Goal: Entertainment & Leisure: Consume media (video, audio)

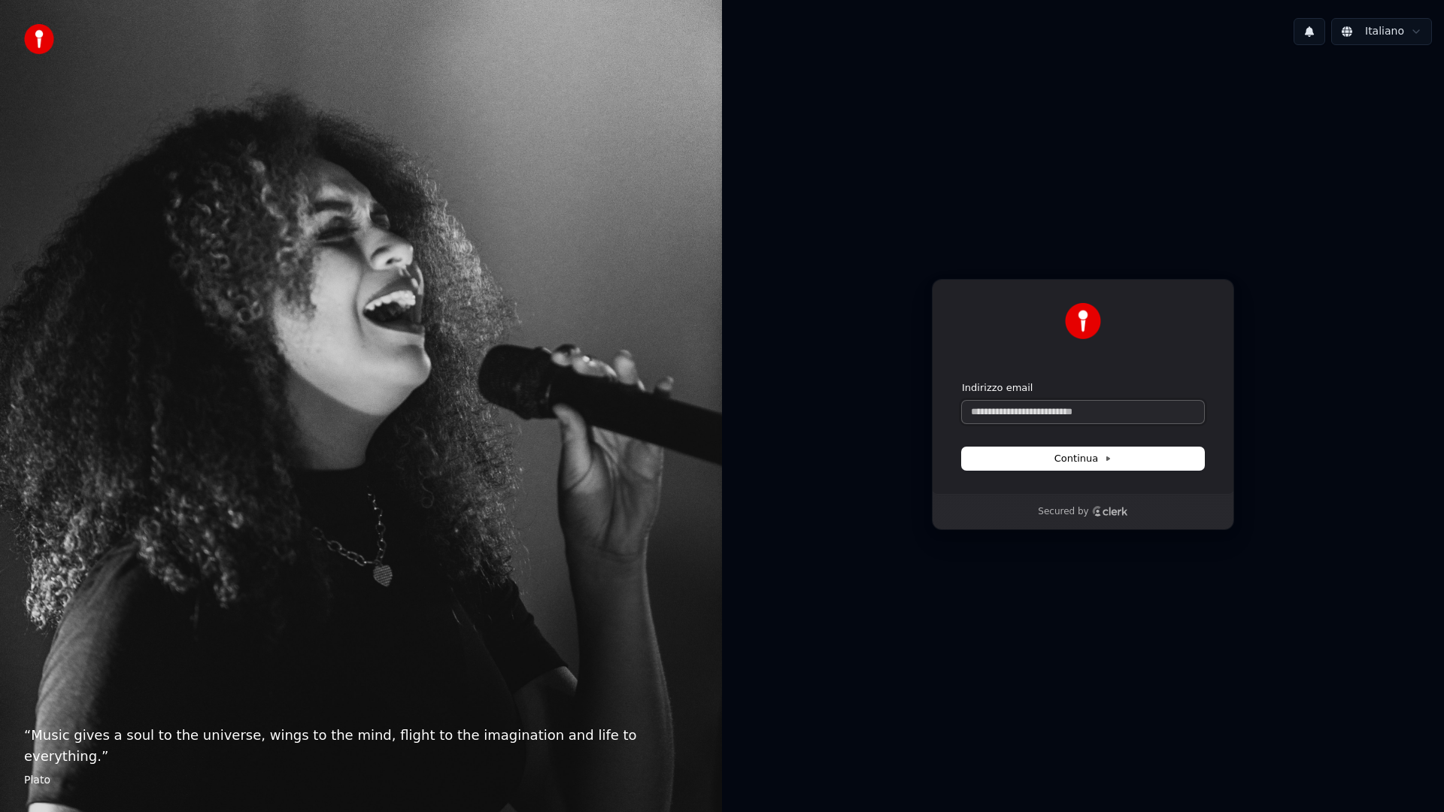
click at [1049, 418] on input "Indirizzo email" at bounding box center [1083, 412] width 242 height 23
click at [1056, 413] on input "Indirizzo email" at bounding box center [1083, 412] width 242 height 23
click at [962, 381] on button "submit" at bounding box center [962, 381] width 0 height 0
drag, startPoint x: 1061, startPoint y: 413, endPoint x: 1067, endPoint y: 426, distance: 14.8
click at [1061, 413] on input "**********" at bounding box center [1083, 412] width 242 height 23
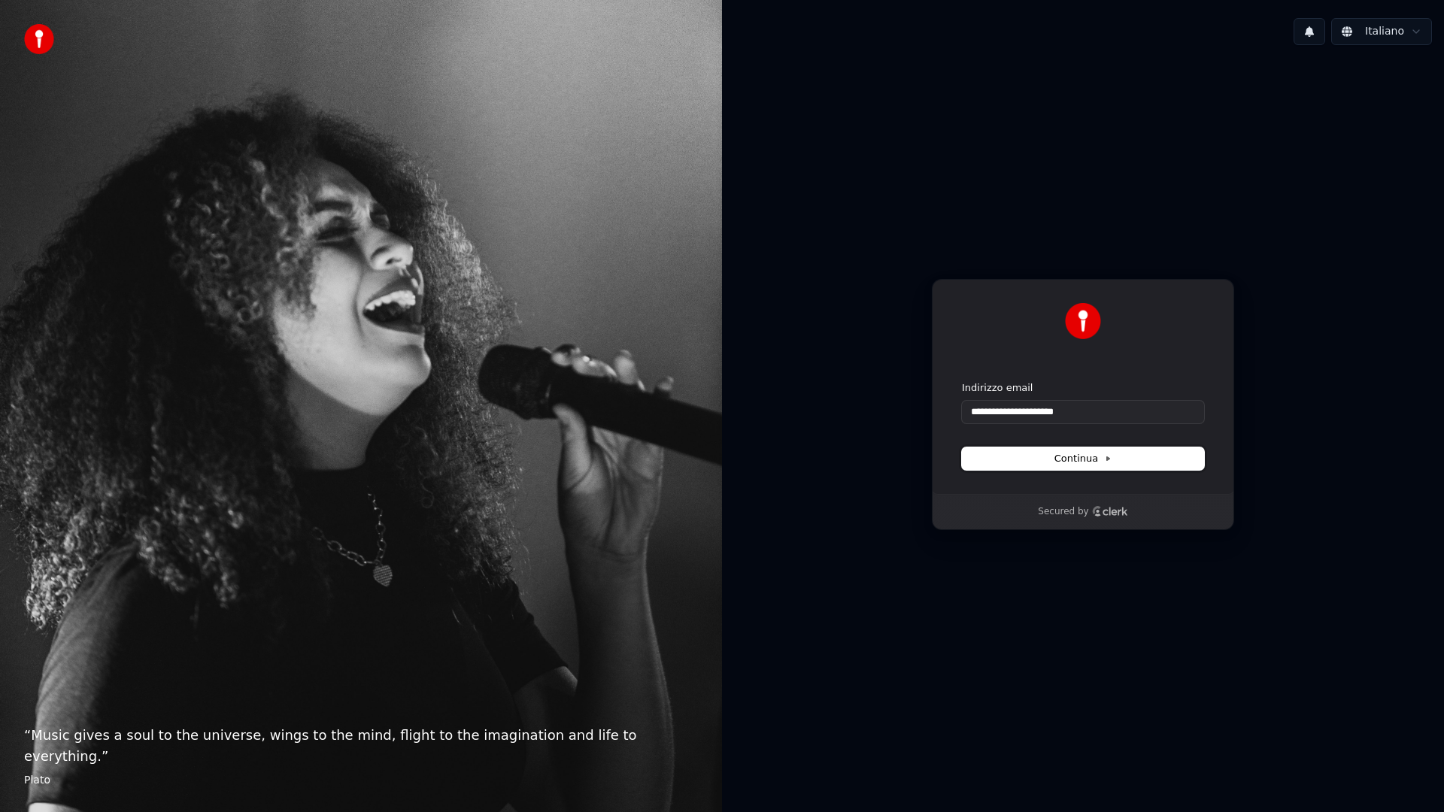
click at [1103, 463] on span "Continua" at bounding box center [1083, 459] width 57 height 14
type input "**********"
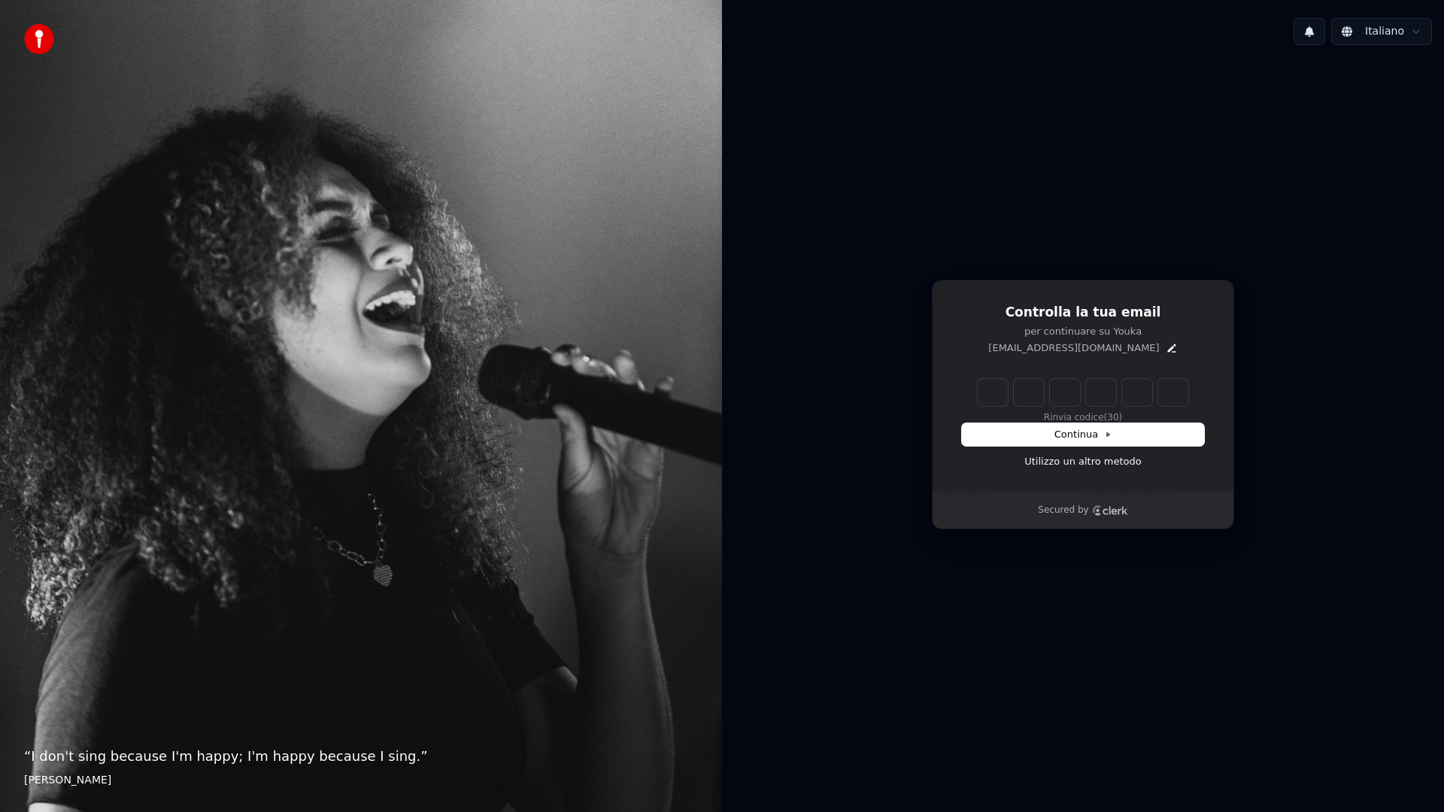
click at [997, 404] on input "Enter verification code" at bounding box center [1083, 392] width 211 height 27
type input "******"
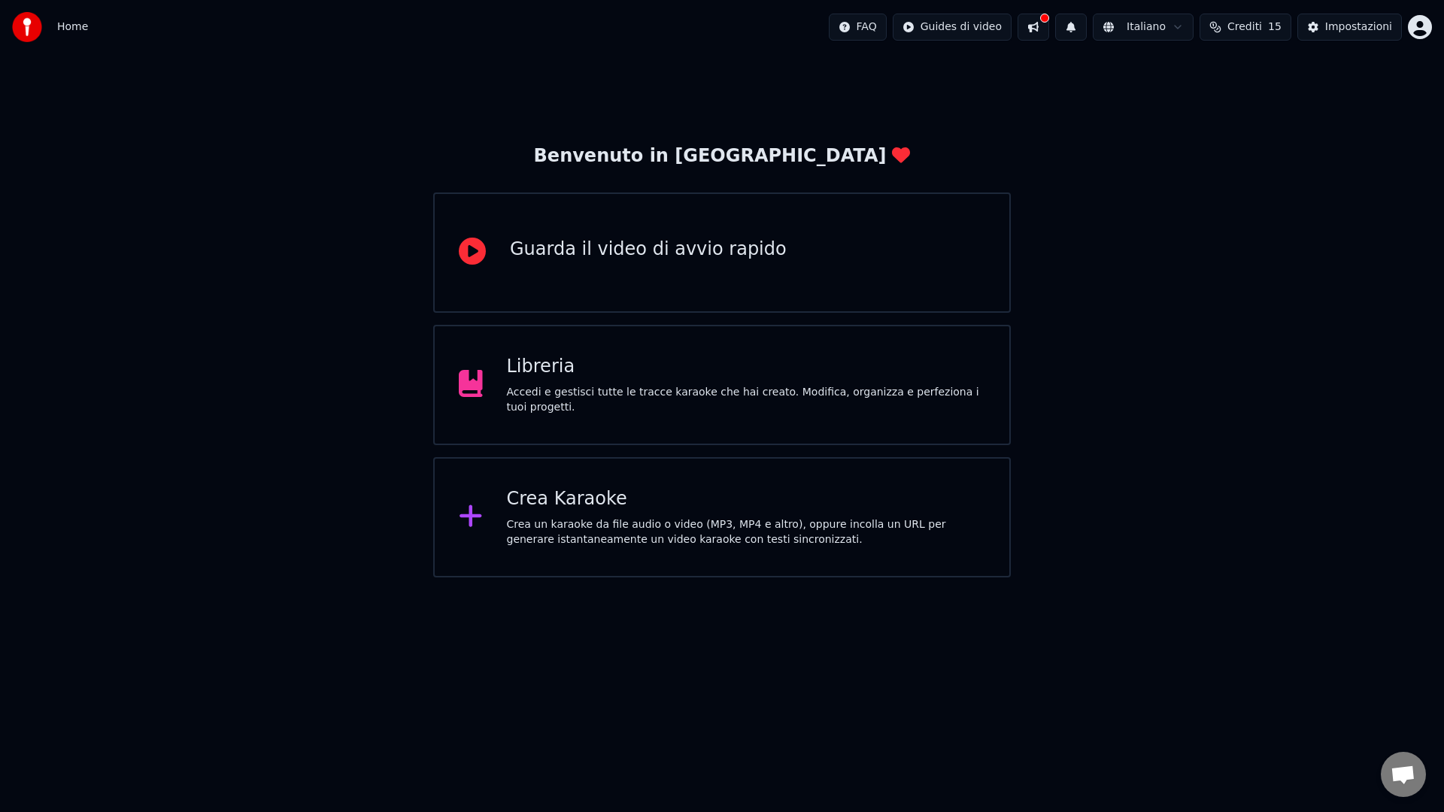
click at [548, 507] on div "Crea Karaoke" at bounding box center [746, 499] width 479 height 24
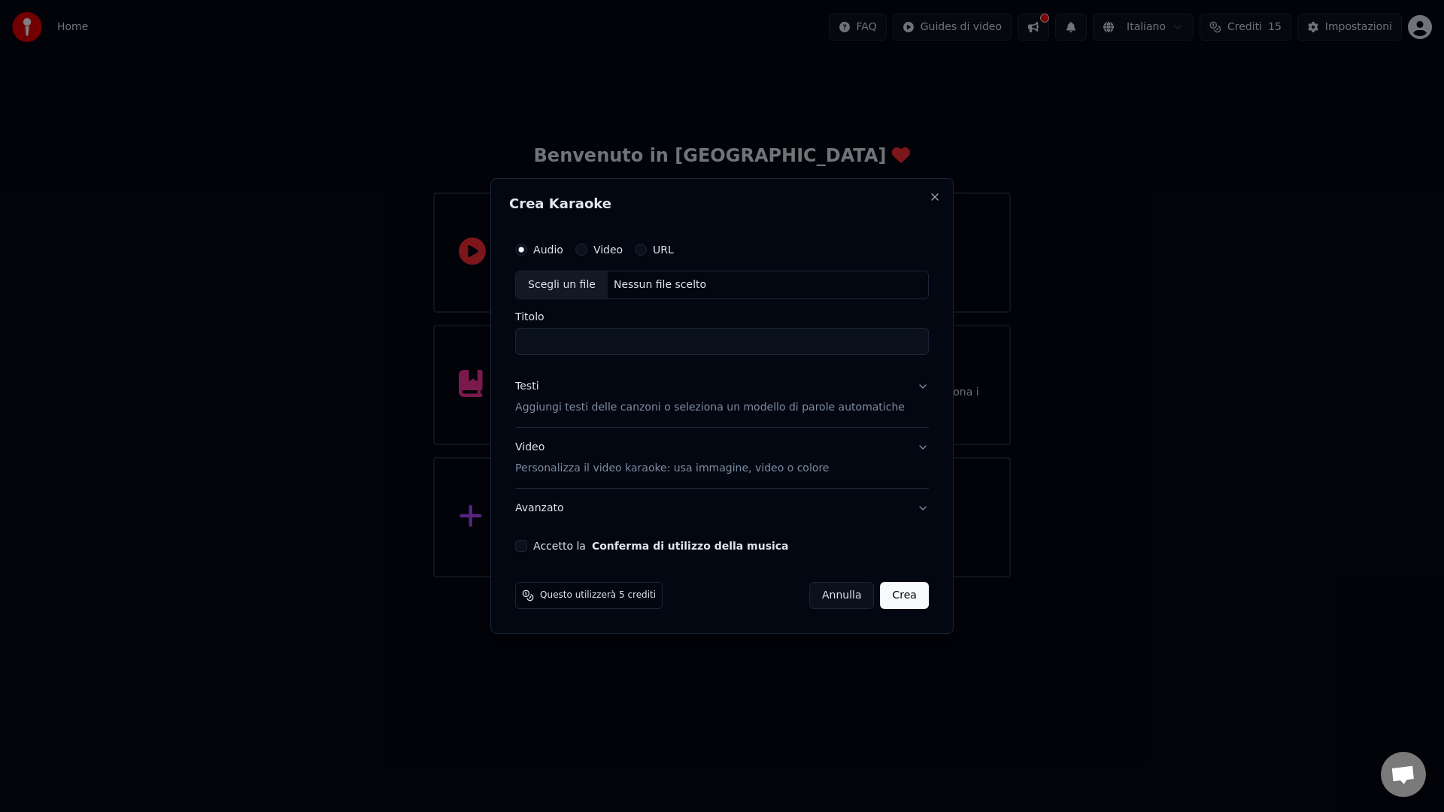
click at [576, 282] on div "Scegli un file" at bounding box center [562, 285] width 92 height 27
type input "**********"
click at [641, 411] on p "Aggiungi testi delle canzoni o seleziona un modello di parole automatiche" at bounding box center [710, 407] width 390 height 15
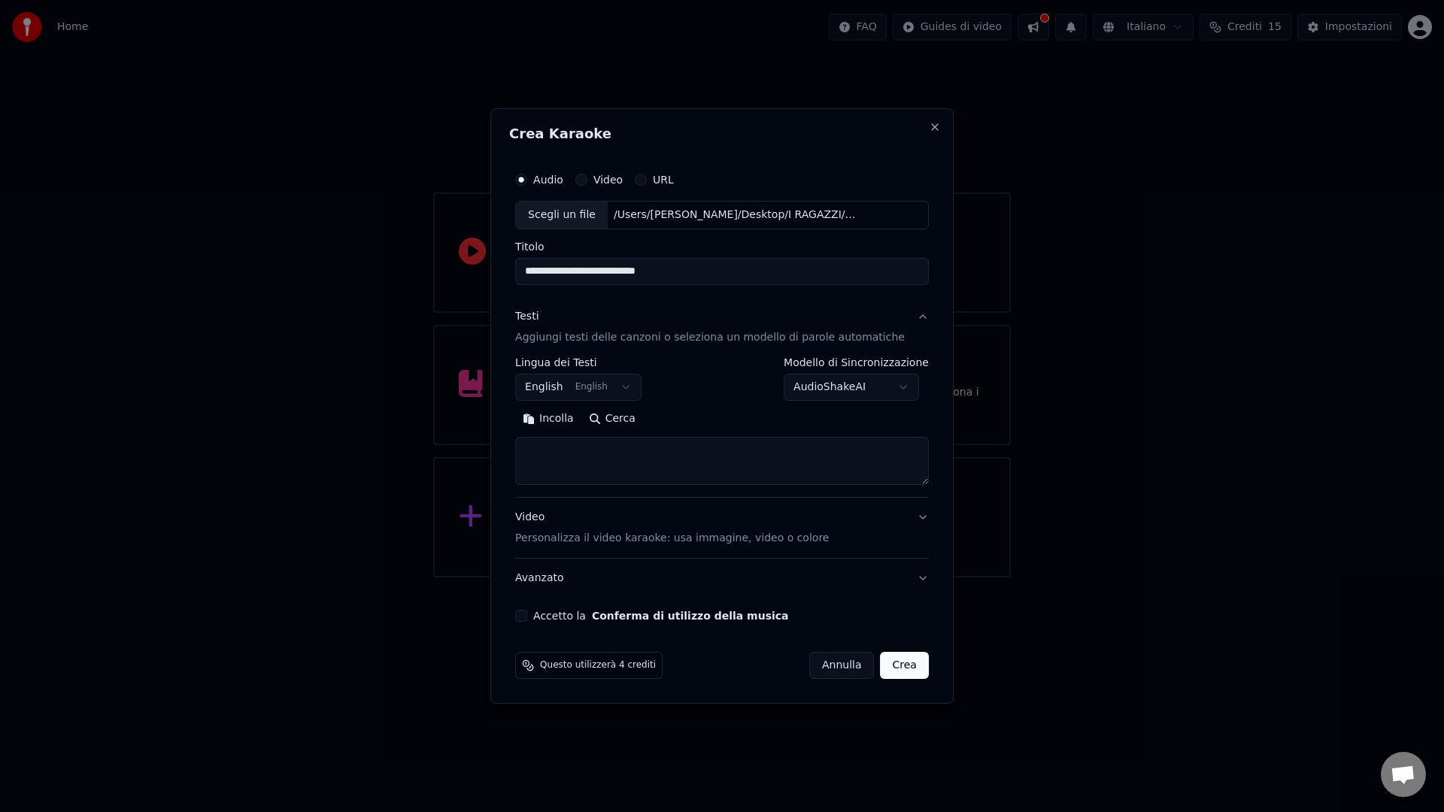
click at [577, 443] on textarea at bounding box center [722, 461] width 414 height 48
paste textarea "**********"
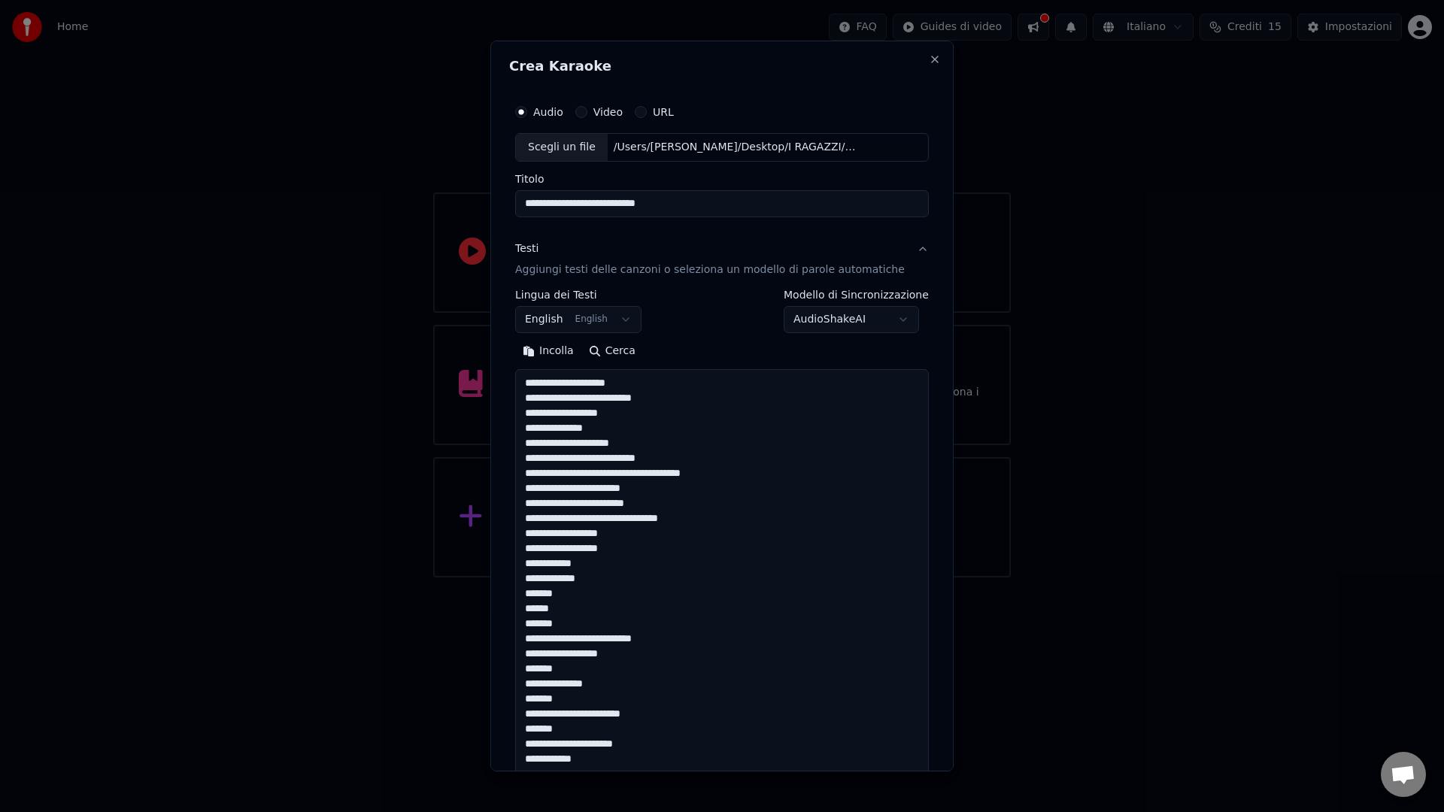
scroll to position [1461, 0]
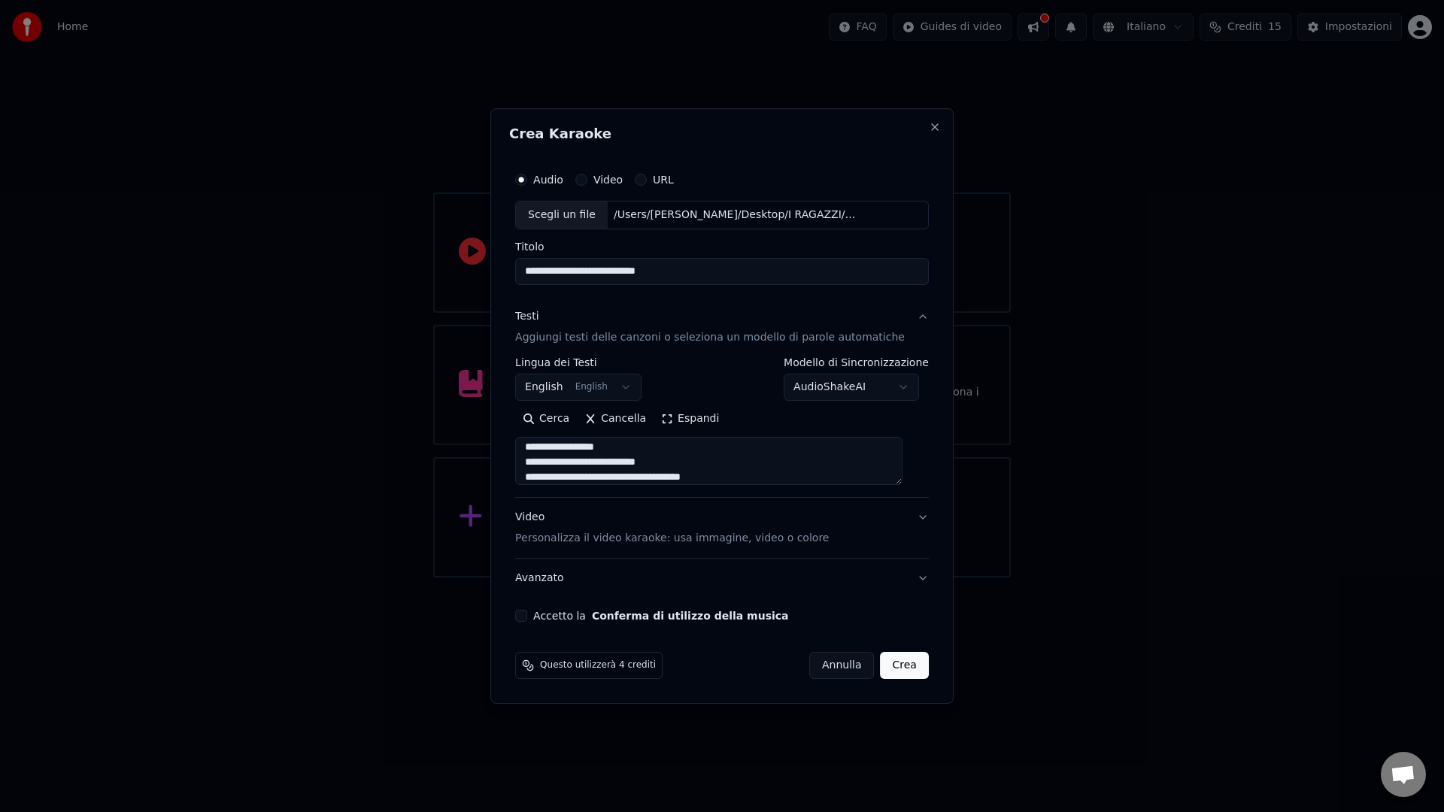
click at [902, 484] on textarea at bounding box center [708, 461] width 387 height 48
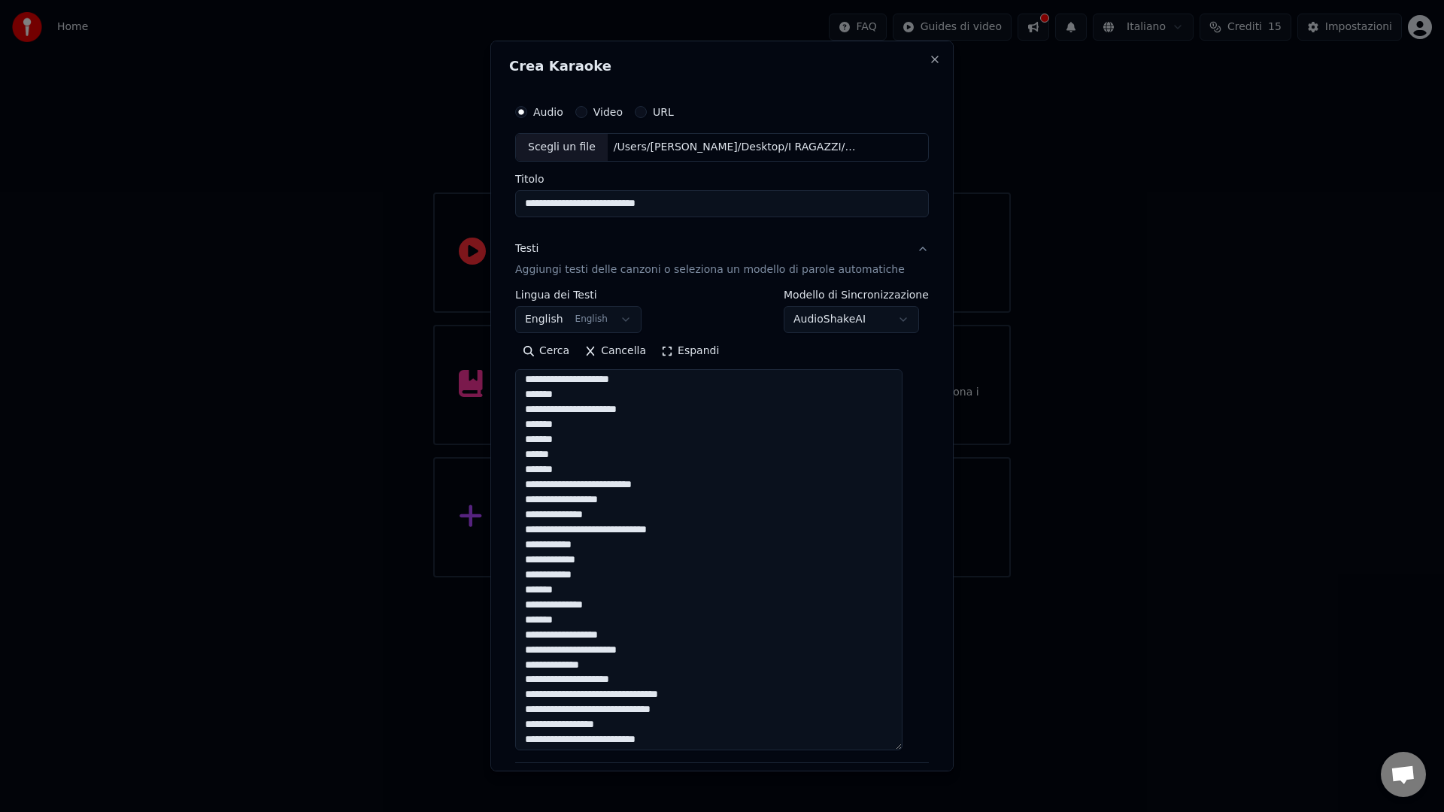
drag, startPoint x: 908, startPoint y: 483, endPoint x: 906, endPoint y: 767, distance: 284.3
click at [903, 751] on textarea at bounding box center [708, 559] width 387 height 381
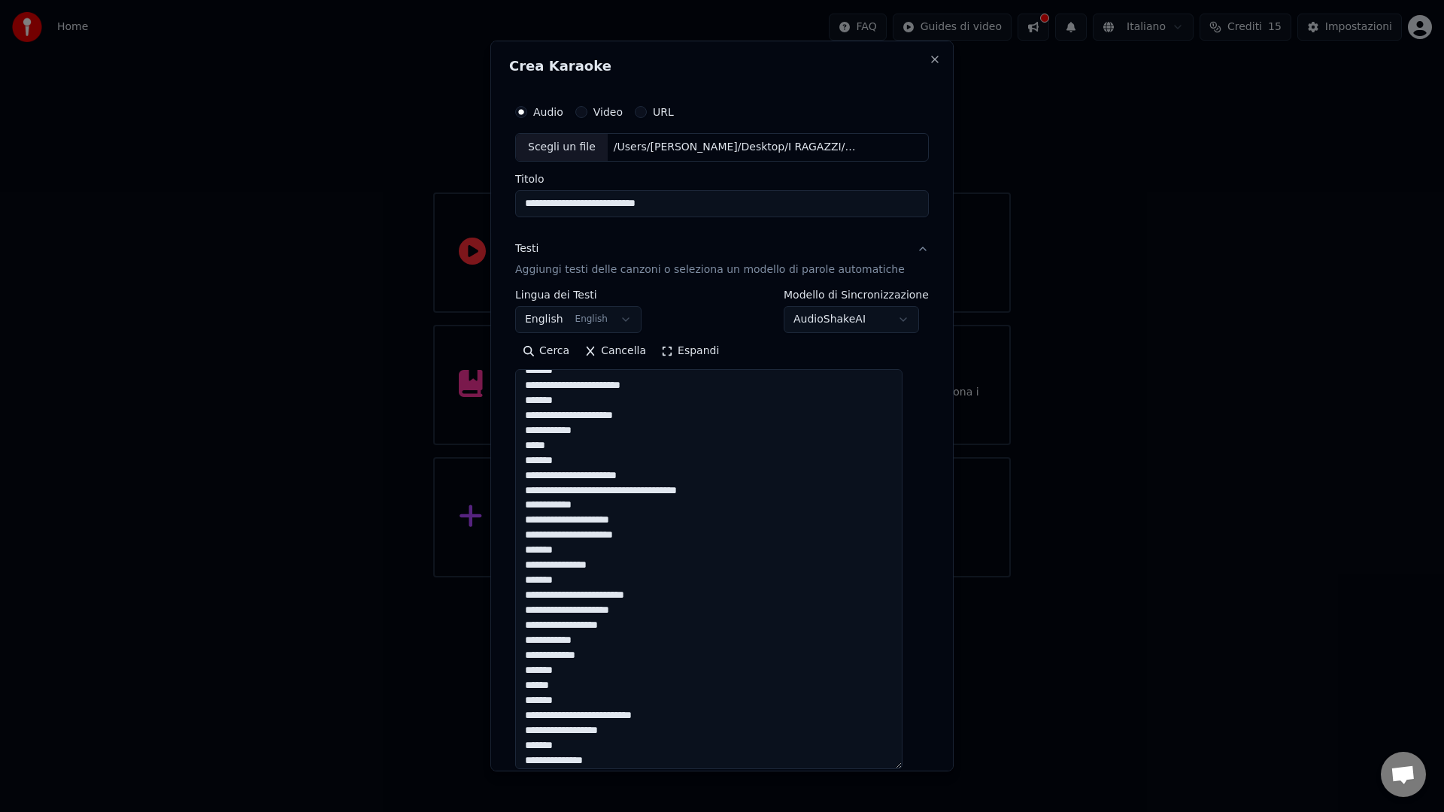
scroll to position [0, 0]
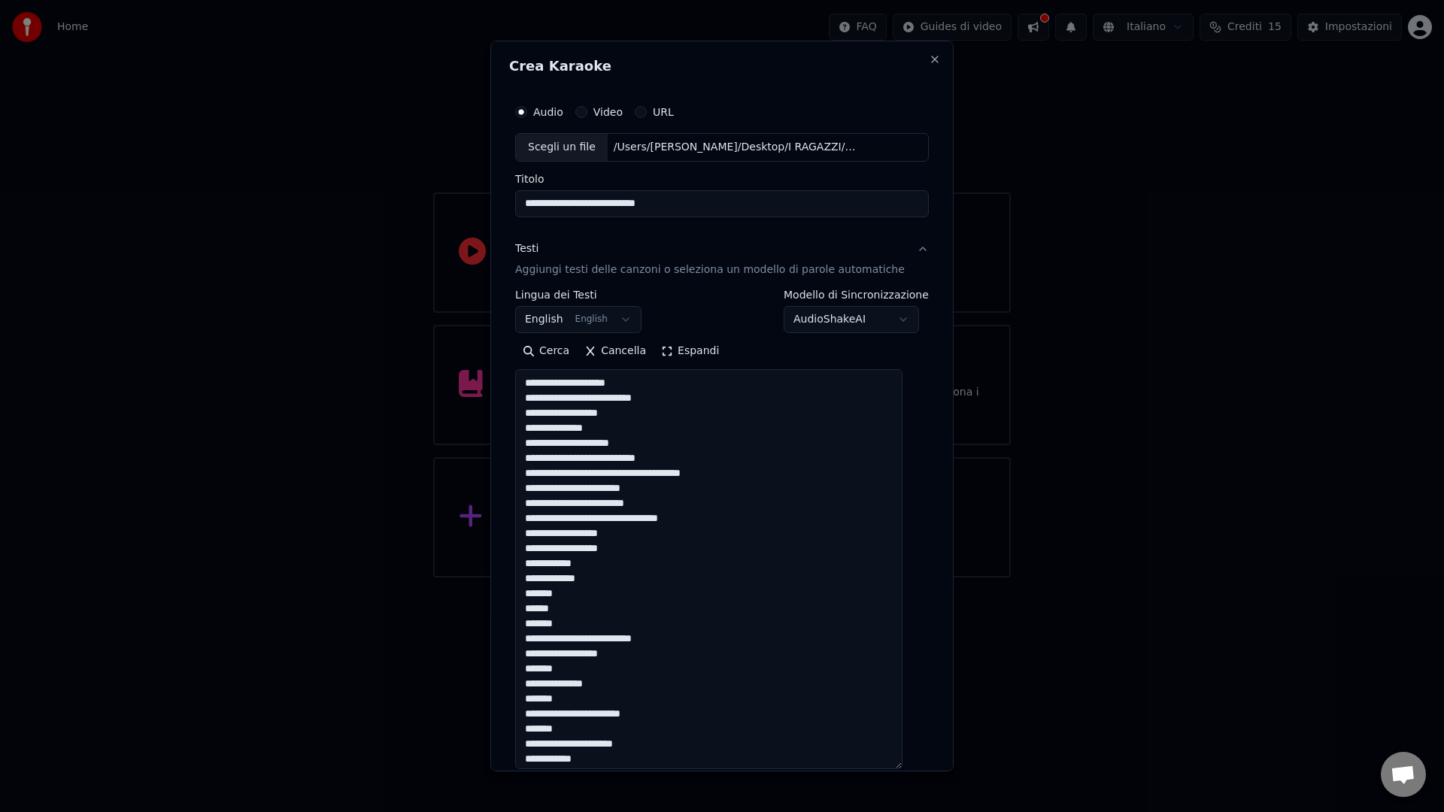
drag, startPoint x: 593, startPoint y: 568, endPoint x: 503, endPoint y: 570, distance: 89.5
click at [503, 570] on div "**********" at bounding box center [721, 406] width 463 height 731
click at [530, 583] on textarea at bounding box center [708, 569] width 387 height 400
drag, startPoint x: 572, startPoint y: 596, endPoint x: 524, endPoint y: 596, distance: 48.9
click at [523, 596] on textarea at bounding box center [708, 569] width 387 height 400
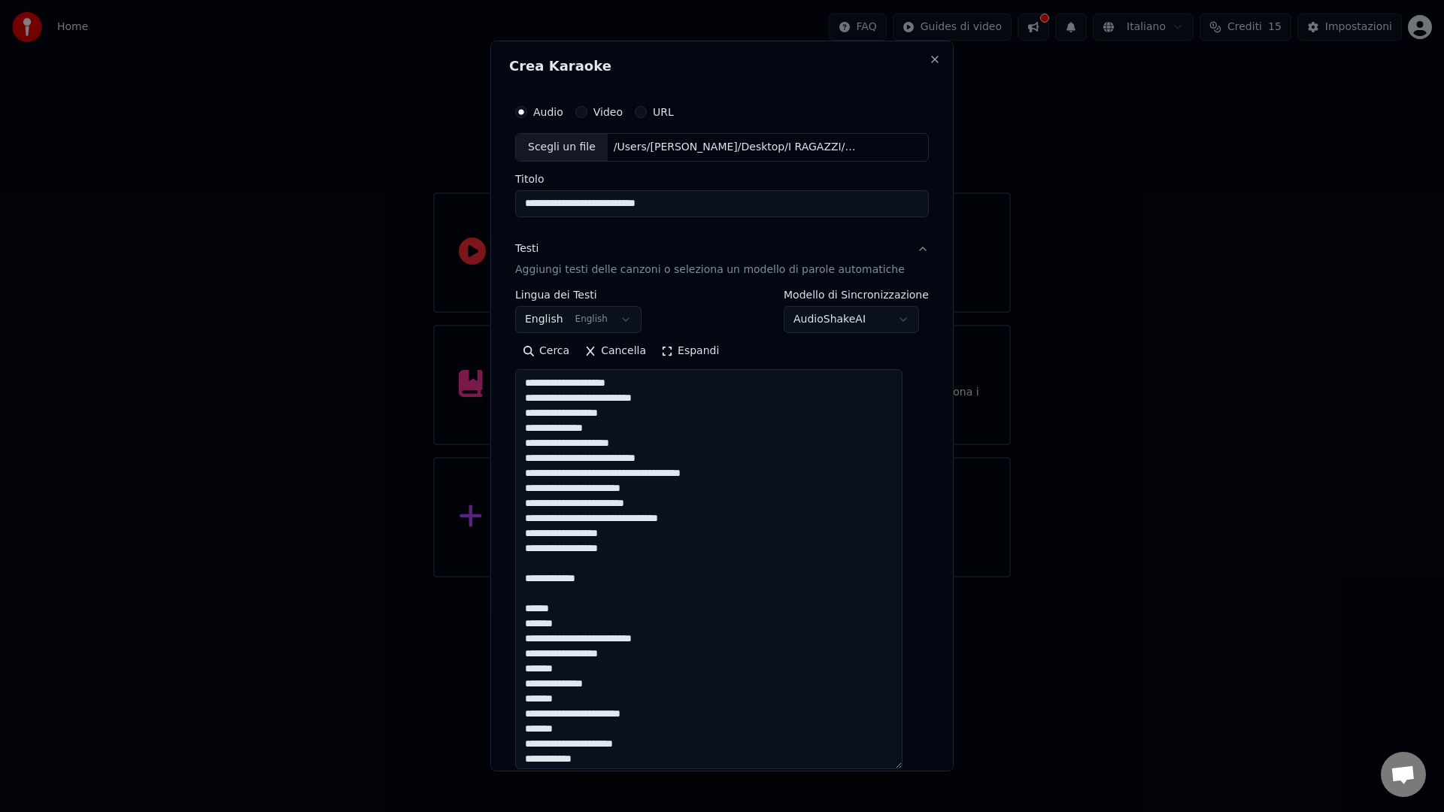
drag, startPoint x: 582, startPoint y: 625, endPoint x: 517, endPoint y: 629, distance: 64.8
click at [517, 629] on div "**********" at bounding box center [722, 501] width 426 height 821
drag, startPoint x: 579, startPoint y: 673, endPoint x: 505, endPoint y: 677, distance: 73.8
click at [505, 677] on div "**********" at bounding box center [721, 406] width 463 height 731
drag, startPoint x: 525, startPoint y: 669, endPoint x: 512, endPoint y: 669, distance: 12.8
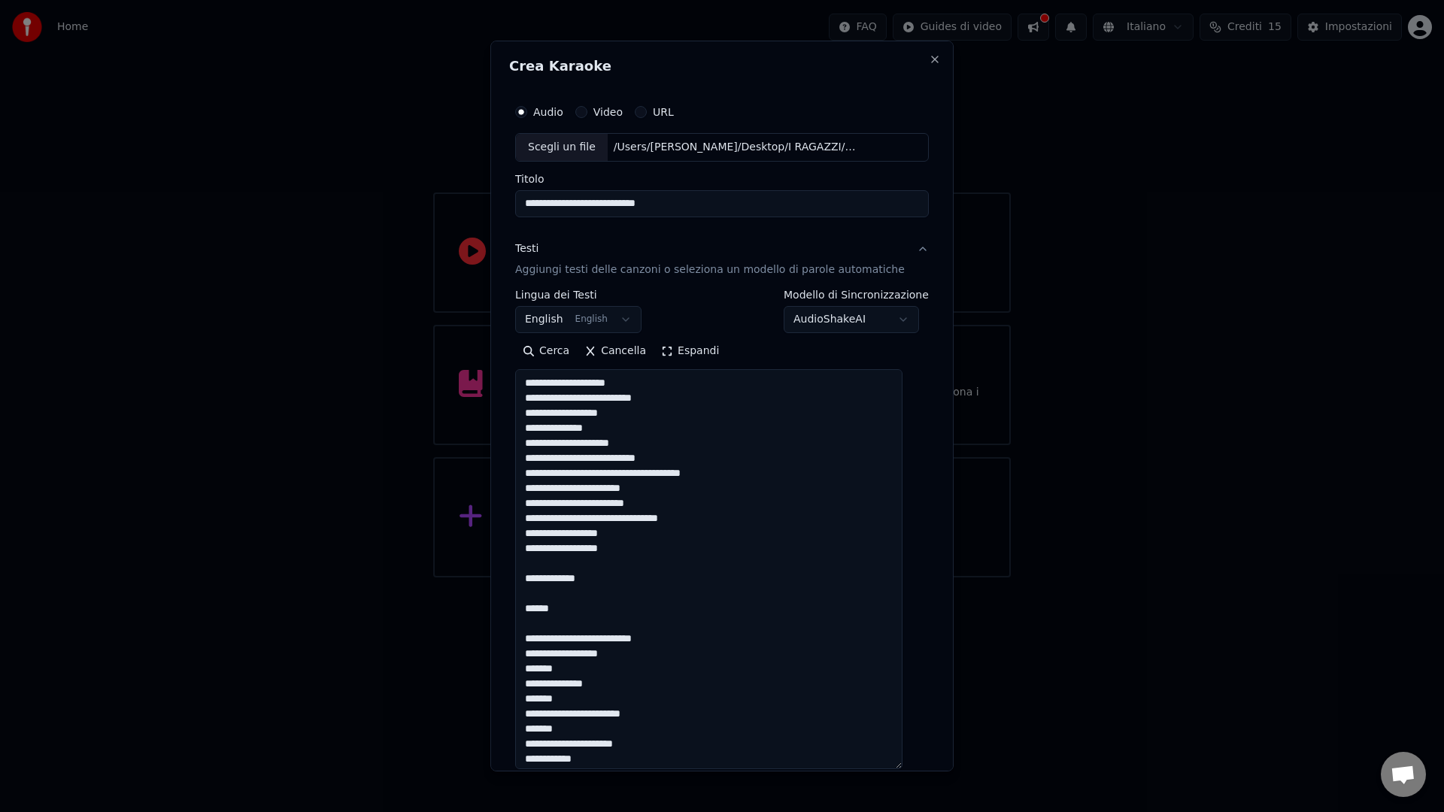
click at [512, 669] on div "**********" at bounding box center [721, 406] width 463 height 731
drag, startPoint x: 566, startPoint y: 703, endPoint x: 517, endPoint y: 700, distance: 48.2
click at [517, 700] on div "**********" at bounding box center [722, 501] width 426 height 821
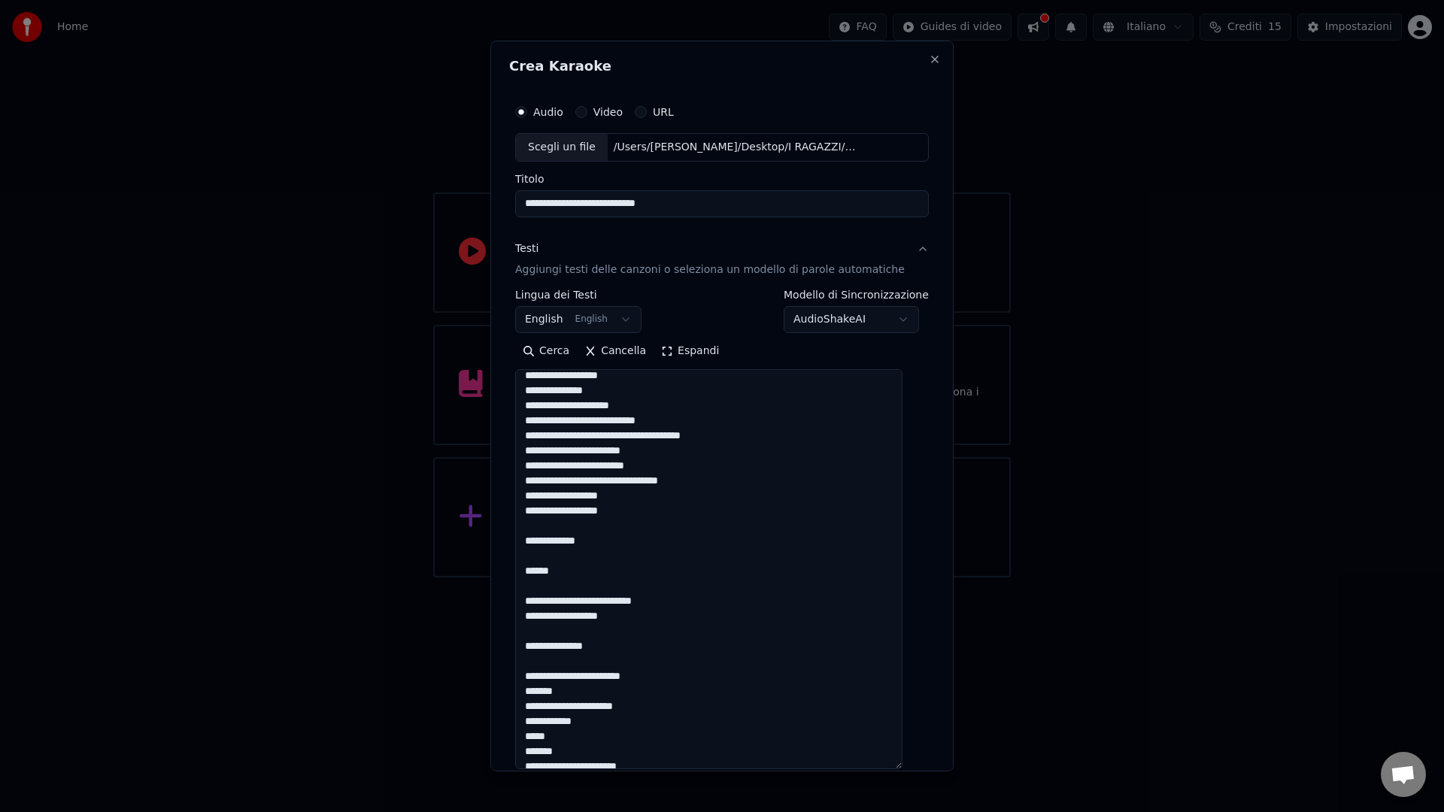
scroll to position [297, 0]
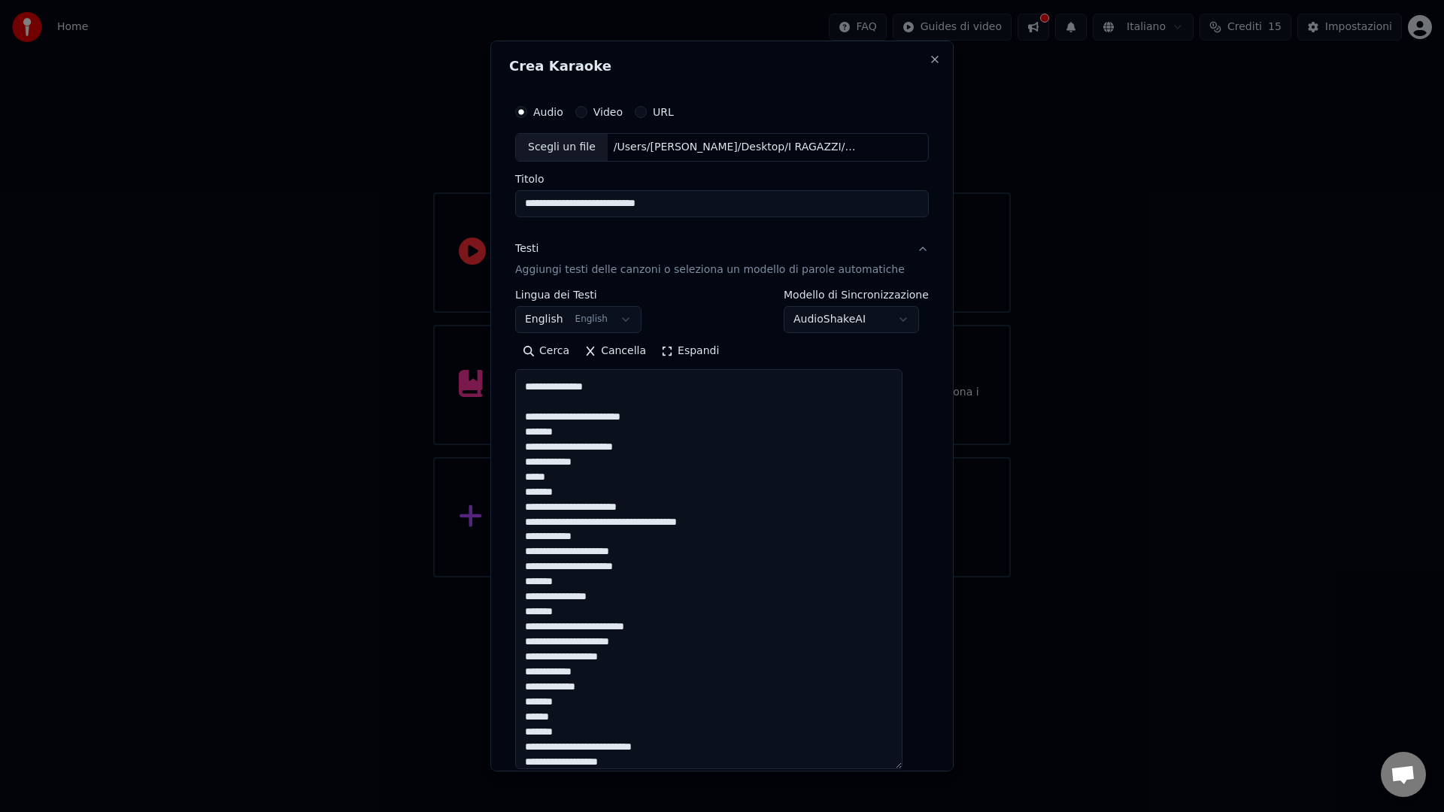
drag, startPoint x: 578, startPoint y: 433, endPoint x: 517, endPoint y: 434, distance: 61.7
click at [516, 435] on div "**********" at bounding box center [722, 501] width 426 height 821
drag, startPoint x: 591, startPoint y: 463, endPoint x: 515, endPoint y: 472, distance: 76.5
click at [515, 472] on div "**********" at bounding box center [721, 406] width 463 height 731
drag, startPoint x: 515, startPoint y: 472, endPoint x: 526, endPoint y: 463, distance: 14.4
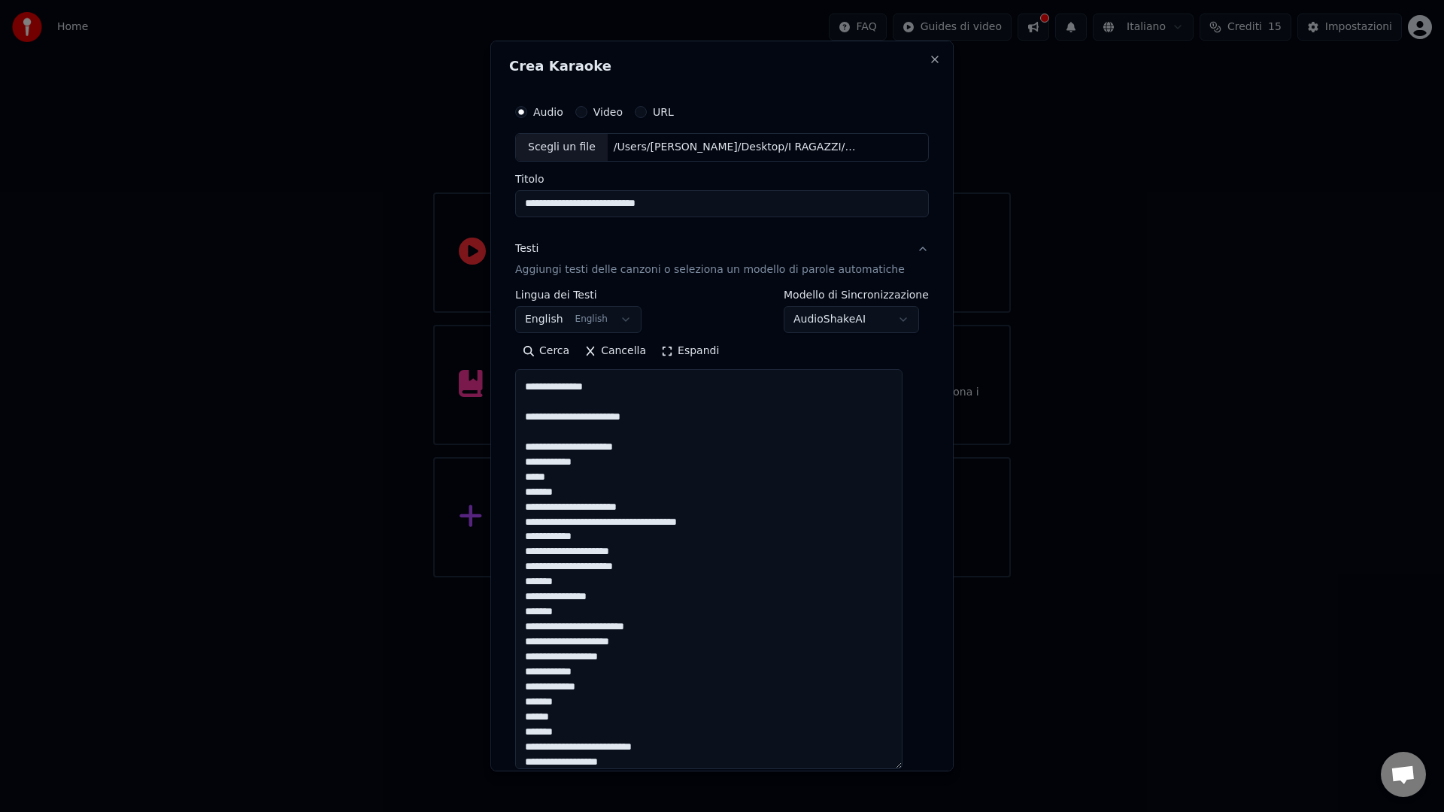
click at [517, 470] on div "**********" at bounding box center [721, 406] width 463 height 731
drag, startPoint x: 543, startPoint y: 463, endPoint x: 619, endPoint y: 466, distance: 76.0
click at [624, 463] on textarea at bounding box center [708, 569] width 387 height 400
drag, startPoint x: 571, startPoint y: 492, endPoint x: 527, endPoint y: 496, distance: 43.8
click at [527, 496] on textarea at bounding box center [708, 569] width 387 height 400
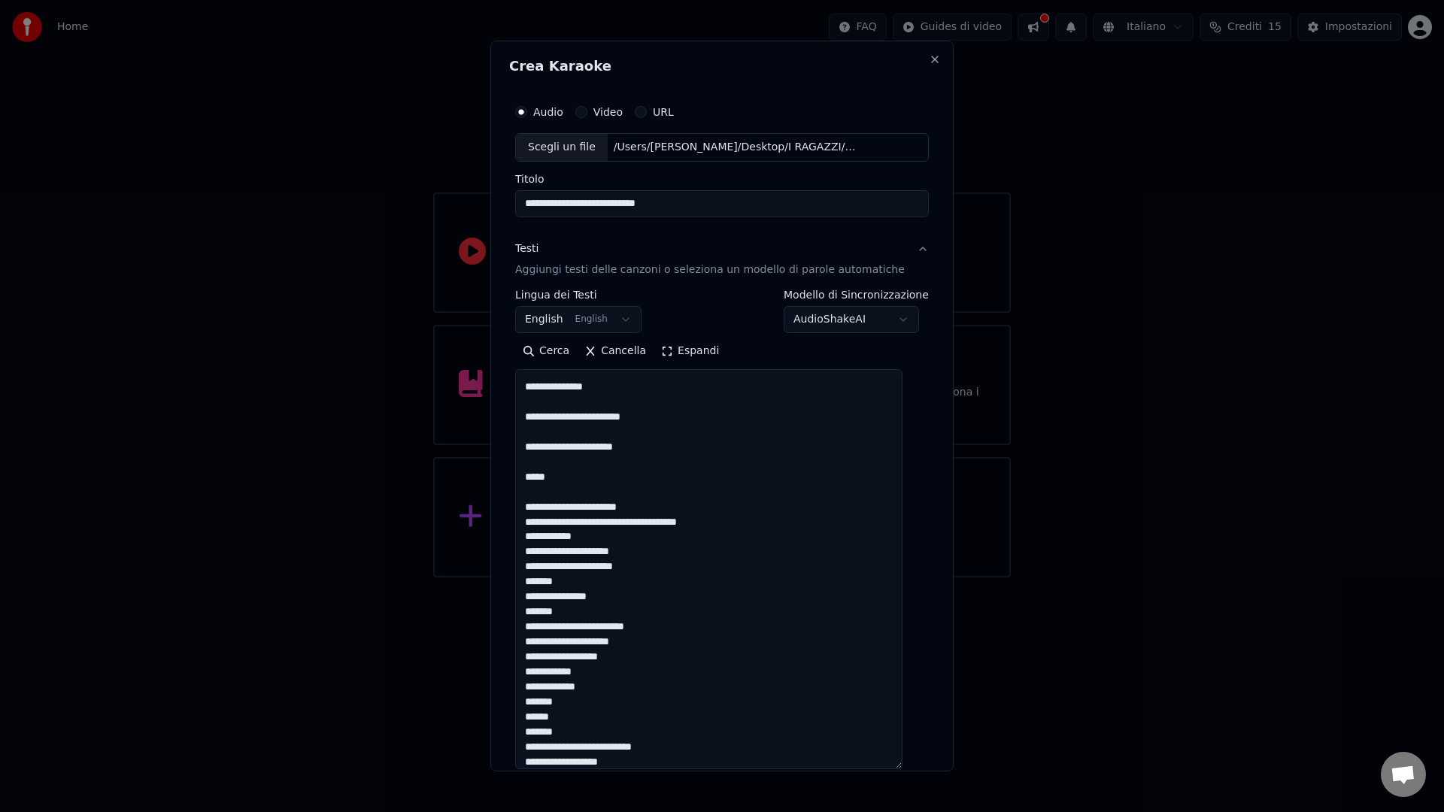
drag, startPoint x: 590, startPoint y: 539, endPoint x: 530, endPoint y: 538, distance: 60.2
click at [530, 538] on textarea at bounding box center [708, 569] width 387 height 400
drag, startPoint x: 569, startPoint y: 584, endPoint x: 527, endPoint y: 584, distance: 42.1
click at [527, 584] on textarea at bounding box center [708, 569] width 387 height 400
drag, startPoint x: 570, startPoint y: 618, endPoint x: 521, endPoint y: 621, distance: 48.9
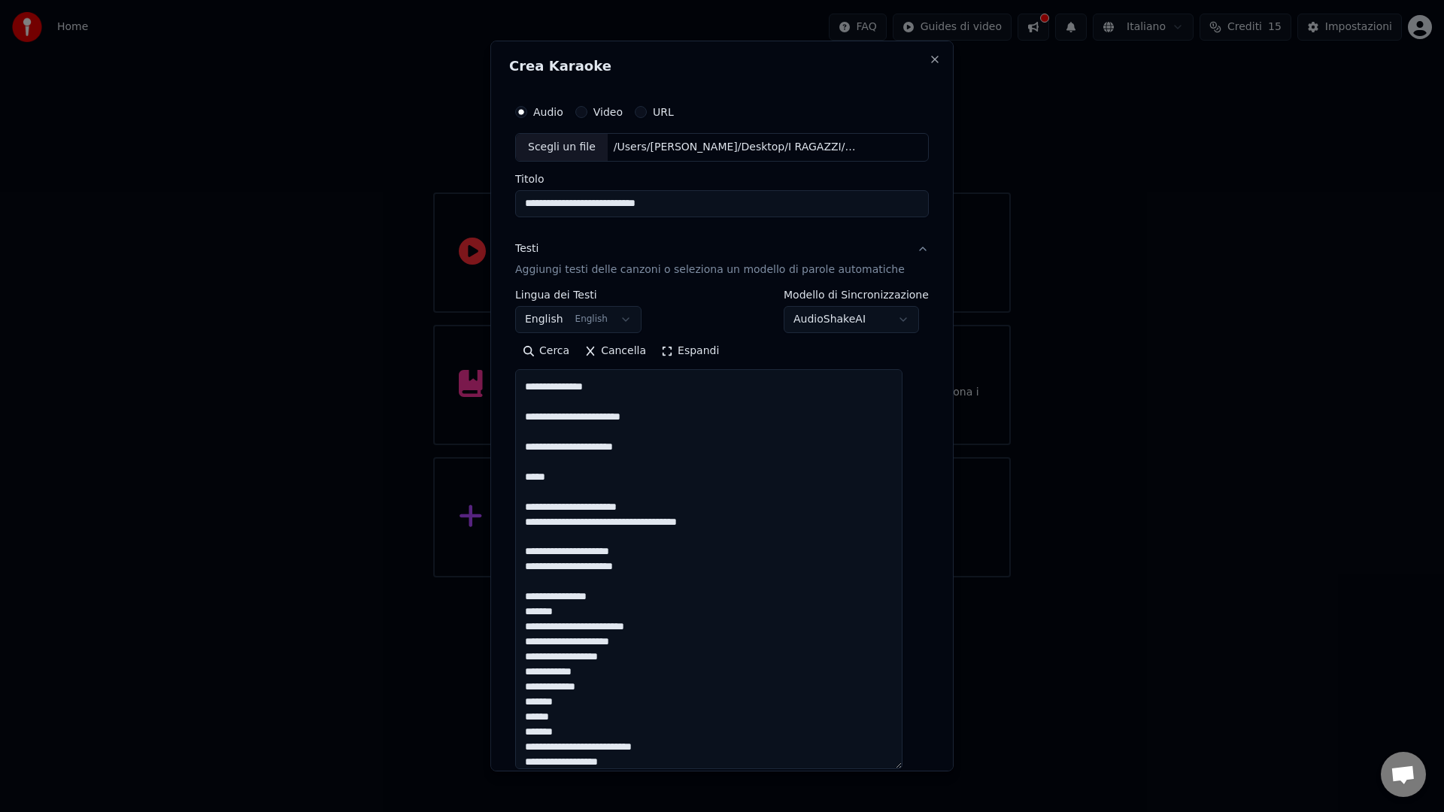
click at [521, 621] on div "**********" at bounding box center [722, 501] width 426 height 821
drag, startPoint x: 571, startPoint y: 612, endPoint x: 532, endPoint y: 612, distance: 39.1
click at [532, 612] on textarea at bounding box center [708, 569] width 387 height 400
drag, startPoint x: 590, startPoint y: 670, endPoint x: 532, endPoint y: 671, distance: 57.9
click at [532, 671] on textarea at bounding box center [708, 569] width 387 height 400
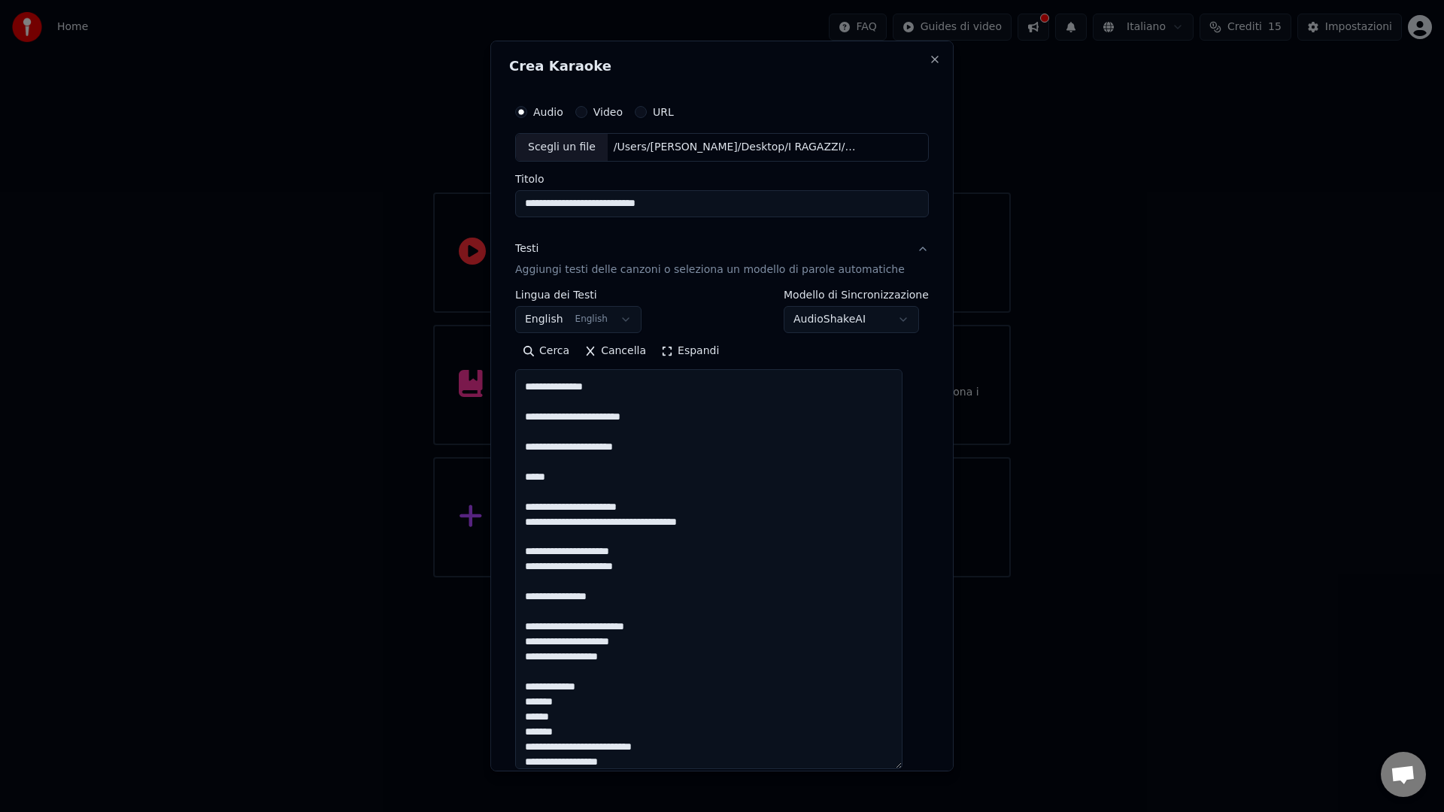
drag, startPoint x: 568, startPoint y: 703, endPoint x: 530, endPoint y: 703, distance: 37.6
click at [530, 703] on textarea at bounding box center [708, 569] width 387 height 400
drag, startPoint x: 581, startPoint y: 736, endPoint x: 533, endPoint y: 734, distance: 48.9
click at [533, 734] on textarea at bounding box center [708, 569] width 387 height 400
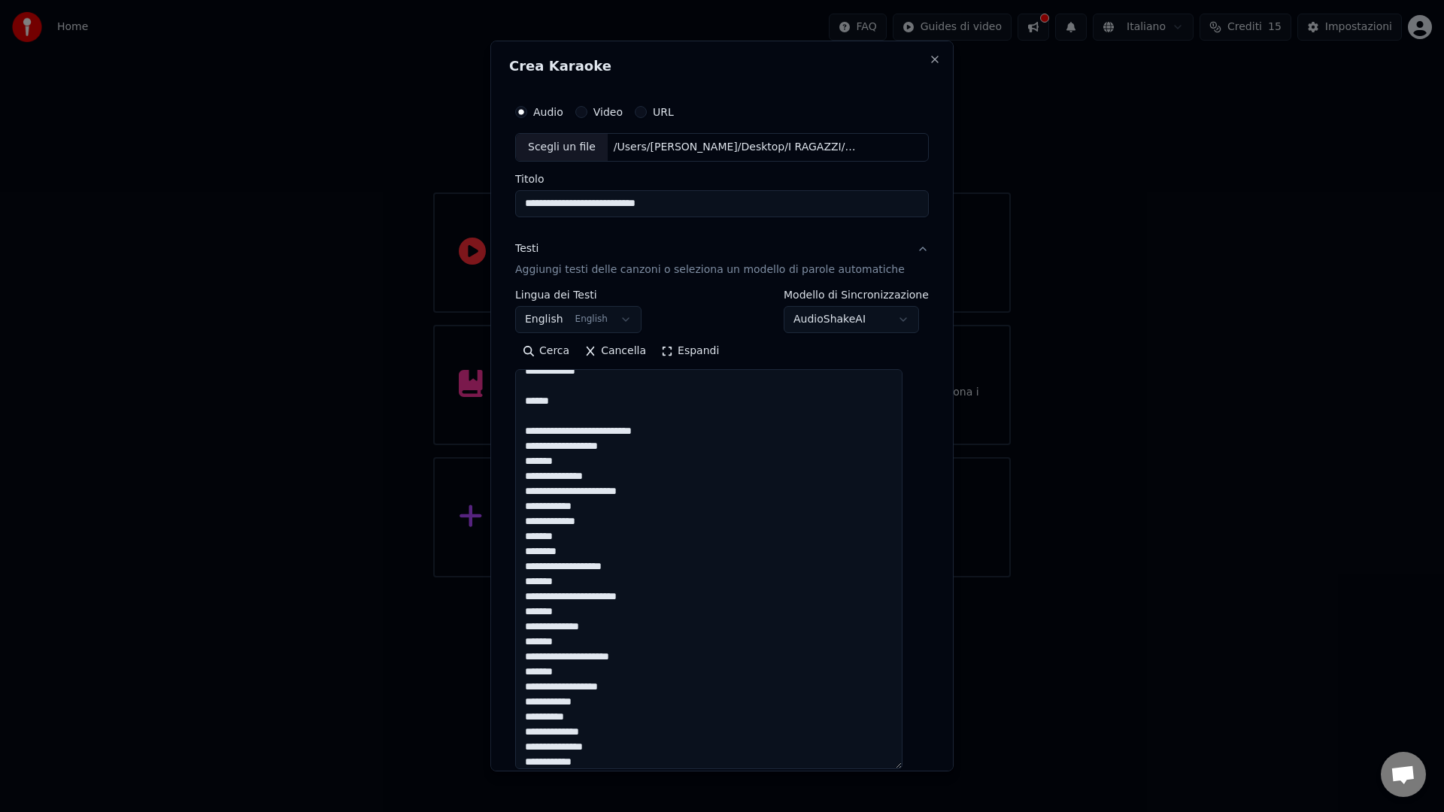
scroll to position [612, 0]
drag, startPoint x: 557, startPoint y: 464, endPoint x: 516, endPoint y: 466, distance: 40.7
click at [516, 466] on div "**********" at bounding box center [722, 501] width 426 height 821
drag, startPoint x: 598, startPoint y: 509, endPoint x: 527, endPoint y: 505, distance: 70.8
click at [527, 505] on textarea at bounding box center [708, 569] width 387 height 400
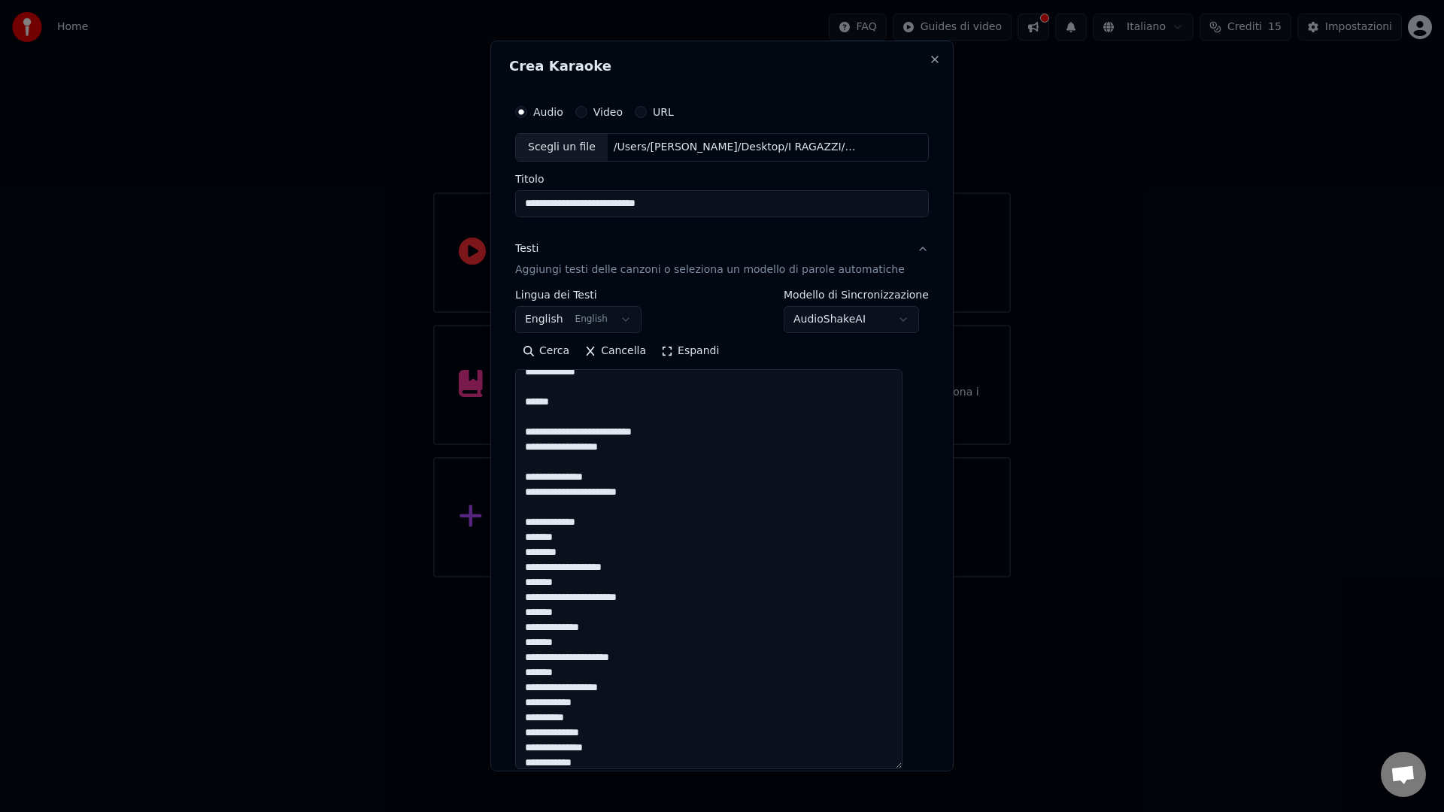
drag, startPoint x: 578, startPoint y: 540, endPoint x: 530, endPoint y: 536, distance: 47.5
click at [530, 536] on textarea at bounding box center [708, 569] width 387 height 400
drag, startPoint x: 536, startPoint y: 581, endPoint x: 521, endPoint y: 581, distance: 14.3
click at [521, 581] on div "**********" at bounding box center [722, 501] width 426 height 821
drag, startPoint x: 567, startPoint y: 612, endPoint x: 539, endPoint y: 627, distance: 31.6
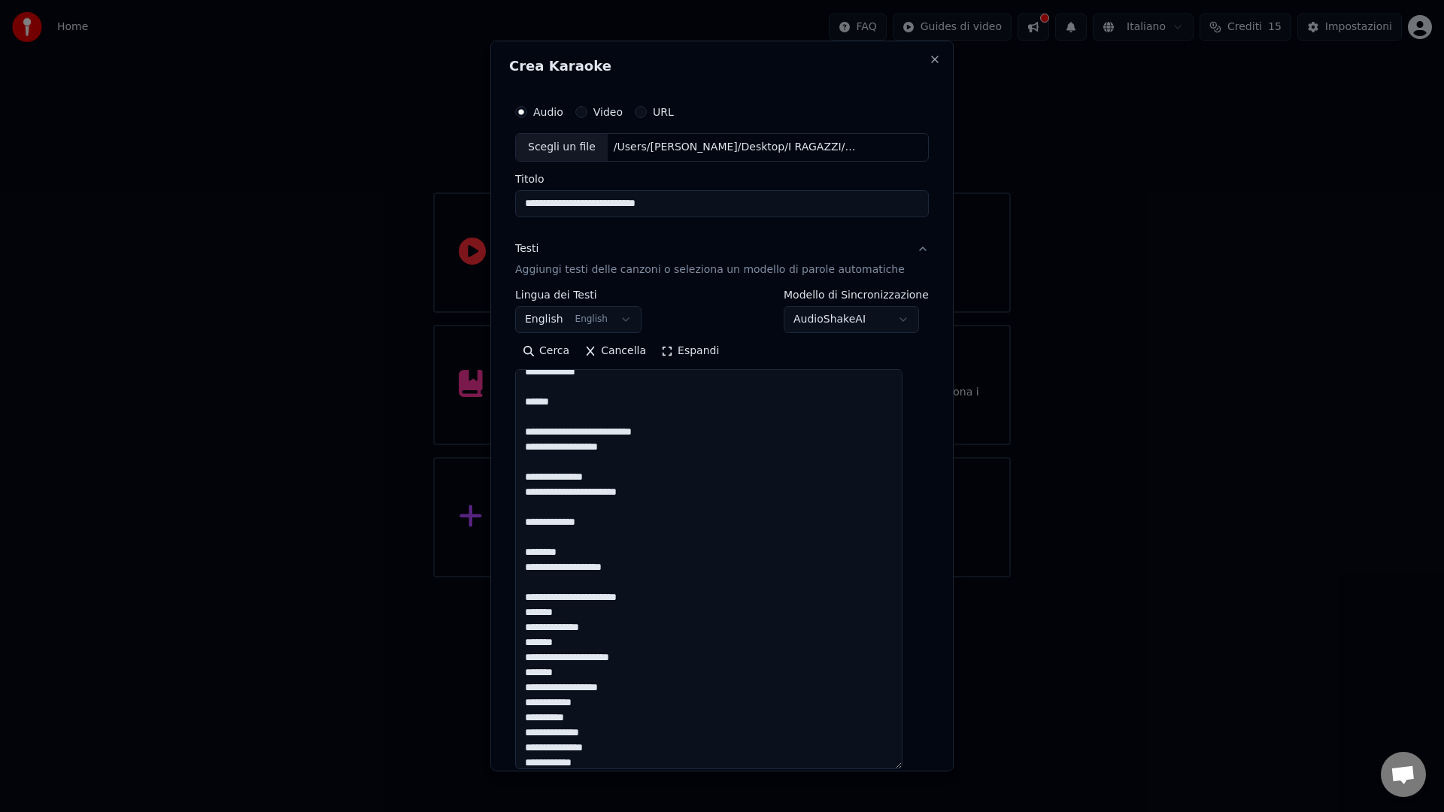
click at [529, 614] on textarea at bounding box center [708, 569] width 387 height 400
drag, startPoint x: 572, startPoint y: 648, endPoint x: 527, endPoint y: 644, distance: 44.5
click at [527, 644] on textarea at bounding box center [708, 569] width 387 height 400
drag, startPoint x: 563, startPoint y: 678, endPoint x: 521, endPoint y: 672, distance: 42.4
click at [521, 672] on div "**********" at bounding box center [722, 501] width 426 height 821
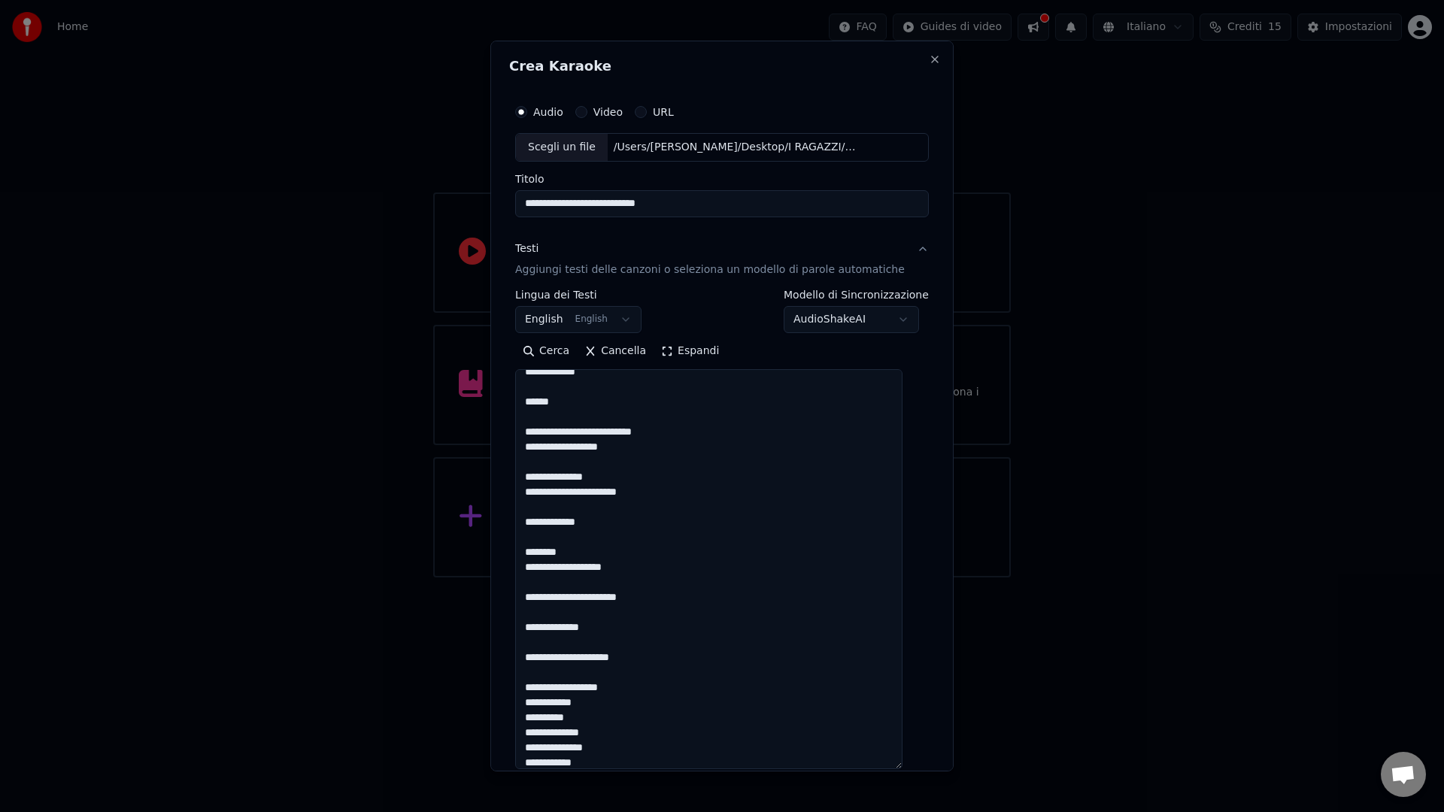
drag, startPoint x: 593, startPoint y: 706, endPoint x: 527, endPoint y: 698, distance: 66.7
click at [528, 697] on textarea at bounding box center [708, 569] width 387 height 400
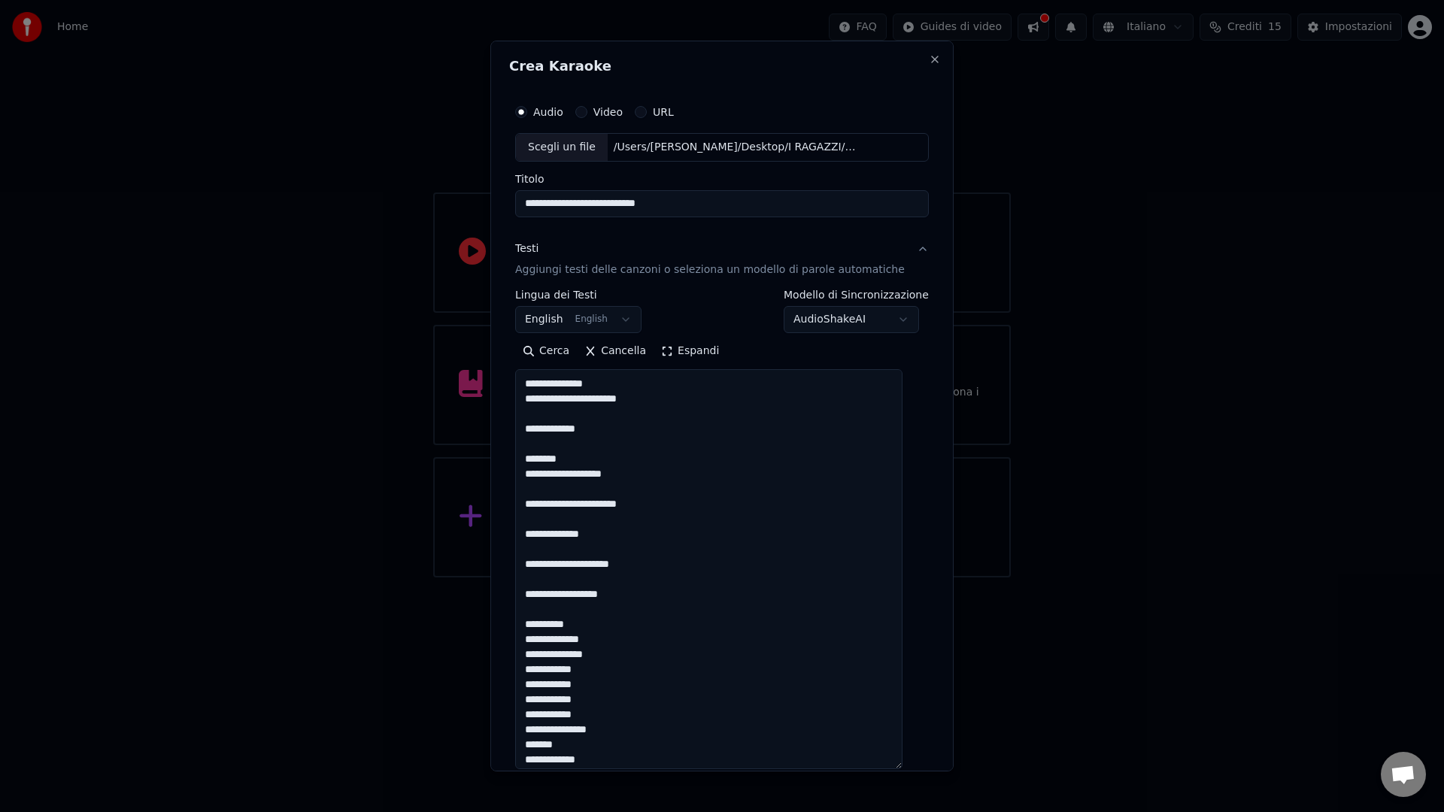
scroll to position [714, 0]
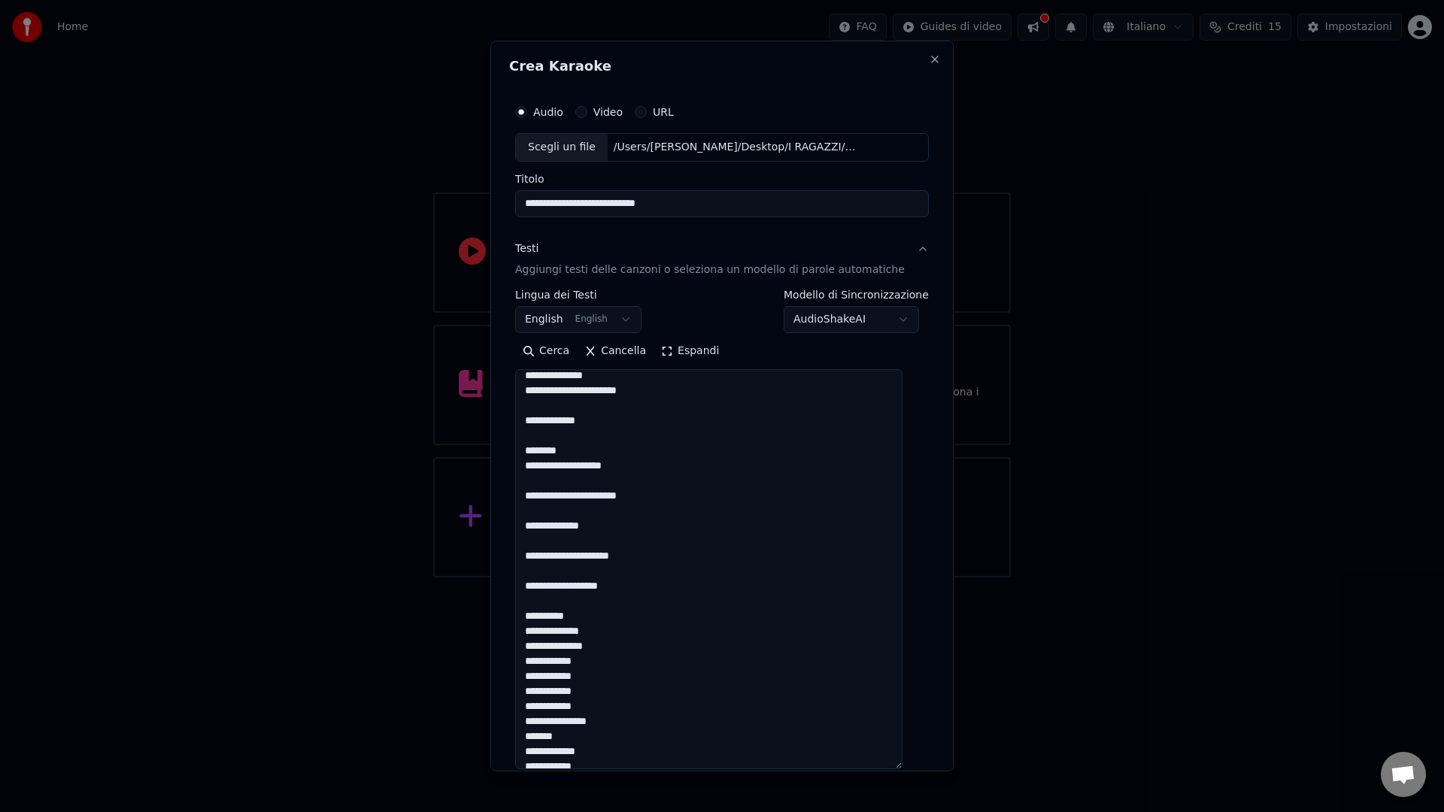
drag, startPoint x: 595, startPoint y: 659, endPoint x: 533, endPoint y: 665, distance: 62.0
click at [533, 665] on textarea at bounding box center [708, 569] width 387 height 400
drag, startPoint x: 563, startPoint y: 736, endPoint x: 530, endPoint y: 733, distance: 34.1
click at [530, 733] on textarea at bounding box center [708, 569] width 387 height 400
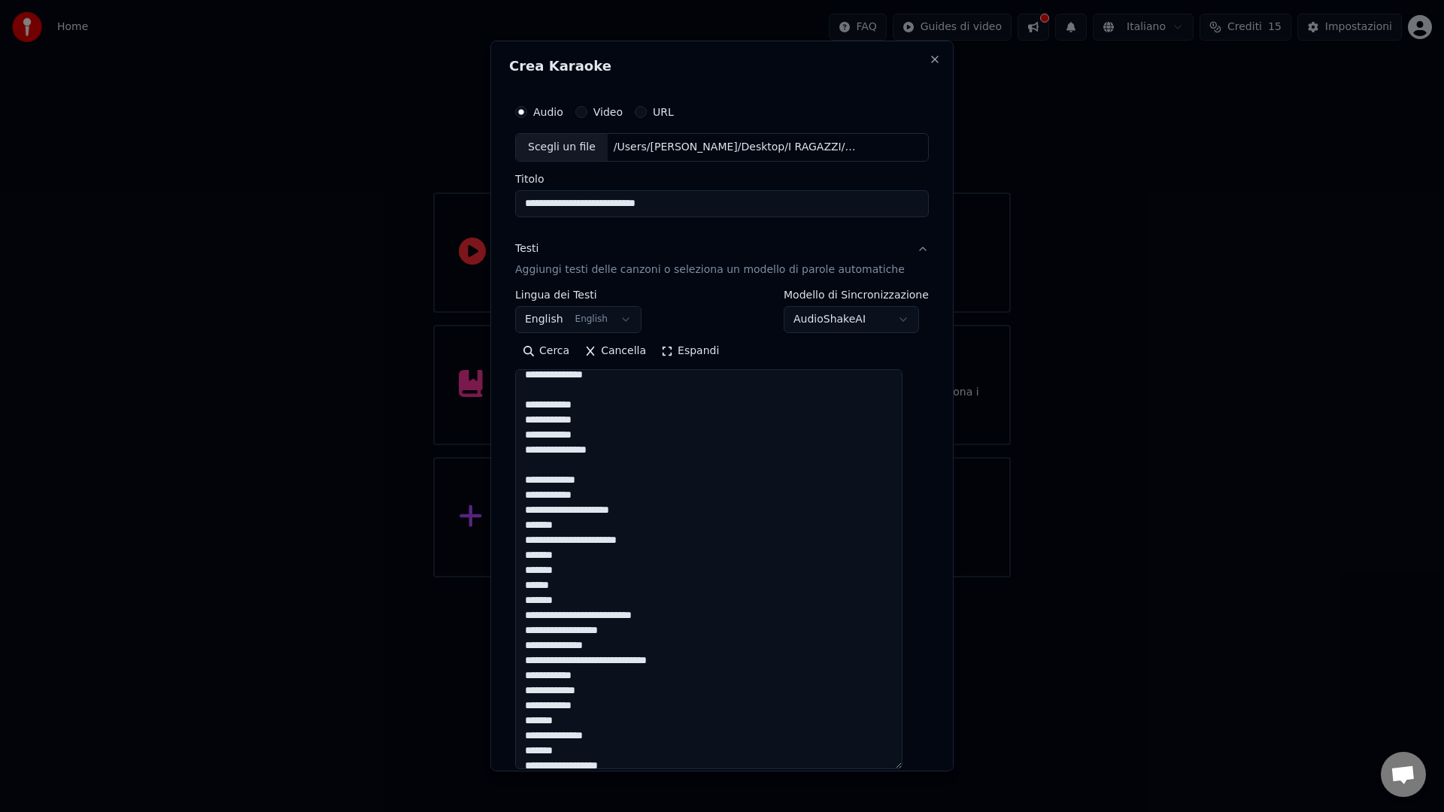
scroll to position [988, 0]
drag, startPoint x: 575, startPoint y: 525, endPoint x: 524, endPoint y: 522, distance: 51.2
click at [520, 519] on div "**********" at bounding box center [722, 501] width 426 height 821
drag
click at [526, 563] on textarea at bounding box center [708, 569] width 387 height 400
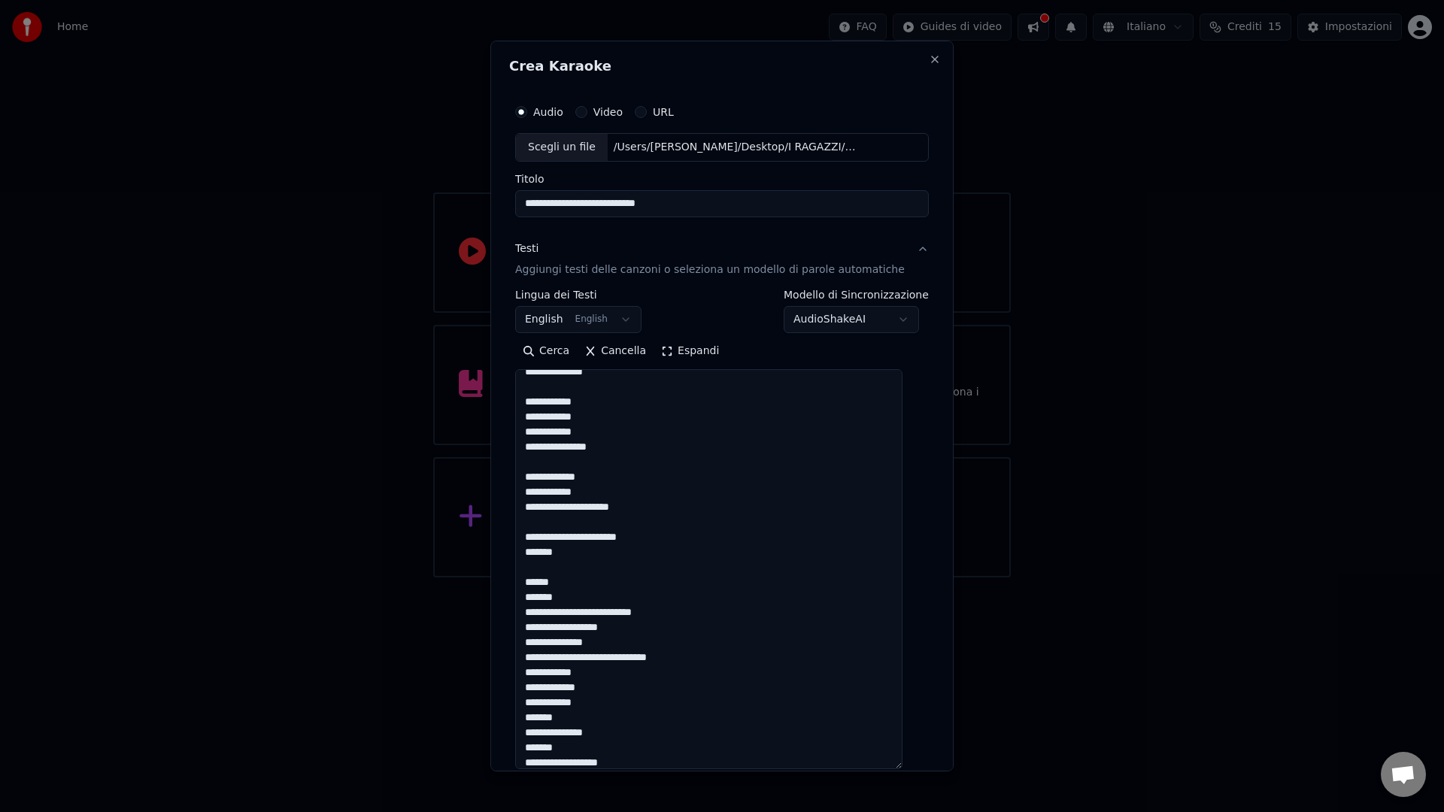
click at [530, 598] on textarea at bounding box center [708, 569] width 387 height 400
click at [527, 663] on textarea at bounding box center [708, 569] width 387 height 400
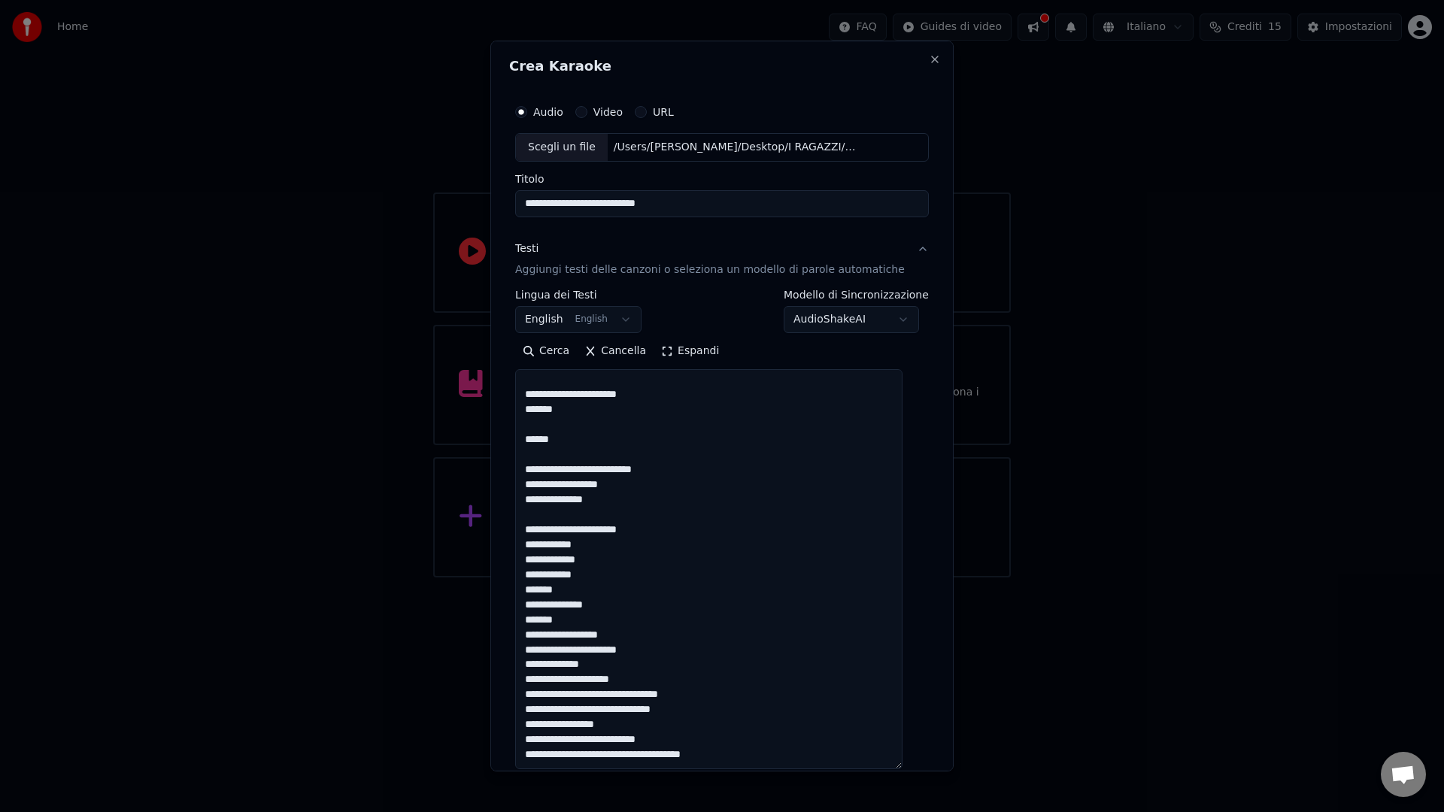
click at [515, 541] on div "**********" at bounding box center [721, 406] width 463 height 731
click at [524, 592] on textarea at bounding box center [708, 569] width 387 height 400
click at [524, 624] on textarea at bounding box center [708, 569] width 387 height 400
click at [517, 680] on div "**********" at bounding box center [722, 501] width 426 height 821
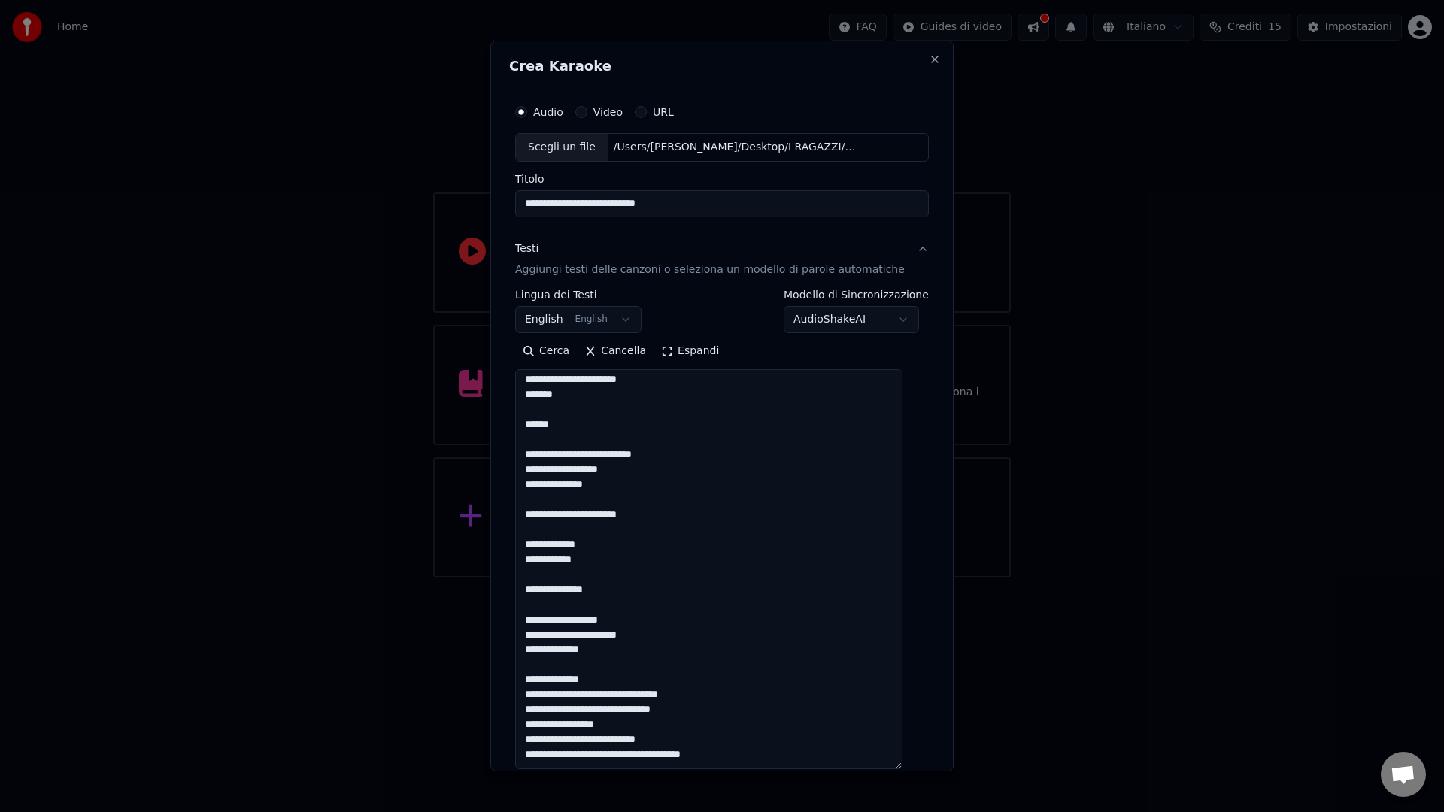
click at [517, 696] on div "**********" at bounding box center [722, 501] width 426 height 821
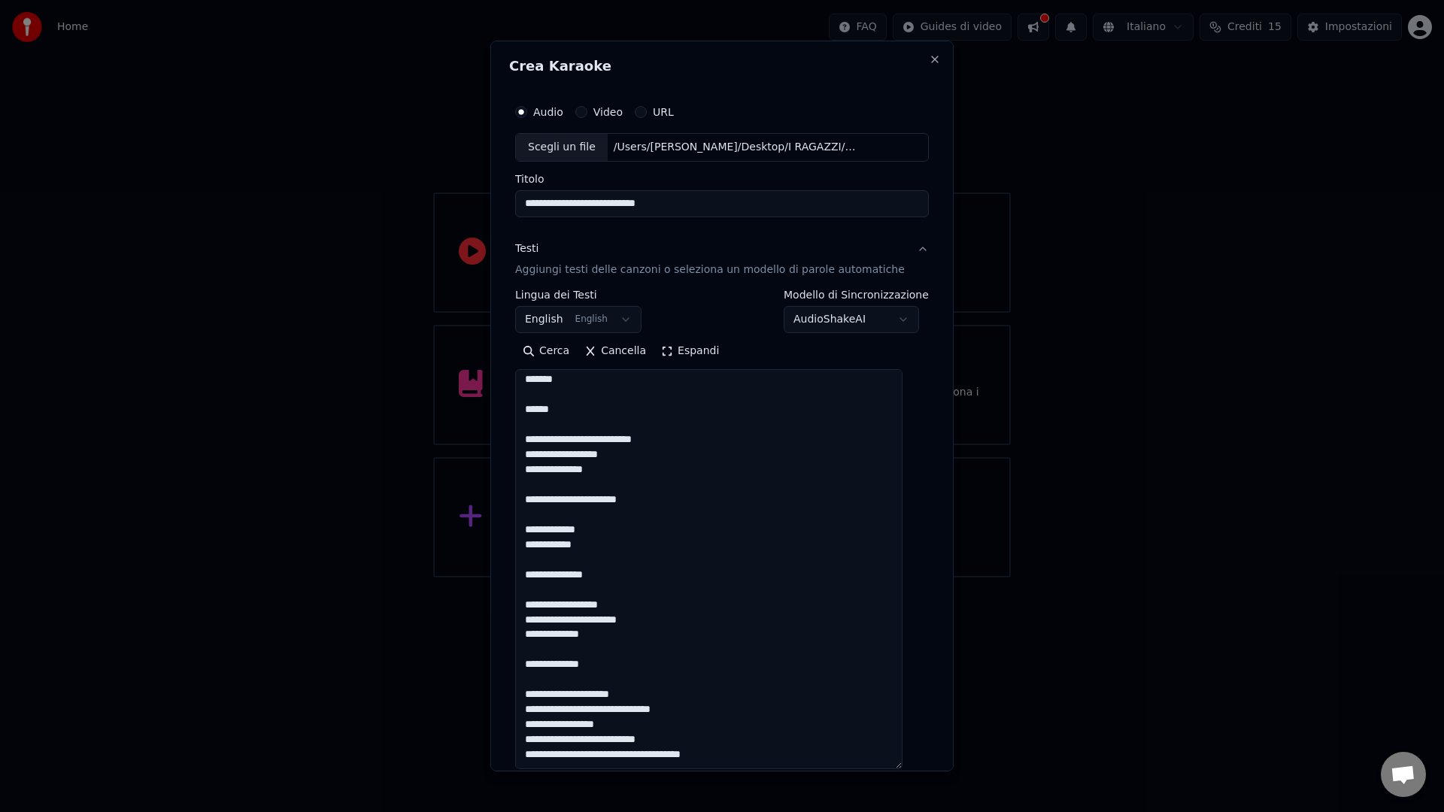
click at [508, 709] on div "**********" at bounding box center [721, 406] width 463 height 731
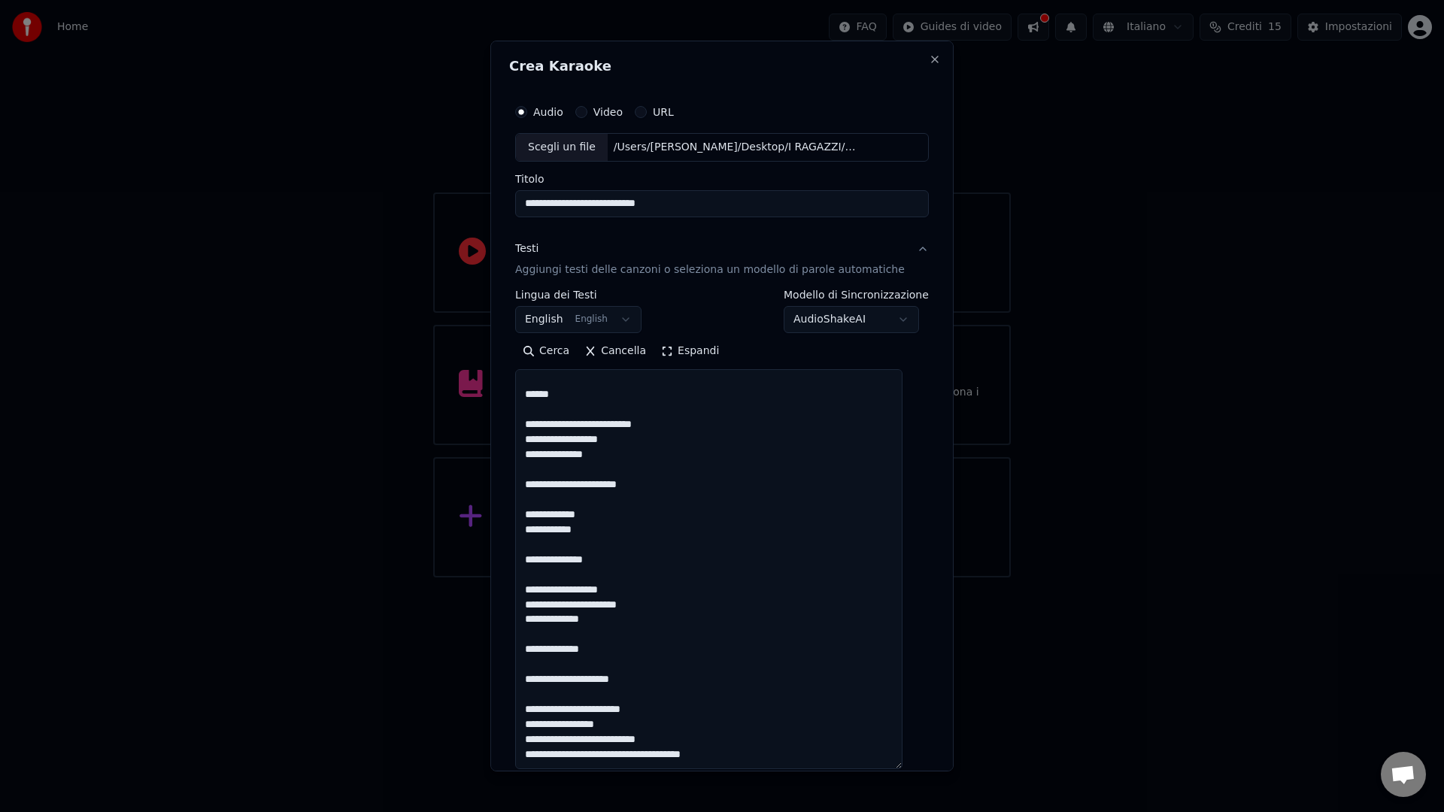
click at [490, 578] on body "**********" at bounding box center [722, 289] width 1444 height 578
click at [614, 723] on textarea at bounding box center [708, 569] width 387 height 400
click at [521, 725] on div "**********" at bounding box center [722, 501] width 426 height 821
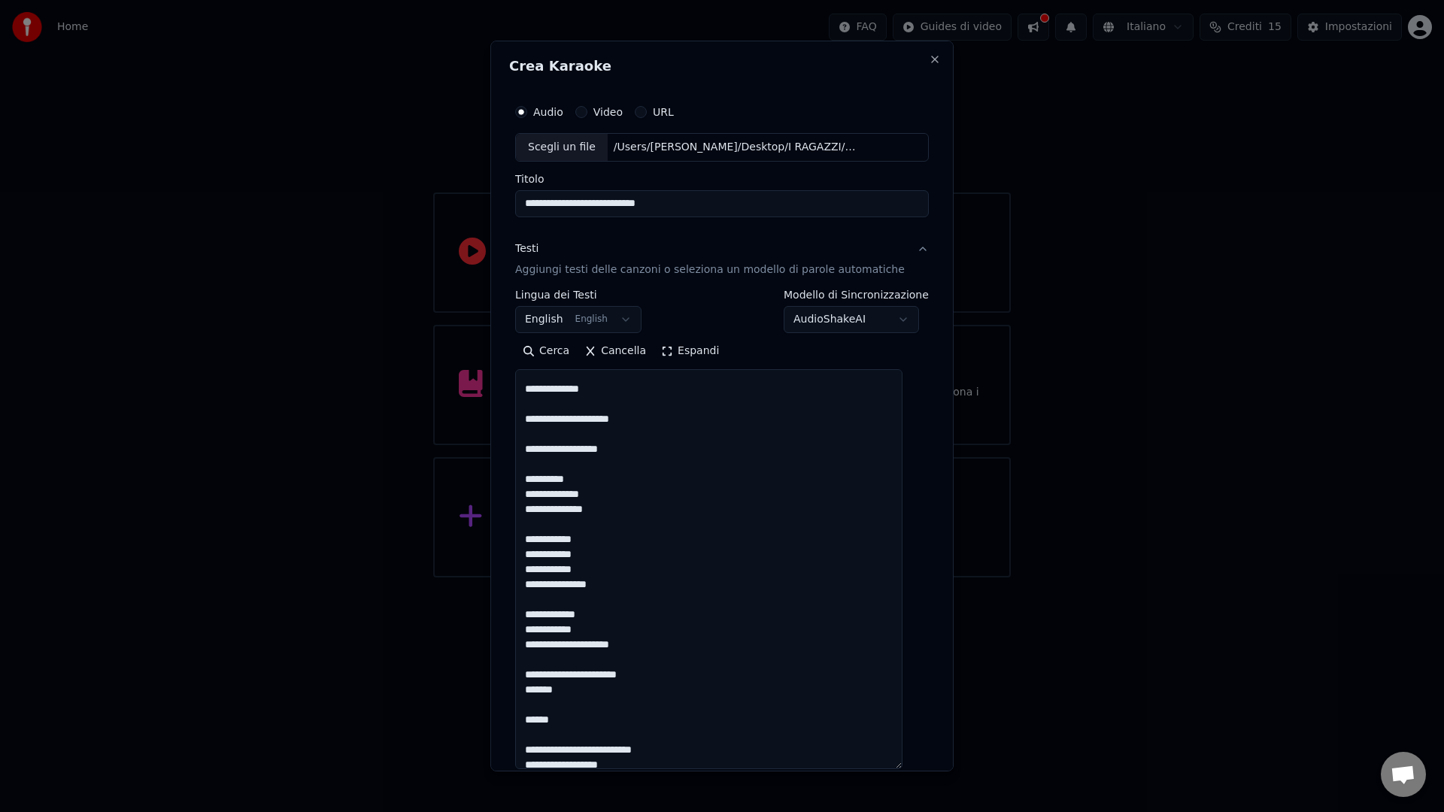
scroll to position [1191, 0]
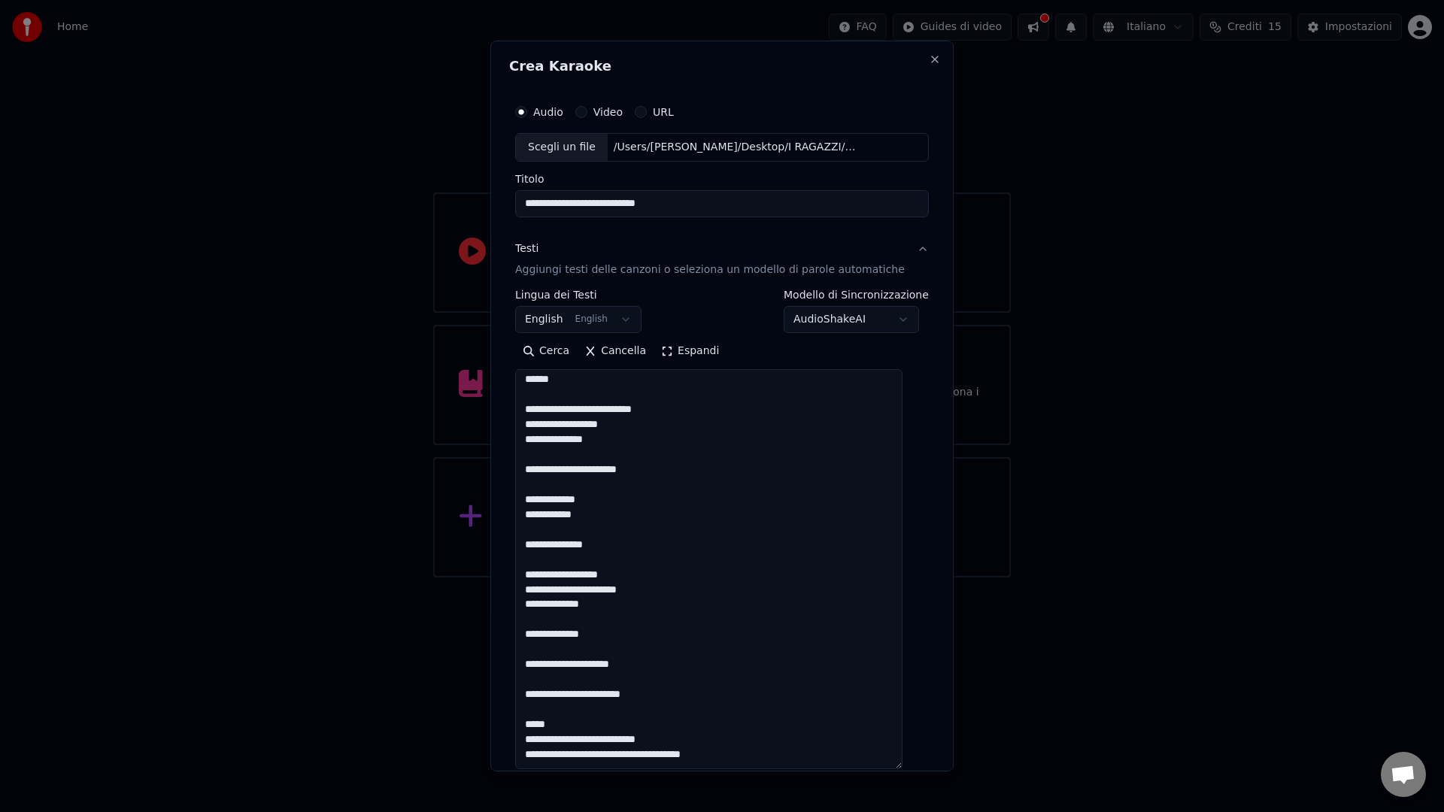
type textarea "**********"
click at [657, 199] on input "**********" at bounding box center [722, 203] width 414 height 27
click at [675, 473] on textarea at bounding box center [708, 569] width 387 height 400
click at [536, 208] on input "**********" at bounding box center [722, 203] width 414 height 27
paste input "**********"
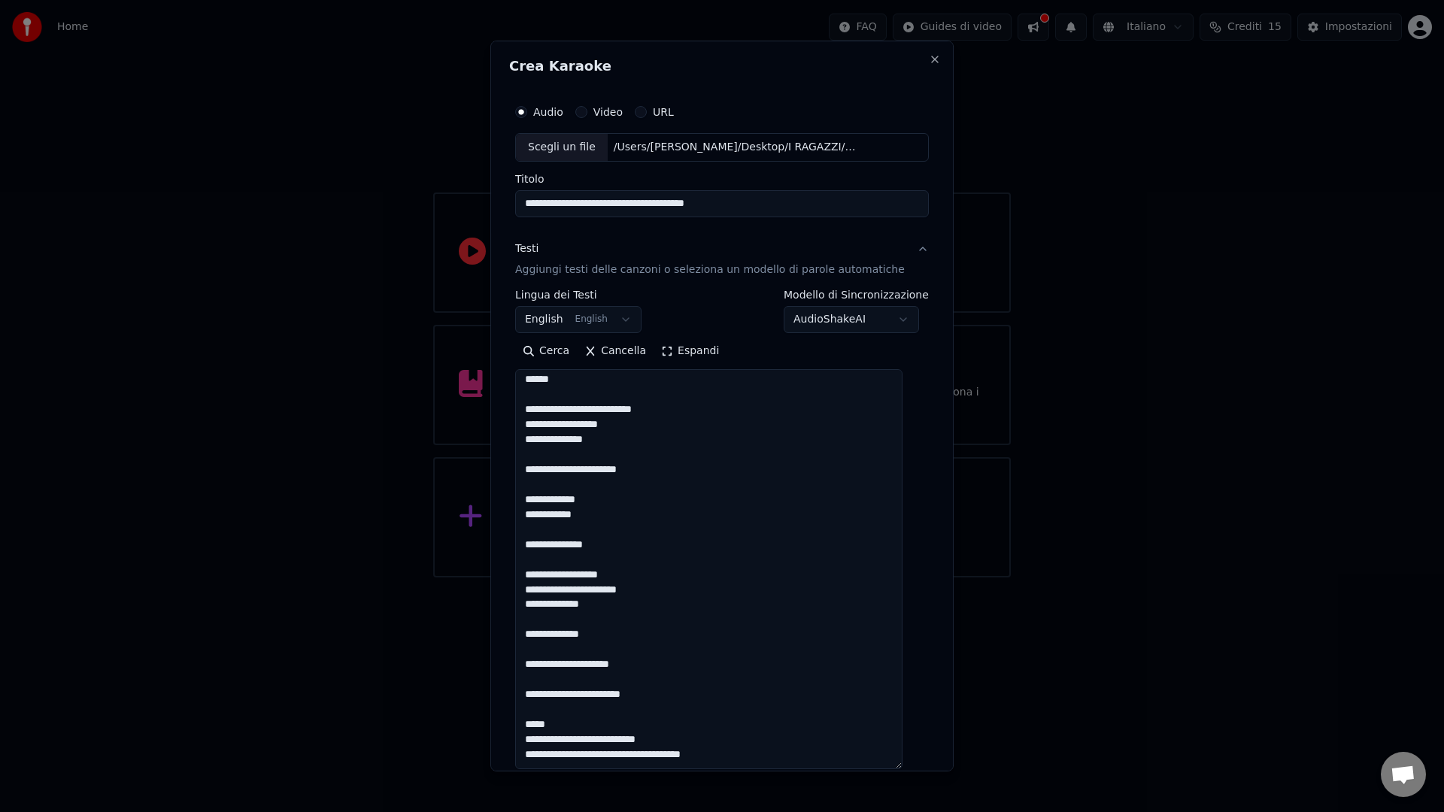
click at [537, 205] on input "**********" at bounding box center [722, 203] width 414 height 27
click at [601, 202] on input "**********" at bounding box center [722, 203] width 414 height 27
drag, startPoint x: 618, startPoint y: 202, endPoint x: 807, endPoint y: 205, distance: 189.6
click at [806, 206] on input "**********" at bounding box center [722, 203] width 414 height 27
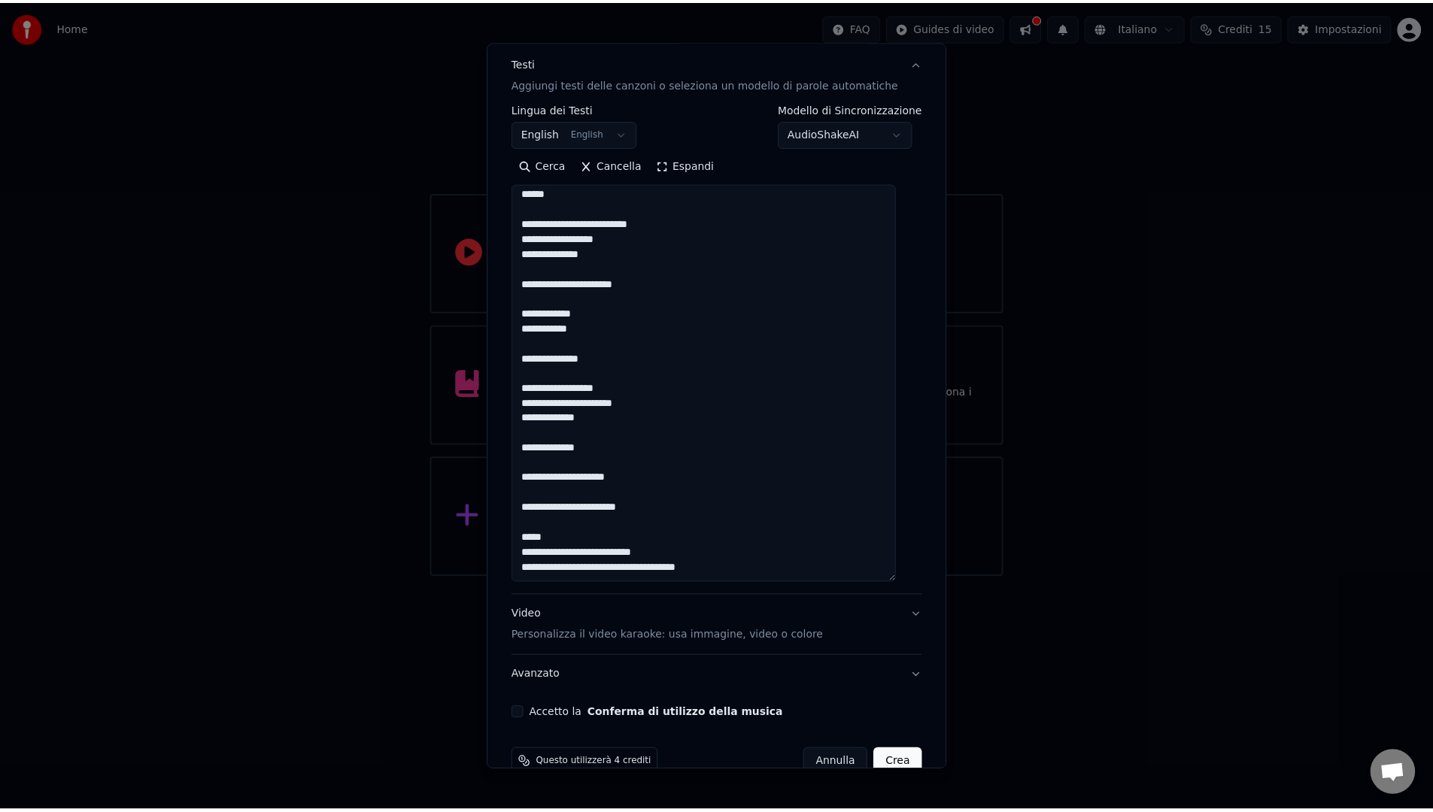
scroll to position [217, 0]
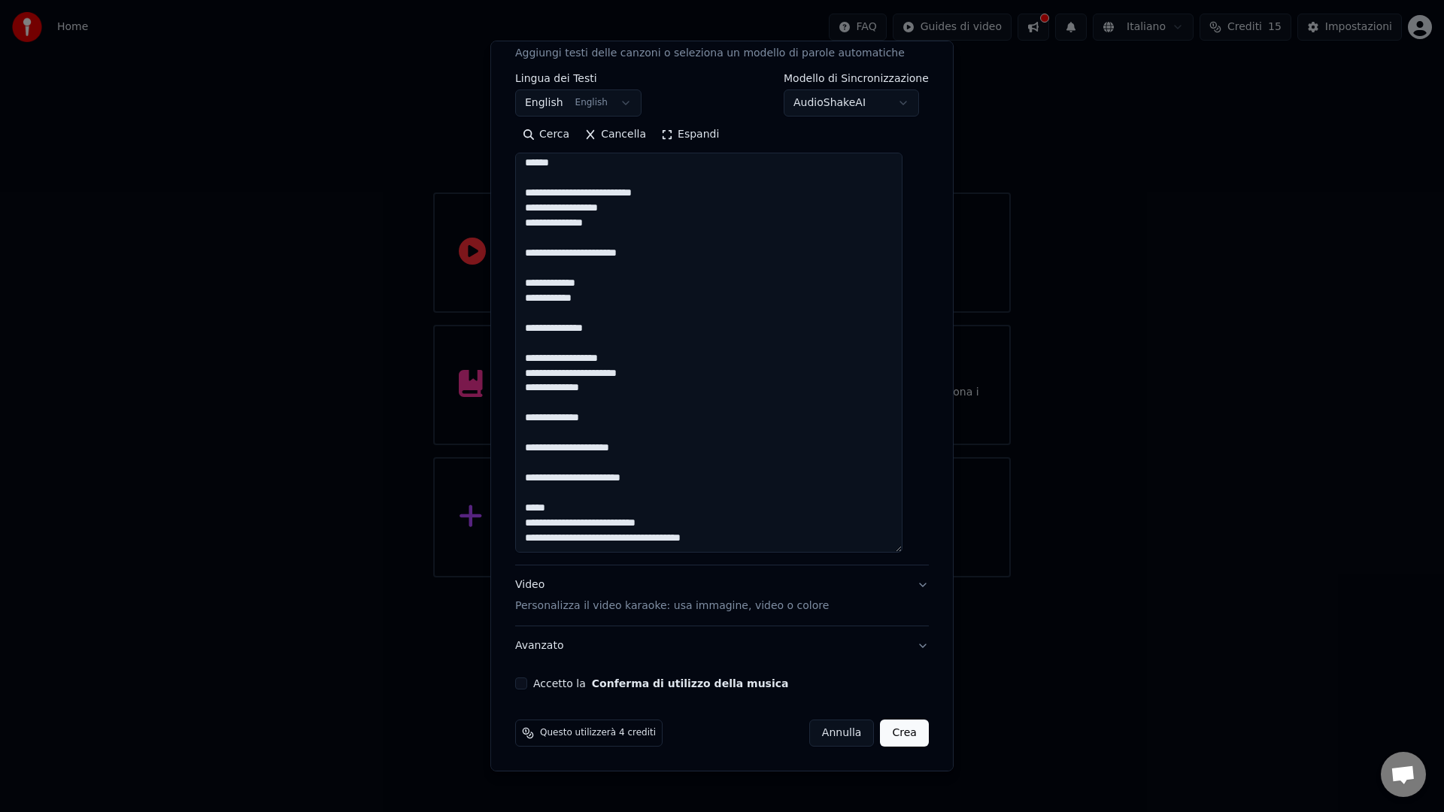
type input "**********"
click at [527, 681] on button "Accetto la Conferma di utilizzo della musica" at bounding box center [521, 684] width 12 height 12
click at [881, 736] on button "Crea" at bounding box center [905, 733] width 48 height 27
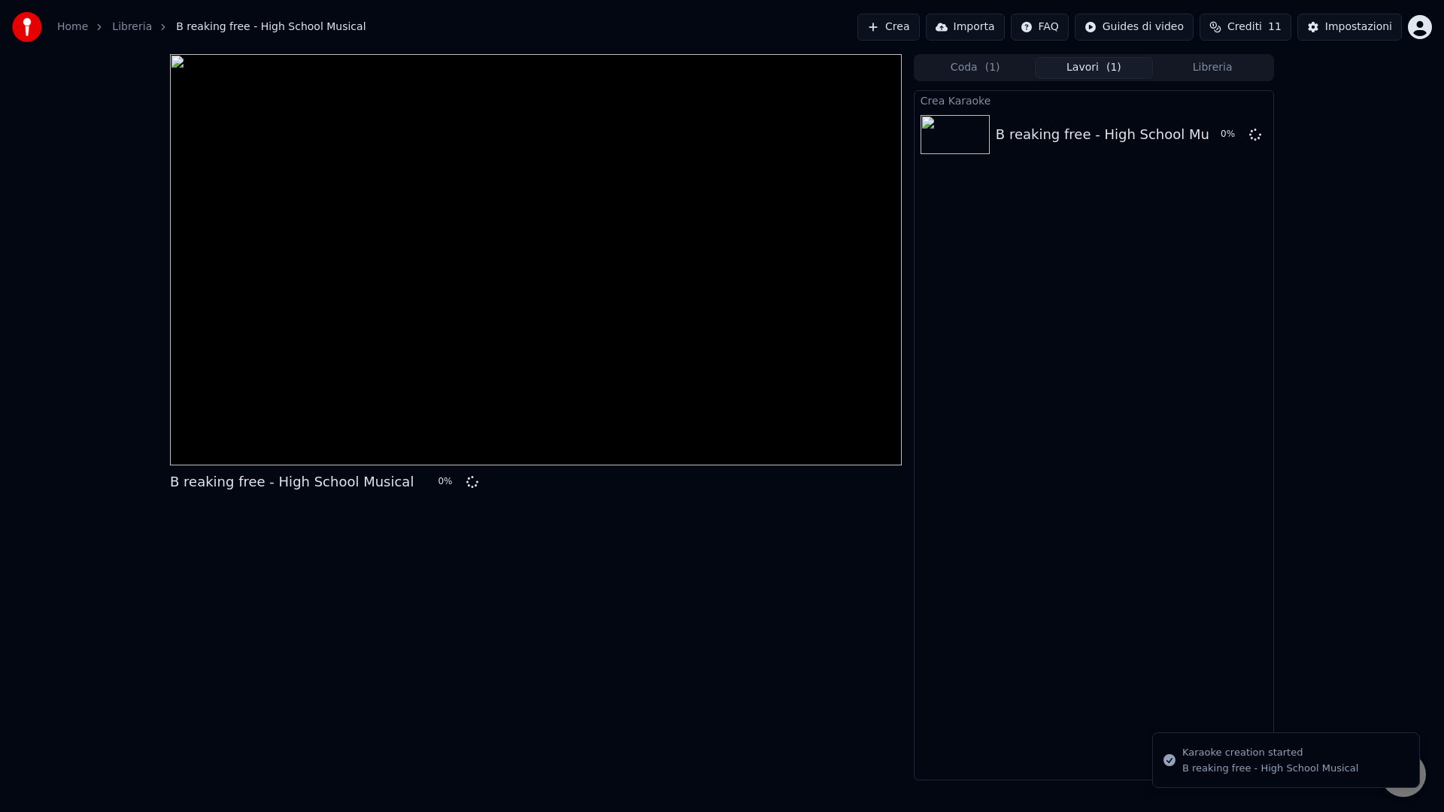
click at [181, 484] on div "B reaking free - High School Musical" at bounding box center [292, 482] width 244 height 21
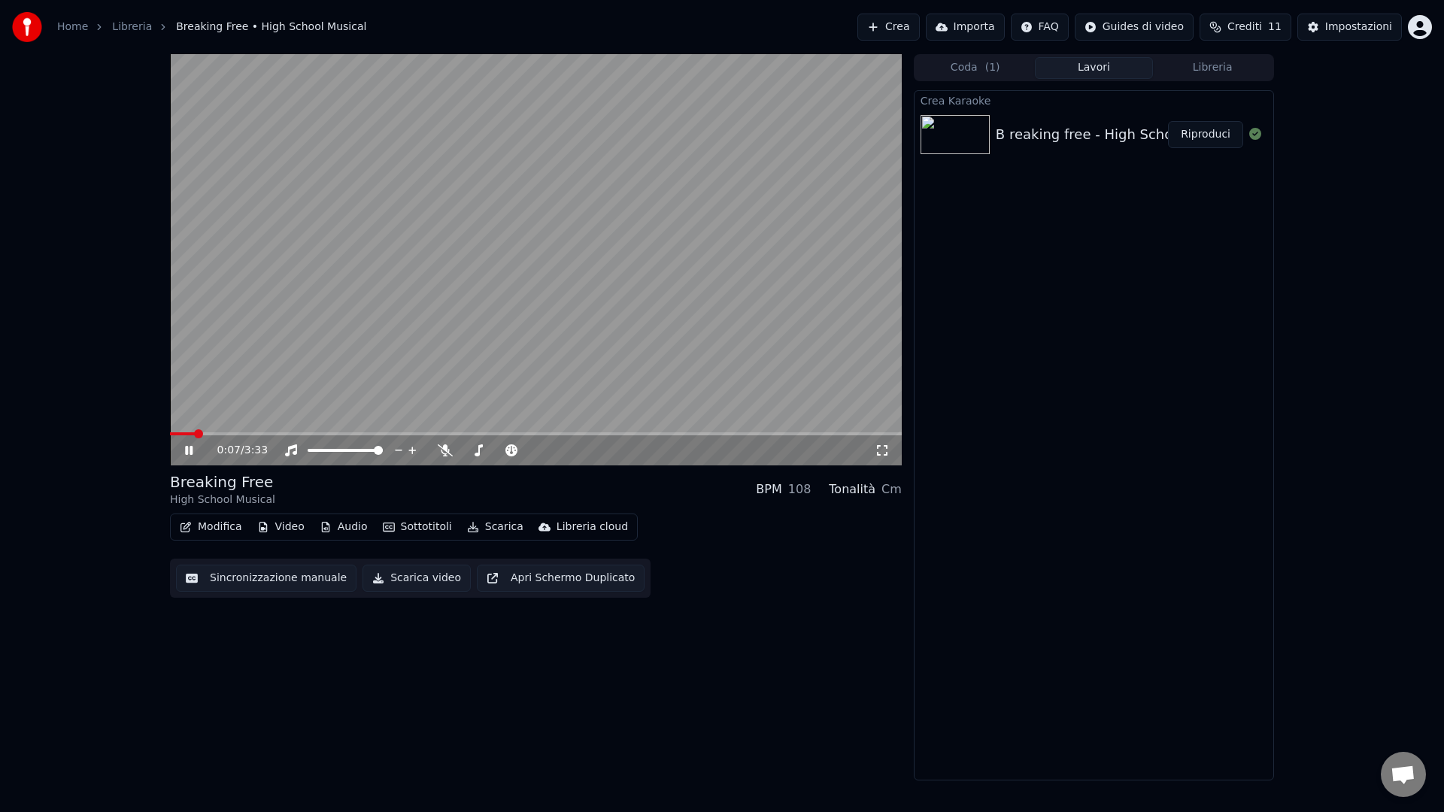
click at [528, 229] on video at bounding box center [536, 259] width 732 height 411
click at [182, 451] on div "0:07 / 3:33" at bounding box center [536, 450] width 720 height 15
click at [170, 435] on span at bounding box center [174, 433] width 9 height 9
click at [188, 457] on div "0:00 / 3:33" at bounding box center [536, 450] width 720 height 15
click at [187, 450] on icon at bounding box center [188, 450] width 9 height 11
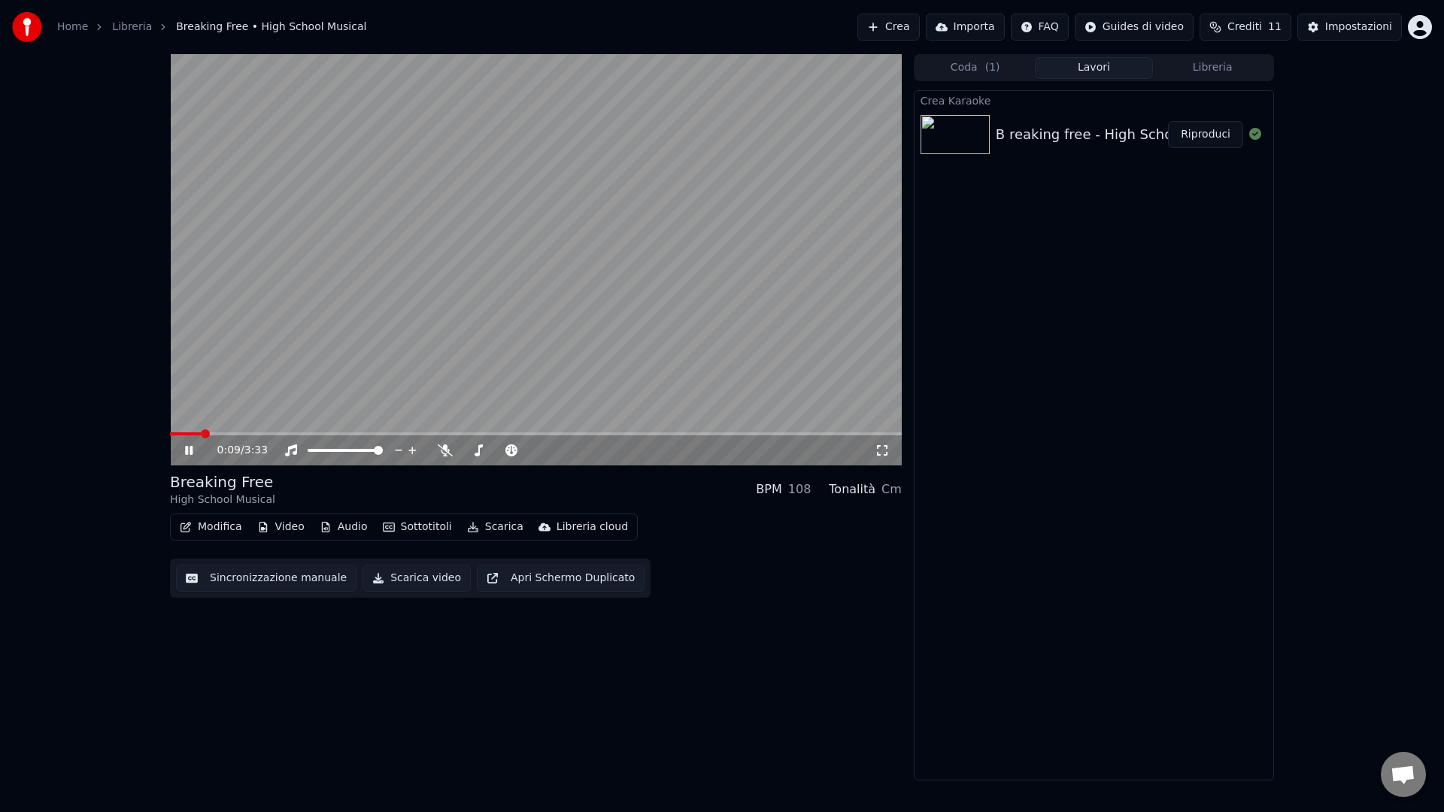
click at [214, 432] on span at bounding box center [536, 433] width 732 height 3
click at [446, 449] on icon at bounding box center [445, 451] width 15 height 12
click at [475, 323] on video at bounding box center [536, 259] width 732 height 411
click at [227, 531] on button "Modifica" at bounding box center [211, 527] width 74 height 21
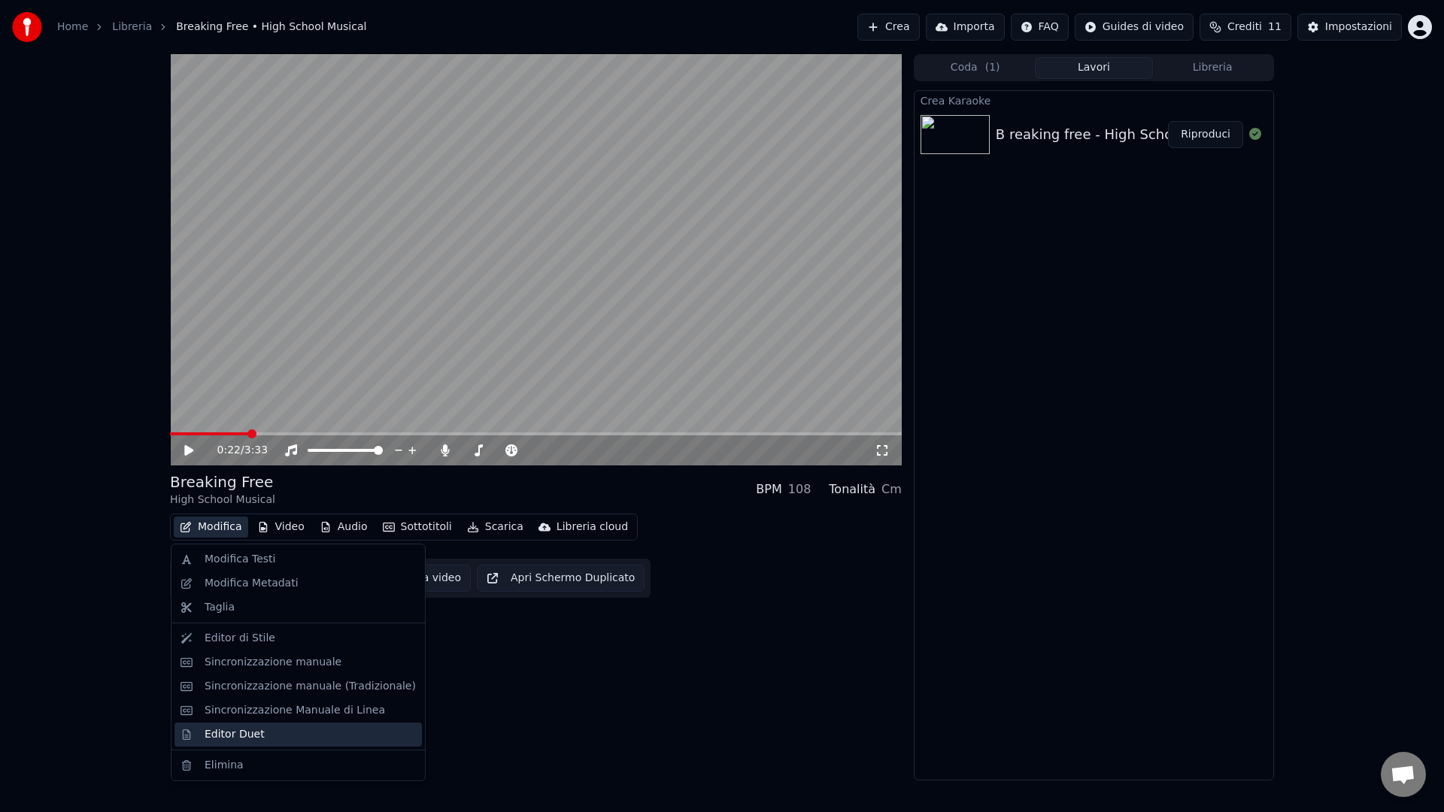
click at [223, 730] on div "Editor Duet" at bounding box center [235, 734] width 60 height 15
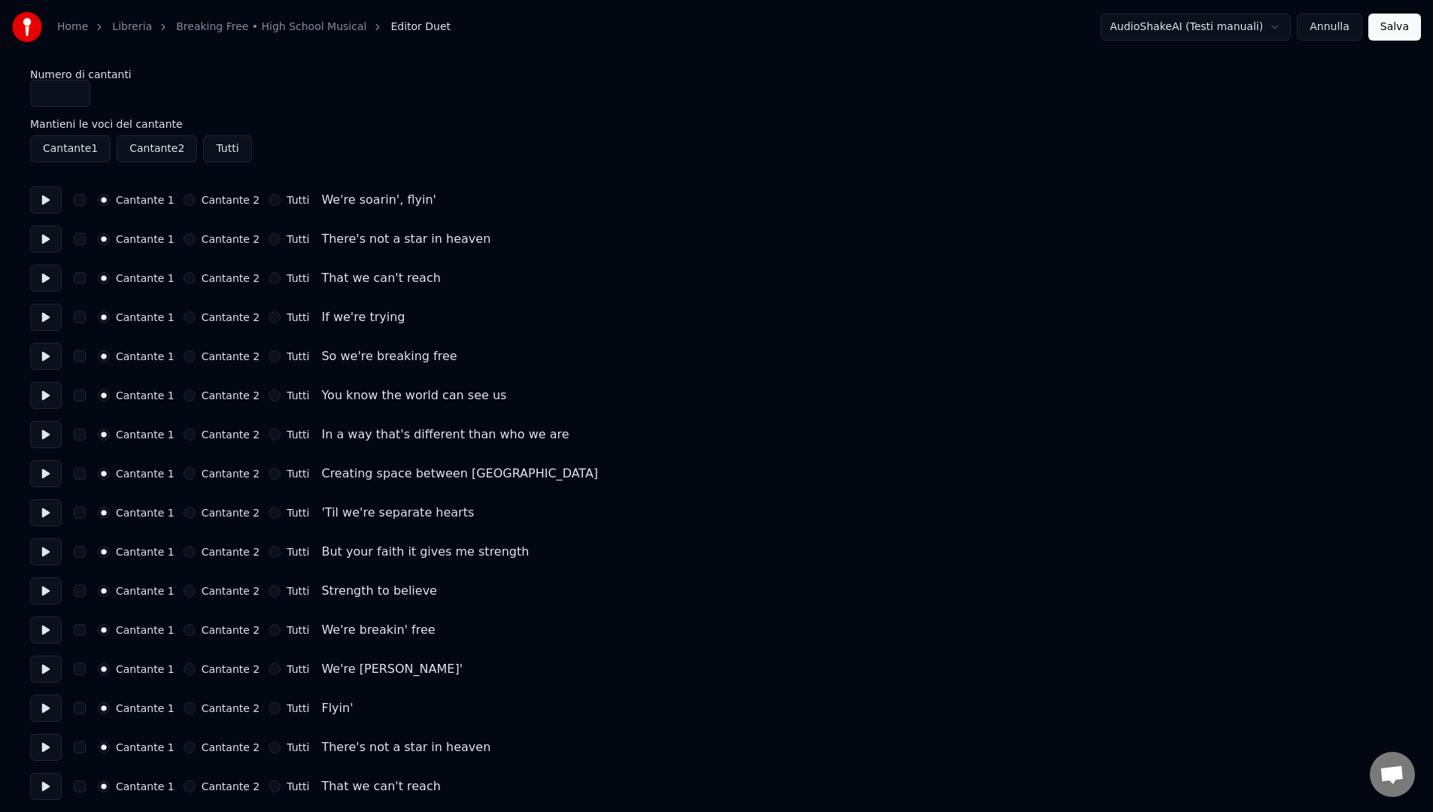
click at [44, 208] on button at bounding box center [46, 200] width 32 height 27
click at [47, 236] on button at bounding box center [46, 239] width 32 height 27
click at [48, 284] on button at bounding box center [46, 278] width 32 height 27
click at [47, 317] on button at bounding box center [46, 317] width 32 height 27
click at [42, 281] on button at bounding box center [46, 278] width 32 height 27
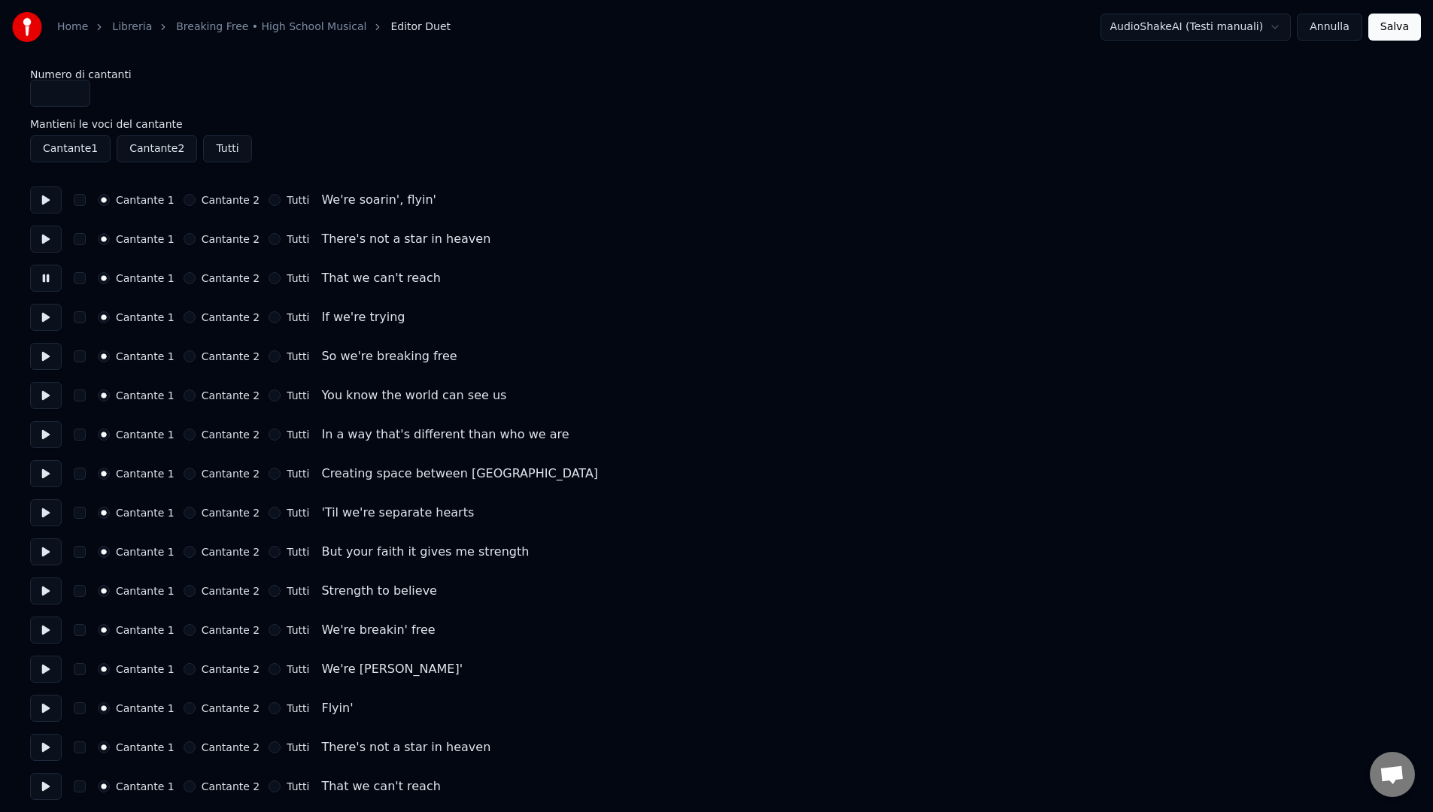
click at [184, 319] on button "Cantante 2" at bounding box center [190, 317] width 12 height 12
click at [49, 323] on button at bounding box center [46, 317] width 32 height 27
click at [47, 360] on button at bounding box center [46, 356] width 32 height 27
click at [190, 358] on button "Cantante 2" at bounding box center [190, 357] width 12 height 12
click at [40, 405] on button at bounding box center [46, 395] width 32 height 27
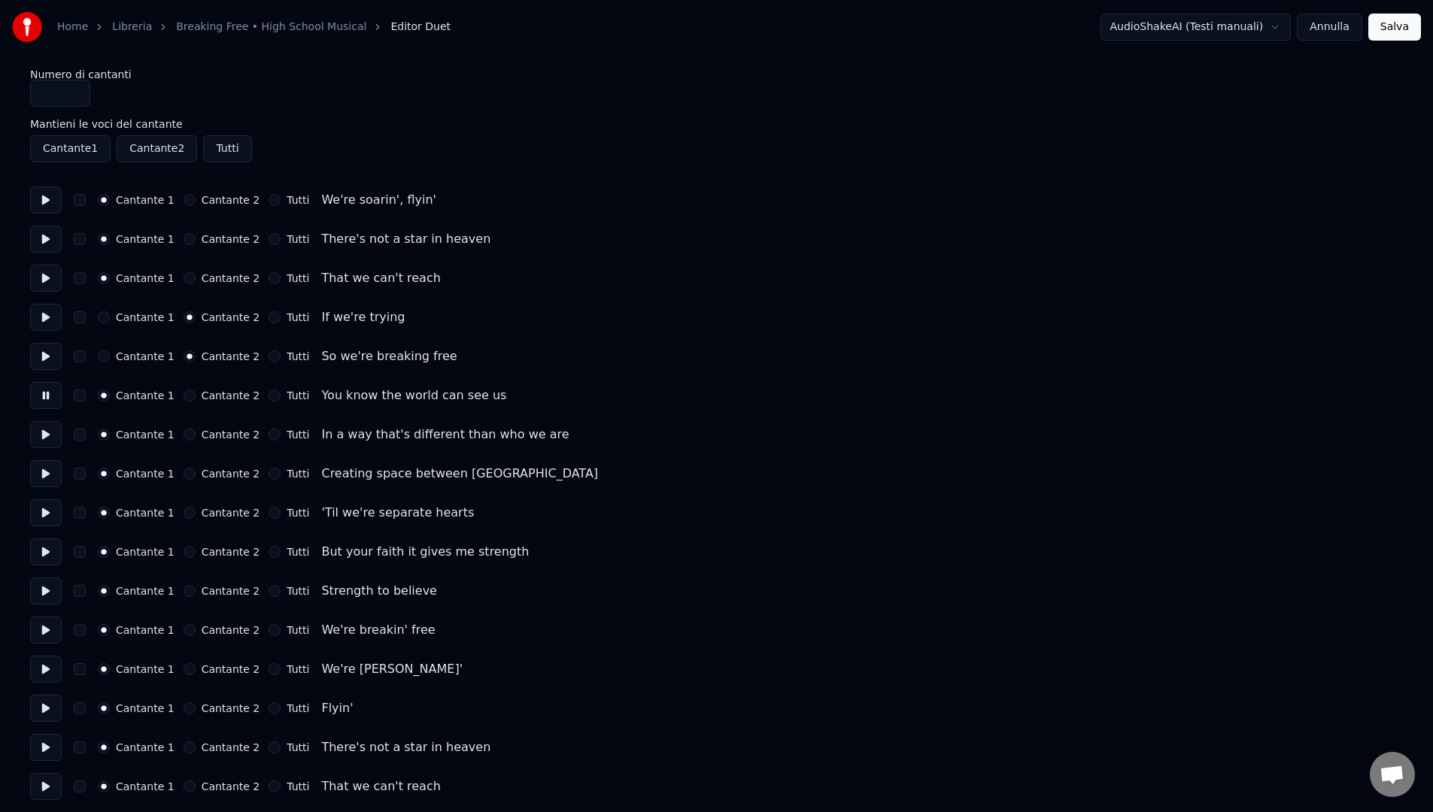
click at [44, 430] on button at bounding box center [46, 434] width 32 height 27
click at [38, 486] on button at bounding box center [46, 473] width 32 height 27
click at [191, 473] on div "Cantante 2" at bounding box center [222, 474] width 77 height 12
click at [189, 475] on button "Cantante 2" at bounding box center [190, 474] width 12 height 12
click at [39, 517] on button at bounding box center [46, 512] width 32 height 27
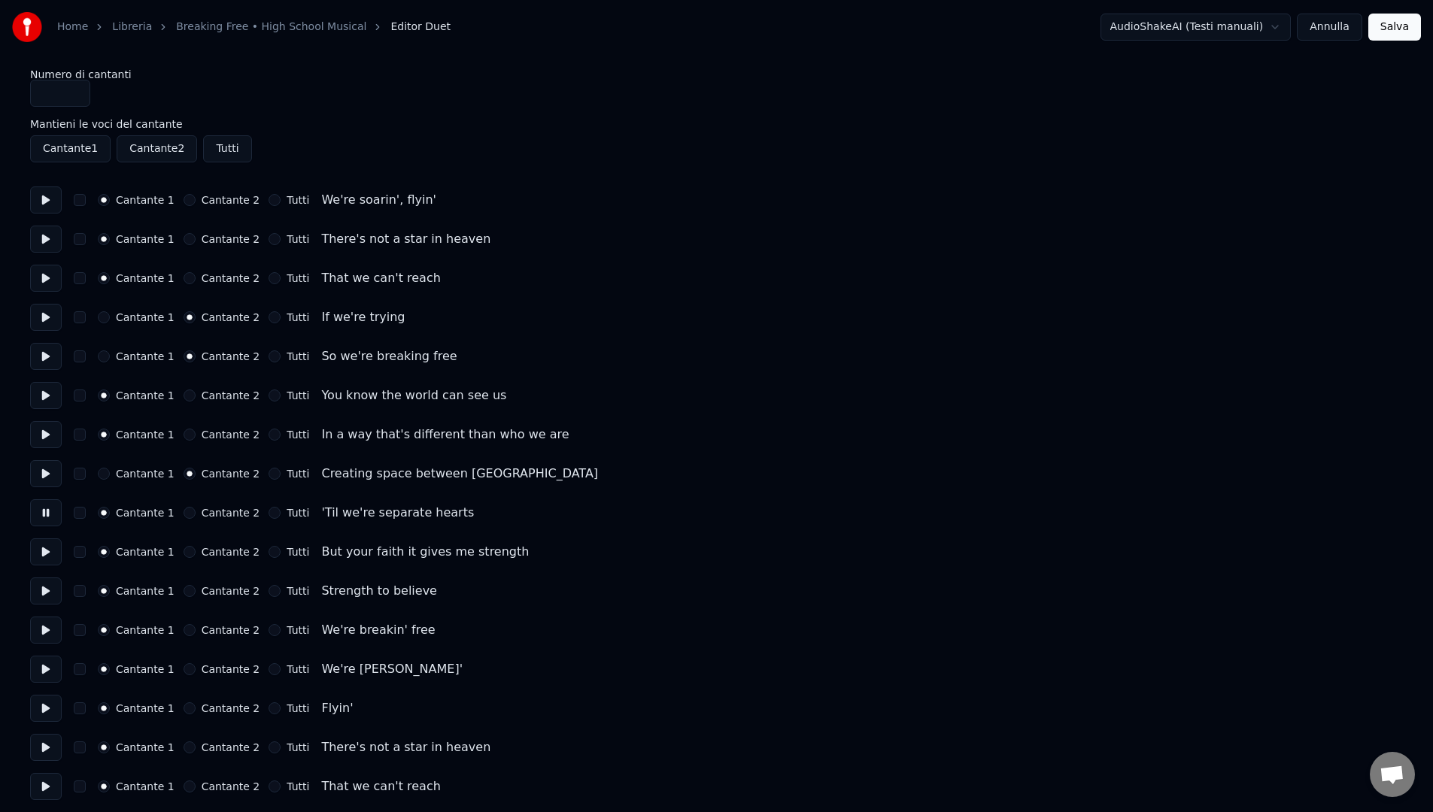
click at [184, 514] on button "Cantante 2" at bounding box center [190, 513] width 12 height 12
click at [43, 555] on button at bounding box center [46, 552] width 32 height 27
click at [269, 550] on button "Tutti" at bounding box center [275, 552] width 12 height 12
click at [50, 594] on button at bounding box center [46, 591] width 32 height 27
click at [270, 593] on button "Tutti" at bounding box center [275, 591] width 12 height 12
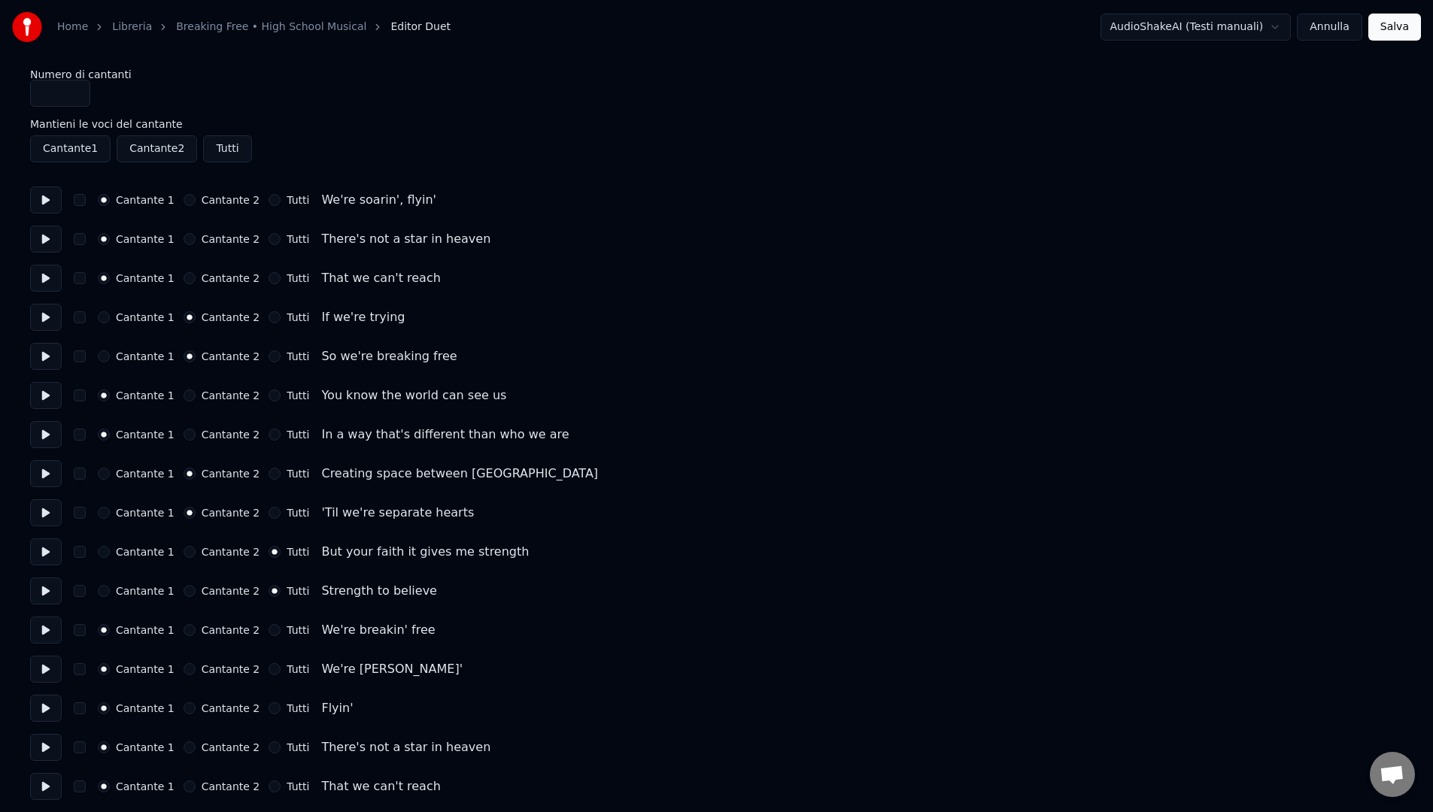
click at [44, 633] on button at bounding box center [46, 630] width 32 height 27
click at [45, 673] on button at bounding box center [46, 669] width 32 height 27
click at [189, 671] on button "Cantante 2" at bounding box center [190, 669] width 12 height 12
click at [35, 716] on button at bounding box center [46, 708] width 32 height 27
click at [50, 752] on button at bounding box center [46, 747] width 32 height 27
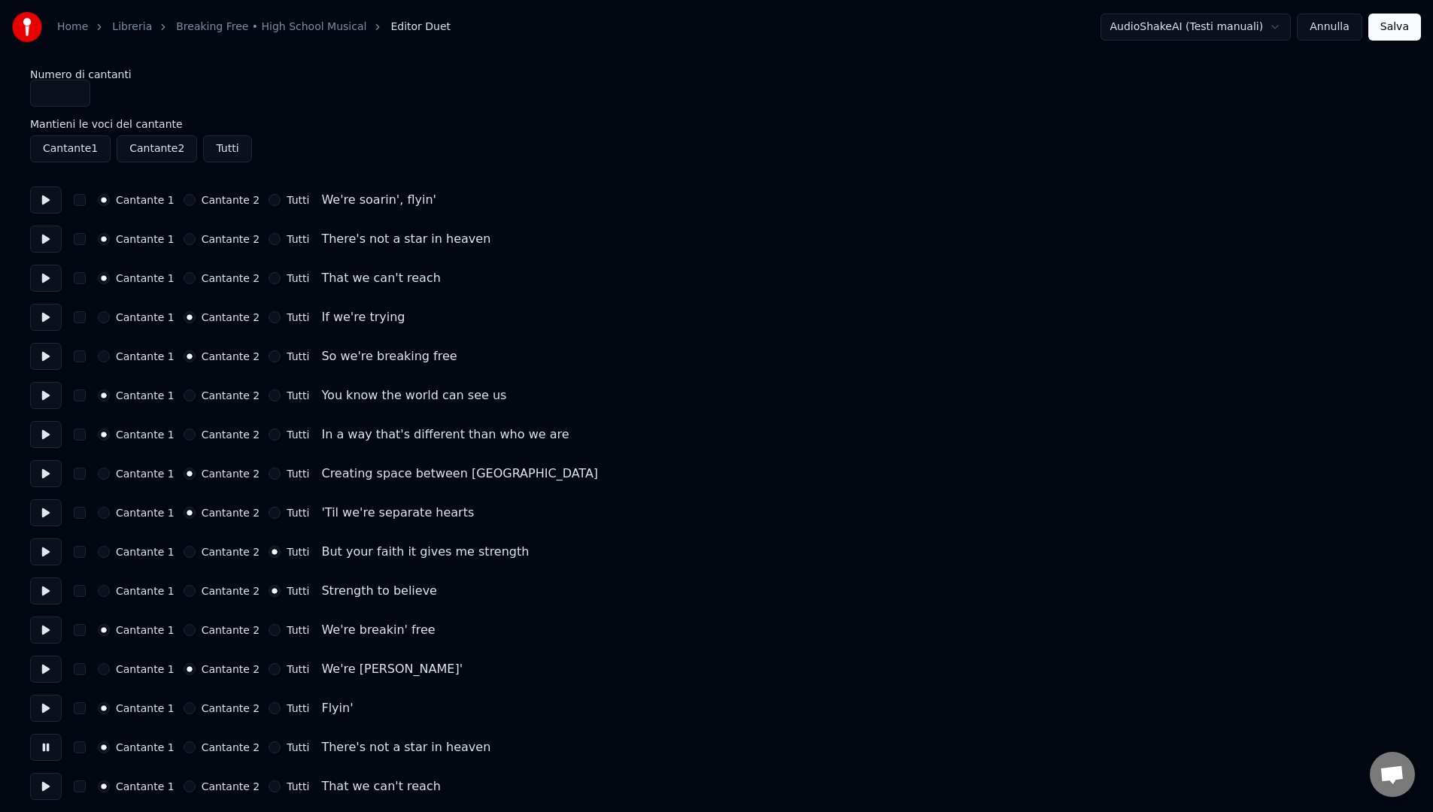
click at [269, 747] on button "Tutti" at bounding box center [275, 748] width 12 height 12
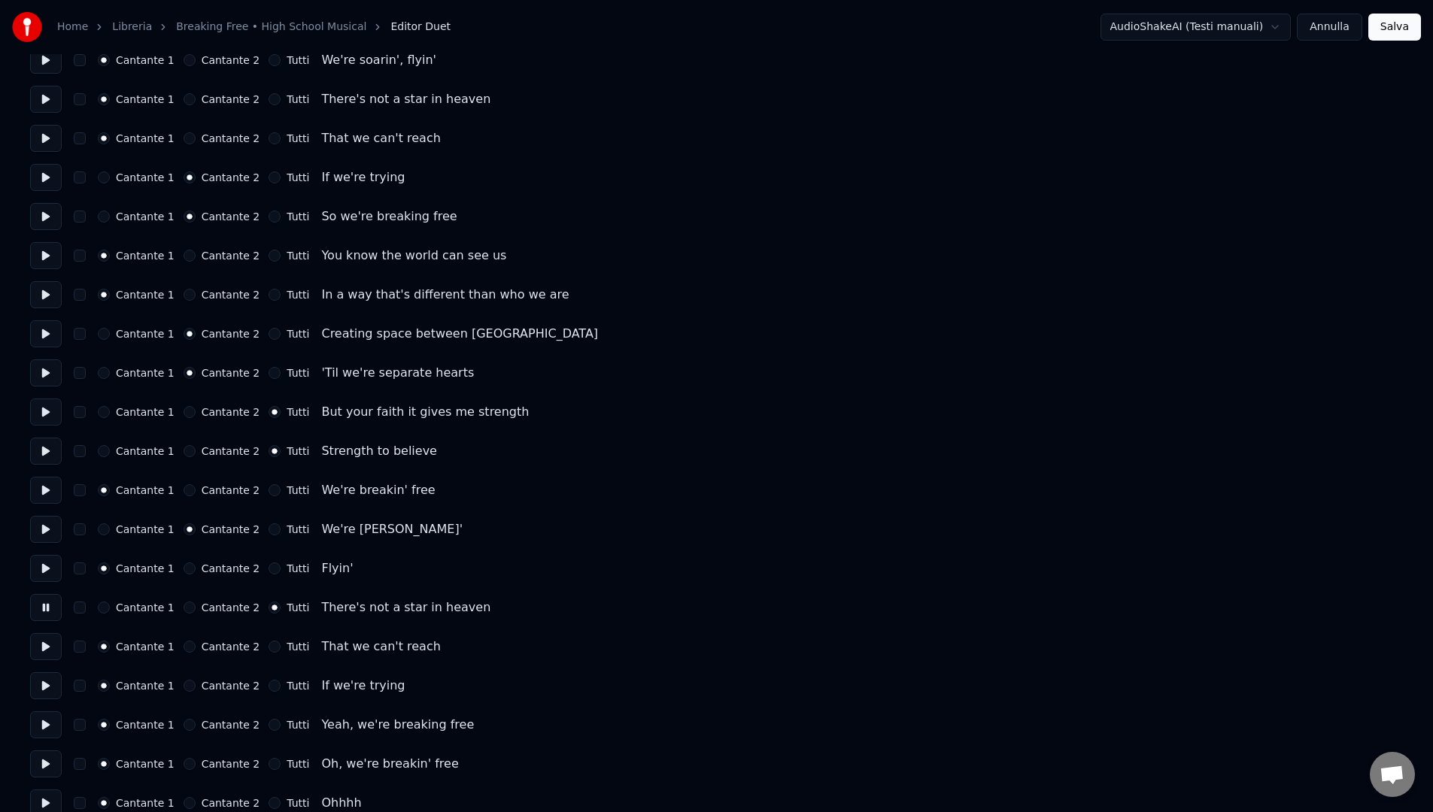
scroll to position [263, 0]
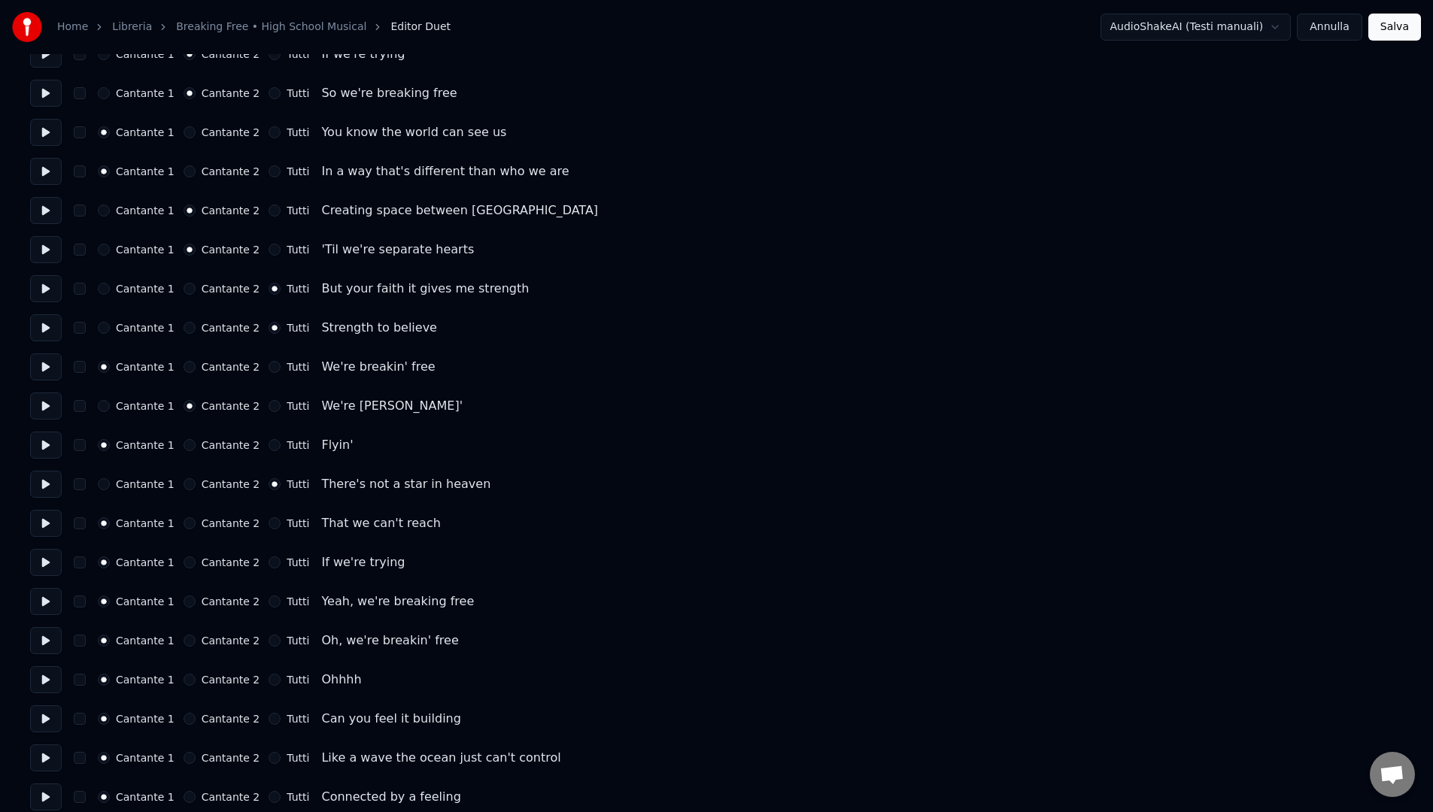
click at [48, 524] on button at bounding box center [46, 523] width 32 height 27
click at [269, 522] on button "Tutti" at bounding box center [275, 523] width 12 height 12
click at [44, 561] on button at bounding box center [46, 562] width 32 height 27
click at [37, 602] on button at bounding box center [46, 601] width 32 height 27
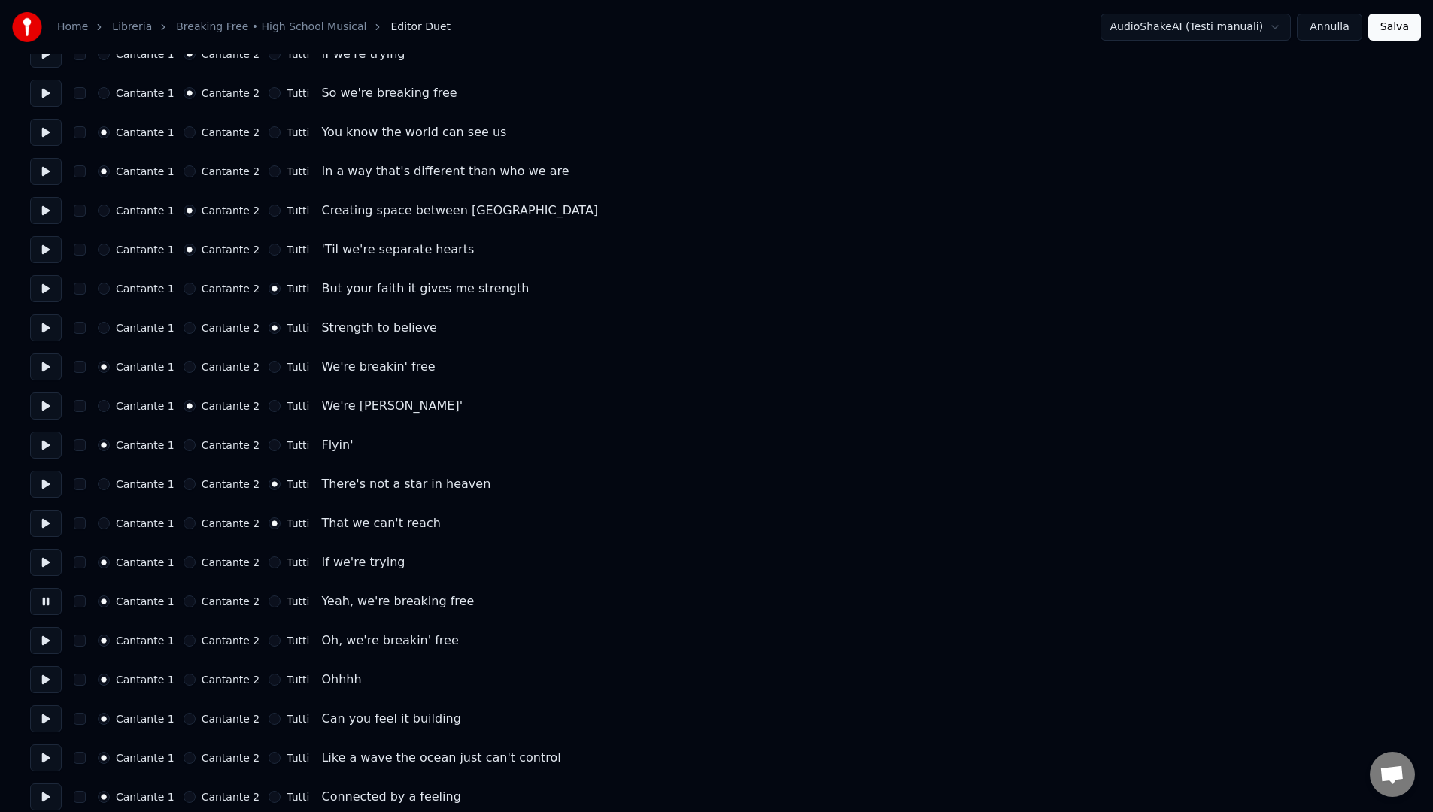
click at [269, 602] on button "Tutti" at bounding box center [275, 602] width 12 height 12
click at [50, 648] on button at bounding box center [46, 640] width 32 height 27
click at [47, 685] on button at bounding box center [46, 679] width 32 height 27
click at [184, 682] on button "Cantante 2" at bounding box center [190, 680] width 12 height 12
click at [43, 724] on button at bounding box center [46, 719] width 32 height 27
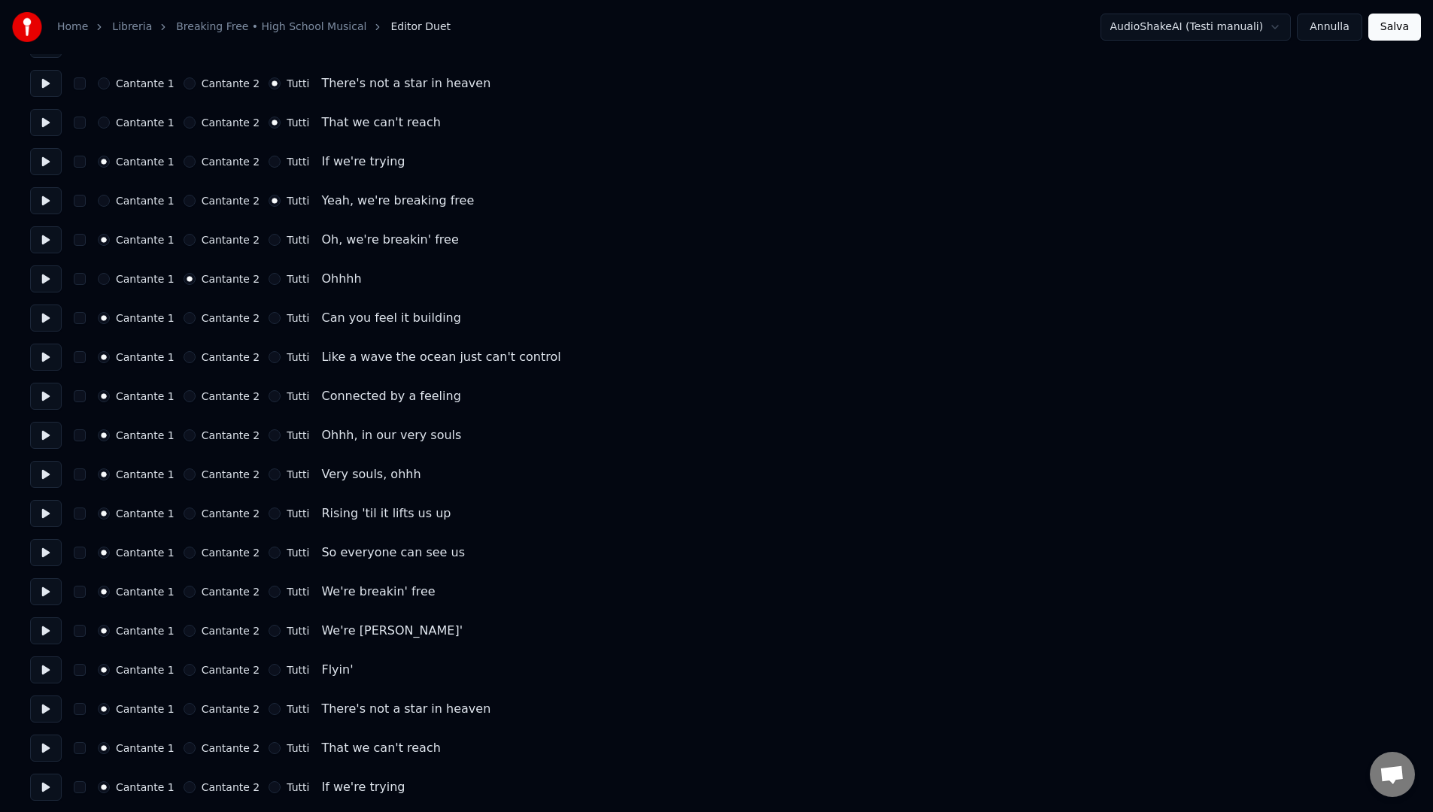
scroll to position [674, 0]
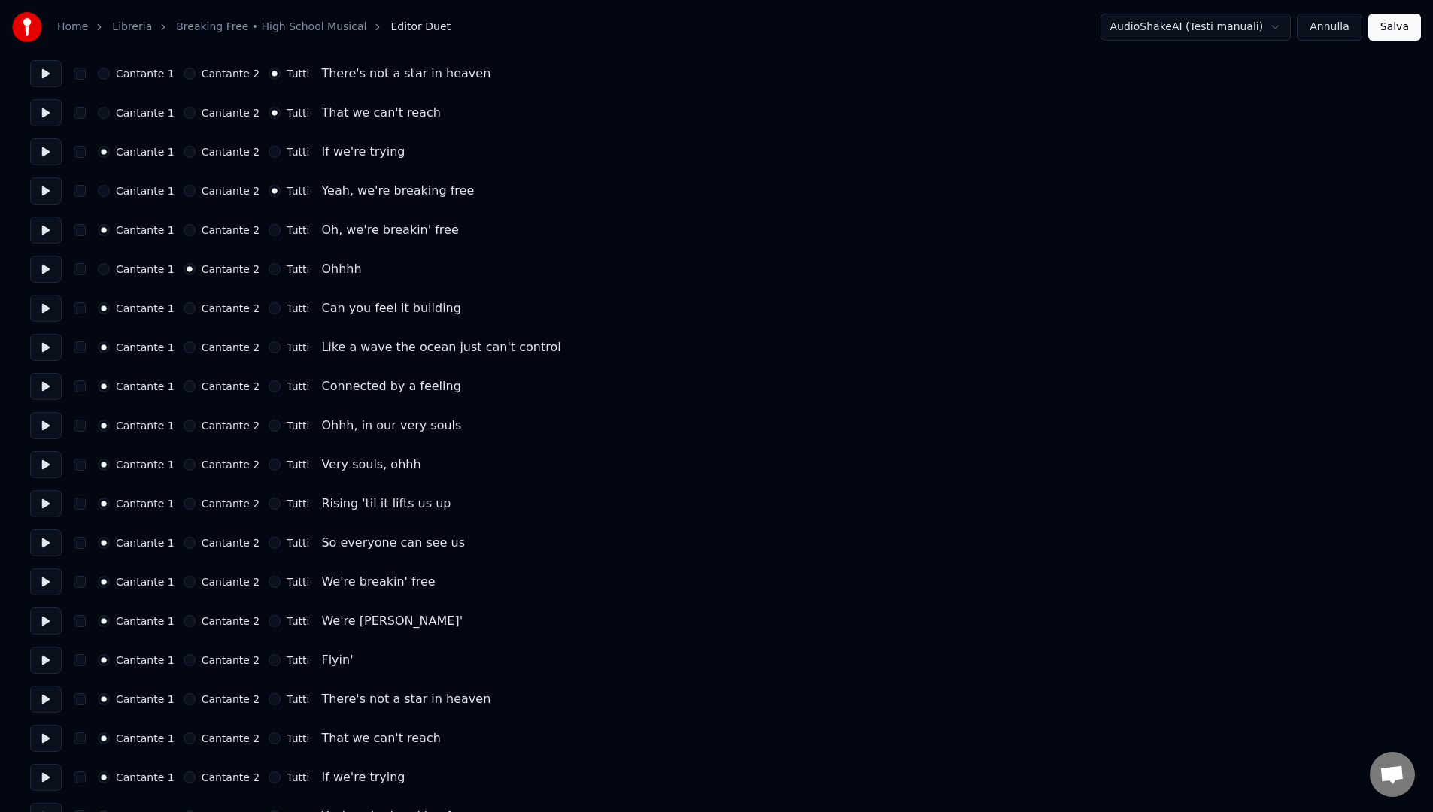
click at [35, 275] on button at bounding box center [46, 269] width 32 height 27
click at [40, 313] on button at bounding box center [46, 308] width 32 height 27
click at [38, 345] on button at bounding box center [46, 347] width 32 height 27
click at [41, 386] on button at bounding box center [46, 386] width 32 height 27
click at [185, 390] on button "Cantante 2" at bounding box center [190, 387] width 12 height 12
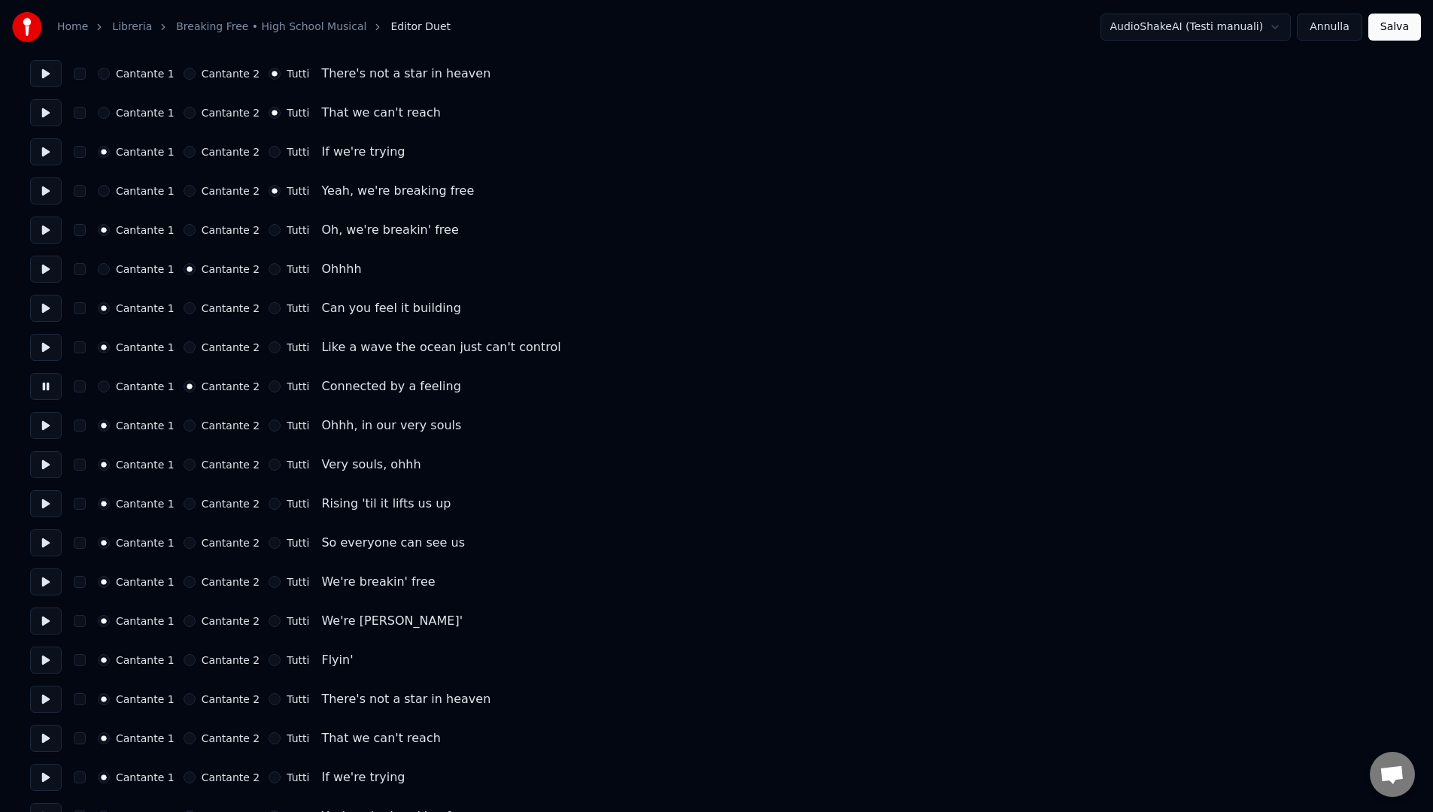
click at [42, 431] on button at bounding box center [46, 425] width 32 height 27
click at [269, 424] on button "Tutti" at bounding box center [275, 426] width 12 height 12
click at [184, 423] on button "Cantante 2" at bounding box center [190, 426] width 12 height 12
click at [40, 423] on button at bounding box center [46, 425] width 32 height 27
click at [49, 466] on button at bounding box center [46, 464] width 32 height 27
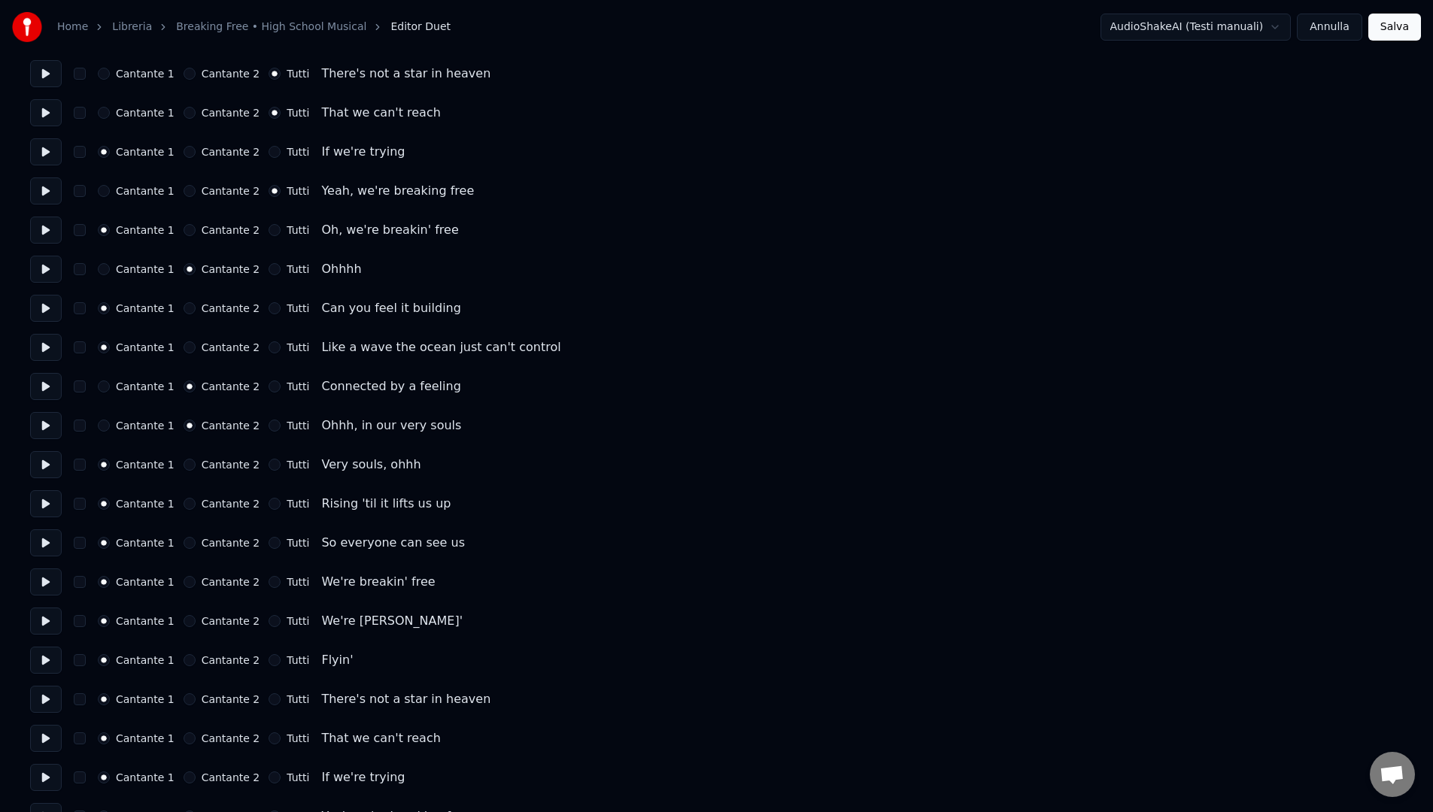
click at [50, 506] on button at bounding box center [46, 503] width 32 height 27
click at [269, 505] on button "Tutti" at bounding box center [275, 504] width 12 height 12
click at [51, 548] on button at bounding box center [46, 543] width 32 height 27
click at [269, 545] on button "Tutti" at bounding box center [275, 543] width 12 height 12
click at [41, 589] on button at bounding box center [46, 582] width 32 height 27
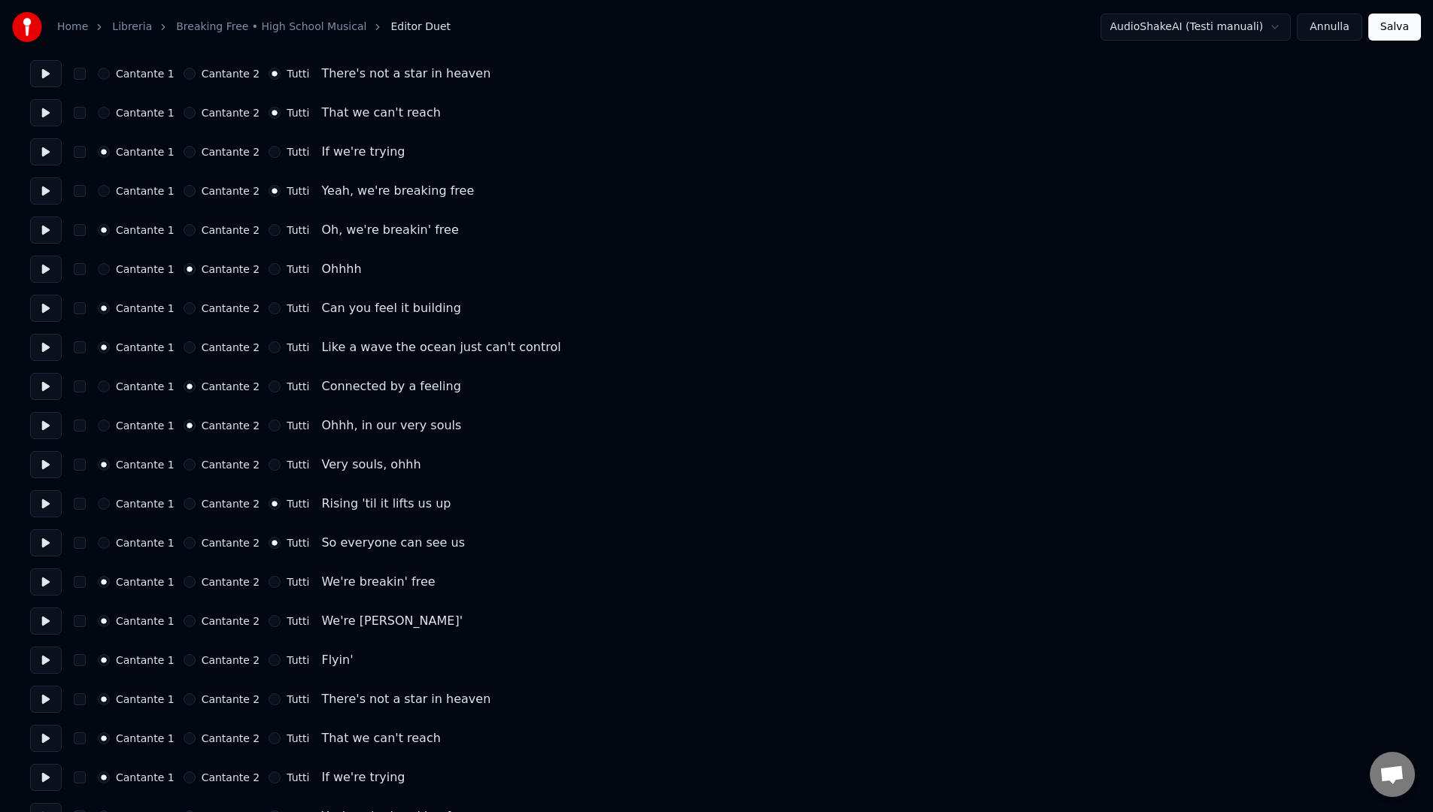
click at [45, 622] on button at bounding box center [46, 621] width 32 height 27
click at [184, 625] on button "Cantante 2" at bounding box center [190, 621] width 12 height 12
click at [46, 660] on button at bounding box center [46, 660] width 32 height 27
click at [50, 704] on button at bounding box center [46, 699] width 32 height 27
click at [269, 699] on button "Tutti" at bounding box center [275, 699] width 12 height 12
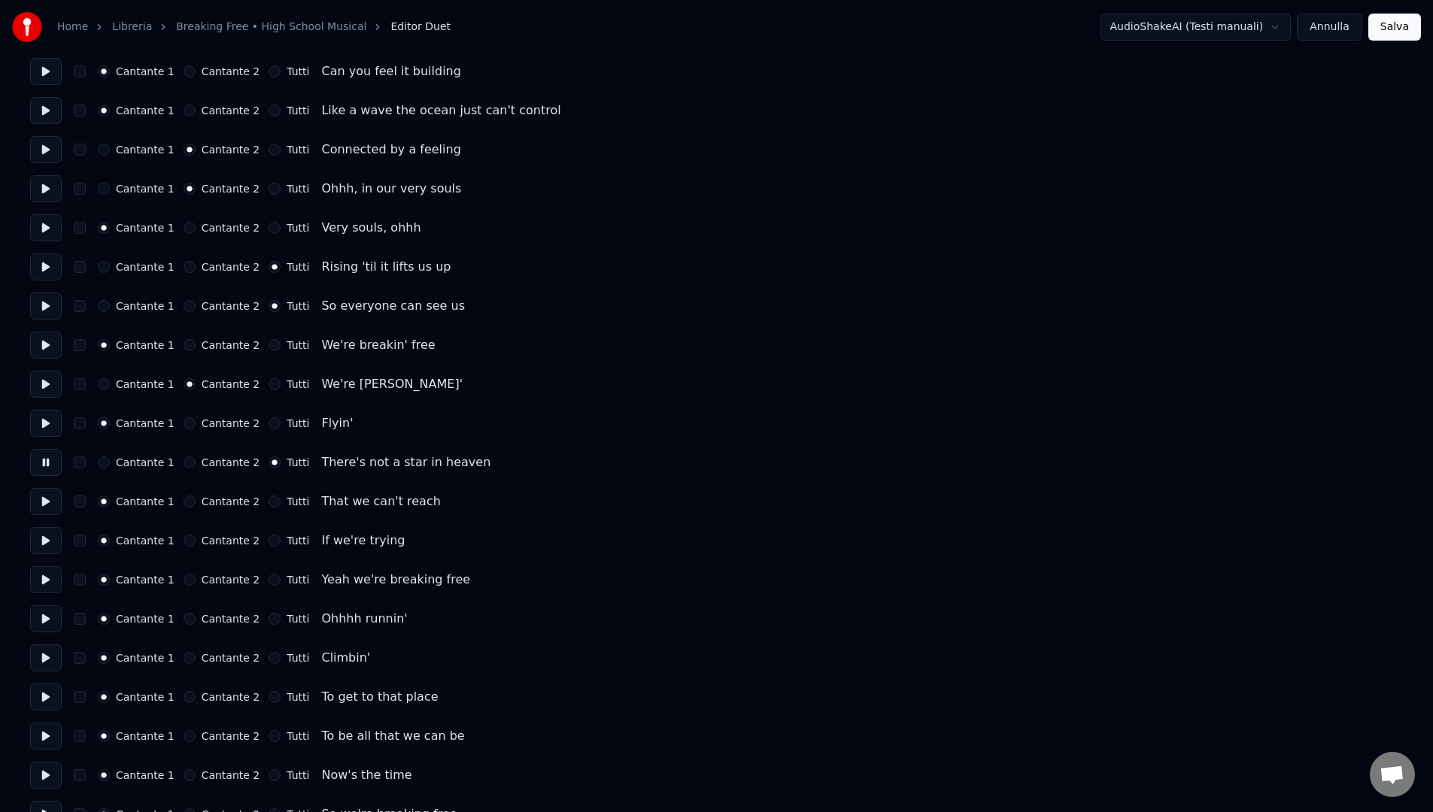
scroll to position [995, 0]
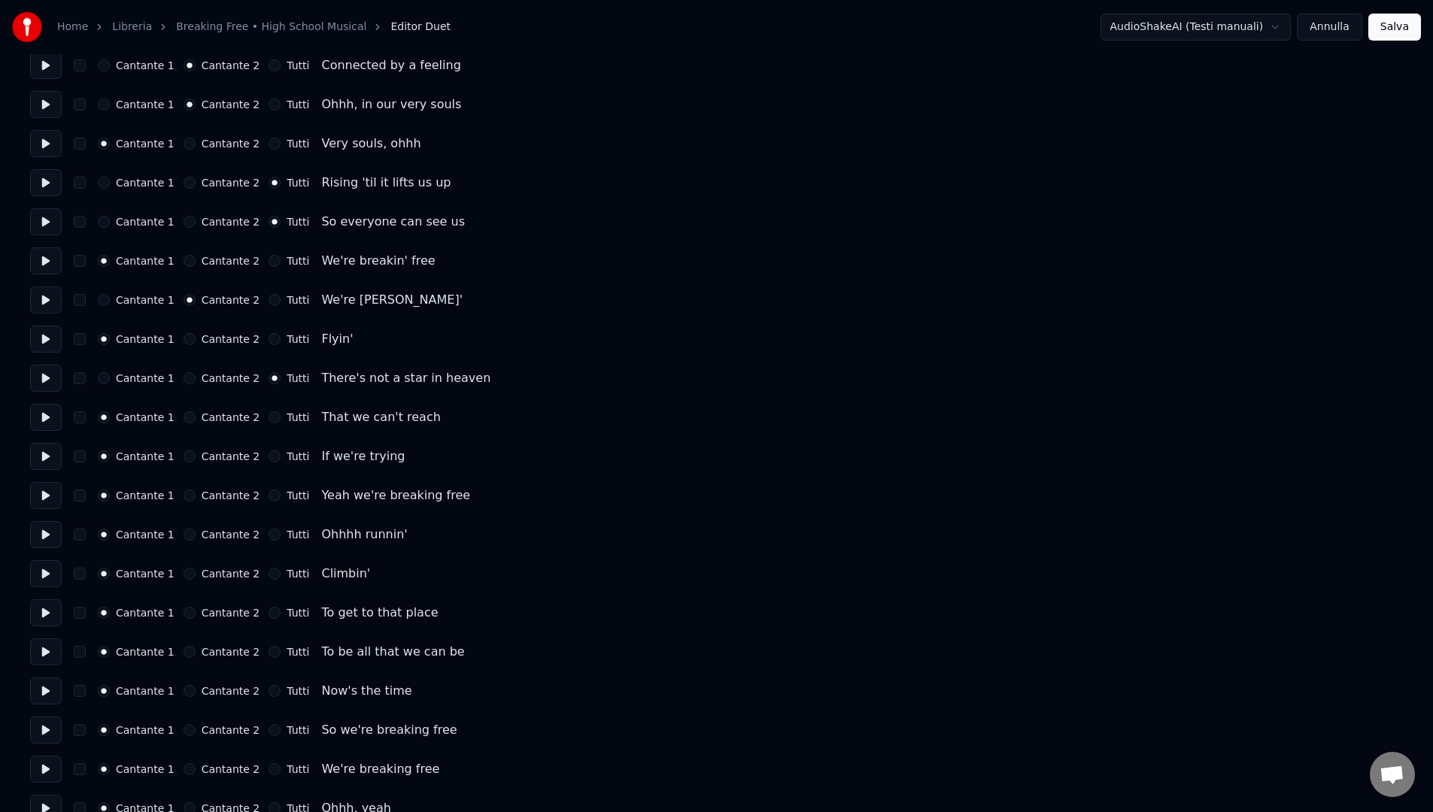
click at [56, 423] on button at bounding box center [46, 417] width 32 height 27
click at [269, 418] on button "Tutti" at bounding box center [275, 417] width 12 height 12
click at [48, 460] on button at bounding box center [46, 456] width 32 height 27
click at [53, 498] on button at bounding box center [46, 495] width 32 height 27
click at [259, 496] on div "Cantante 1 Cantante 2 Tutti" at bounding box center [203, 496] width 211 height 12
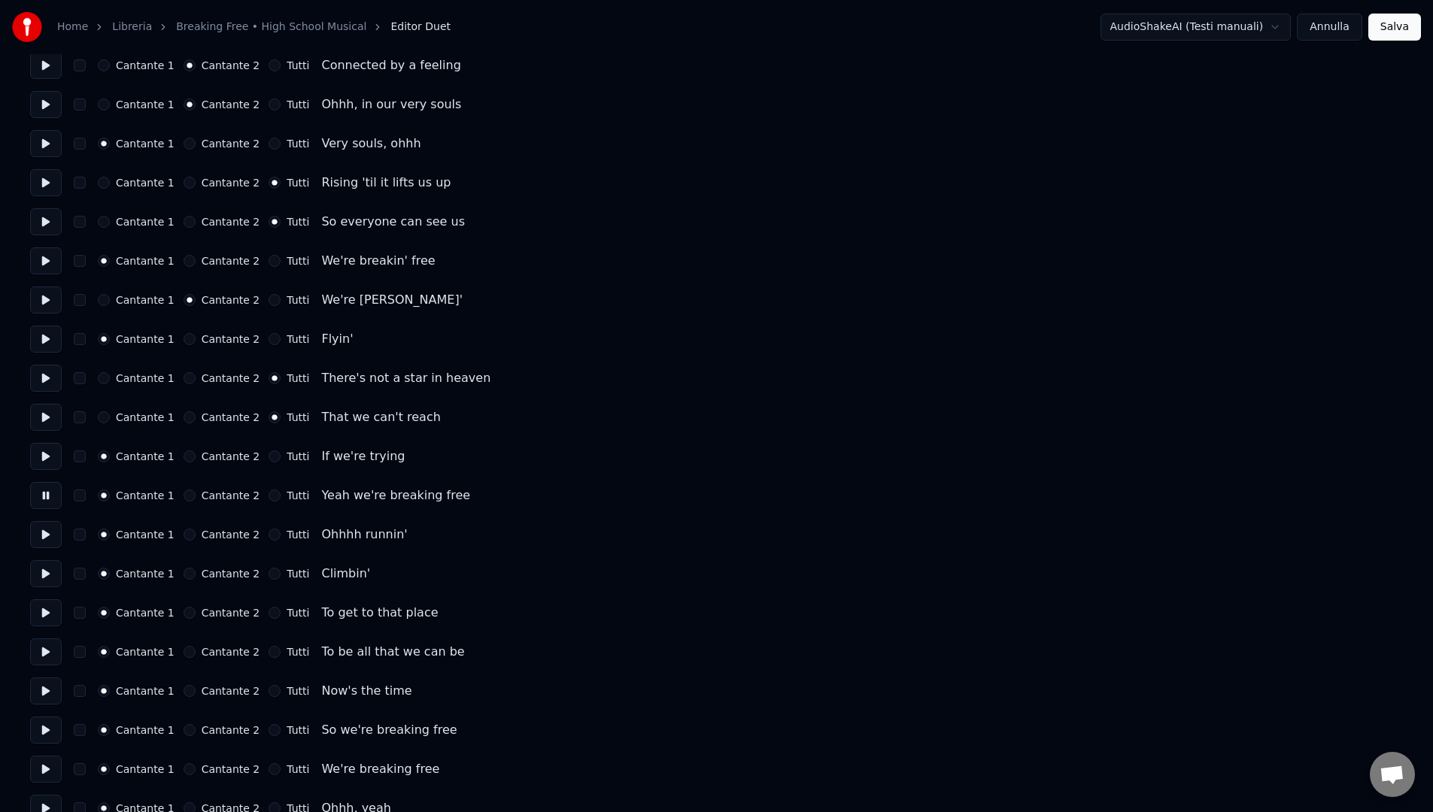
click at [269, 496] on button "Tutti" at bounding box center [275, 496] width 12 height 12
click at [53, 541] on button at bounding box center [46, 534] width 32 height 27
click at [190, 533] on button "Cantante 2" at bounding box center [190, 535] width 12 height 12
click at [44, 539] on button at bounding box center [46, 534] width 32 height 27
click at [42, 580] on button at bounding box center [46, 573] width 32 height 27
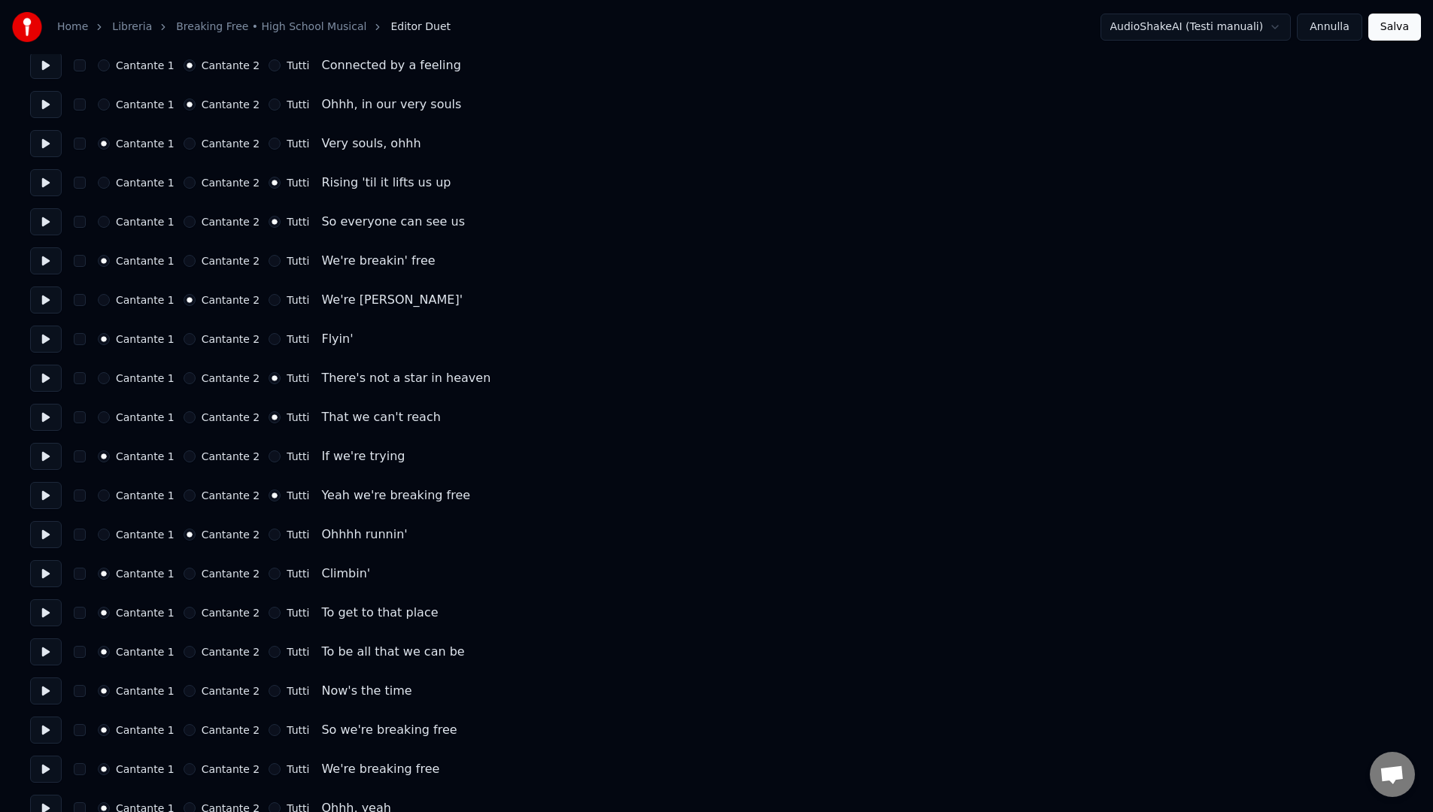
click at [52, 617] on button at bounding box center [46, 612] width 32 height 27
click at [35, 660] on button at bounding box center [46, 652] width 32 height 27
click at [269, 651] on button "Tutti" at bounding box center [275, 652] width 12 height 12
click at [50, 693] on button at bounding box center [46, 691] width 32 height 27
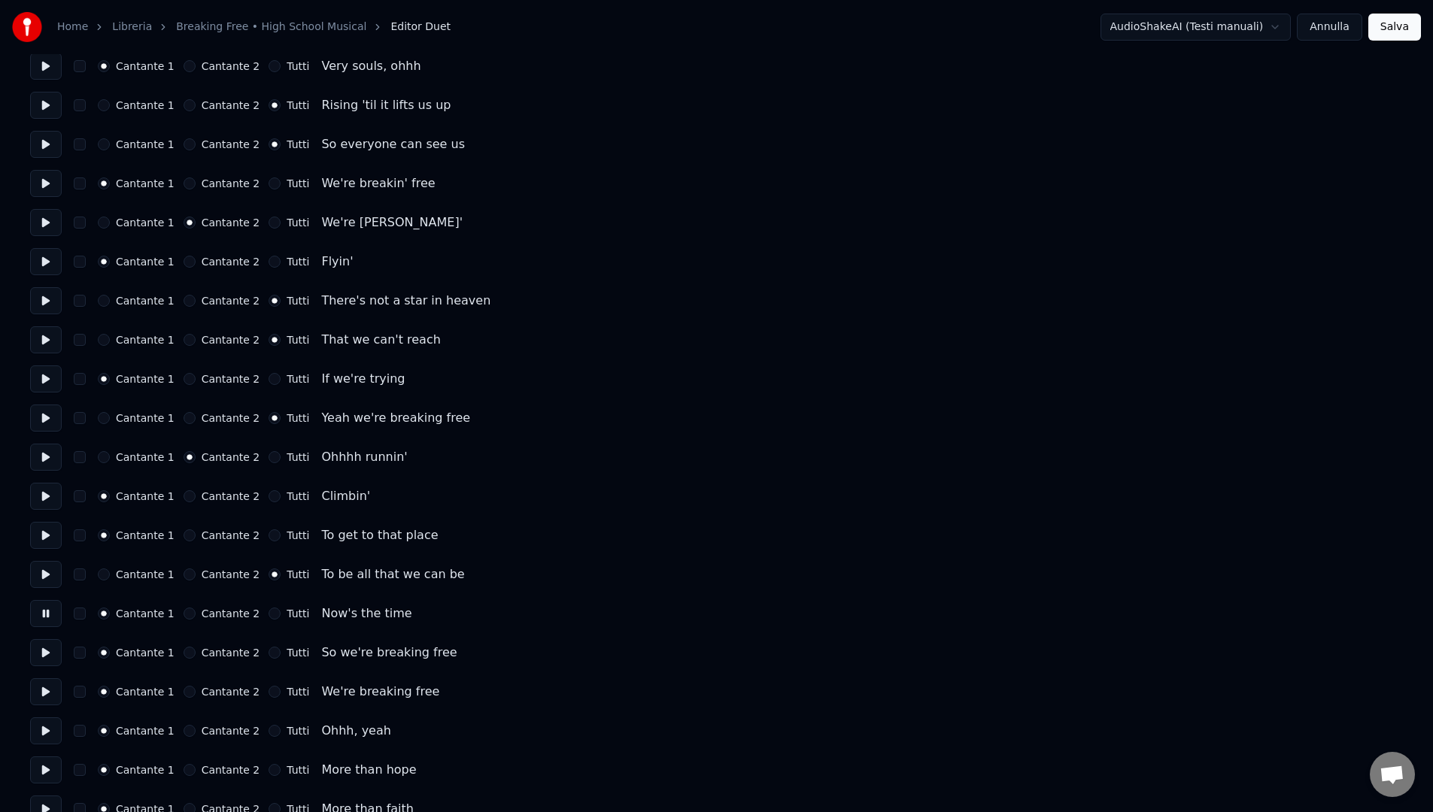
scroll to position [1086, 0]
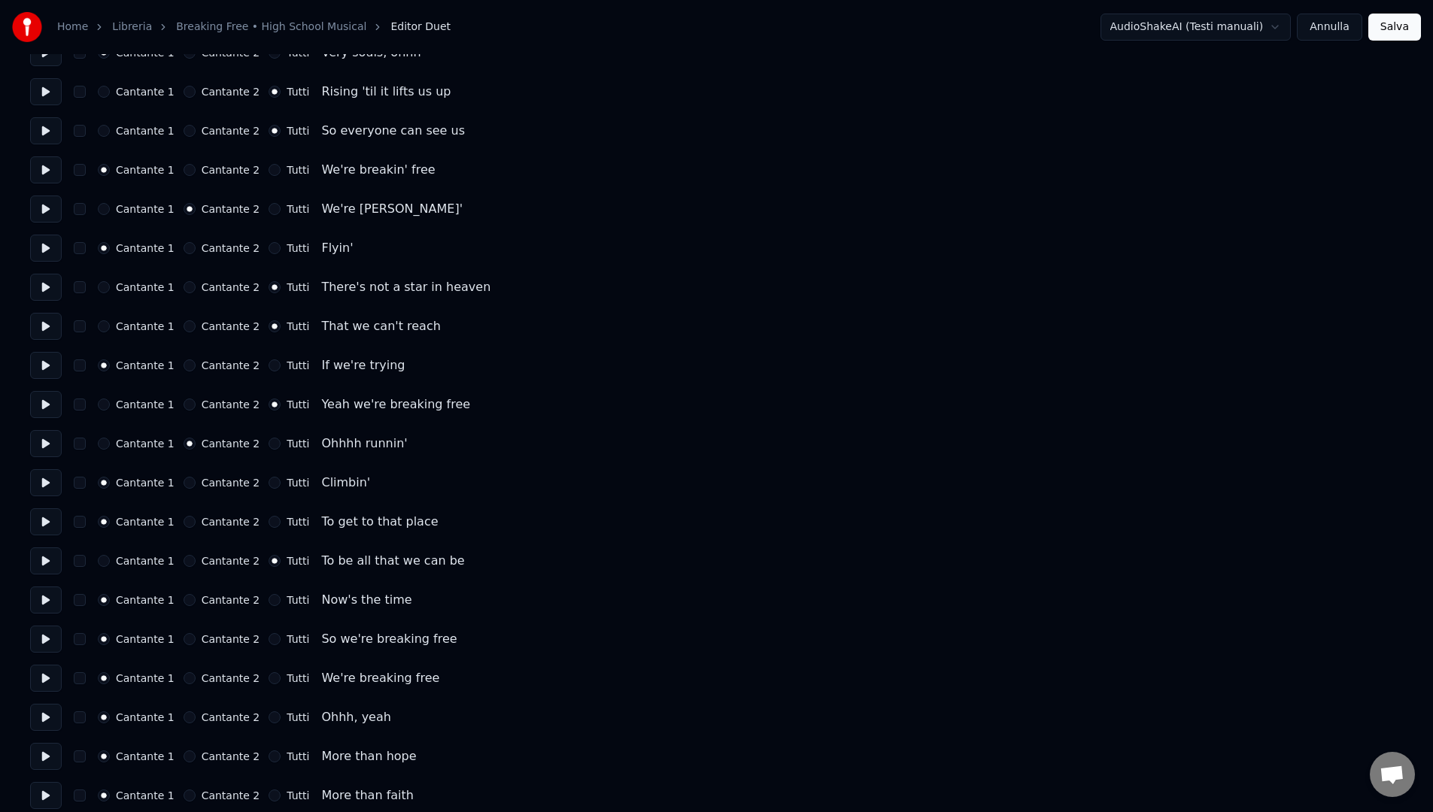
click at [52, 638] on button at bounding box center [46, 639] width 32 height 27
click at [271, 637] on div "Tutti" at bounding box center [289, 639] width 41 height 12
click at [269, 641] on button "Tutti" at bounding box center [275, 639] width 12 height 12
click at [56, 682] on button at bounding box center [46, 678] width 32 height 27
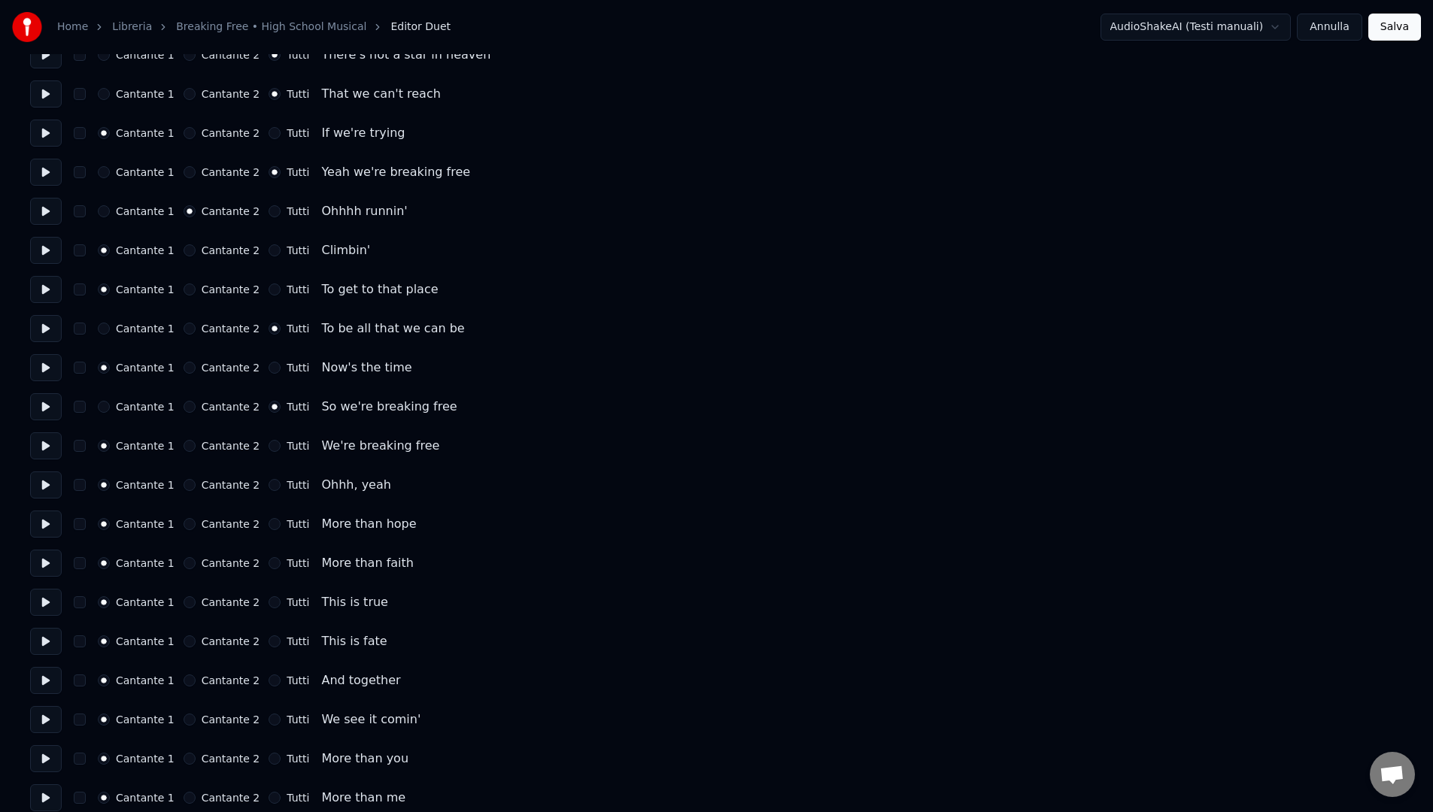
scroll to position [1331, 0]
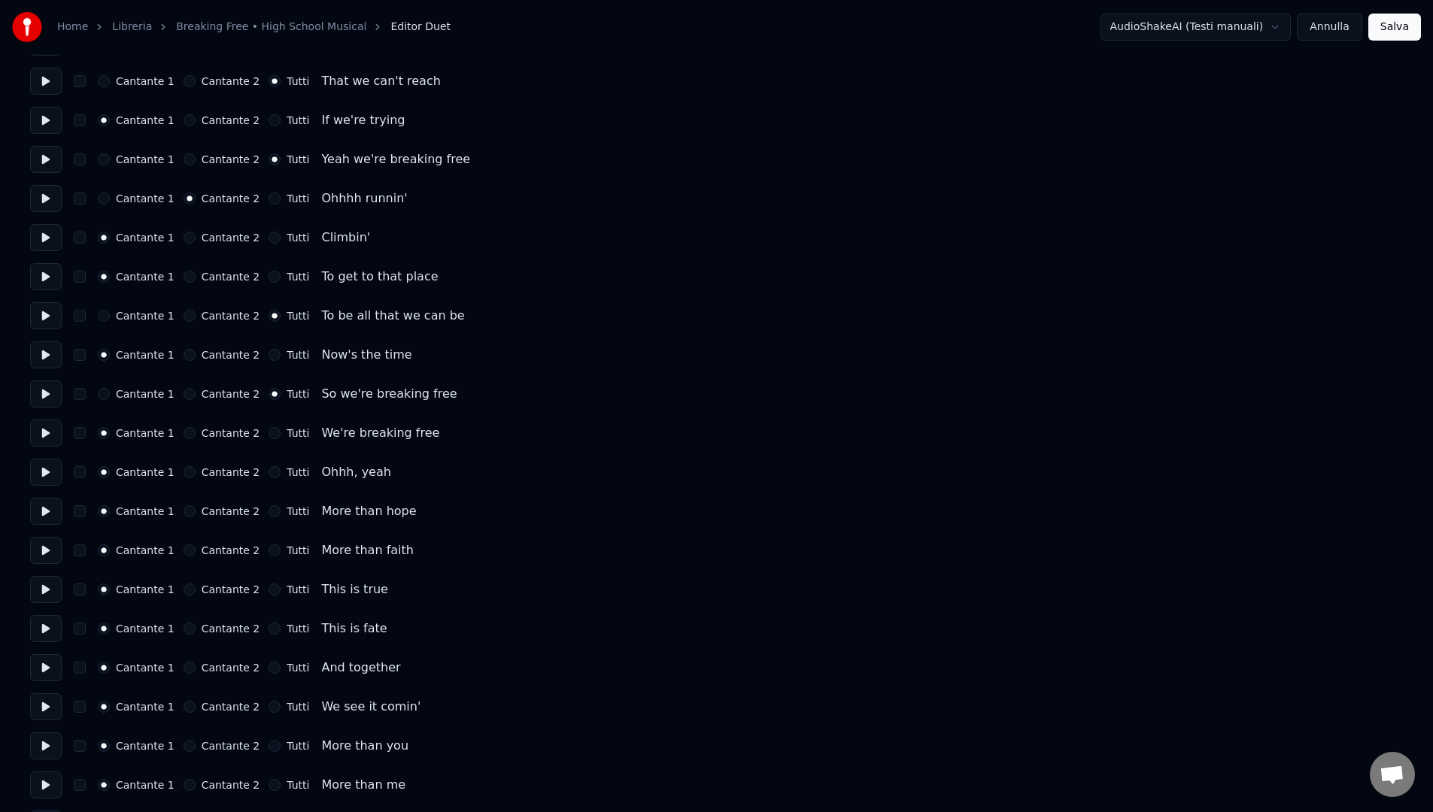
click at [41, 440] on button at bounding box center [46, 433] width 32 height 27
click at [47, 473] on button at bounding box center [46, 472] width 32 height 27
click at [185, 474] on button "Cantante 2" at bounding box center [190, 472] width 12 height 12
click at [50, 517] on button at bounding box center [46, 511] width 32 height 27
click at [51, 548] on button at bounding box center [46, 550] width 32 height 27
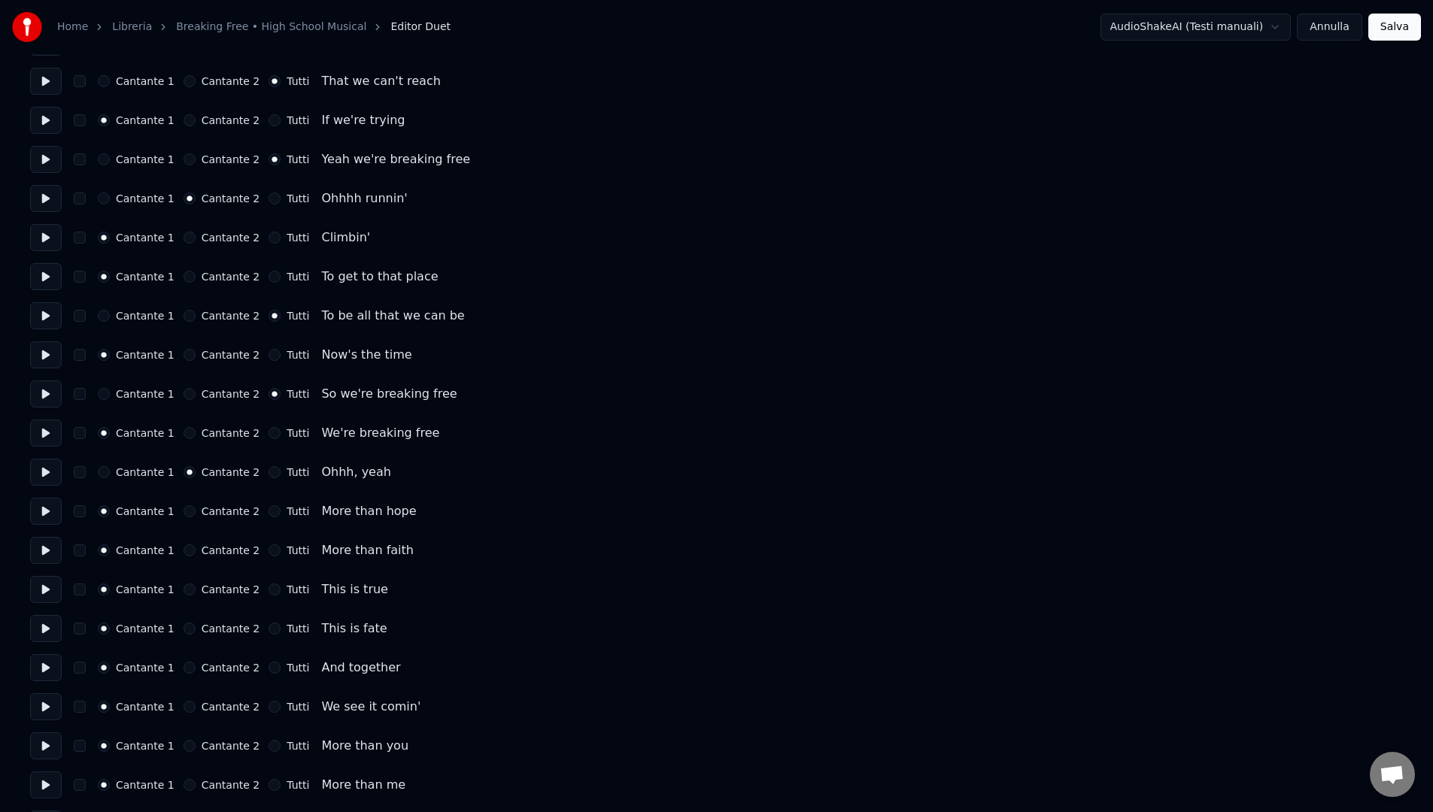
click at [38, 595] on button at bounding box center [46, 589] width 32 height 27
click at [187, 587] on button "Cantante 2" at bounding box center [190, 590] width 12 height 12
click at [54, 630] on button at bounding box center [46, 628] width 32 height 27
click at [185, 626] on button "Cantante 2" at bounding box center [190, 629] width 12 height 12
click at [47, 669] on button at bounding box center [46, 667] width 32 height 27
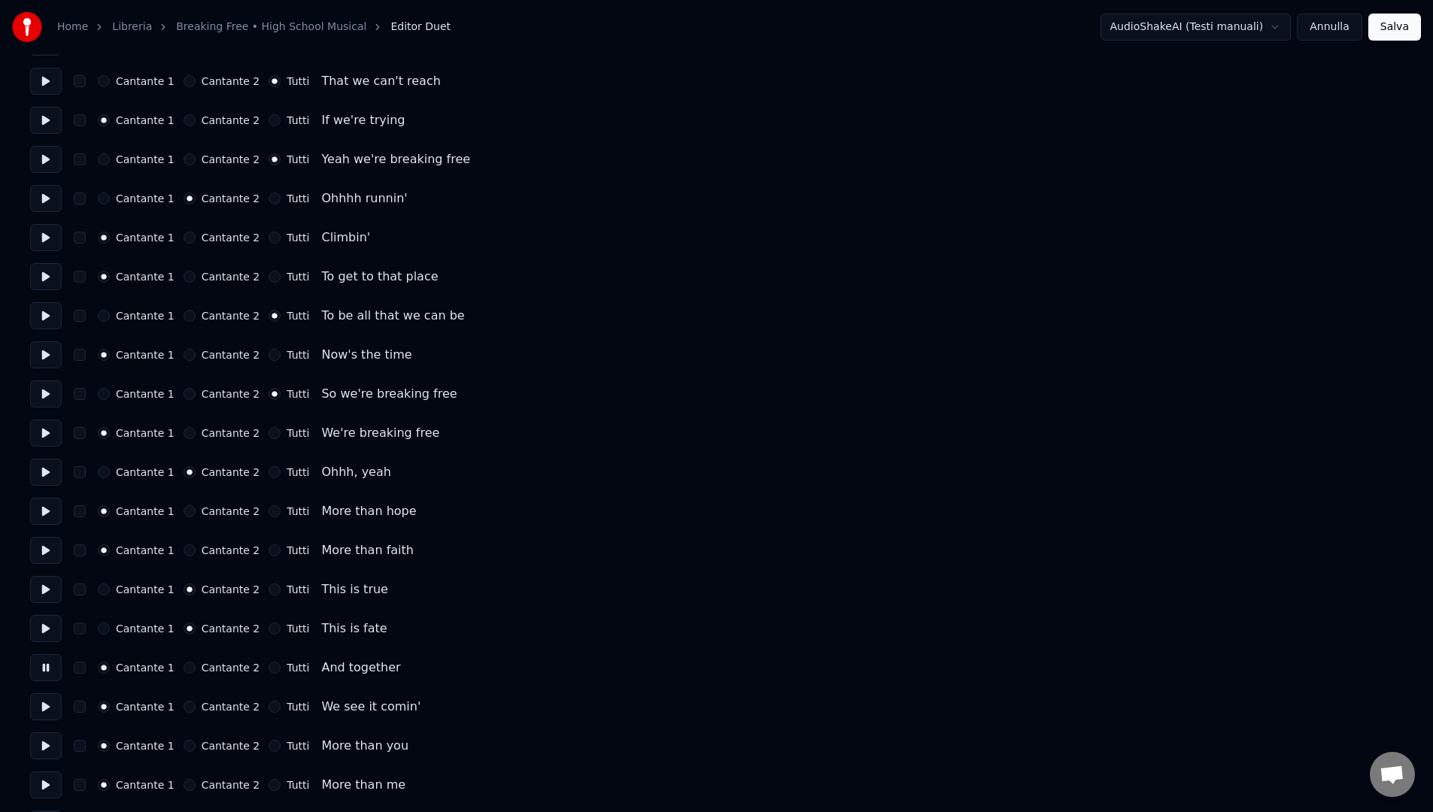
click at [189, 669] on button "Cantante 2" at bounding box center [190, 668] width 12 height 12
click at [47, 712] on button at bounding box center [46, 706] width 32 height 27
click at [269, 705] on button "Tutti" at bounding box center [275, 707] width 12 height 12
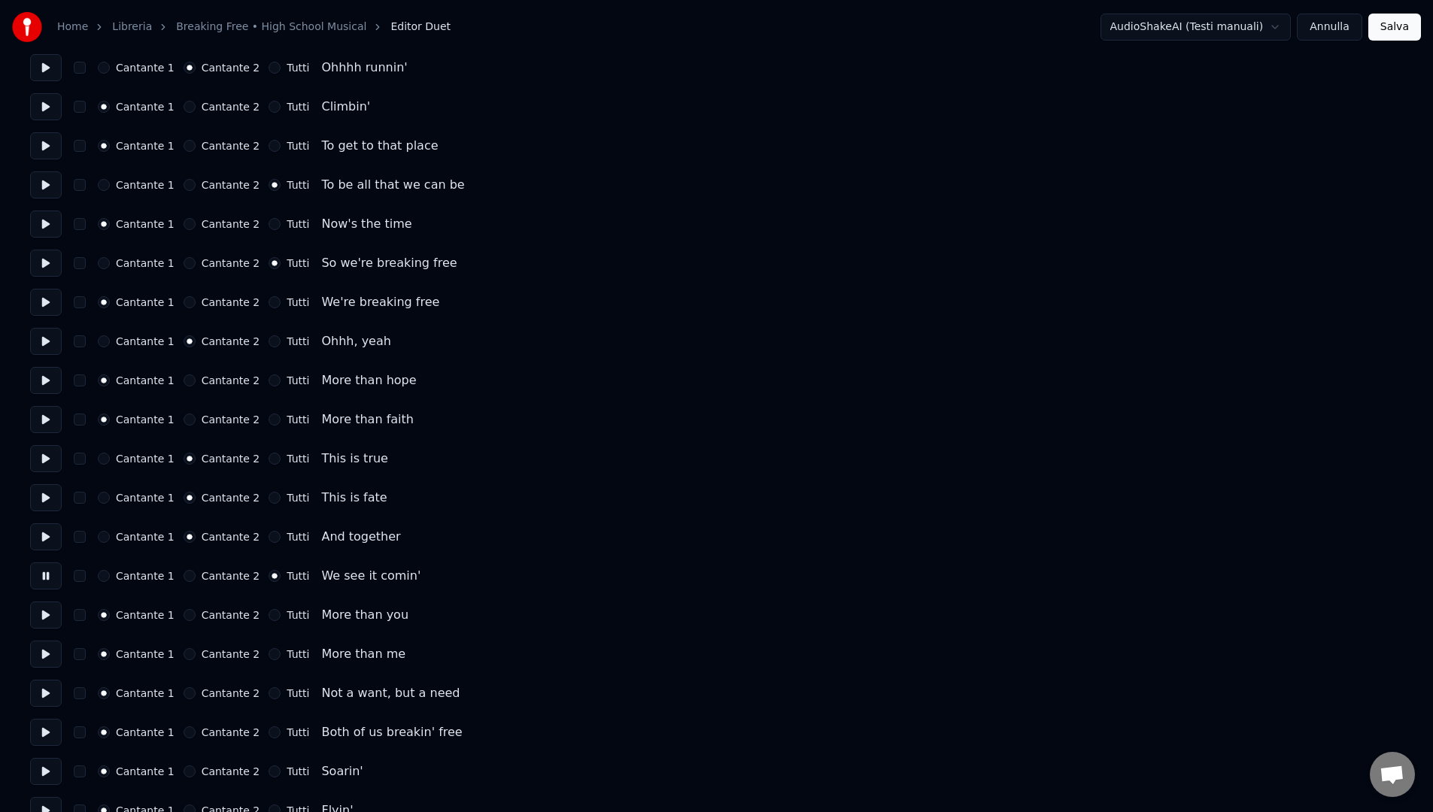
scroll to position [1583, 0]
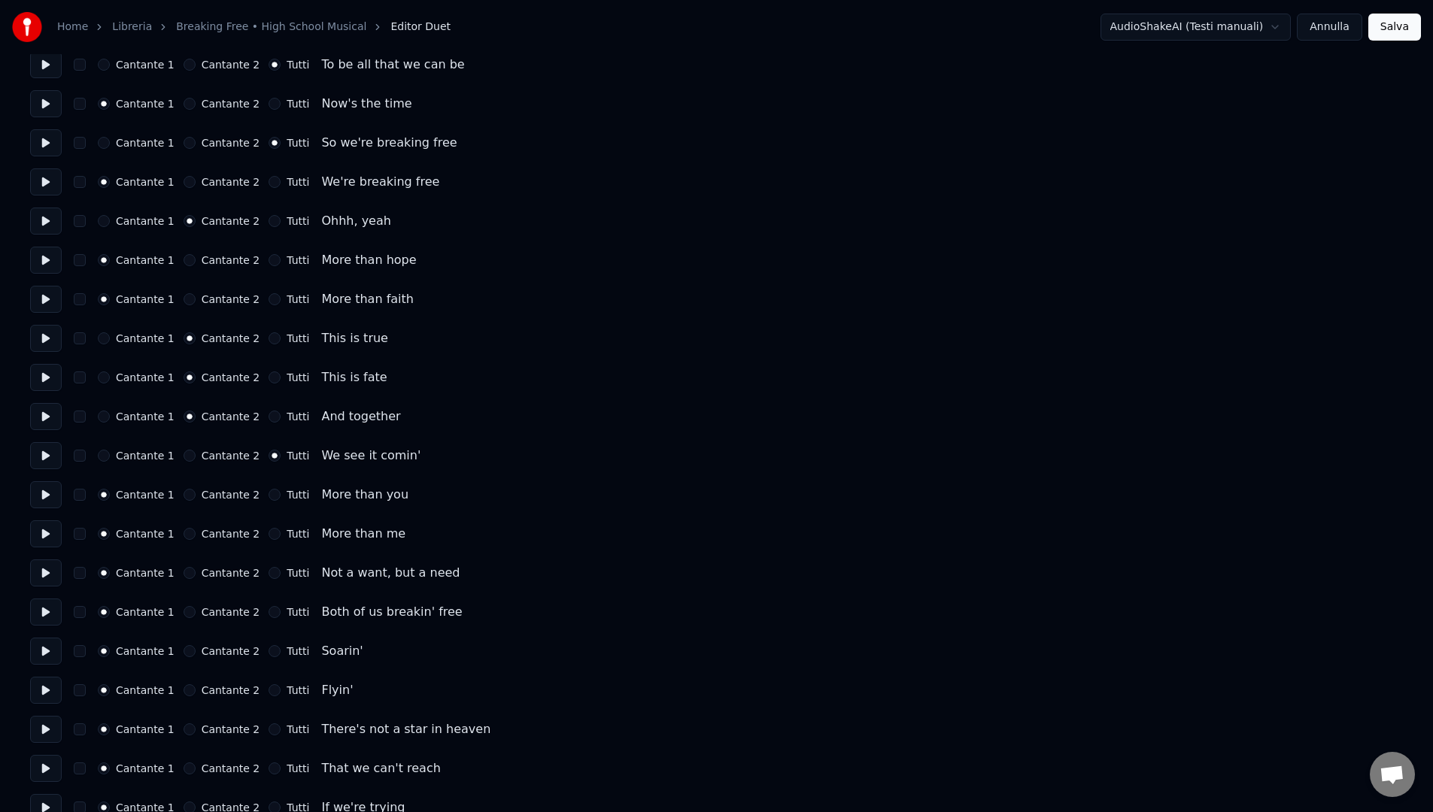
click at [56, 502] on button at bounding box center [46, 494] width 32 height 27
click at [49, 541] on button at bounding box center [46, 533] width 32 height 27
click at [56, 577] on button at bounding box center [46, 573] width 32 height 27
click at [188, 577] on button "Cantante 2" at bounding box center [190, 573] width 12 height 12
click at [50, 622] on button at bounding box center [46, 612] width 32 height 27
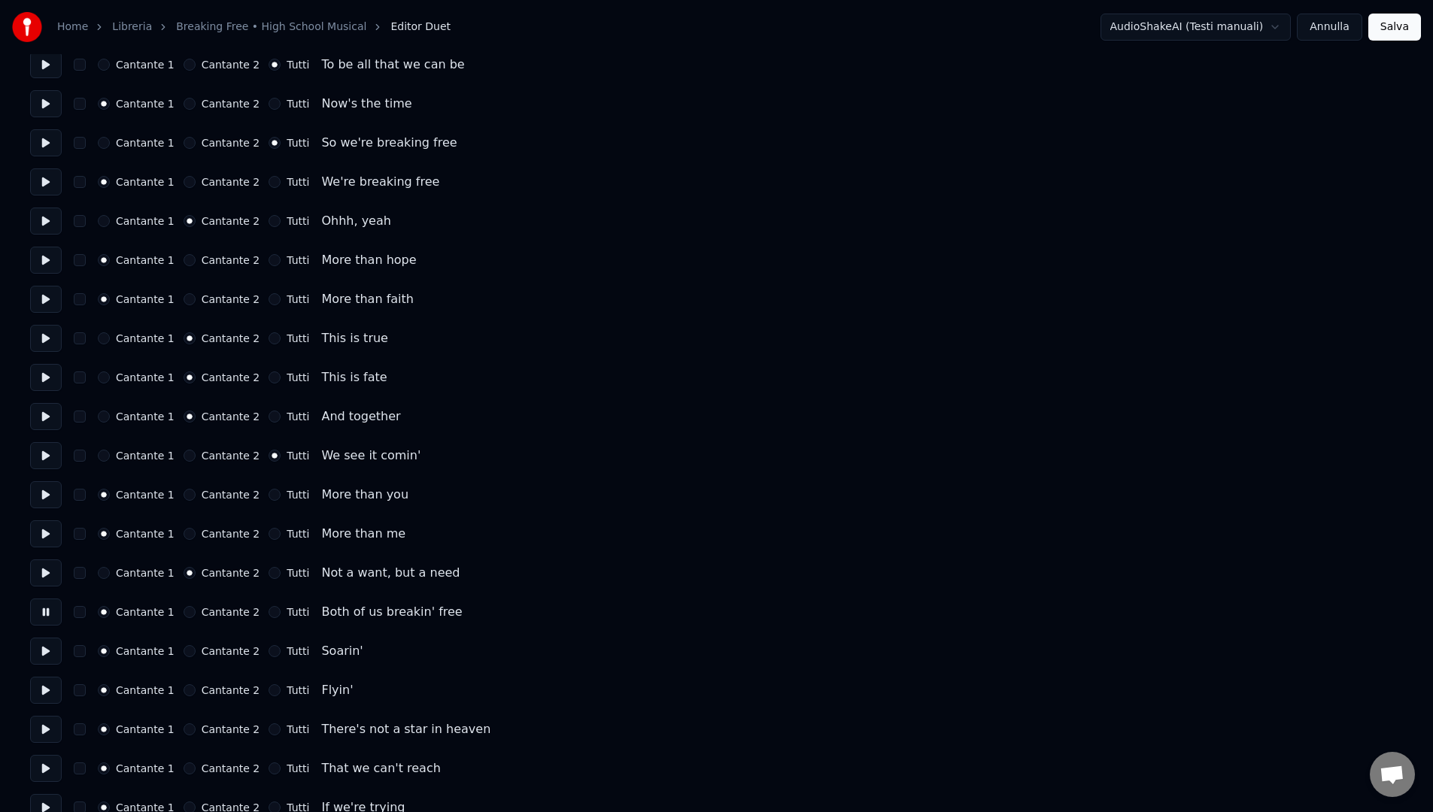
click at [269, 615] on button "Tutti" at bounding box center [275, 612] width 12 height 12
click at [41, 656] on button at bounding box center [46, 651] width 32 height 27
click at [202, 653] on label "Cantante 2" at bounding box center [231, 651] width 59 height 11
click at [196, 653] on button "Cantante 2" at bounding box center [190, 651] width 12 height 12
click at [42, 696] on button at bounding box center [46, 690] width 32 height 27
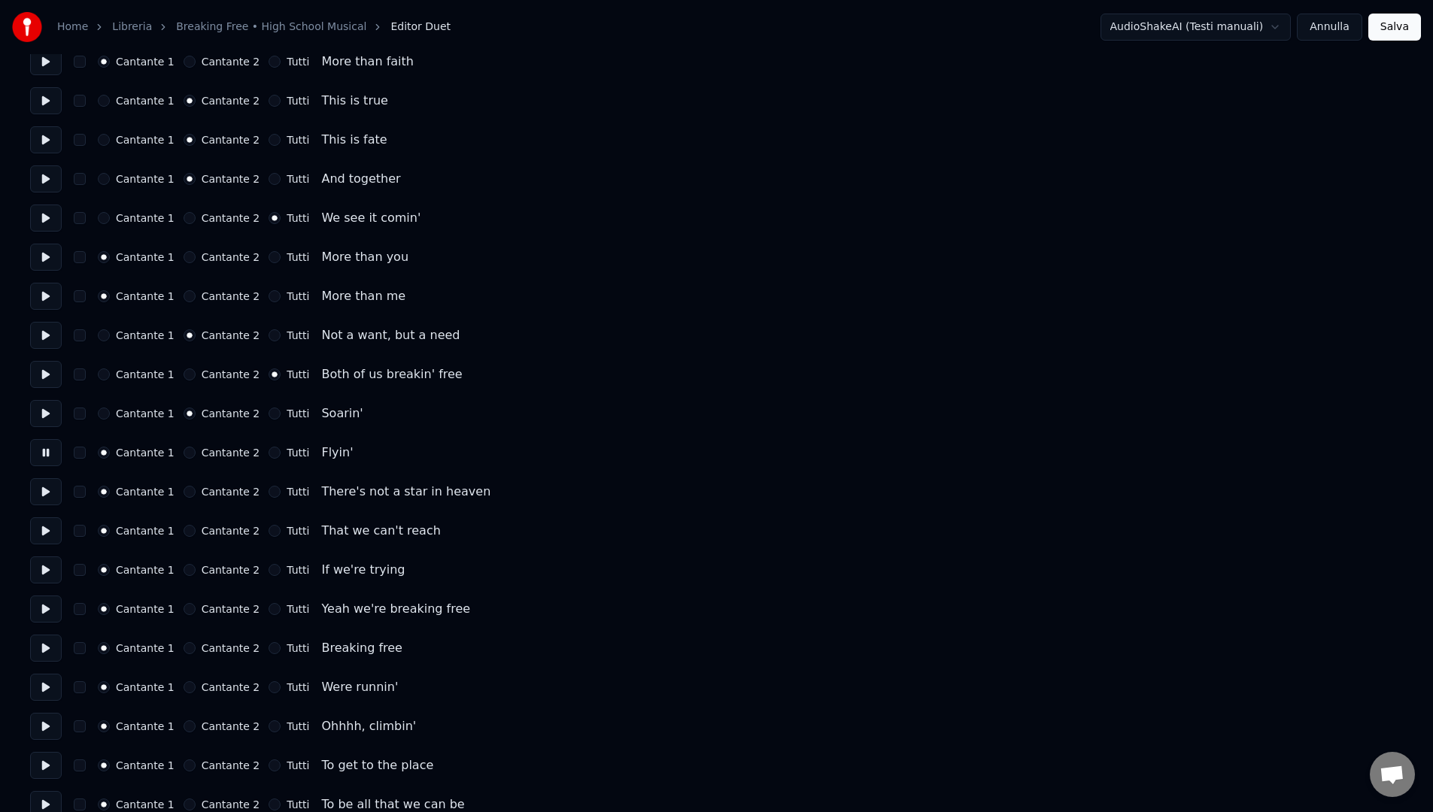
scroll to position [1824, 0]
click at [30, 483] on button at bounding box center [46, 488] width 32 height 27
click at [259, 494] on div "Cantante 1 Cantante 2 Tutti There's not a star in heaven" at bounding box center [716, 488] width 1373 height 27
click at [269, 493] on button "Tutti" at bounding box center [275, 488] width 12 height 12
click at [36, 531] on button at bounding box center [46, 527] width 32 height 27
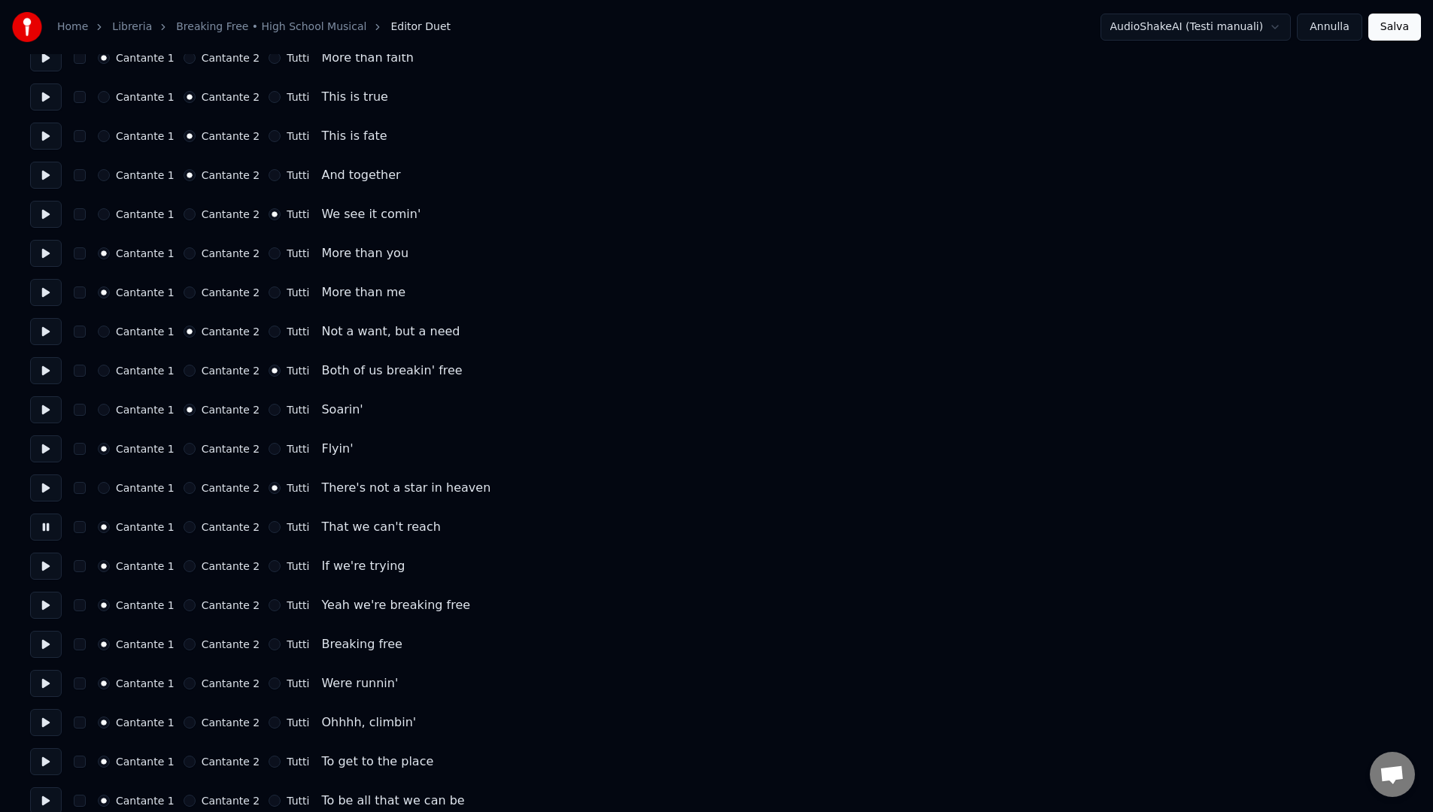
click at [269, 527] on button "Tutti" at bounding box center [275, 527] width 12 height 12
click at [30, 569] on button at bounding box center [46, 566] width 32 height 27
click at [269, 572] on button "Tutti" at bounding box center [275, 566] width 12 height 12
click at [48, 610] on button at bounding box center [46, 605] width 32 height 27
click at [51, 648] on button at bounding box center [46, 644] width 32 height 27
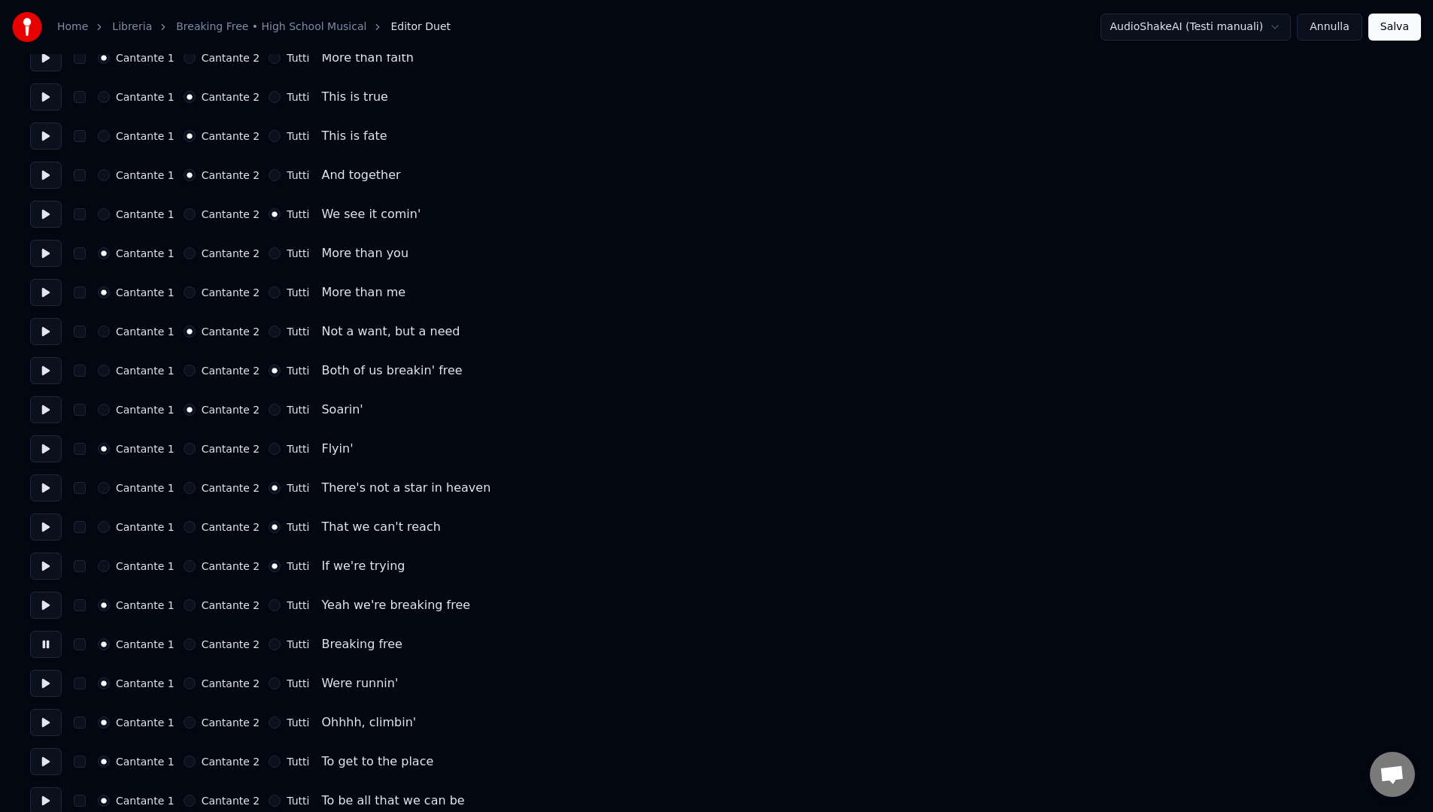
click at [184, 644] on button "Cantante 2" at bounding box center [190, 645] width 12 height 12
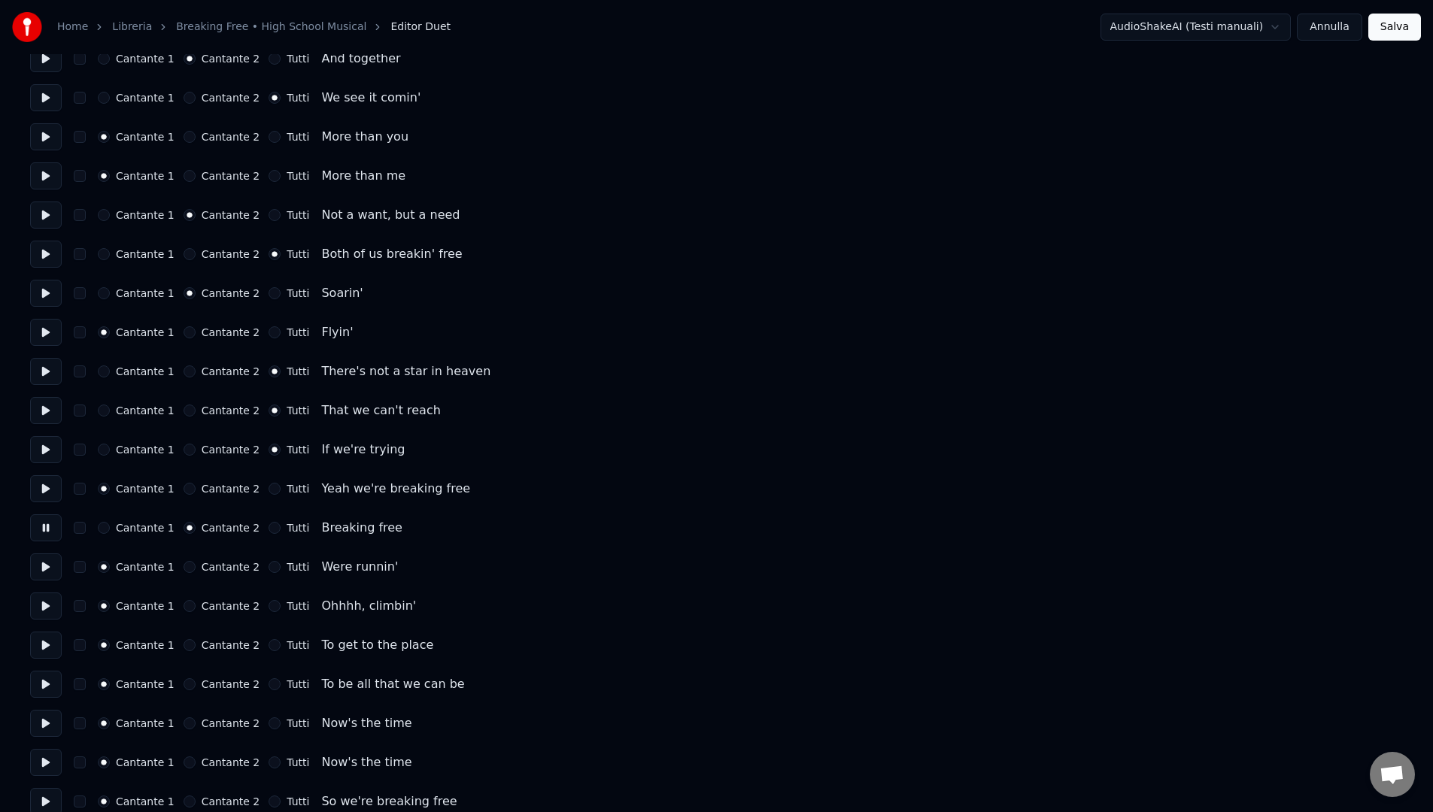
scroll to position [1943, 0]
click at [51, 567] on button at bounding box center [46, 564] width 32 height 27
click at [187, 566] on button "Cantante 2" at bounding box center [190, 565] width 12 height 12
click at [54, 604] on button at bounding box center [46, 603] width 32 height 27
click at [50, 645] on button at bounding box center [46, 643] width 32 height 27
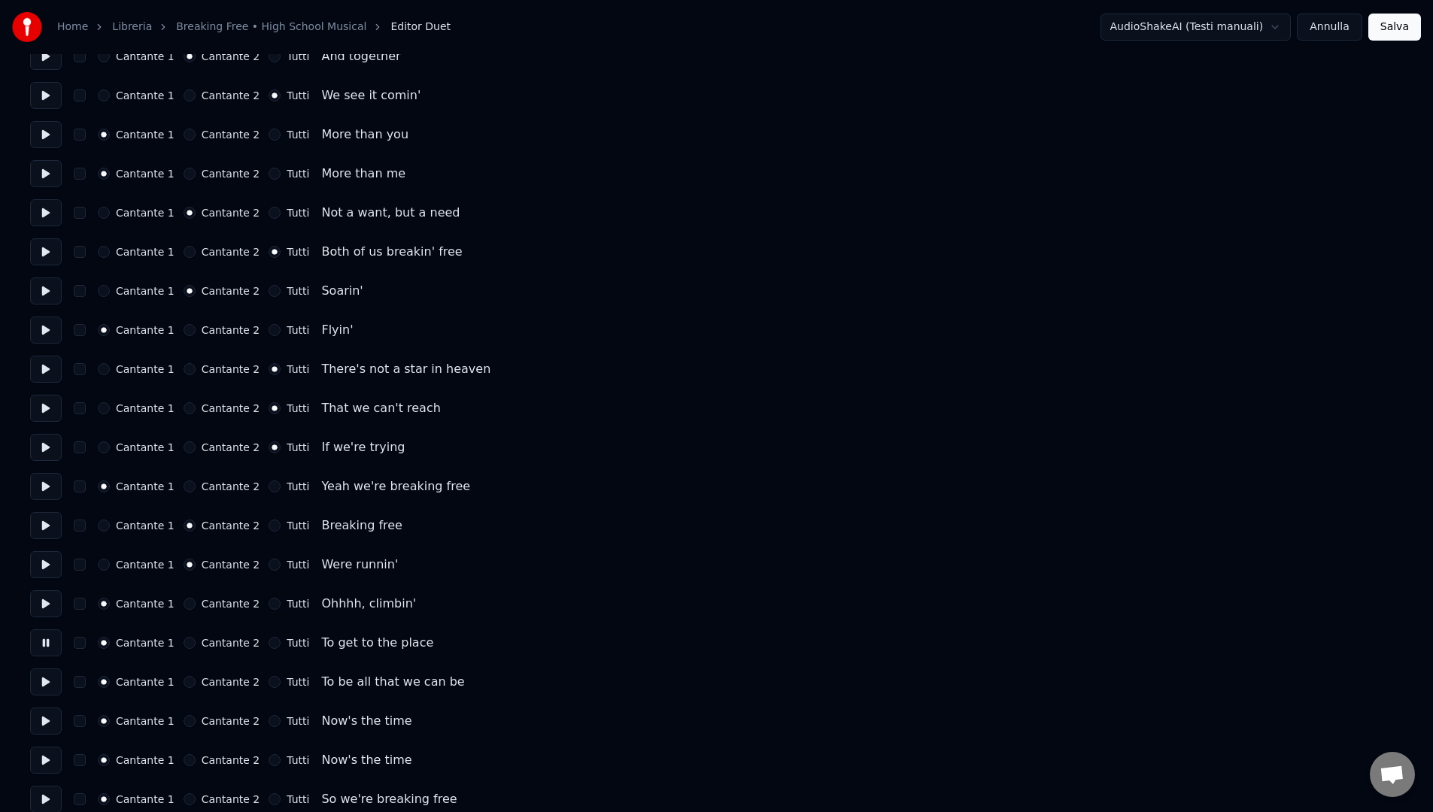
click at [273, 643] on div "Tutti" at bounding box center [289, 643] width 41 height 12
click at [271, 644] on button "Tutti" at bounding box center [275, 643] width 12 height 12
click at [59, 683] on button at bounding box center [46, 682] width 32 height 27
click at [269, 682] on button "Tutti" at bounding box center [275, 682] width 12 height 12
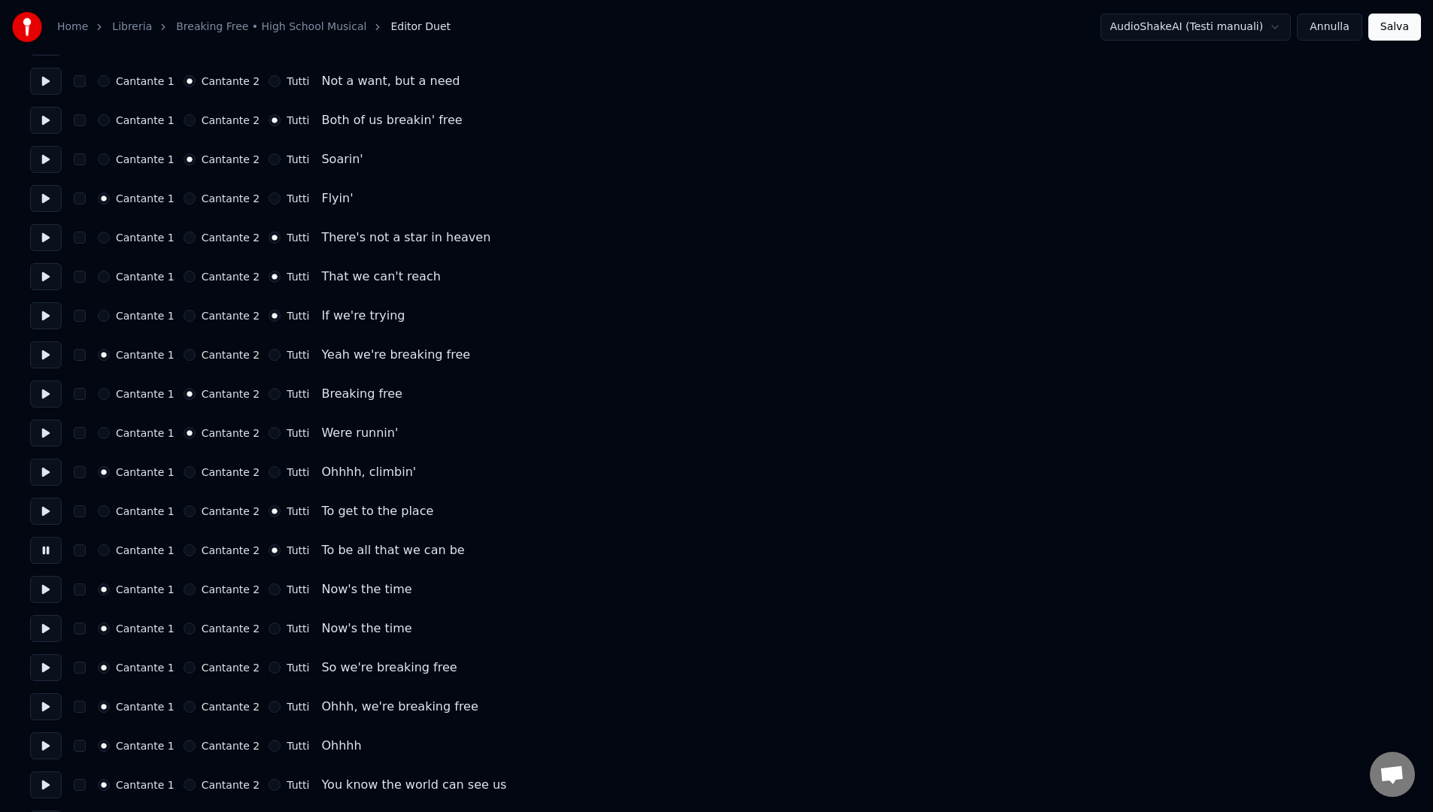
scroll to position [2115, 0]
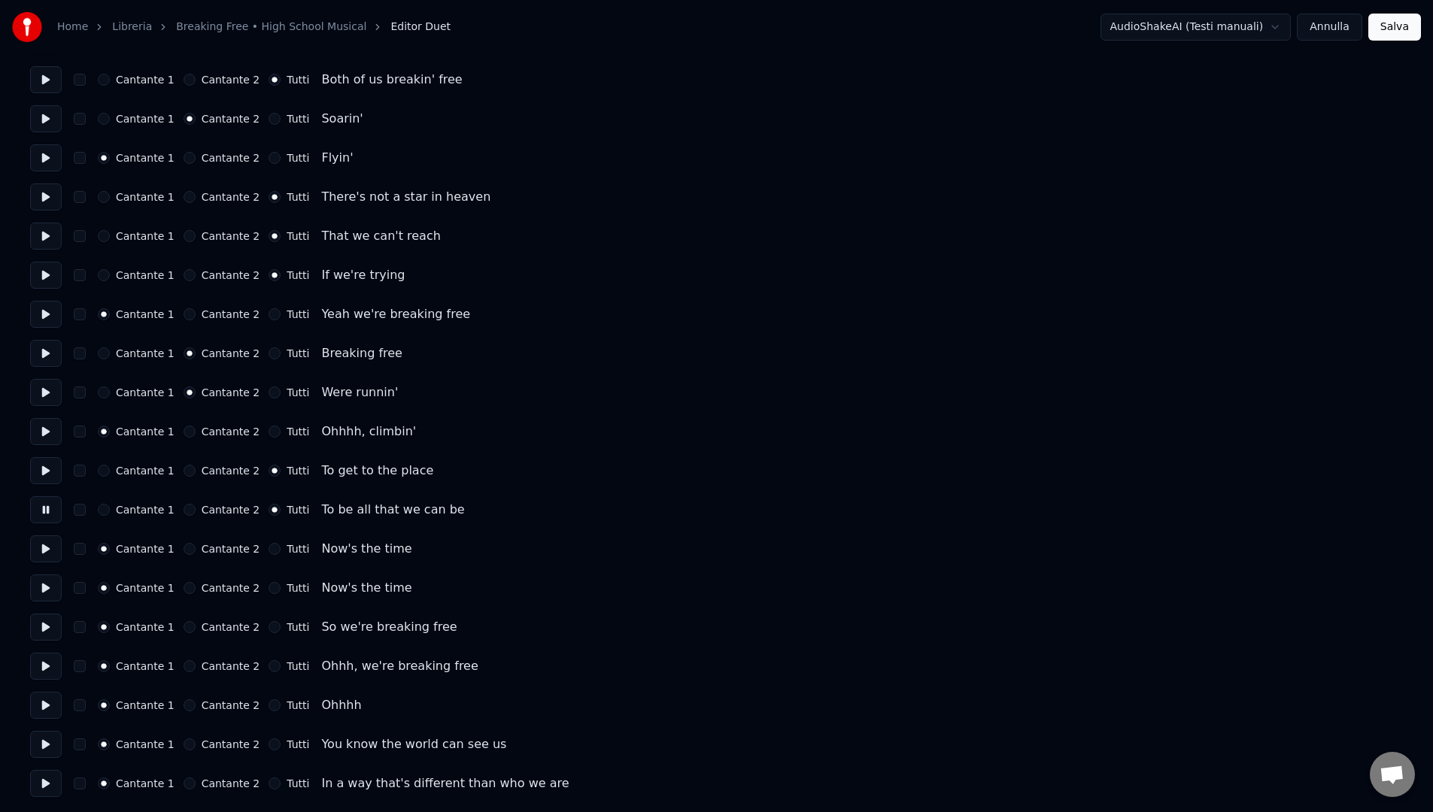
click at [49, 549] on button at bounding box center [46, 549] width 32 height 27
click at [269, 552] on button "Tutti" at bounding box center [275, 549] width 12 height 12
click at [44, 590] on button at bounding box center [46, 588] width 32 height 27
click at [37, 588] on button at bounding box center [46, 588] width 32 height 27
click at [42, 625] on button at bounding box center [46, 627] width 32 height 27
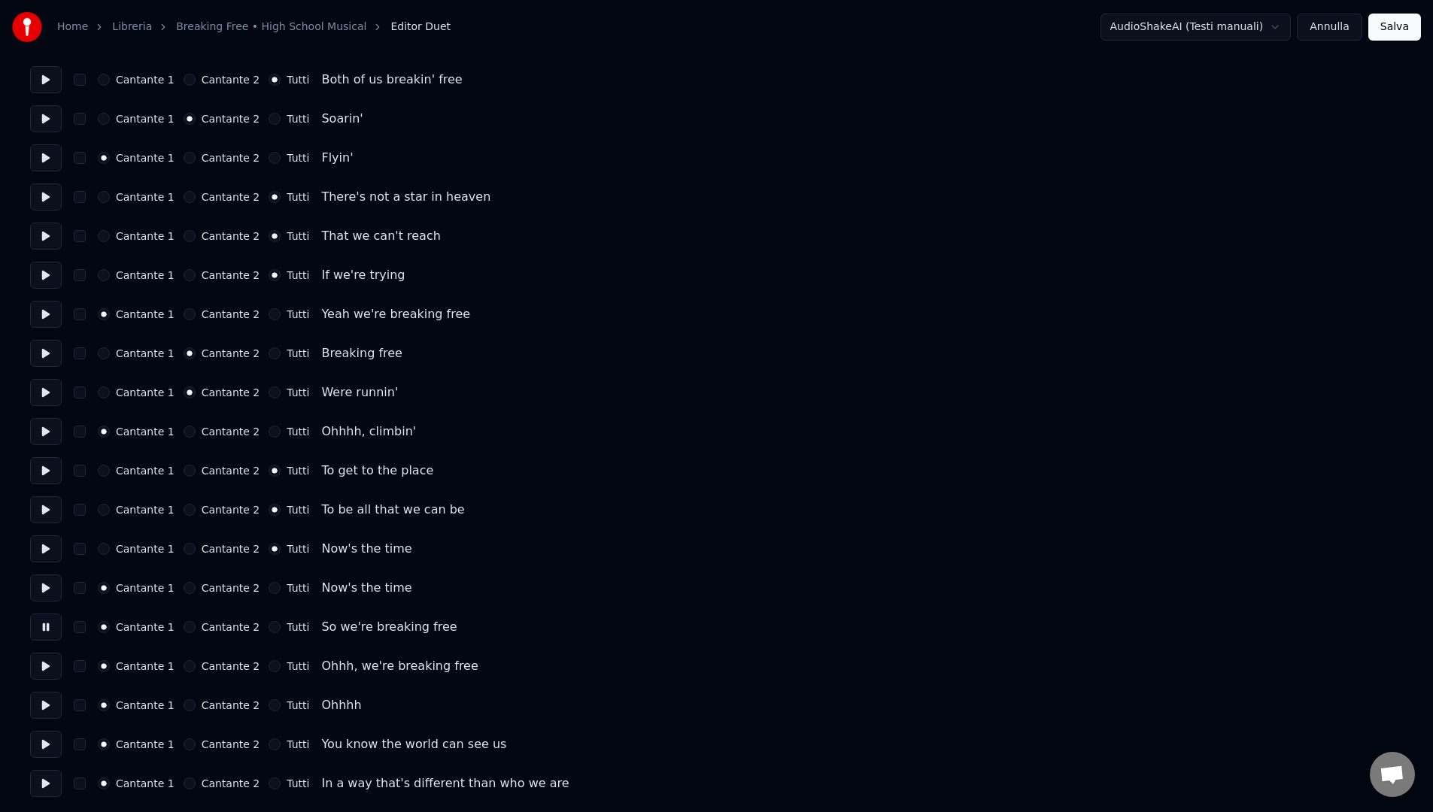
click at [185, 628] on button "Cantante 2" at bounding box center [190, 627] width 12 height 12
click at [56, 678] on button at bounding box center [46, 666] width 32 height 27
click at [56, 706] on button at bounding box center [46, 705] width 32 height 27
click at [44, 706] on button at bounding box center [46, 705] width 32 height 27
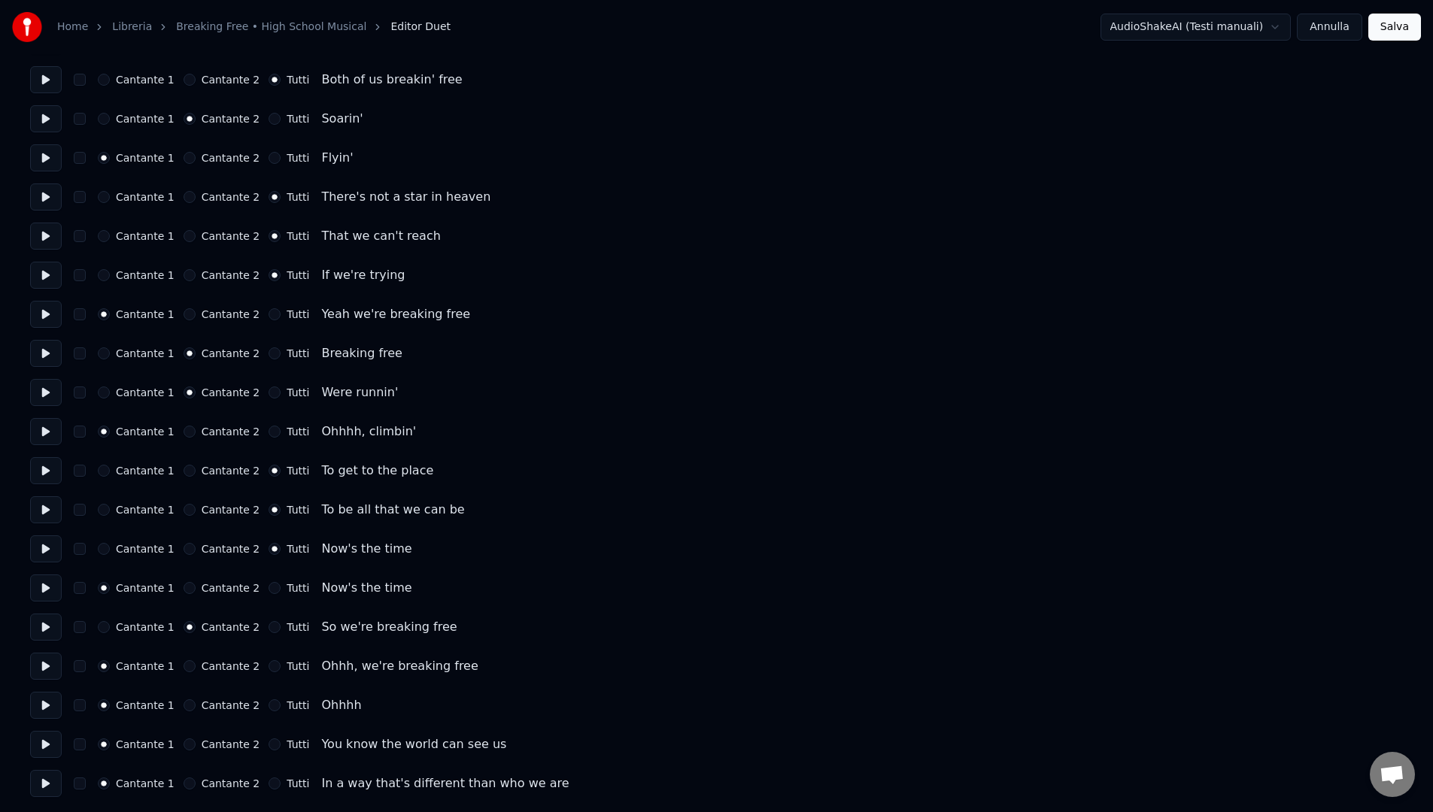
click at [45, 706] on button at bounding box center [46, 705] width 32 height 27
click at [43, 751] on button at bounding box center [46, 744] width 32 height 27
click at [269, 708] on button "Tutti" at bounding box center [275, 706] width 12 height 12
click at [202, 704] on label "Cantante 2" at bounding box center [231, 705] width 59 height 11
click at [196, 704] on button "Cantante 2" at bounding box center [190, 706] width 12 height 12
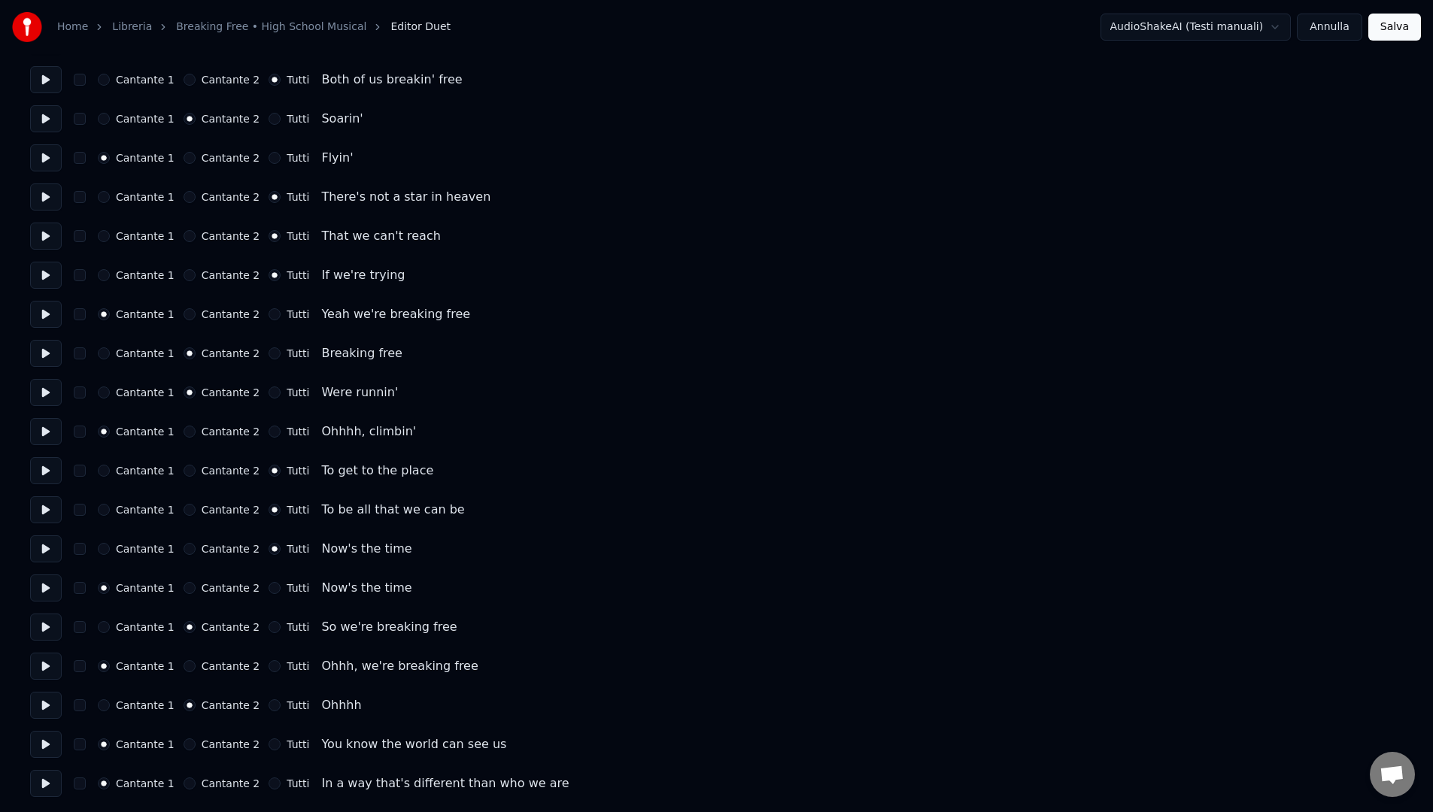
click at [38, 747] on button at bounding box center [46, 744] width 32 height 27
click at [269, 748] on button "Tutti" at bounding box center [275, 745] width 12 height 12
click at [45, 785] on button at bounding box center [46, 783] width 32 height 27
click at [269, 788] on button "Tutti" at bounding box center [275, 784] width 12 height 12
click at [1401, 29] on button "Salva" at bounding box center [1394, 27] width 53 height 27
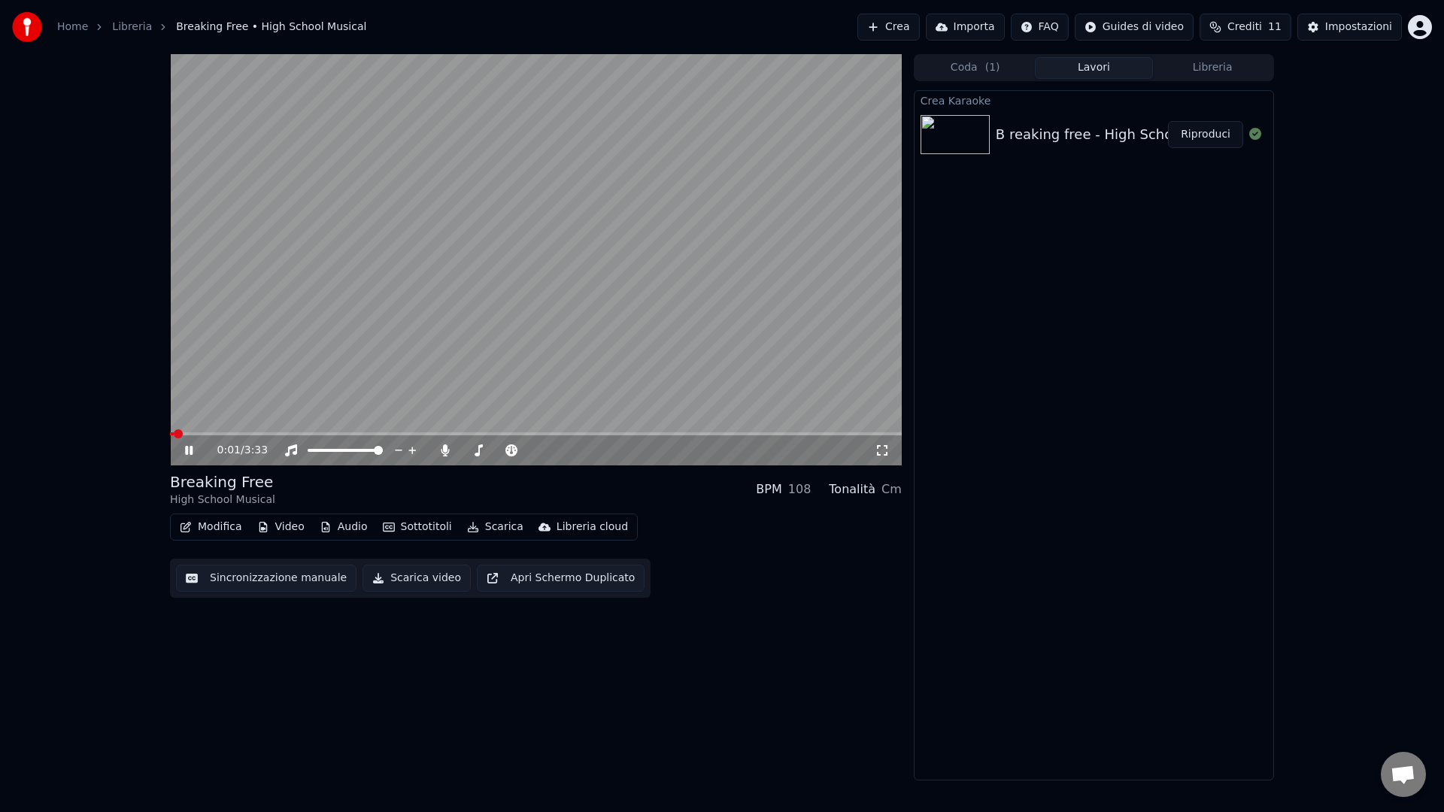
click at [212, 434] on span at bounding box center [536, 433] width 732 height 3
click at [567, 436] on div "0:52 / 3:33" at bounding box center [536, 451] width 732 height 30
click at [568, 433] on span at bounding box center [536, 433] width 732 height 3
click at [581, 333] on video at bounding box center [536, 259] width 732 height 411
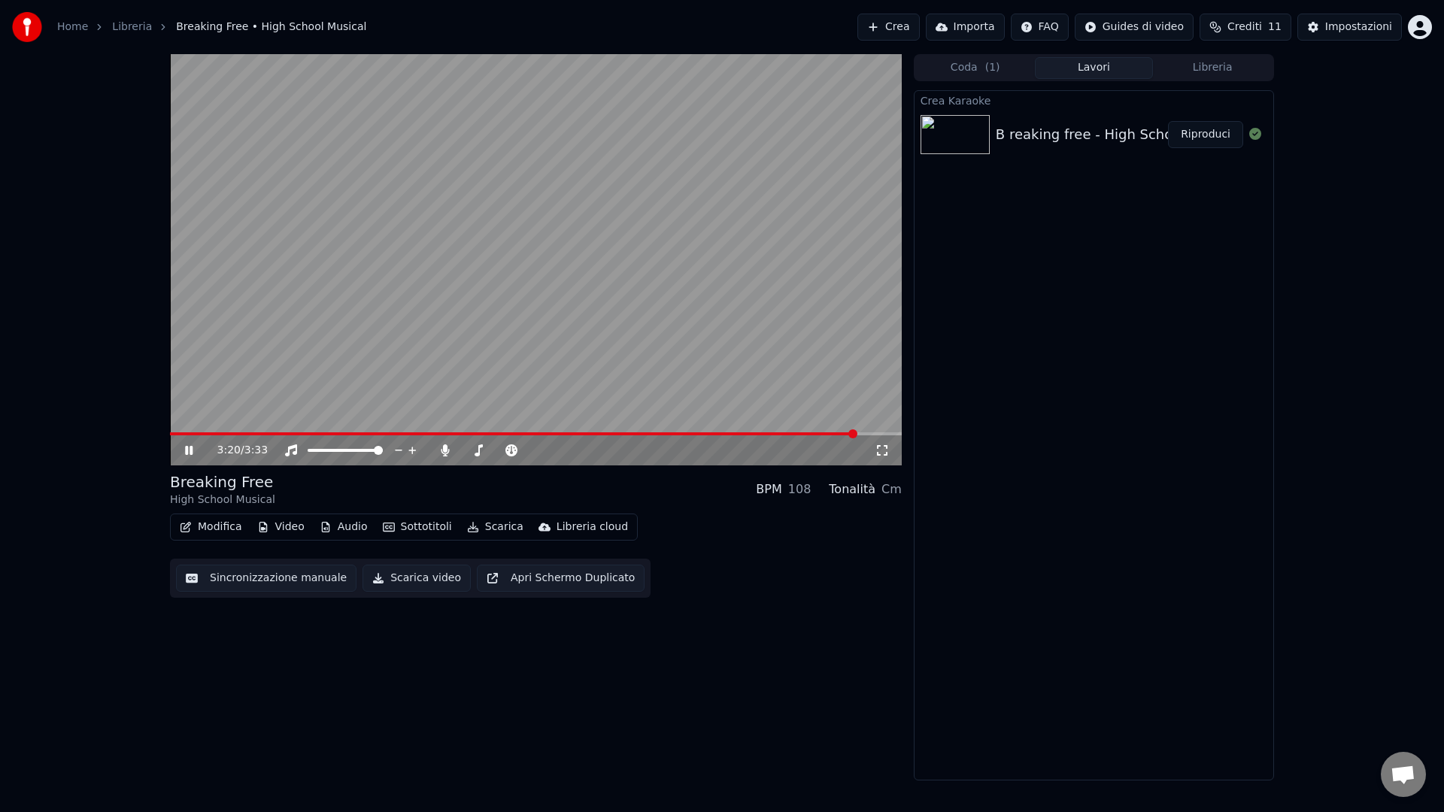
click at [645, 178] on video at bounding box center [536, 259] width 732 height 411
click at [401, 580] on button "Scarica video" at bounding box center [417, 578] width 108 height 27
click at [68, 29] on link "Home" at bounding box center [72, 27] width 31 height 15
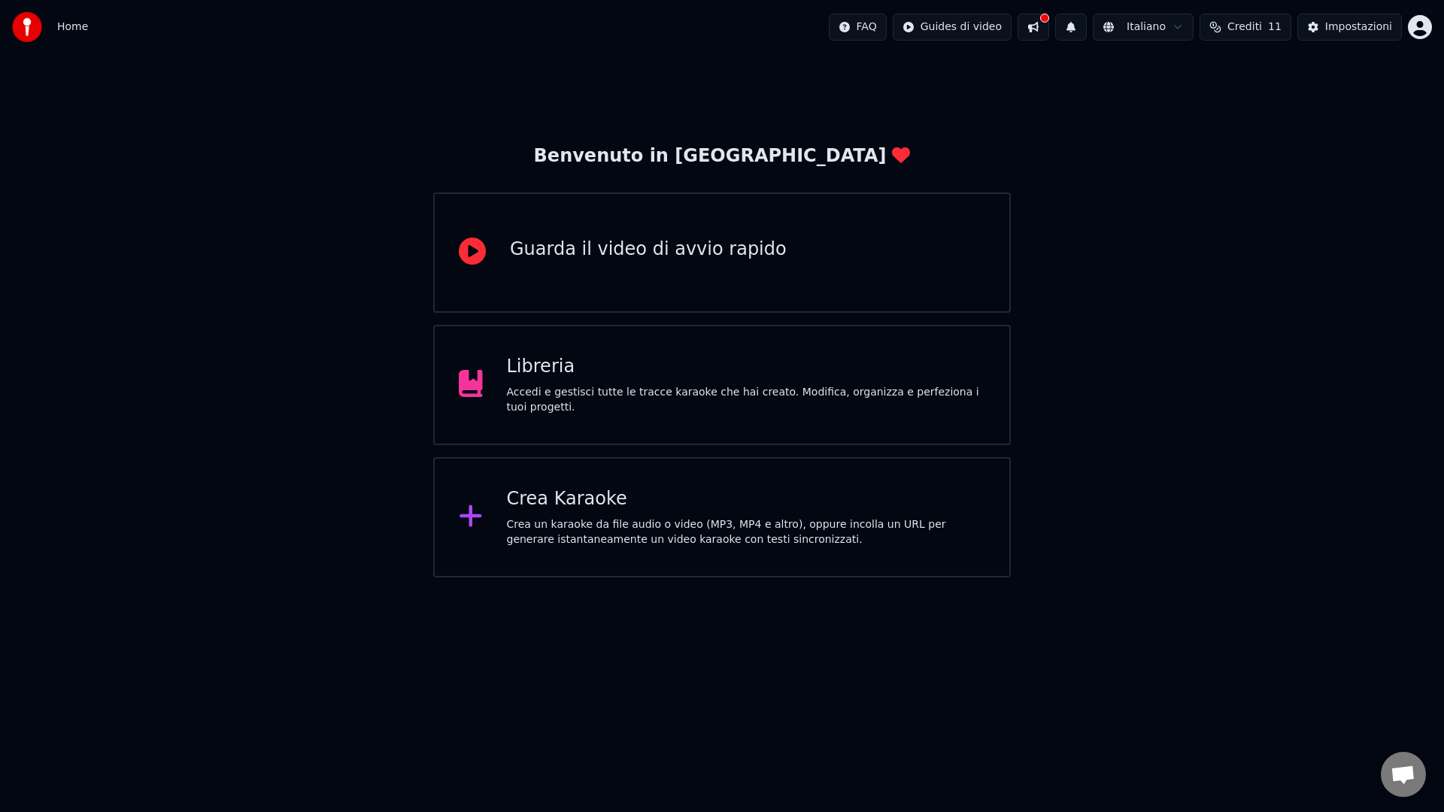
click at [548, 491] on div "Crea Karaoke" at bounding box center [746, 499] width 479 height 24
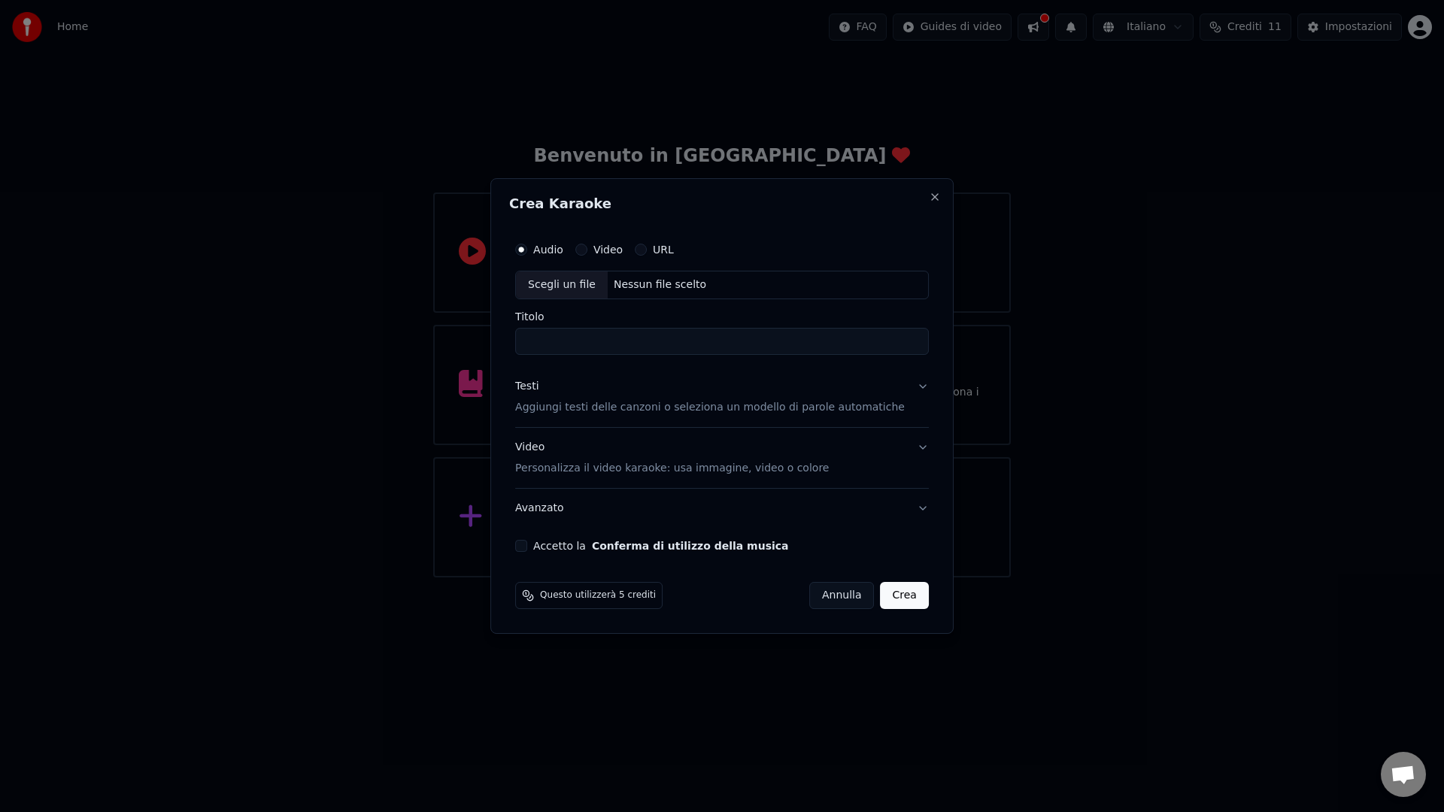
click at [597, 281] on div "Scegli un file" at bounding box center [562, 285] width 92 height 27
drag, startPoint x: 667, startPoint y: 343, endPoint x: 482, endPoint y: 339, distance: 185.1
click at [483, 339] on body "**********" at bounding box center [722, 289] width 1444 height 578
paste input
type input "**********"
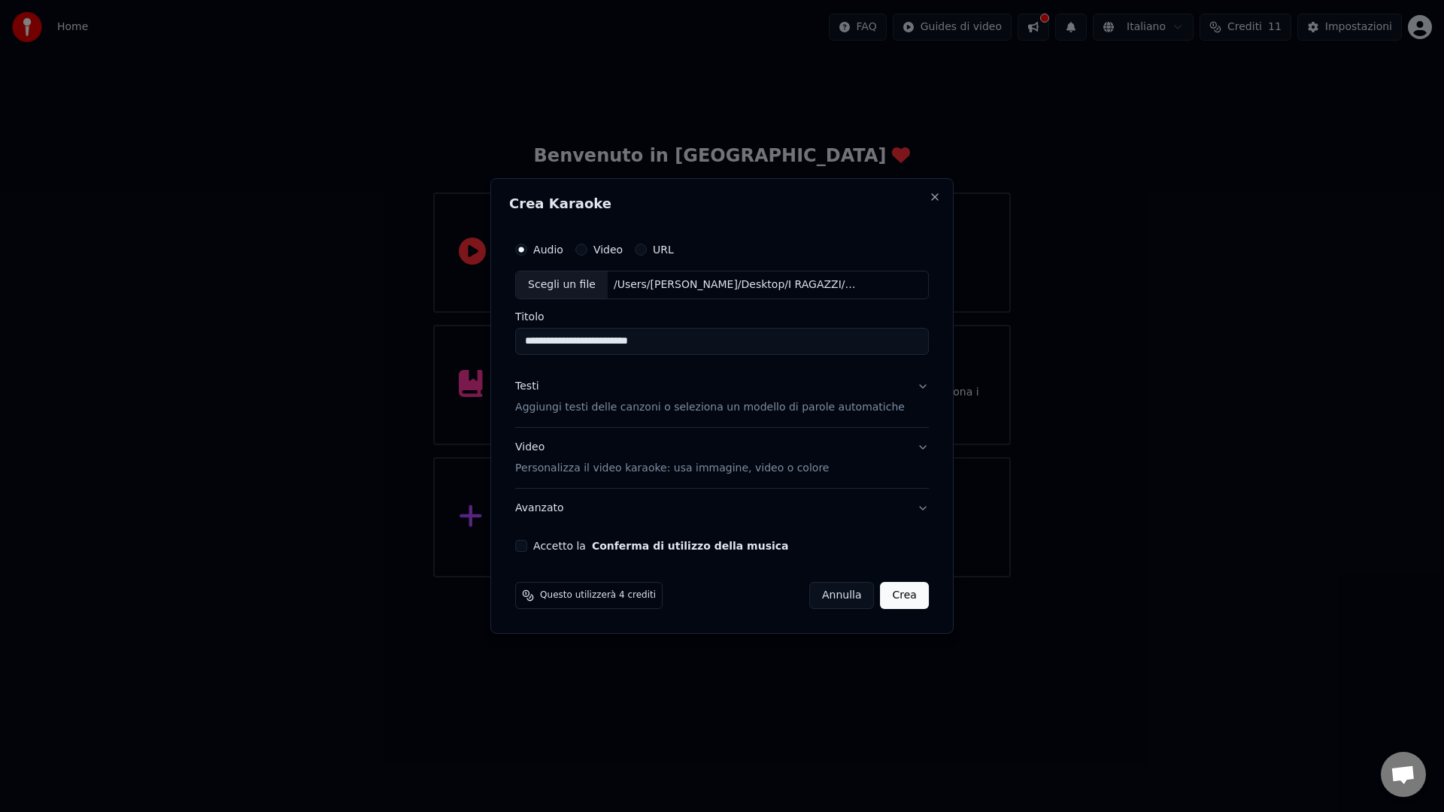
click at [760, 407] on p "Aggiungi testi delle canzoni o seleziona un modello di parole automatiche" at bounding box center [710, 407] width 390 height 15
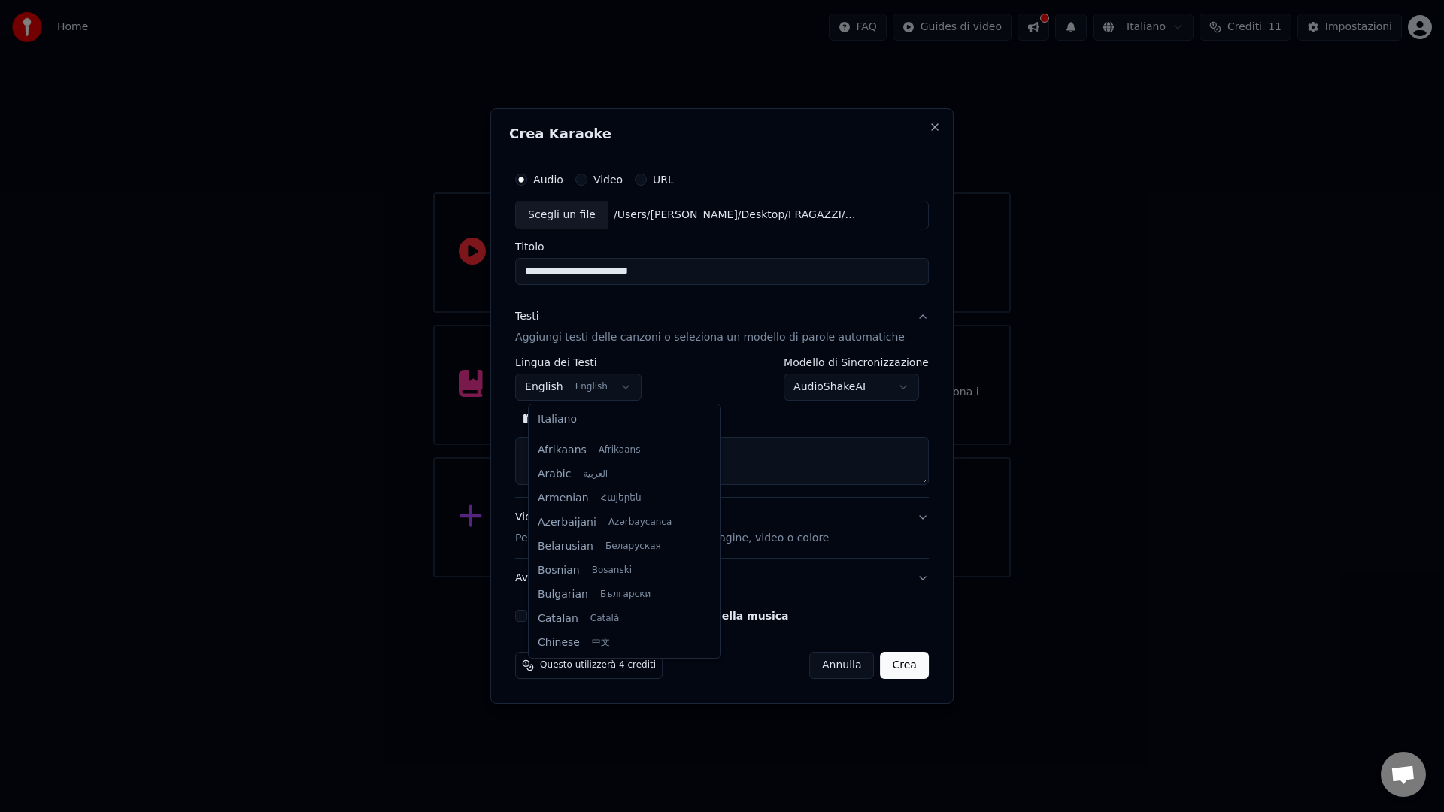
click at [588, 389] on body "**********" at bounding box center [722, 289] width 1444 height 578
select select "**"
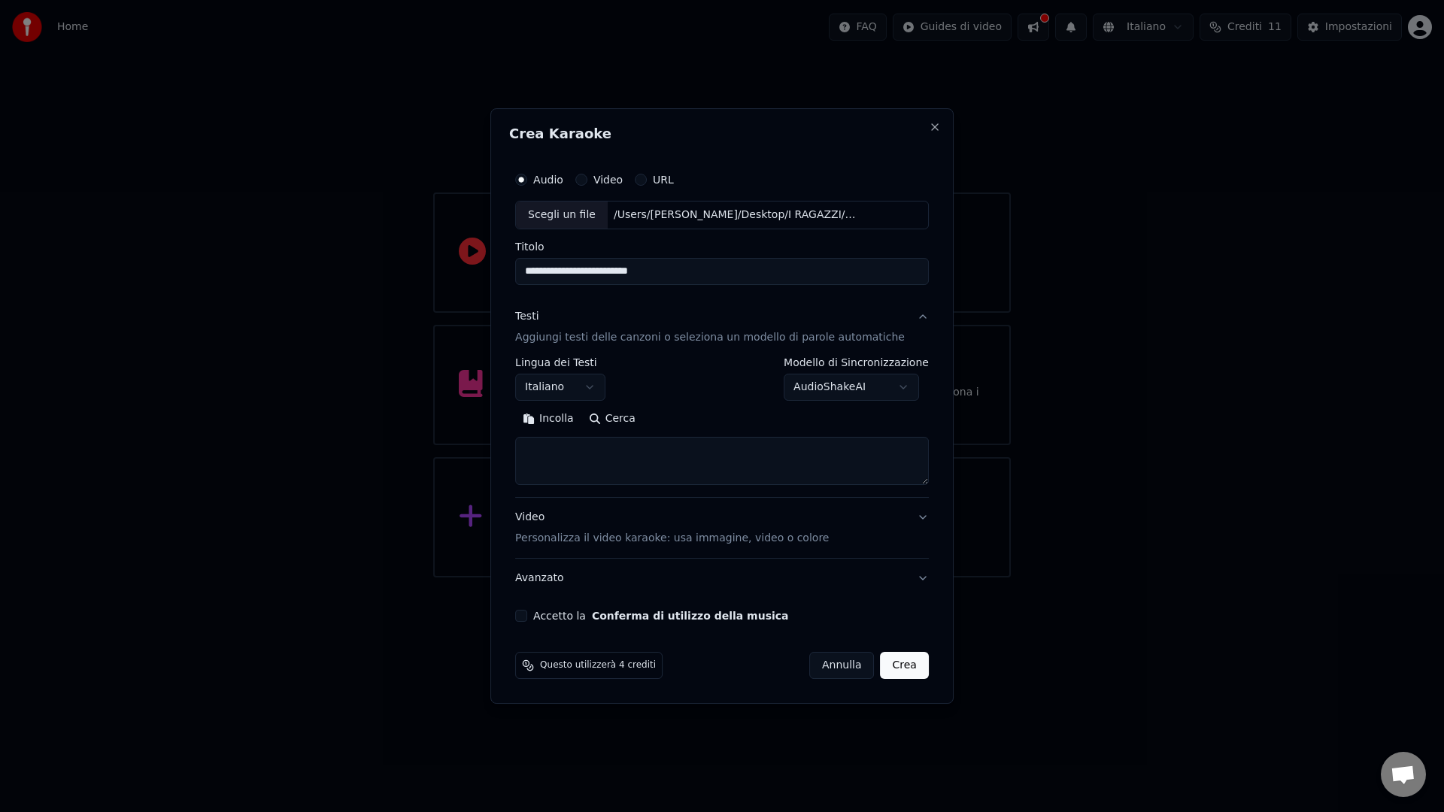
click at [632, 457] on textarea at bounding box center [722, 461] width 414 height 48
paste textarea "**********"
type textarea "**********"
click at [527, 612] on button "Accetto la Conferma di utilizzo della musica" at bounding box center [521, 616] width 12 height 12
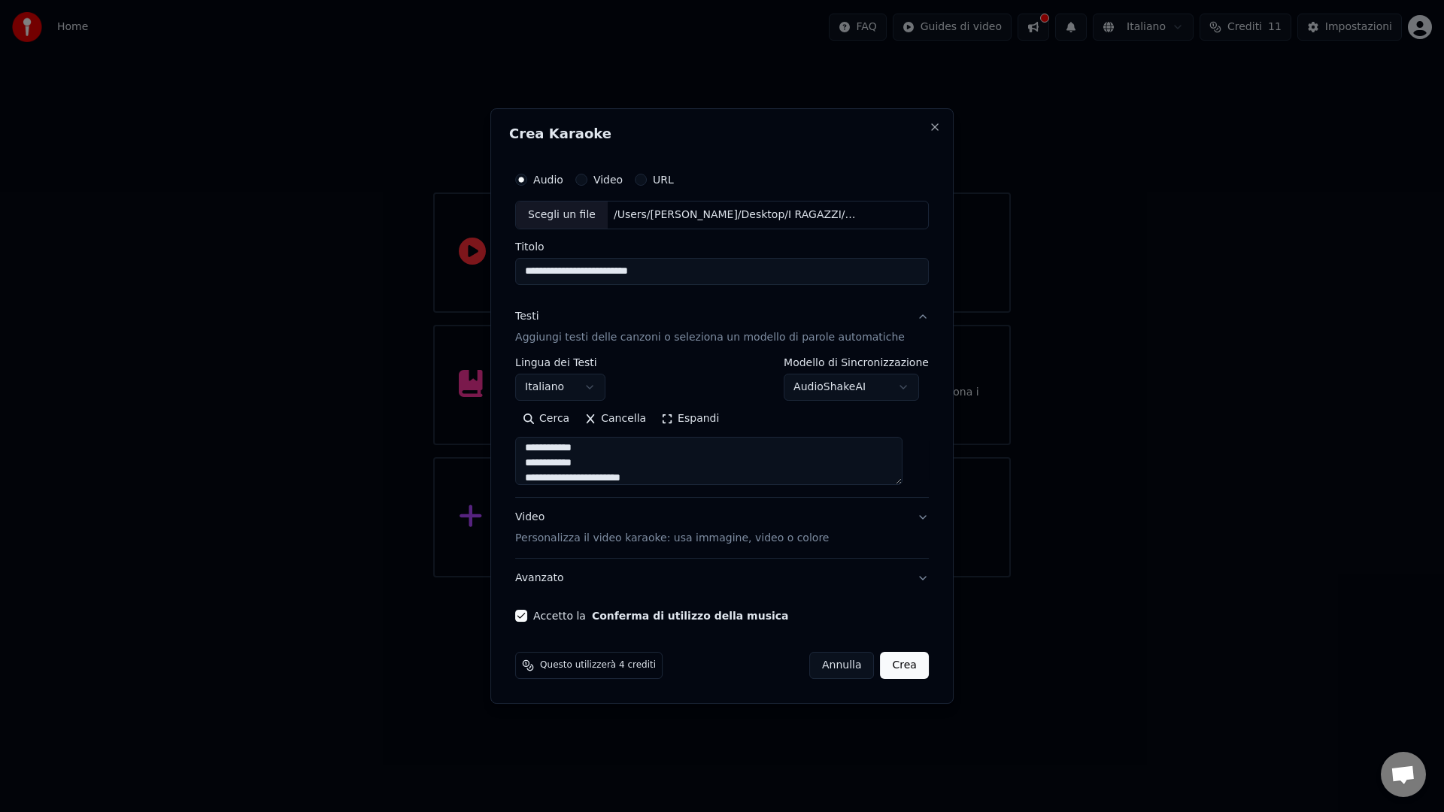
click at [899, 663] on button "Crea" at bounding box center [905, 665] width 48 height 27
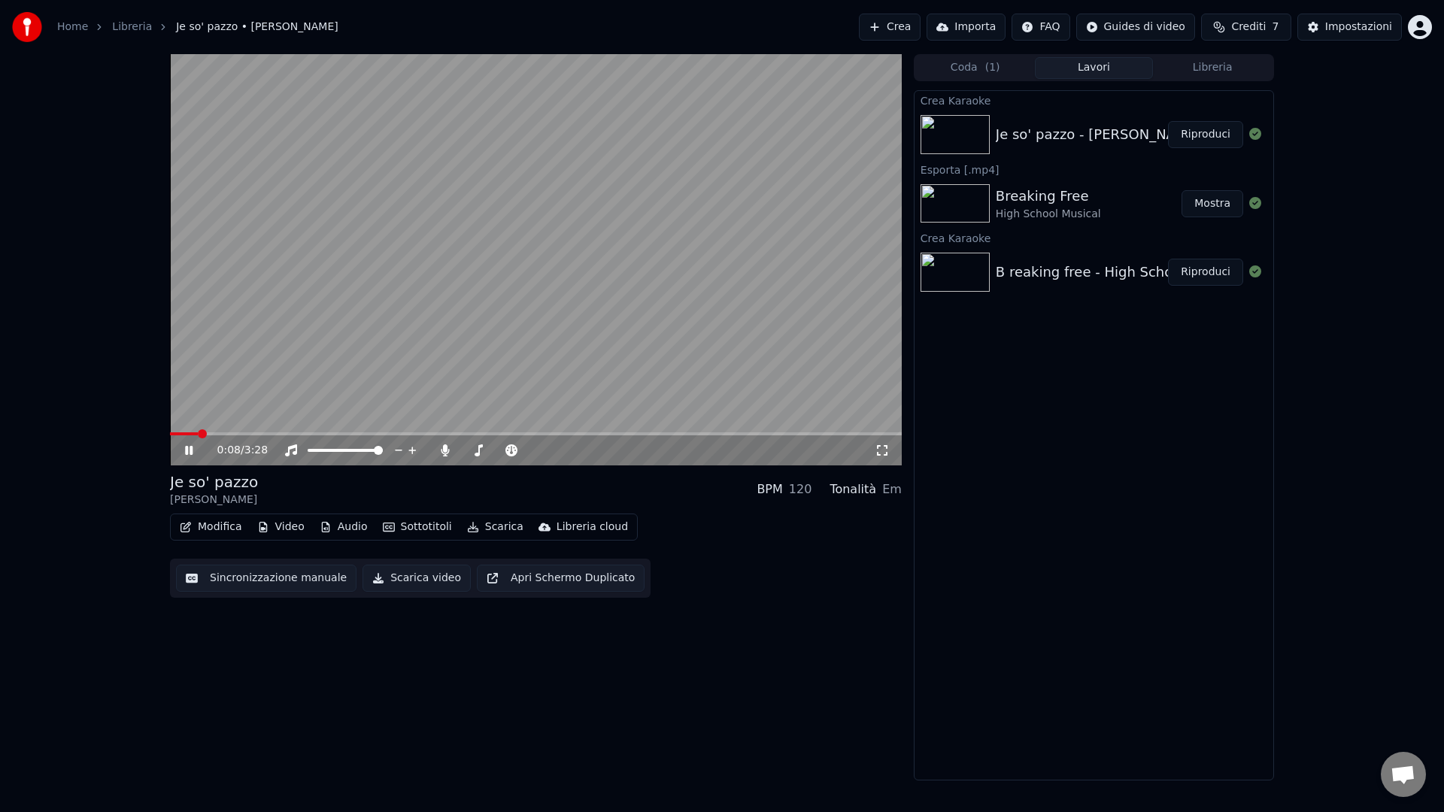
click at [207, 432] on span at bounding box center [202, 433] width 9 height 9
click at [243, 434] on span at bounding box center [247, 433] width 9 height 9
click at [229, 433] on span at bounding box center [200, 433] width 60 height 3
click at [259, 431] on span at bounding box center [254, 433] width 9 height 9
click at [293, 429] on span at bounding box center [288, 433] width 9 height 9
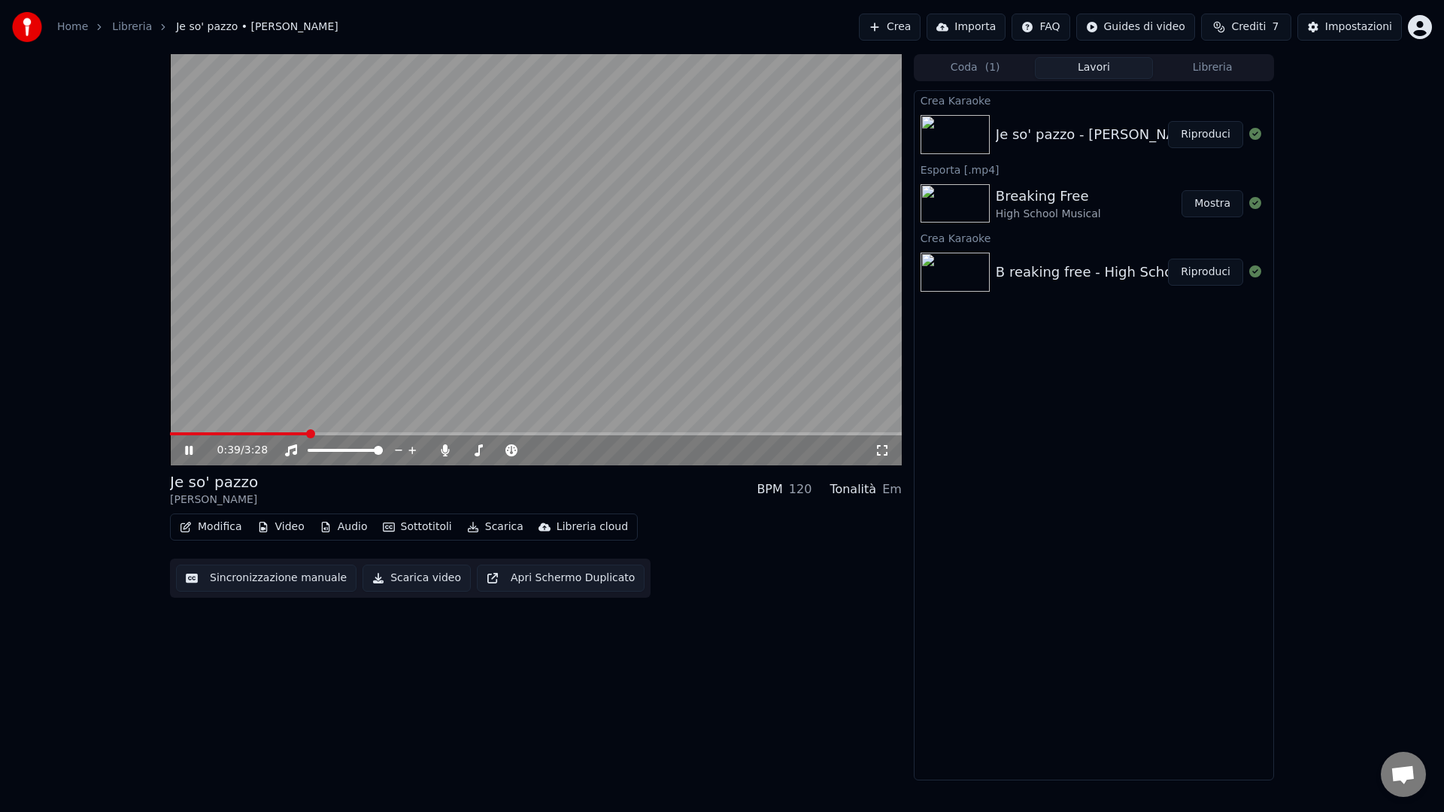
drag, startPoint x: 324, startPoint y: 429, endPoint x: 344, endPoint y: 429, distance: 19.6
click at [333, 430] on video at bounding box center [536, 259] width 732 height 411
click at [347, 432] on span at bounding box center [536, 433] width 732 height 3
click at [326, 432] on span at bounding box center [330, 433] width 9 height 9
click at [328, 360] on video at bounding box center [536, 259] width 732 height 411
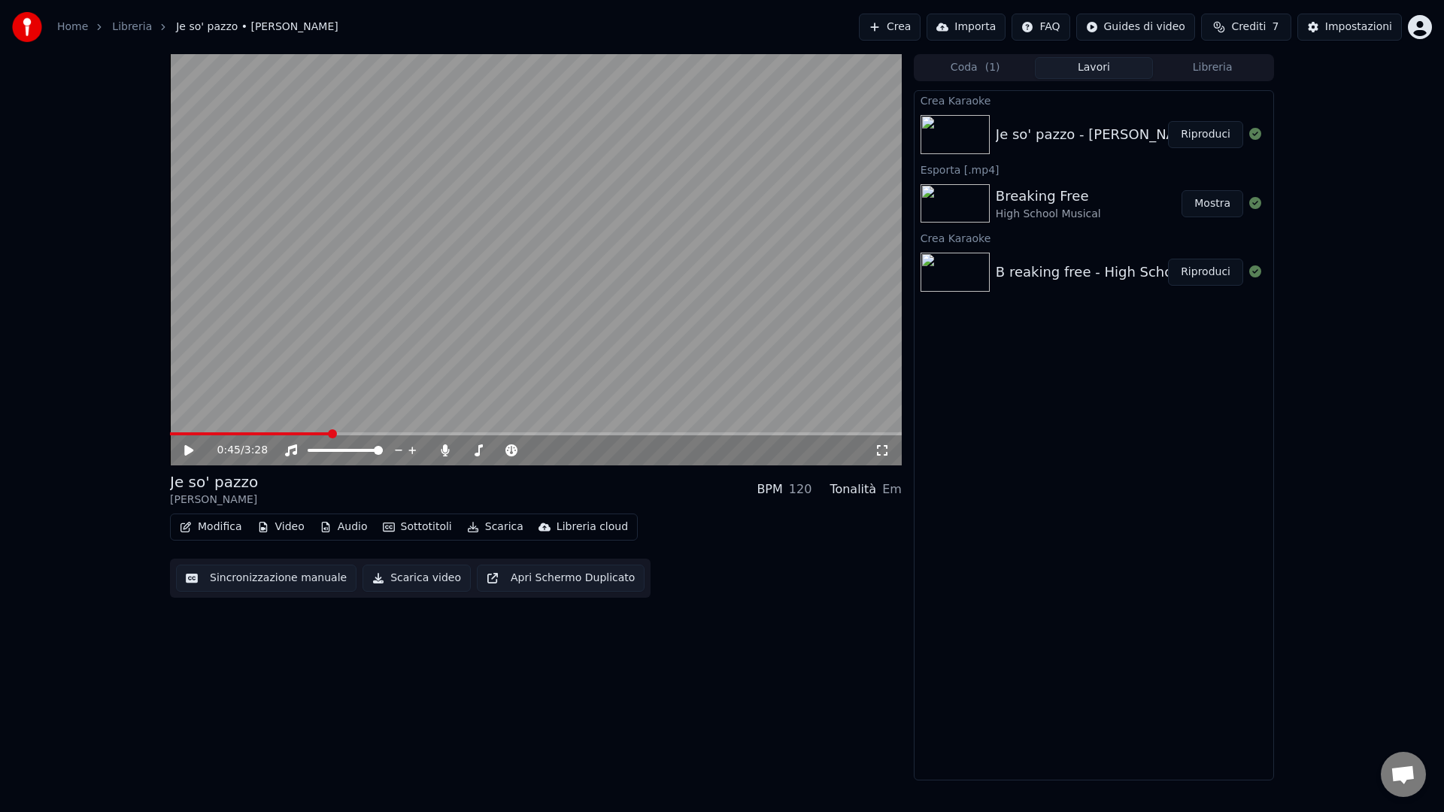
click at [217, 524] on button "Modifica" at bounding box center [211, 527] width 74 height 21
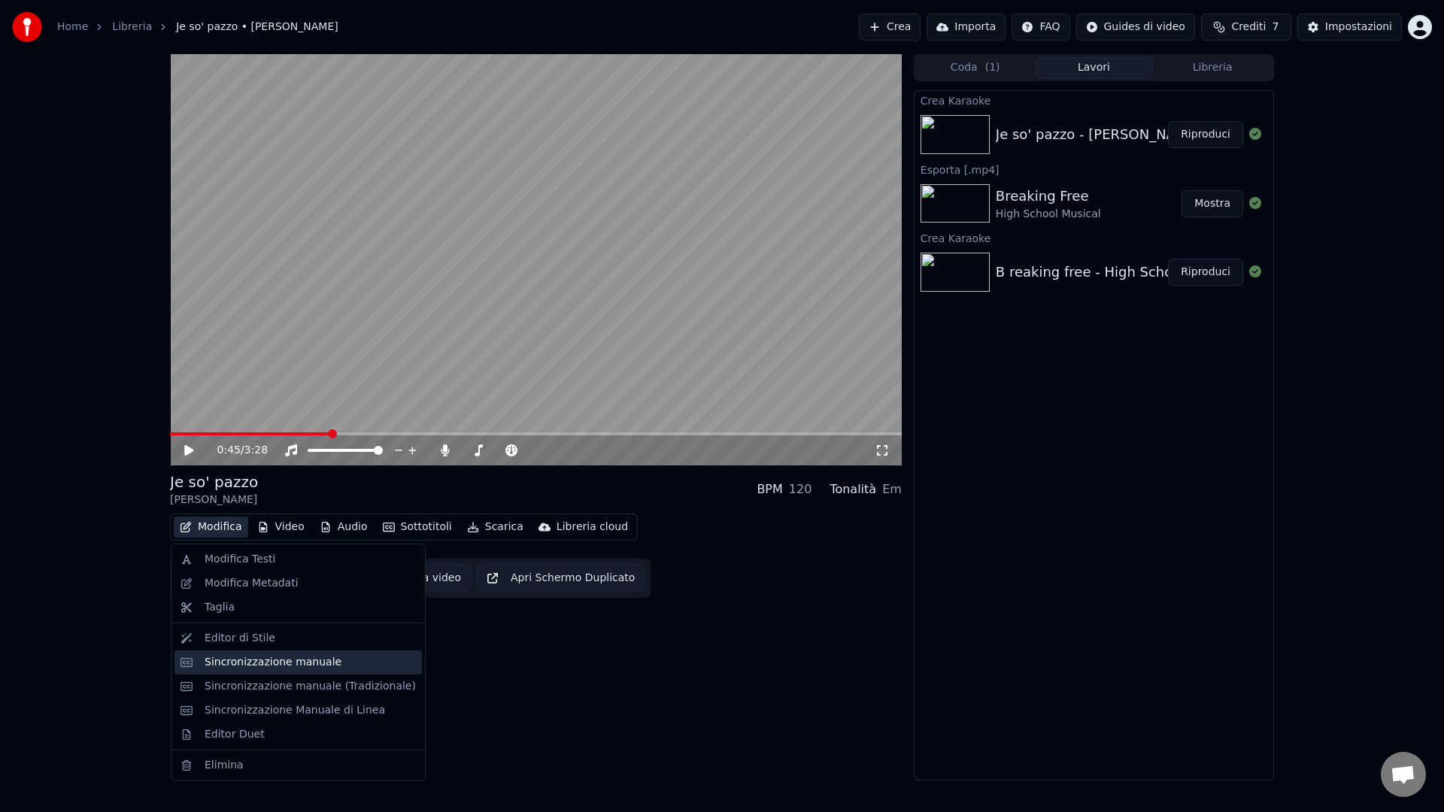
click at [244, 662] on div "Sincronizzazione manuale" at bounding box center [273, 662] width 137 height 15
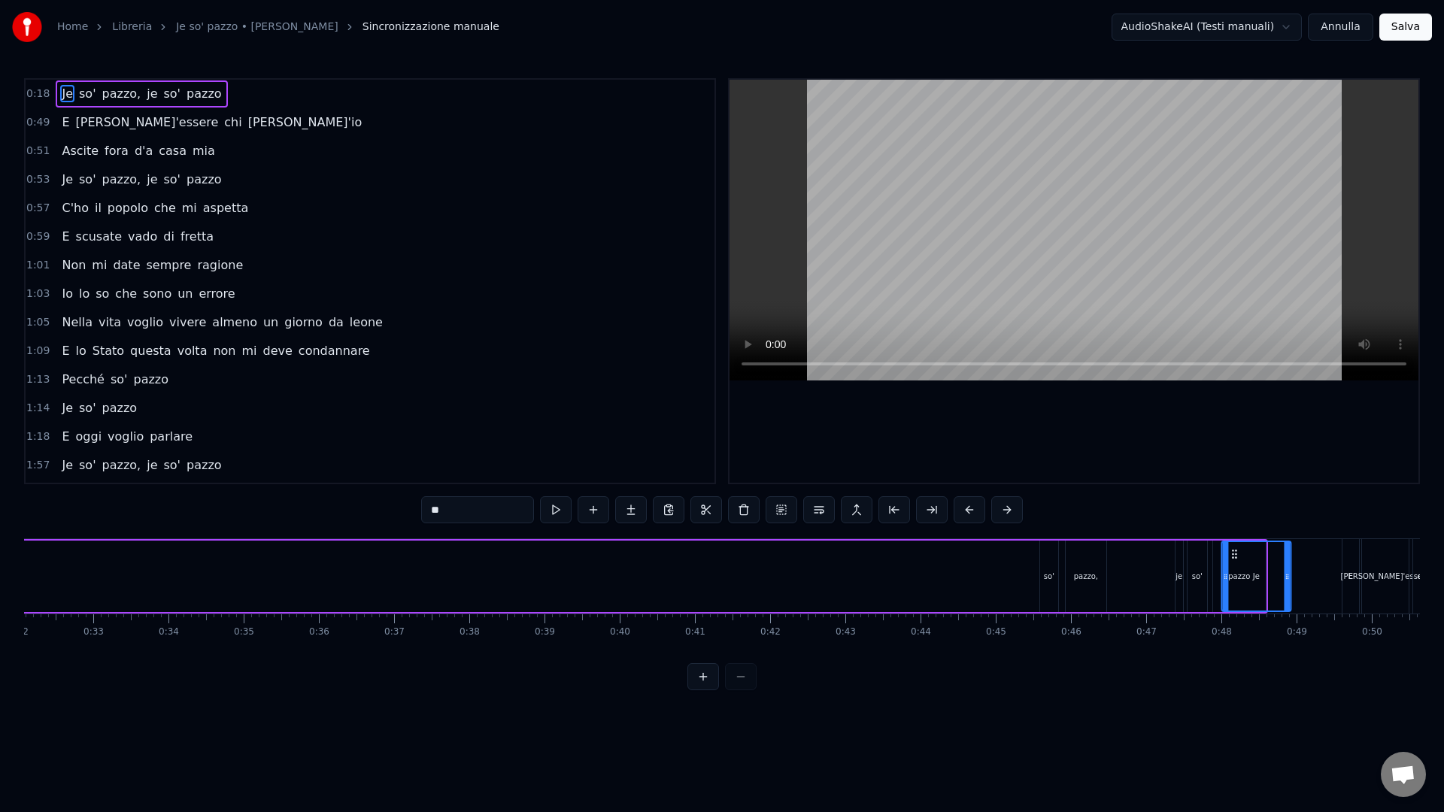
scroll to position [0, 2423]
drag, startPoint x: 112, startPoint y: 553, endPoint x: 968, endPoint y: 598, distance: 857.1
click at [968, 598] on div "Je" at bounding box center [998, 576] width 68 height 68
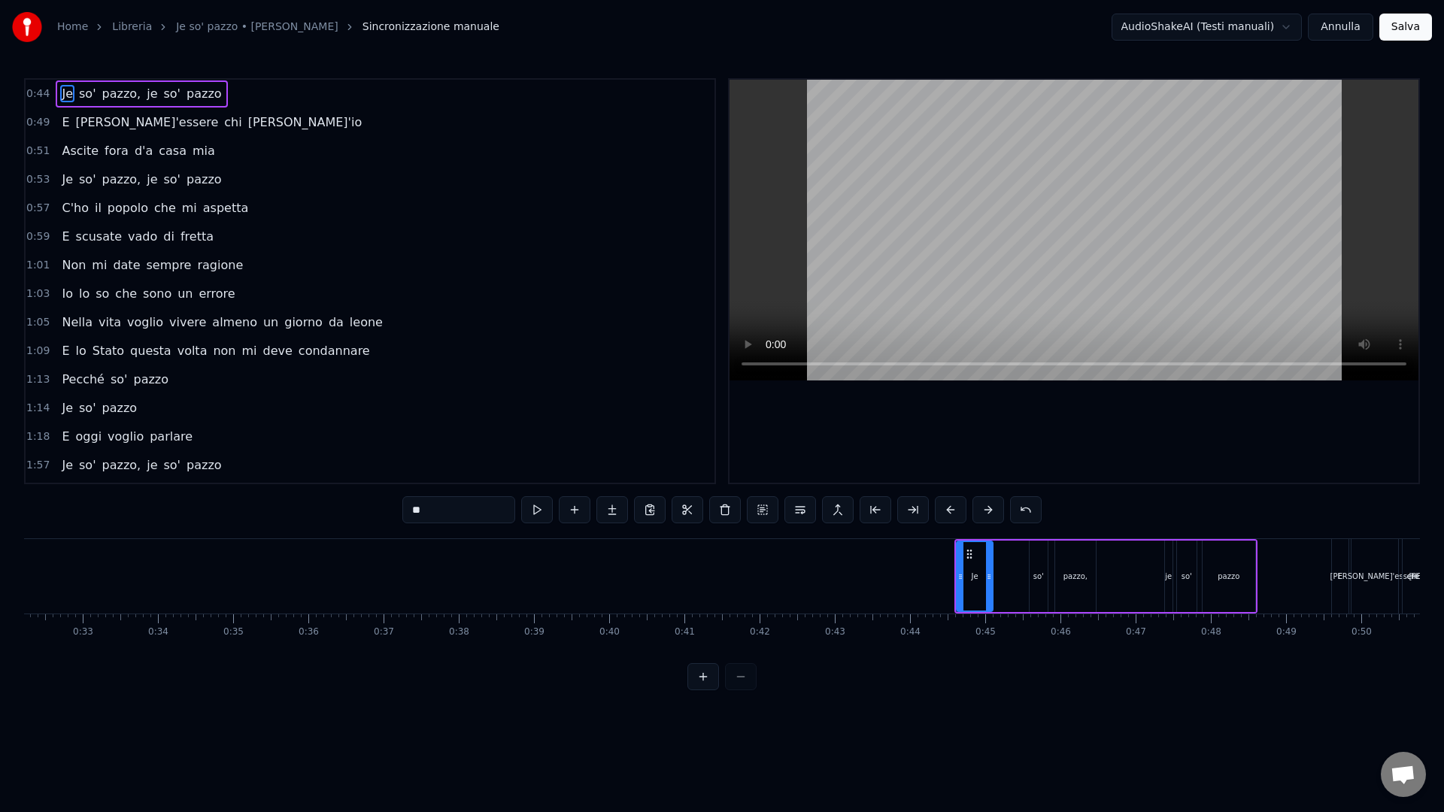
drag, startPoint x: 1021, startPoint y: 579, endPoint x: 988, endPoint y: 573, distance: 33.6
click at [988, 573] on icon at bounding box center [989, 577] width 6 height 12
drag, startPoint x: 967, startPoint y: 554, endPoint x: 1008, endPoint y: 560, distance: 41.1
click at [1008, 560] on icon at bounding box center [1009, 554] width 12 height 12
click at [1023, 581] on icon at bounding box center [1024, 577] width 6 height 12
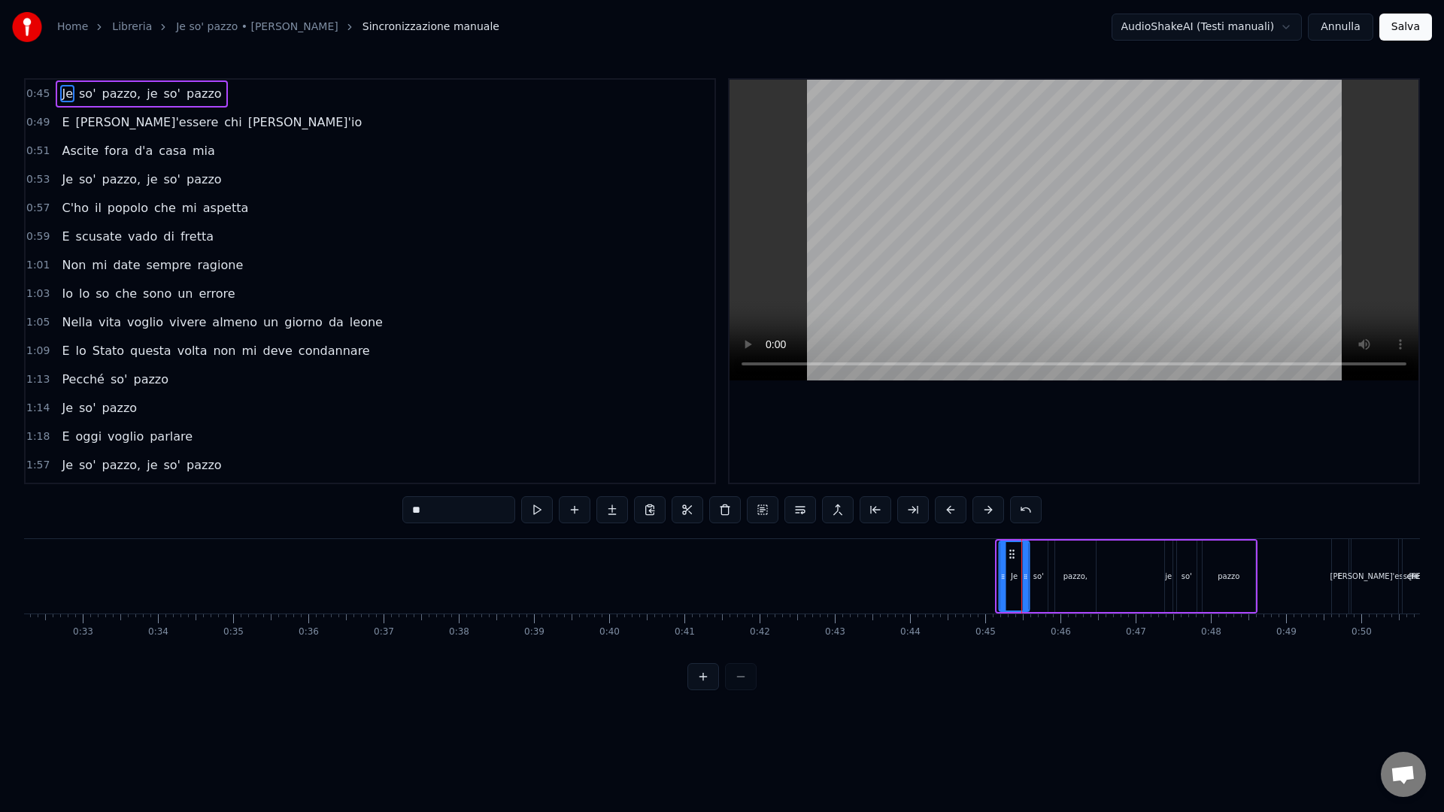
click at [1013, 552] on icon at bounding box center [1012, 554] width 12 height 12
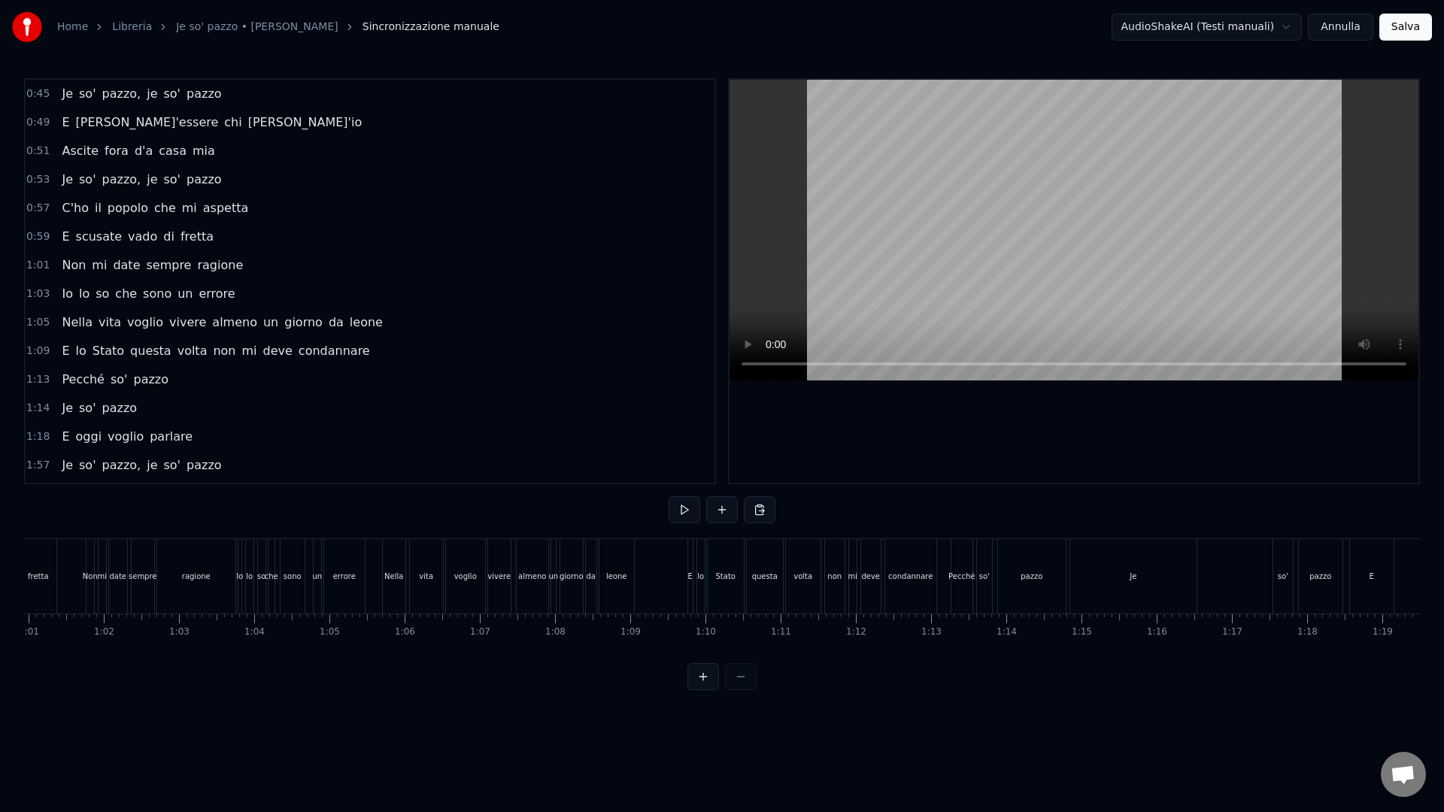
scroll to position [0, 4618]
click at [1040, 586] on div "Je" at bounding box center [1099, 576] width 126 height 74
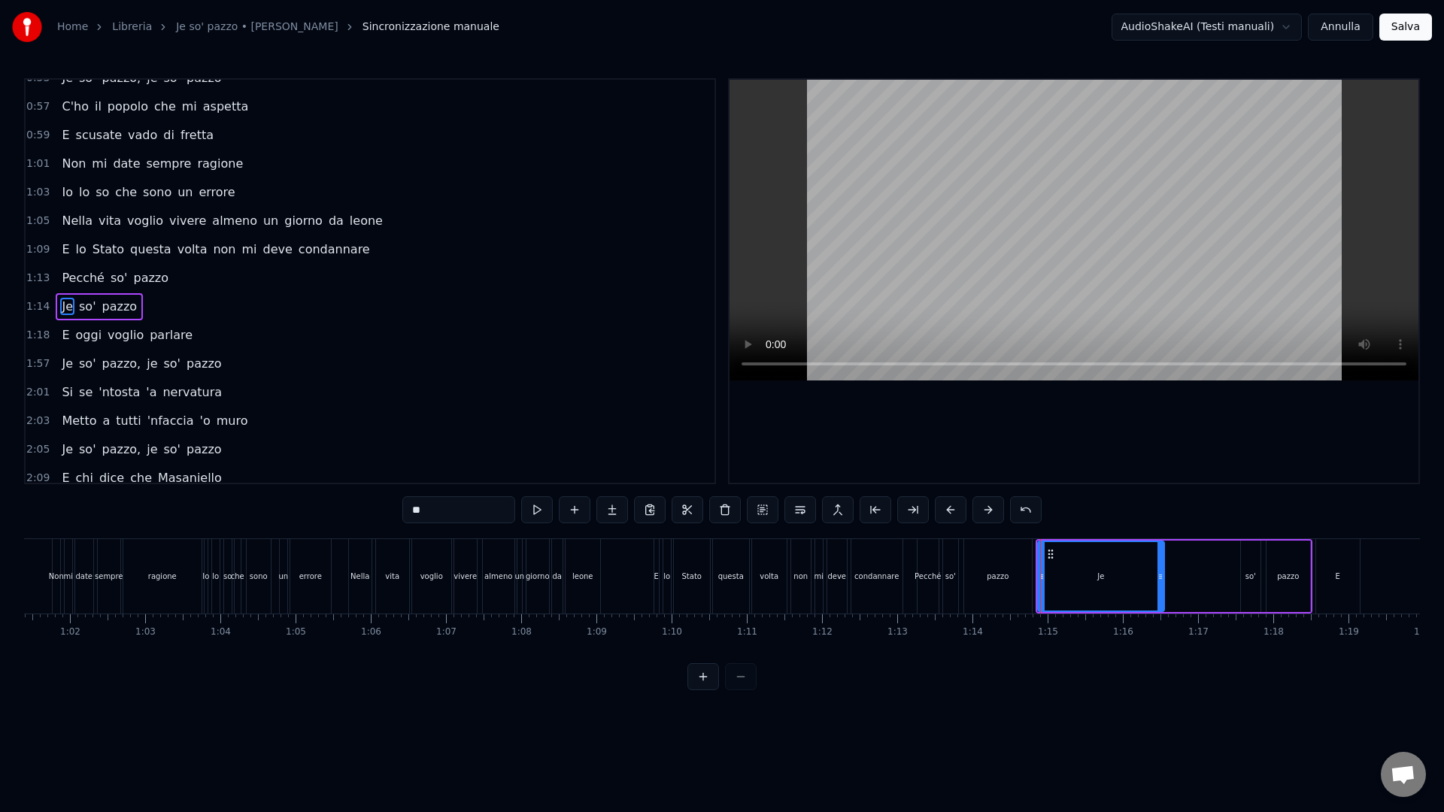
scroll to position [127, 0]
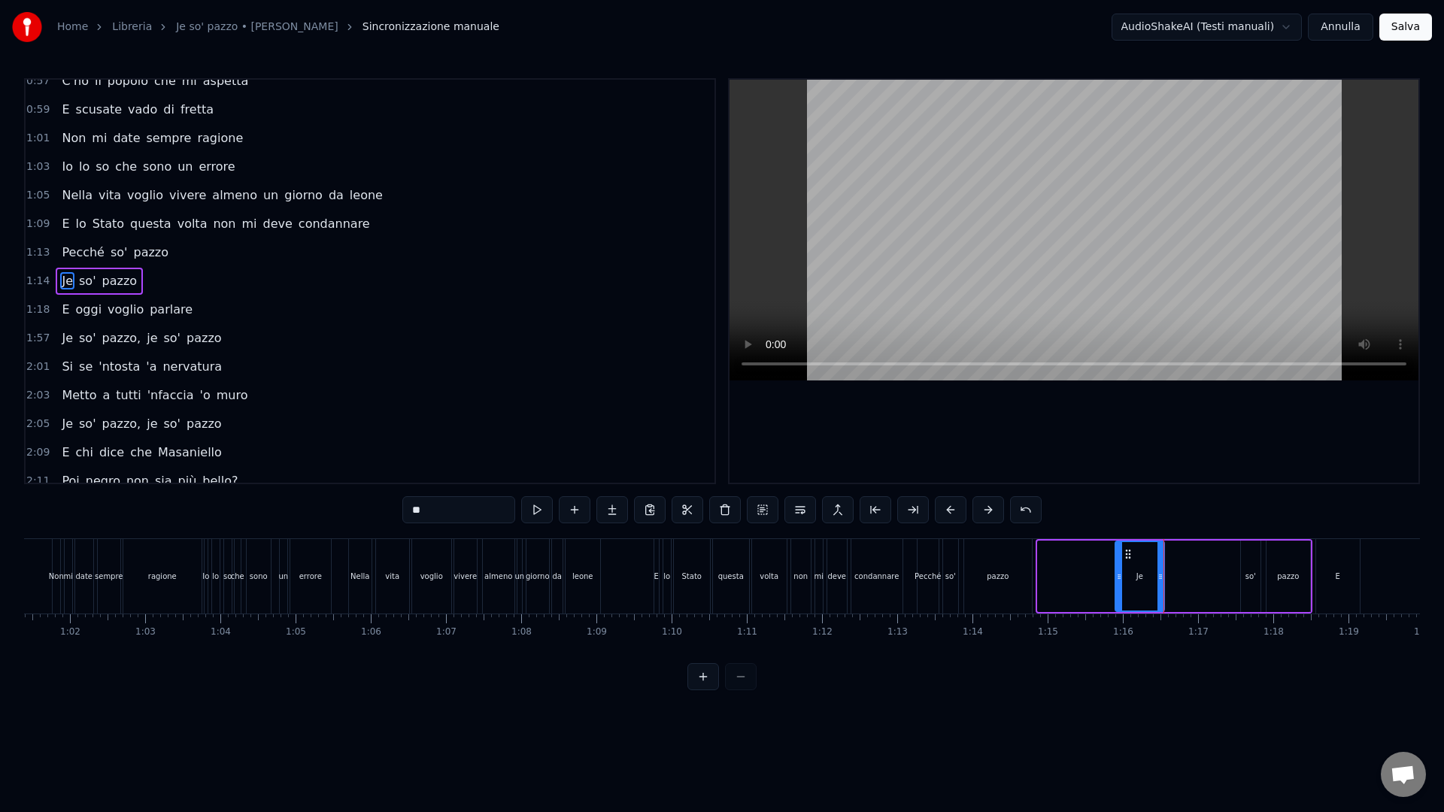
drag, startPoint x: 1041, startPoint y: 586, endPoint x: 1121, endPoint y: 590, distance: 79.9
click at [1120, 591] on div at bounding box center [1119, 576] width 6 height 68
drag, startPoint x: 1161, startPoint y: 589, endPoint x: 1143, endPoint y: 579, distance: 21.2
click at [1144, 589] on div at bounding box center [1147, 576] width 6 height 68
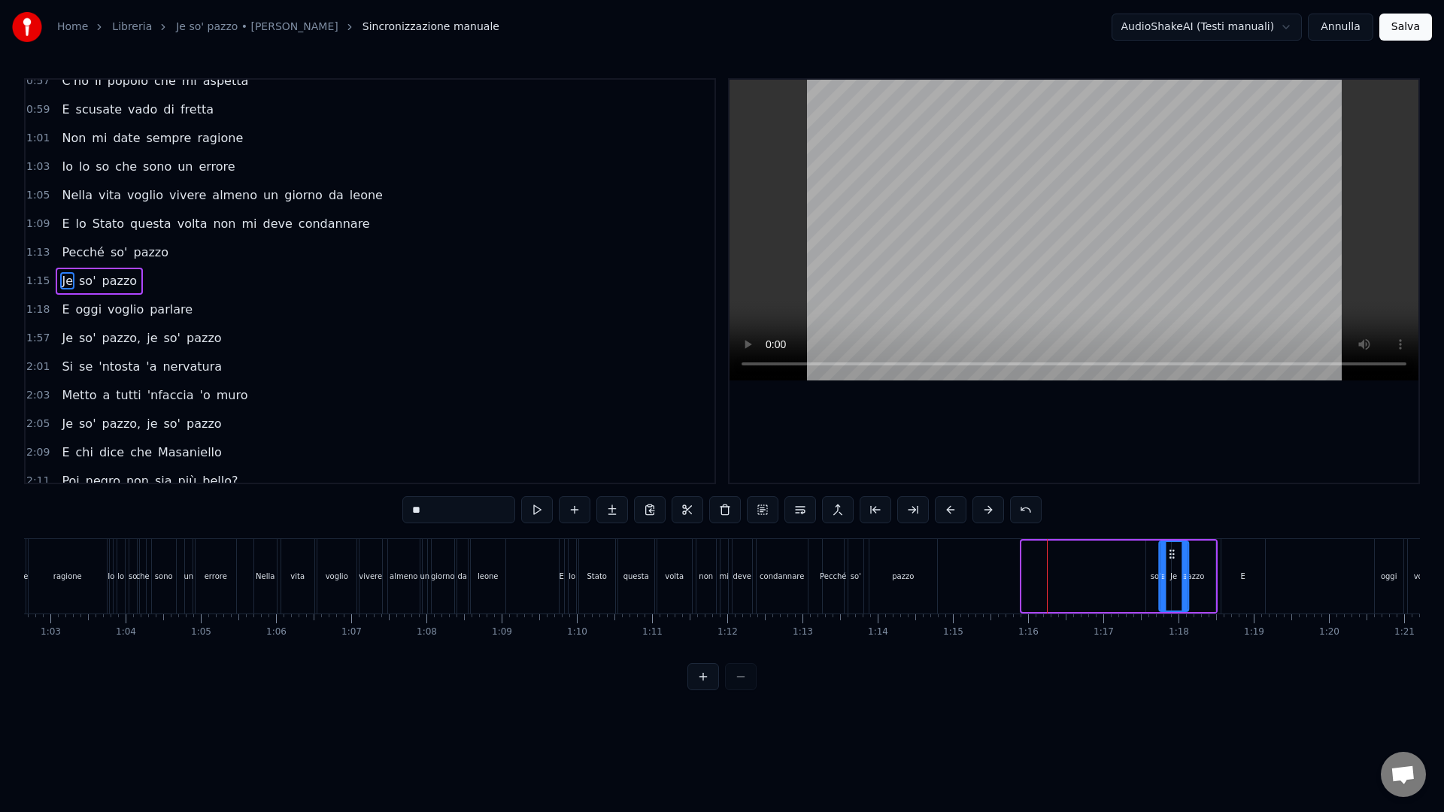
scroll to position [0, 4717]
drag, startPoint x: 1130, startPoint y: 551, endPoint x: 1127, endPoint y: 567, distance: 16.7
click at [1127, 567] on div "Je" at bounding box center [1129, 576] width 28 height 68
click at [860, 581] on div "Pecché so' pazzo" at bounding box center [877, 576] width 119 height 74
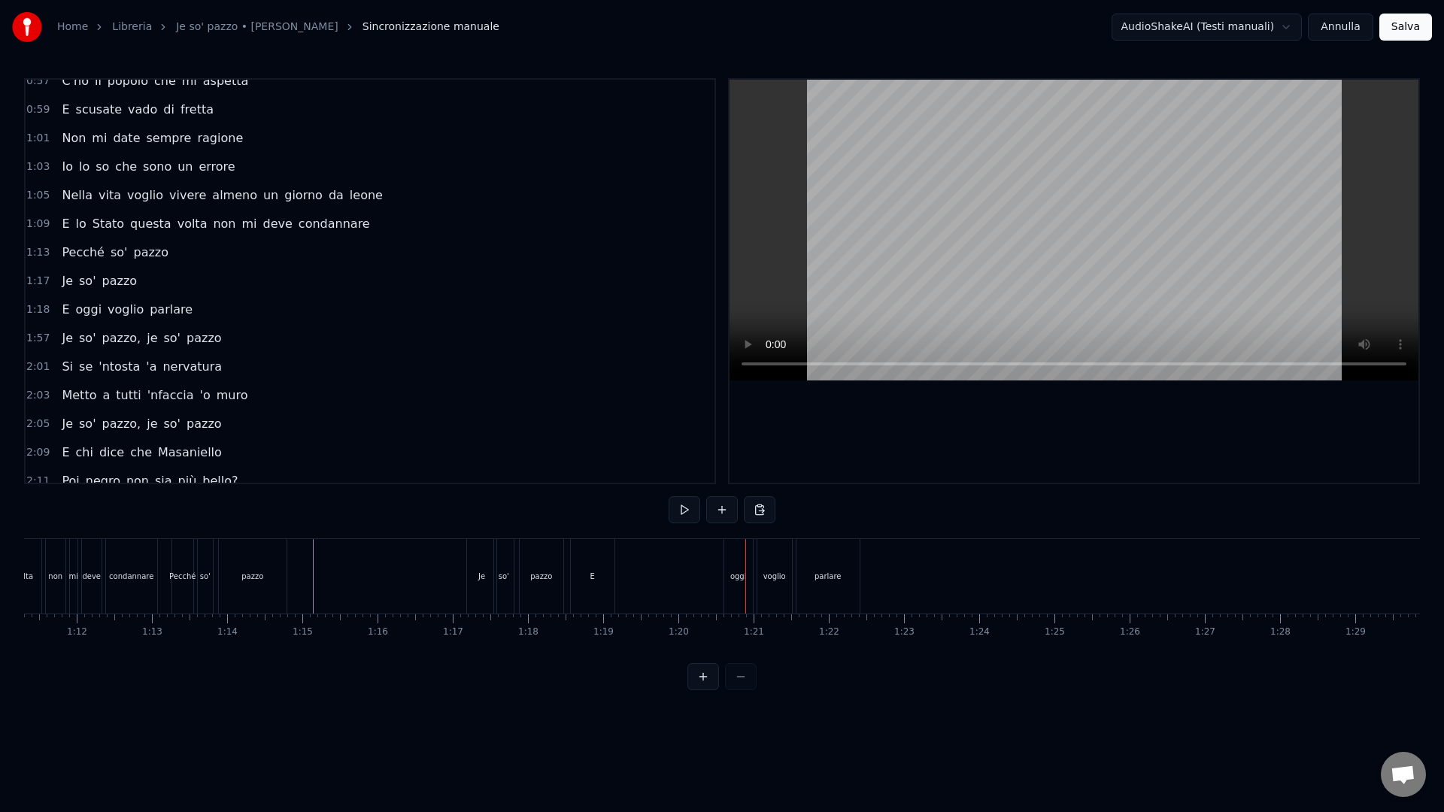
scroll to position [0, 5397]
click at [547, 575] on div "E" at bounding box center [559, 576] width 44 height 74
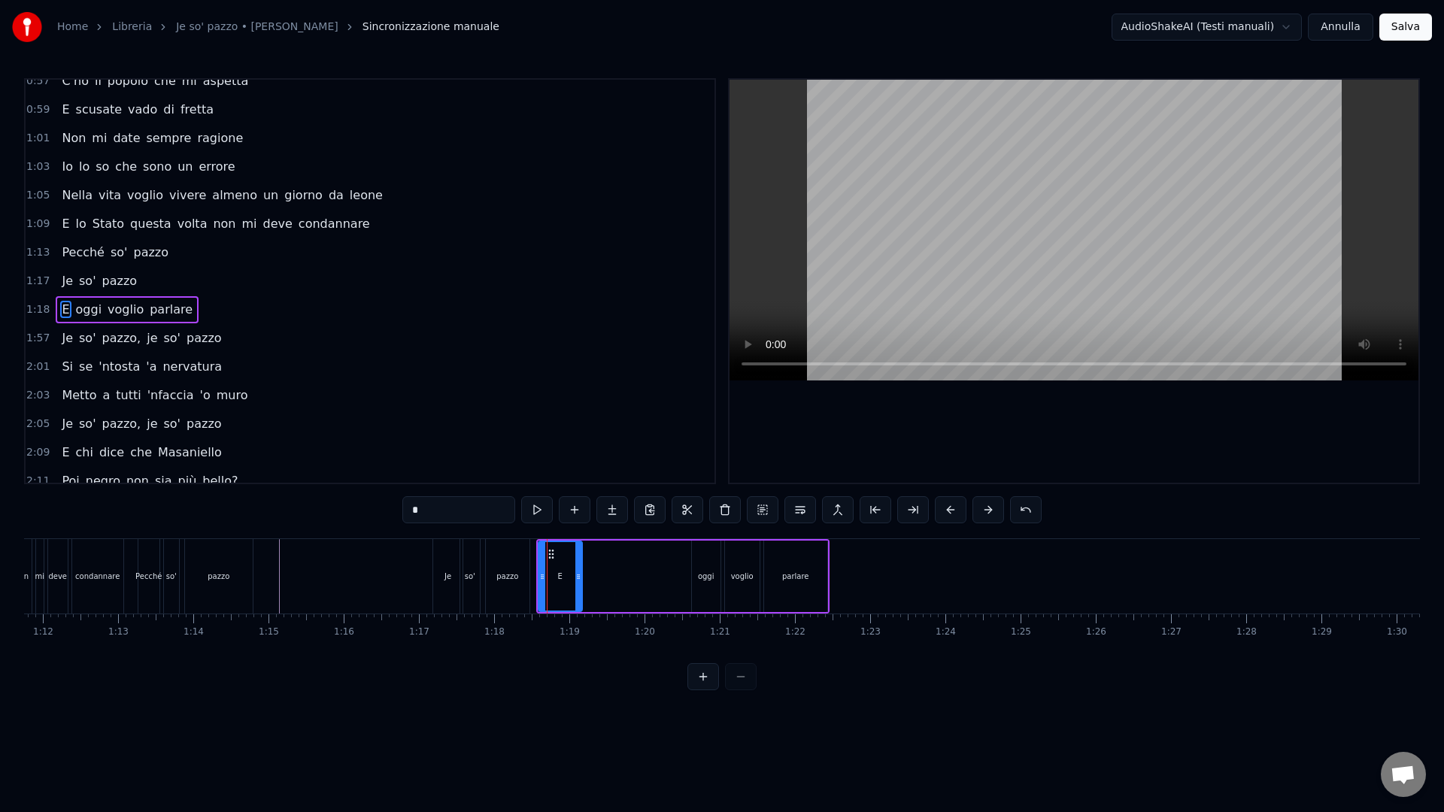
scroll to position [156, 0]
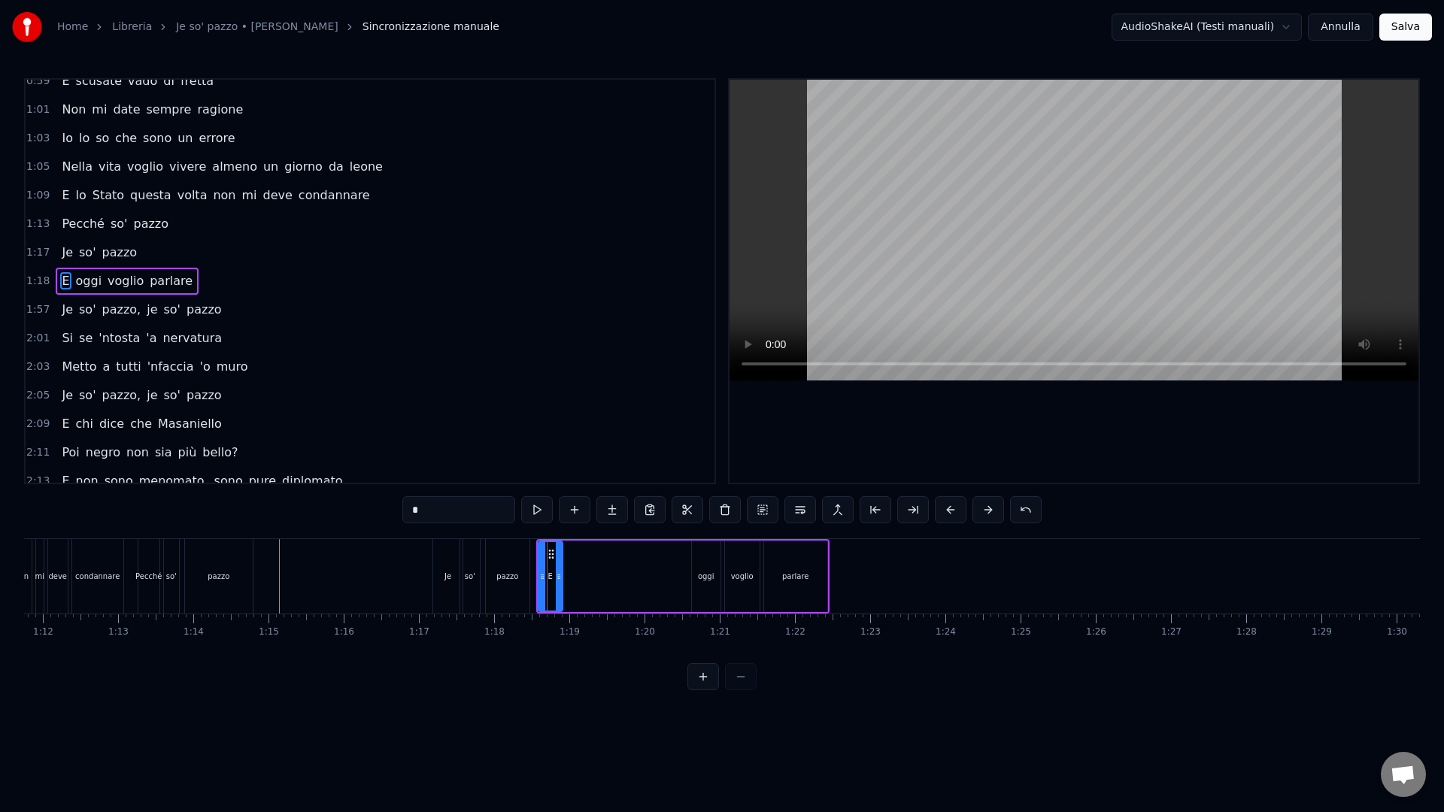
drag, startPoint x: 578, startPoint y: 583, endPoint x: 557, endPoint y: 581, distance: 21.1
click at [557, 583] on div at bounding box center [559, 576] width 6 height 68
drag, startPoint x: 552, startPoint y: 554, endPoint x: 684, endPoint y: 574, distance: 133.2
click at [685, 574] on div at bounding box center [688, 576] width 6 height 68
drag, startPoint x: 540, startPoint y: 583, endPoint x: 669, endPoint y: 591, distance: 129.6
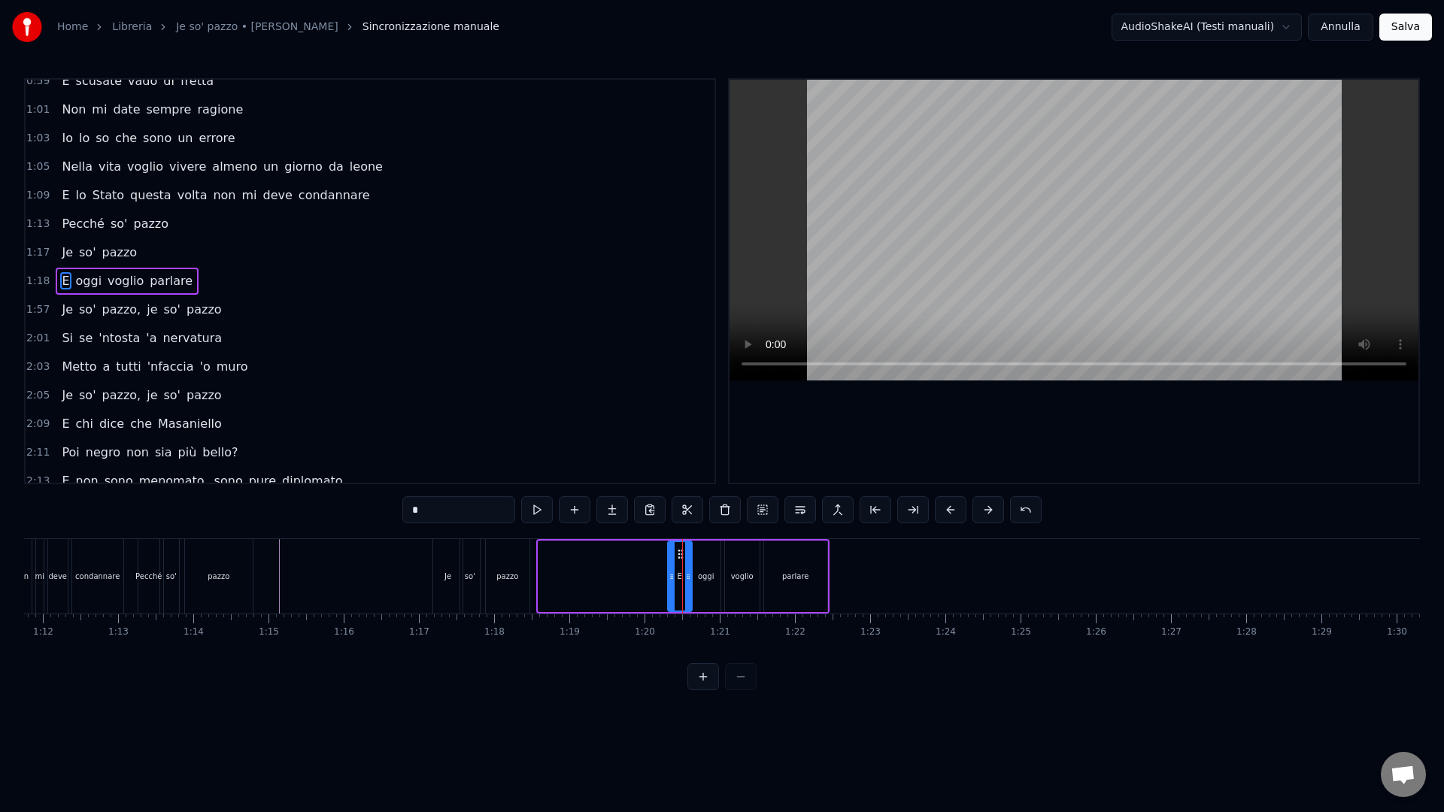
click at [669, 591] on div at bounding box center [672, 576] width 6 height 68
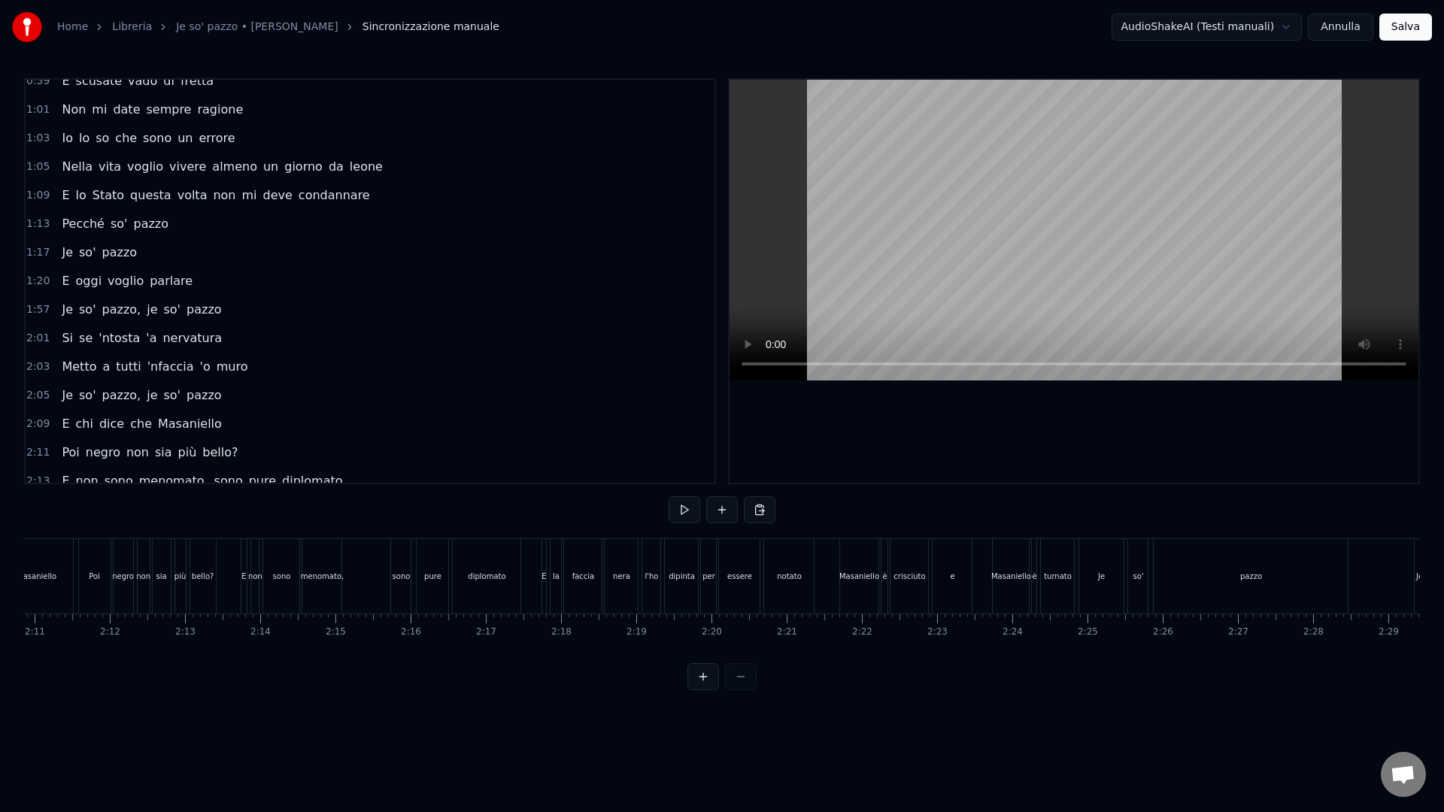
scroll to position [0, 9851]
click at [1064, 589] on div "turnato" at bounding box center [1049, 576] width 33 height 74
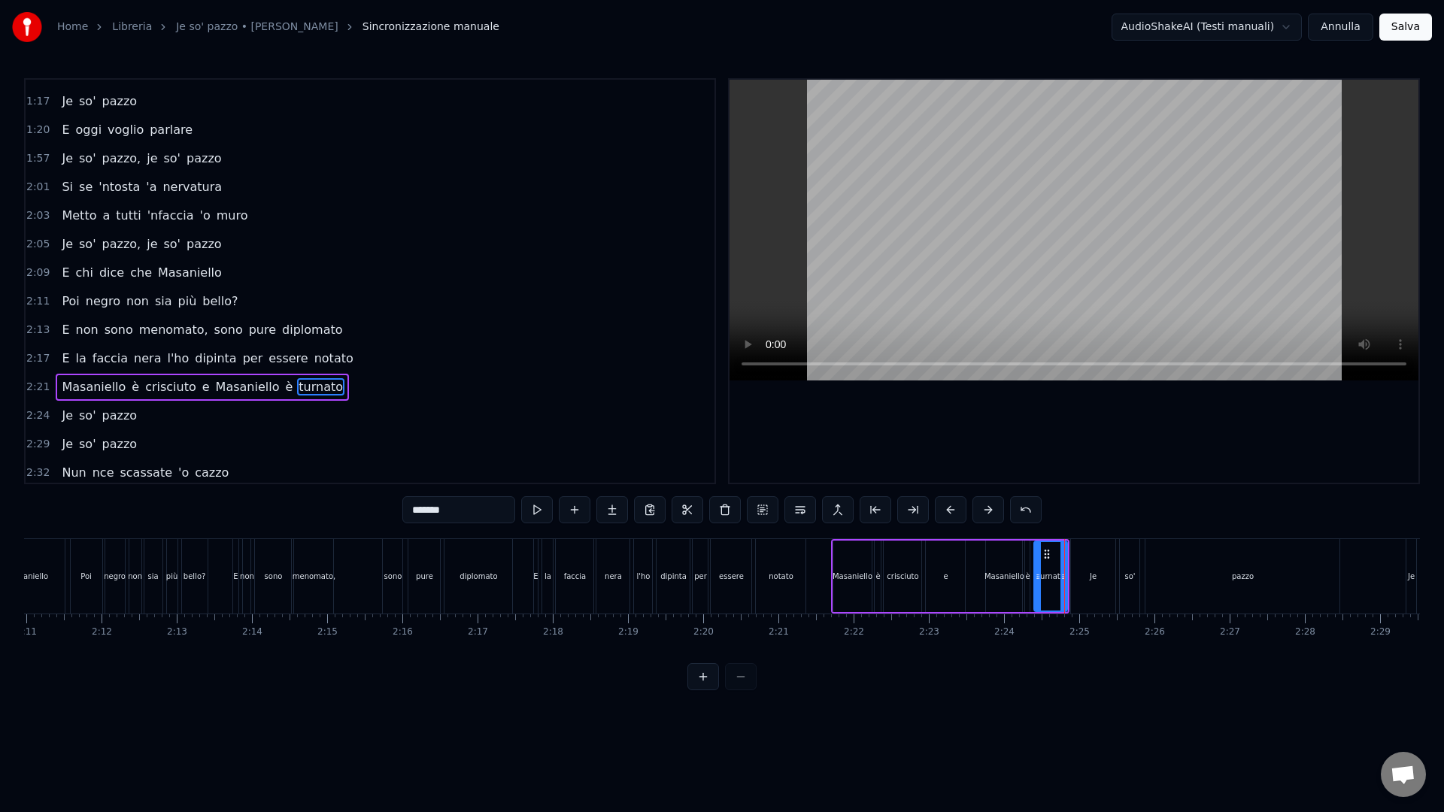
scroll to position [311, 0]
click at [1069, 593] on div "Masaniello è crisciuto e Masaniello è turnato" at bounding box center [950, 576] width 239 height 74
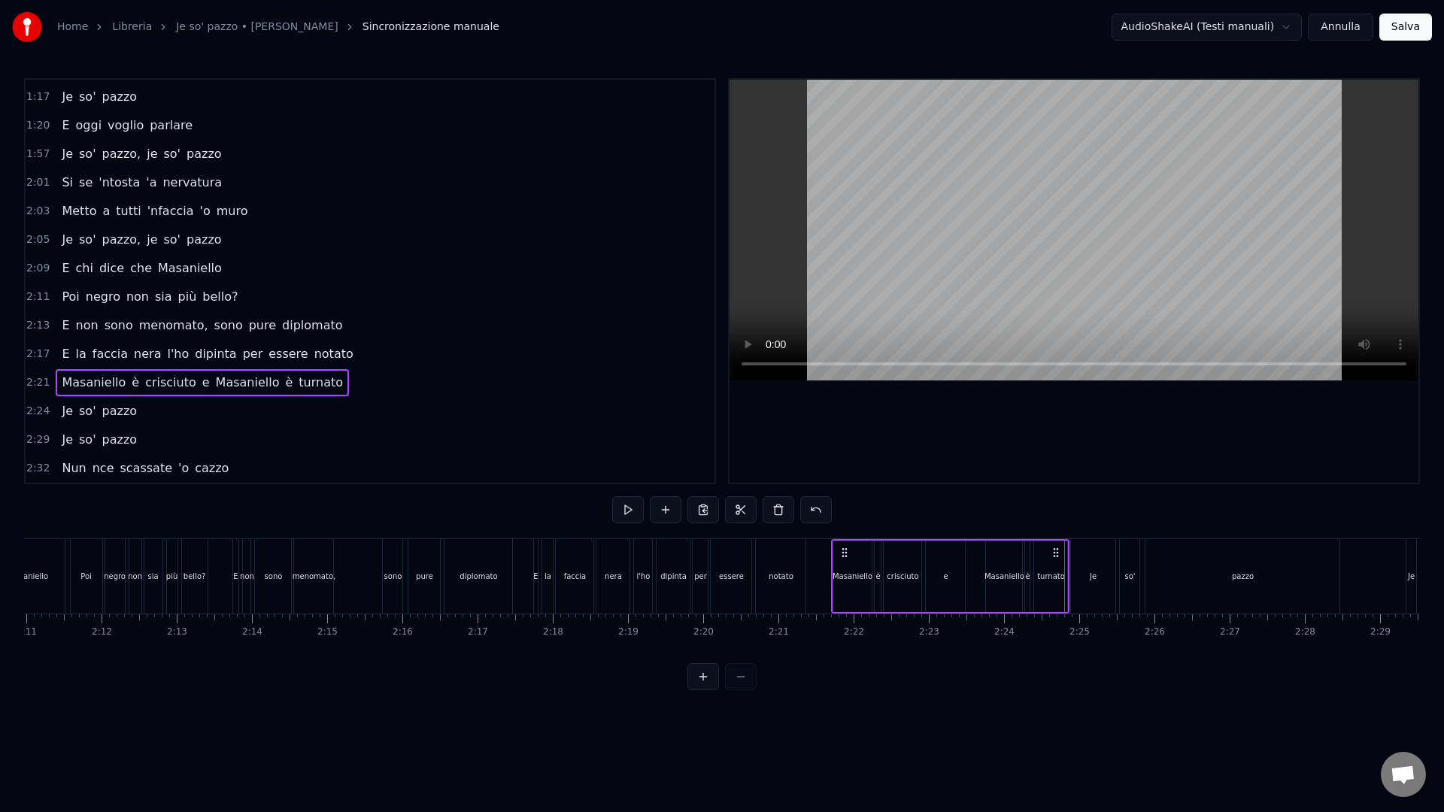
click at [1071, 594] on div "Je" at bounding box center [1093, 576] width 45 height 74
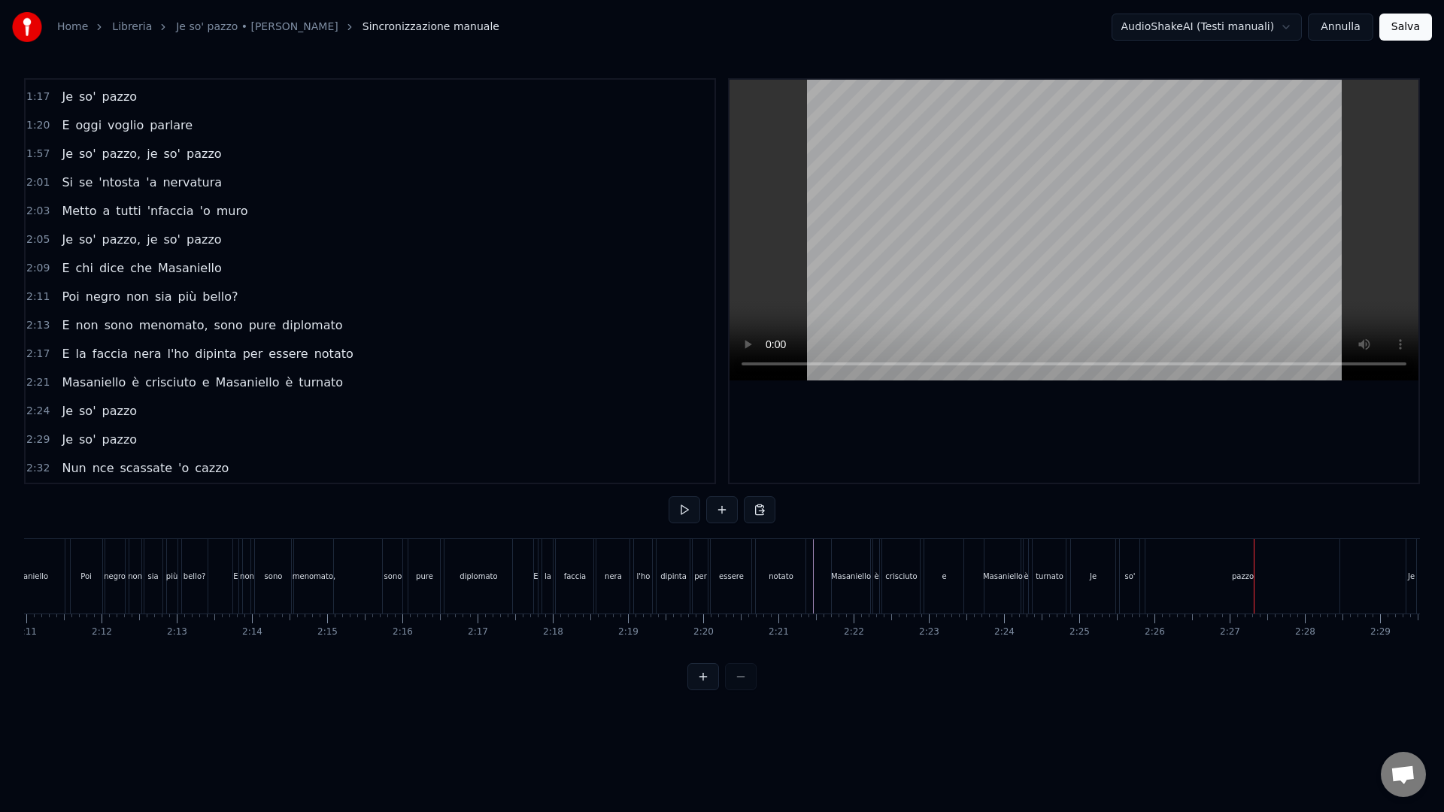
click at [1273, 592] on div "pazzo" at bounding box center [1243, 576] width 194 height 74
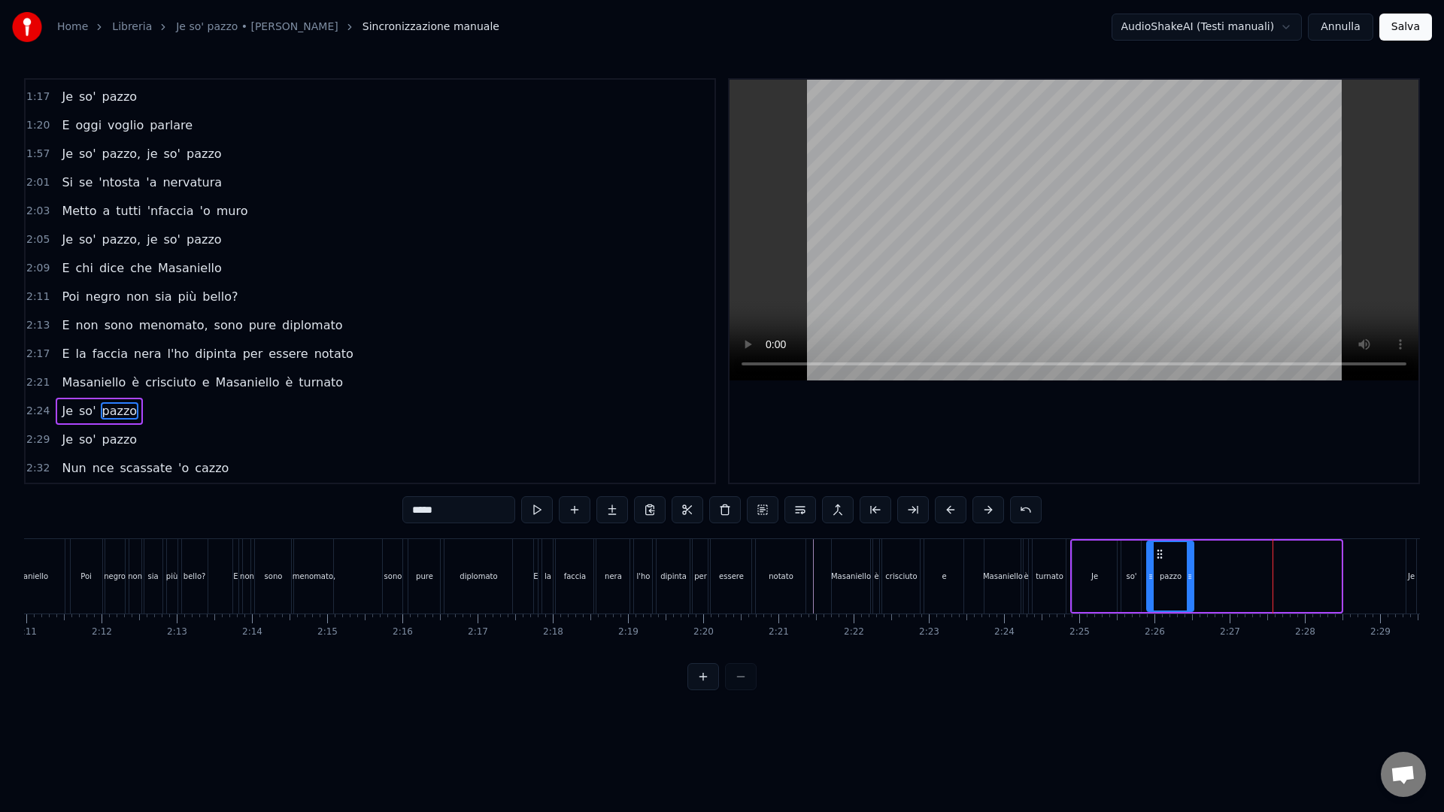
drag, startPoint x: 1338, startPoint y: 602, endPoint x: 1188, endPoint y: 591, distance: 150.8
click at [1188, 592] on div at bounding box center [1190, 576] width 6 height 68
click at [1121, 587] on div "so'" at bounding box center [1131, 576] width 21 height 71
click at [1169, 579] on div "pazzo" at bounding box center [1169, 576] width 22 height 11
type input "*****"
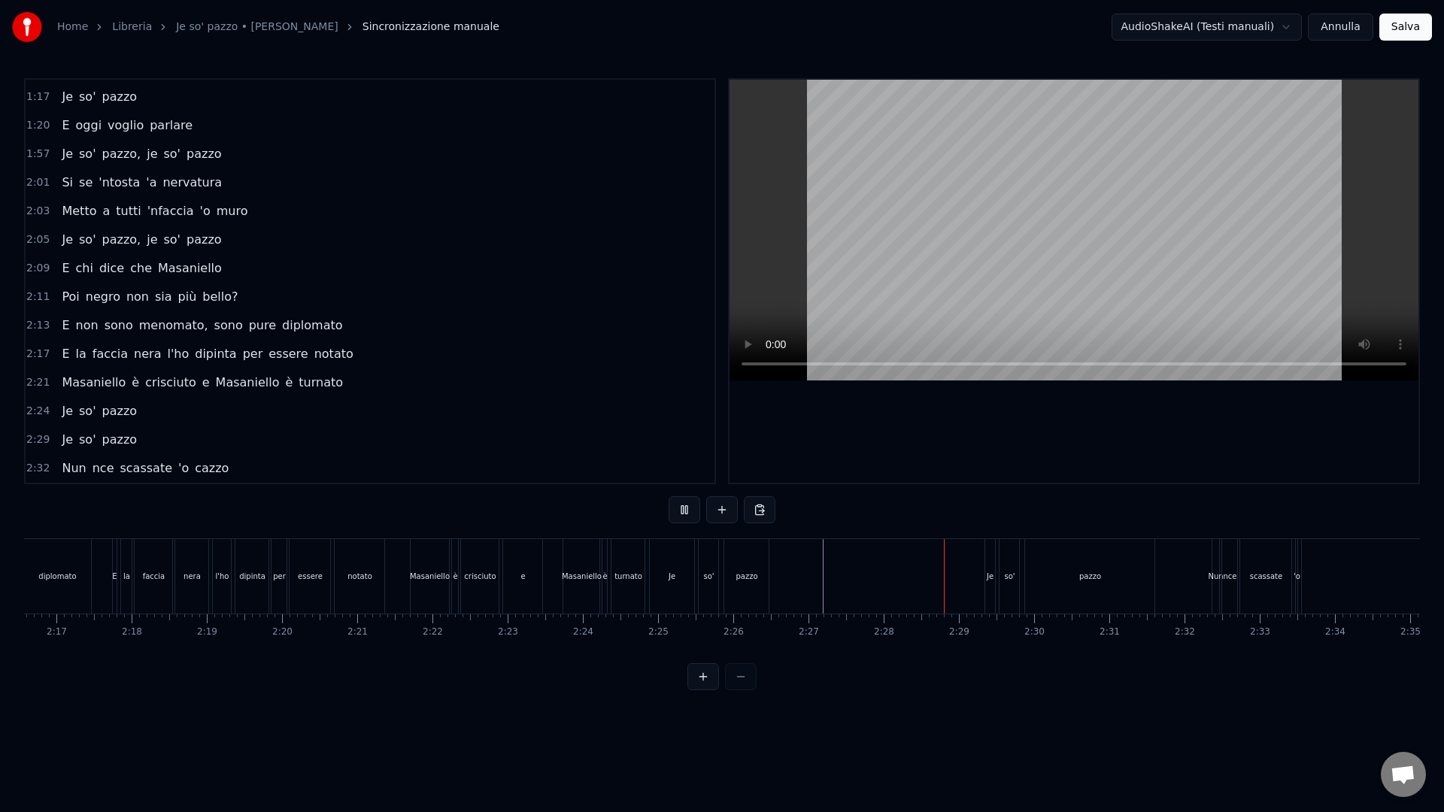
scroll to position [0, 10382]
click at [998, 566] on div "pazzo" at bounding box center [979, 576] width 129 height 74
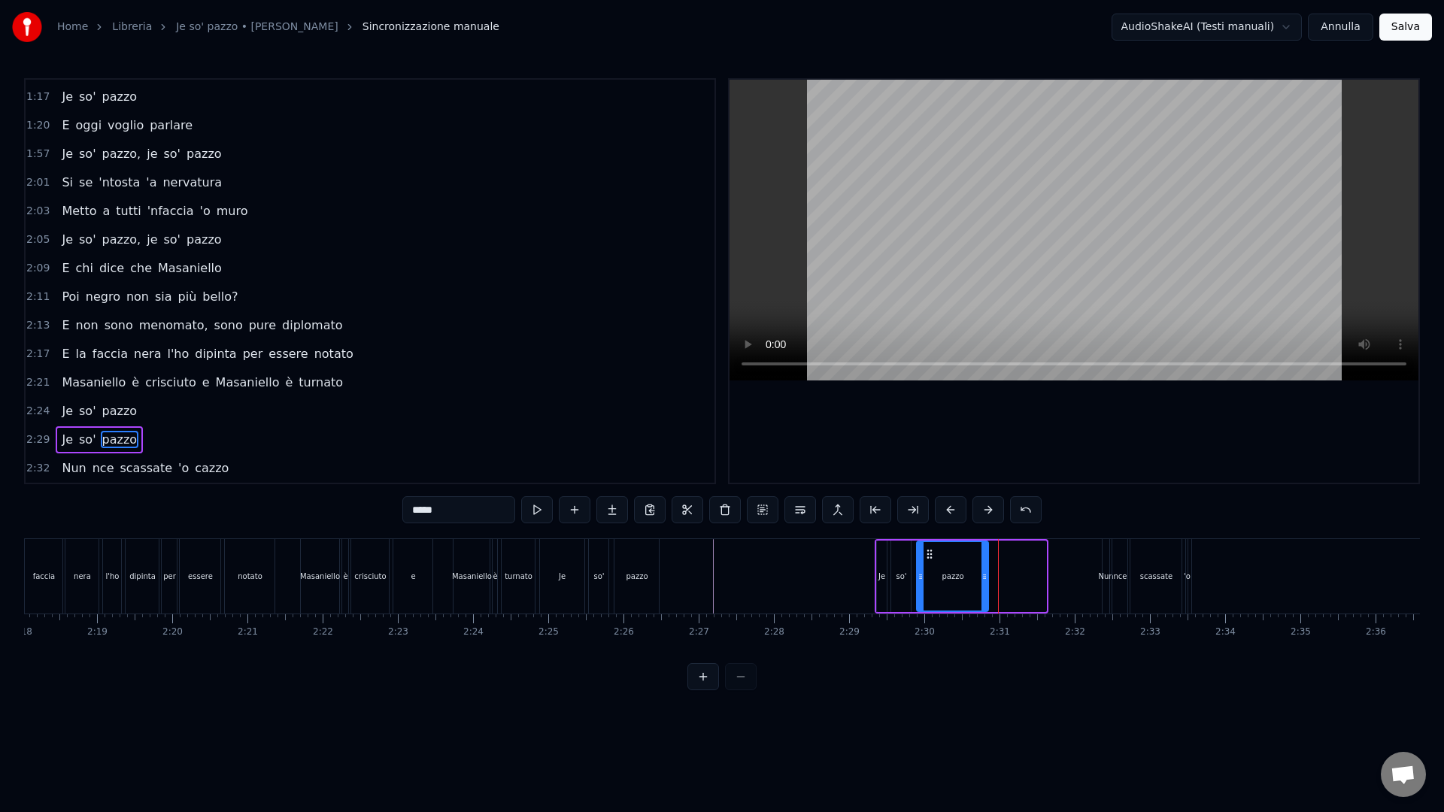
drag, startPoint x: 1041, startPoint y: 602, endPoint x: 983, endPoint y: 598, distance: 58.0
click at [982, 599] on div at bounding box center [985, 576] width 6 height 68
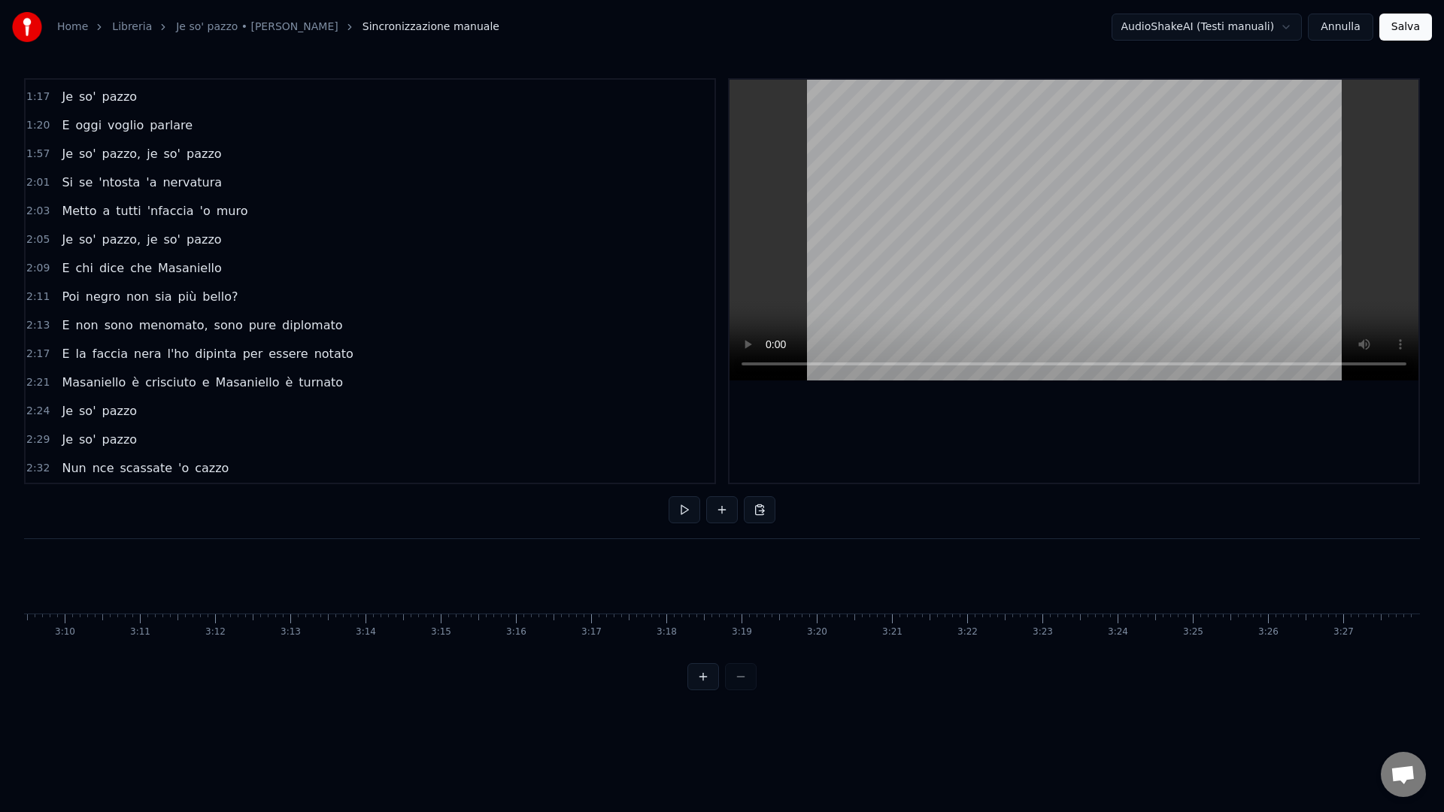
scroll to position [0, 14098]
click at [1002, 587] on div "cazzo" at bounding box center [684, 576] width 1721 height 74
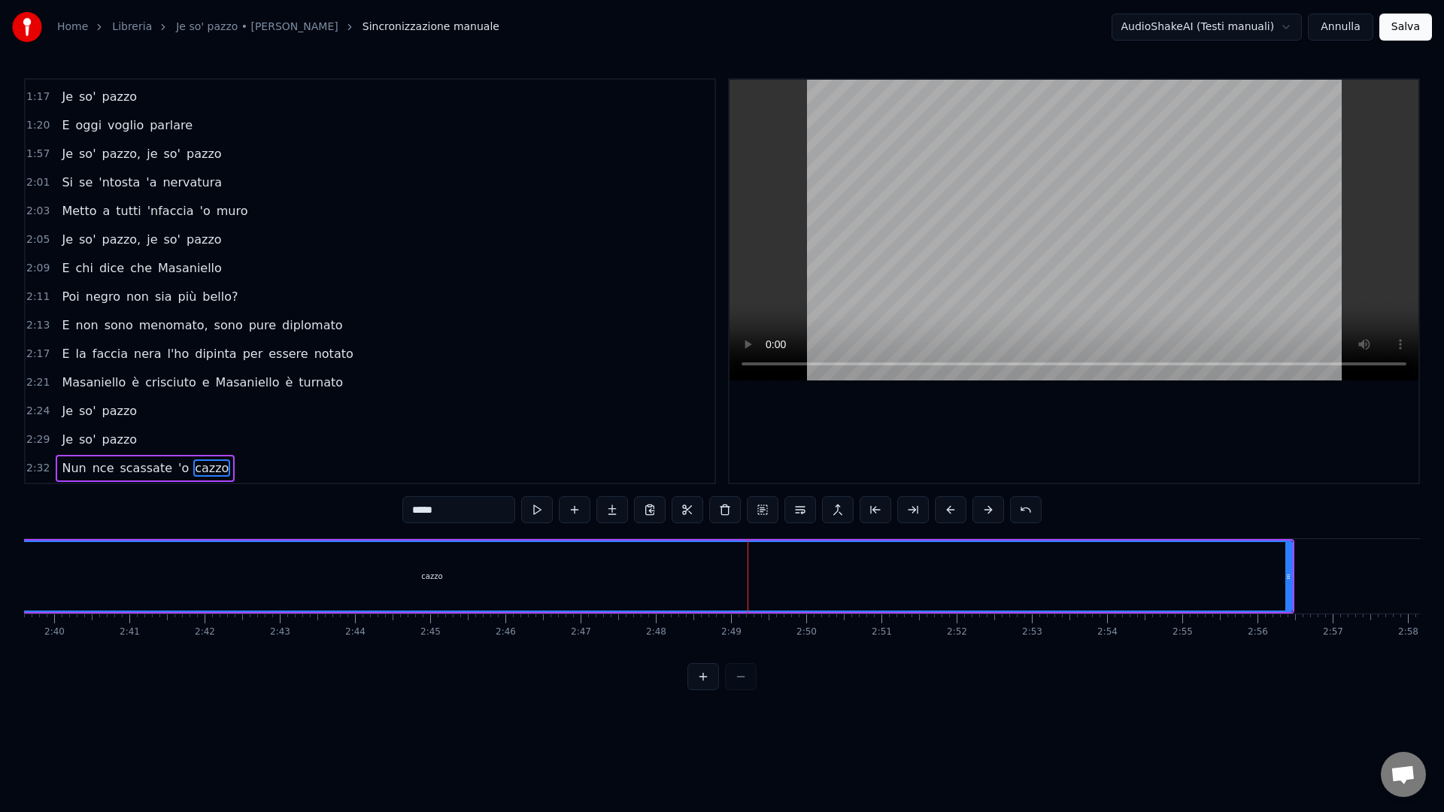
scroll to position [0, 12105]
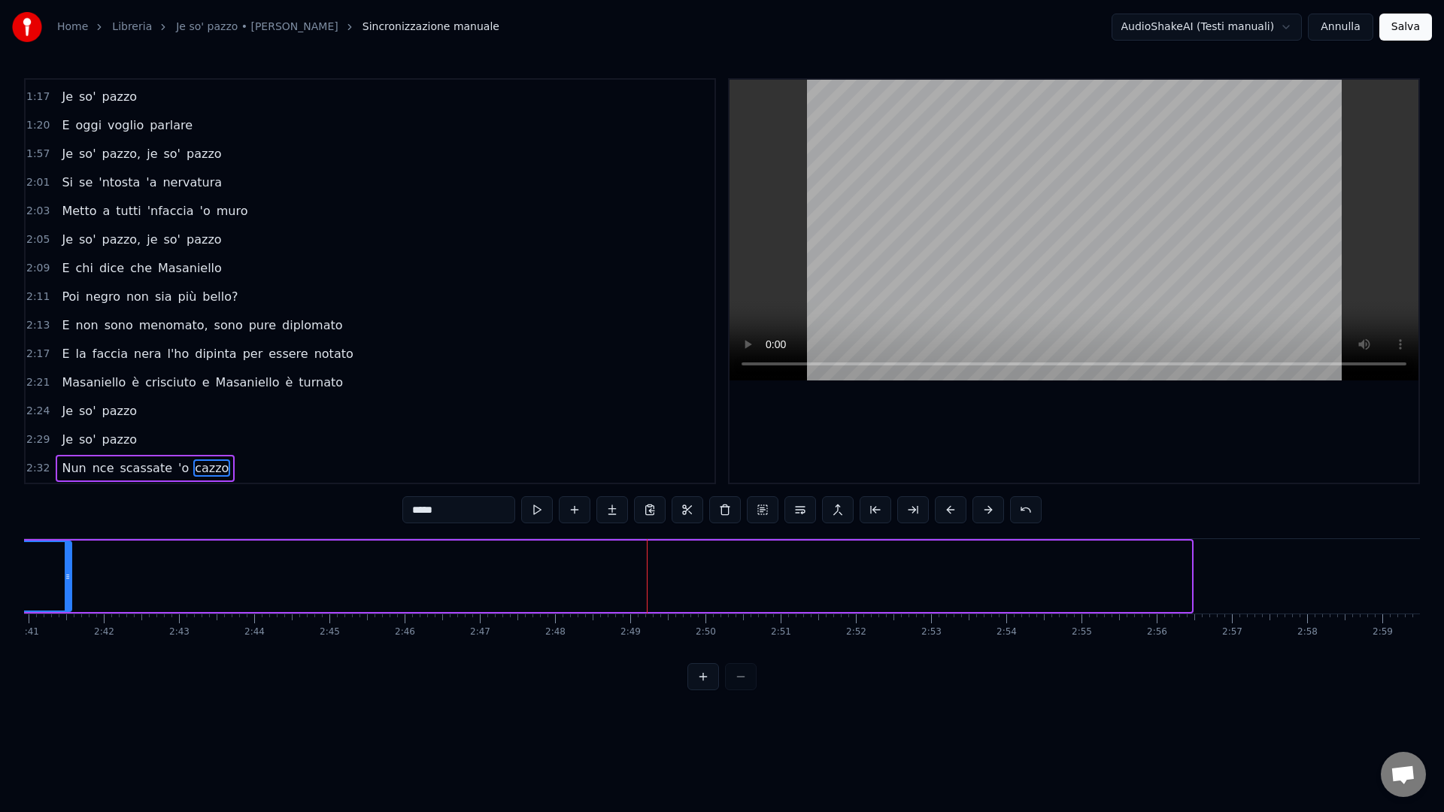
drag, startPoint x: 1188, startPoint y: 599, endPoint x: 68, endPoint y: 585, distance: 1120.0
click at [68, 585] on div at bounding box center [68, 576] width 6 height 68
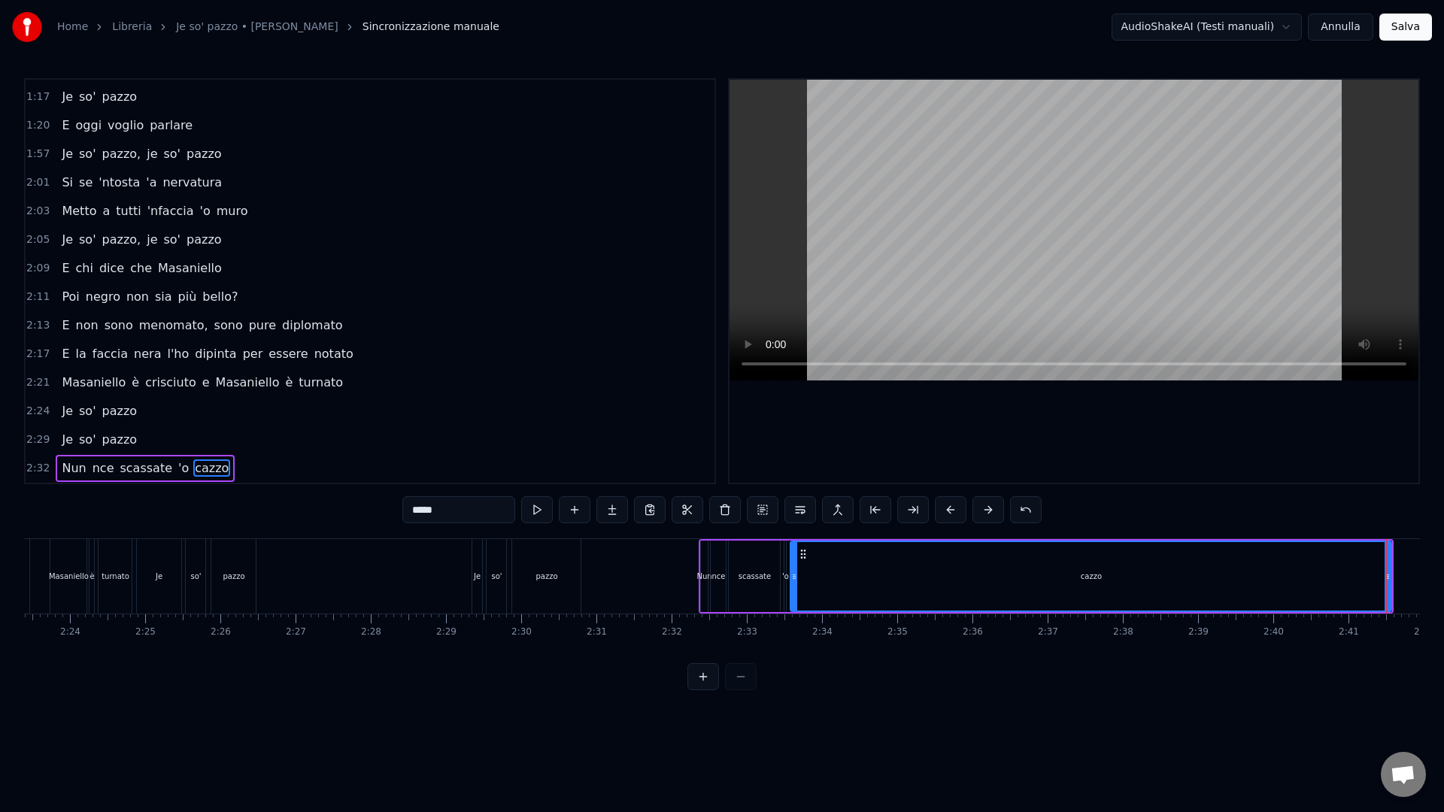
scroll to position [0, 10827]
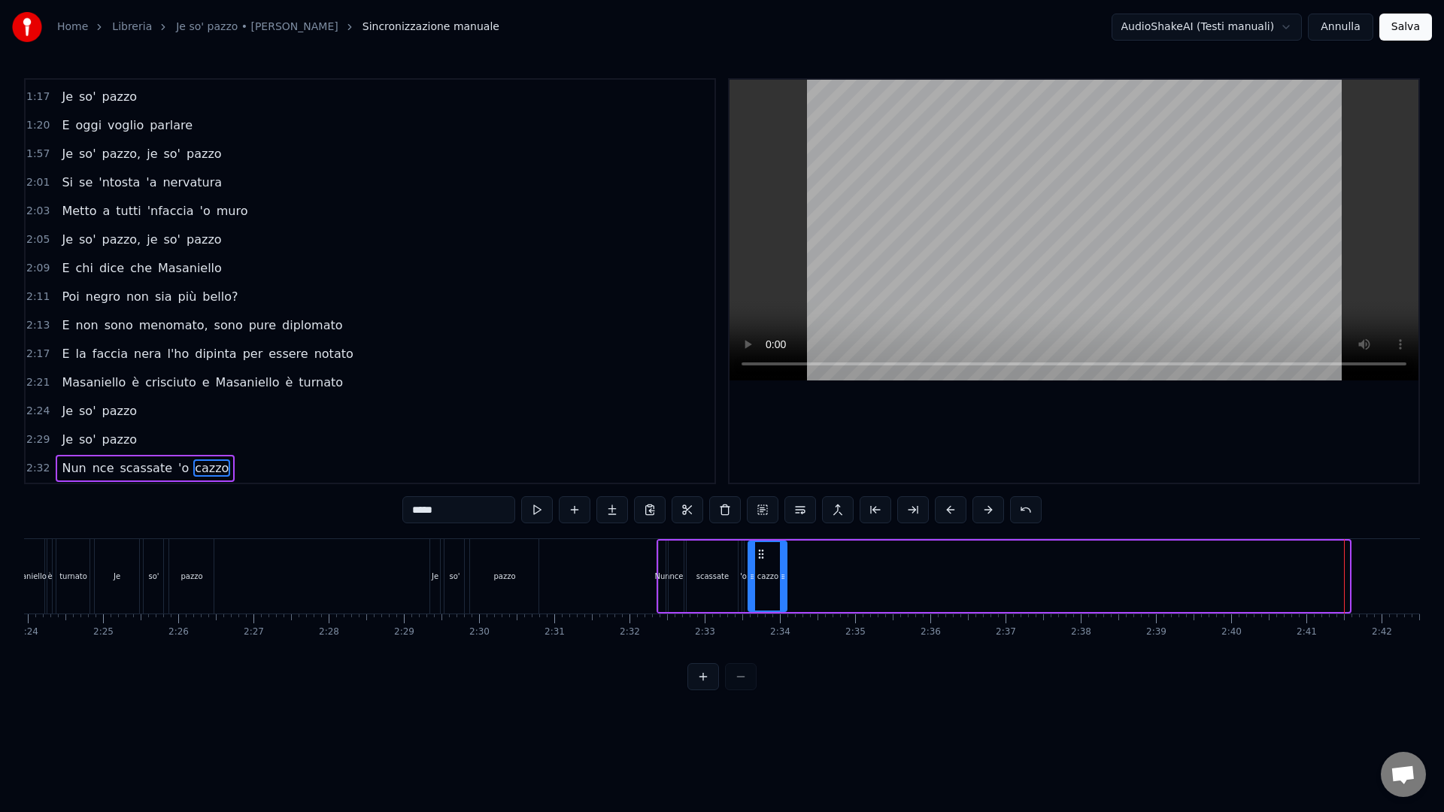
drag, startPoint x: 1345, startPoint y: 590, endPoint x: 785, endPoint y: 583, distance: 560.4
click at [785, 583] on div at bounding box center [783, 576] width 6 height 68
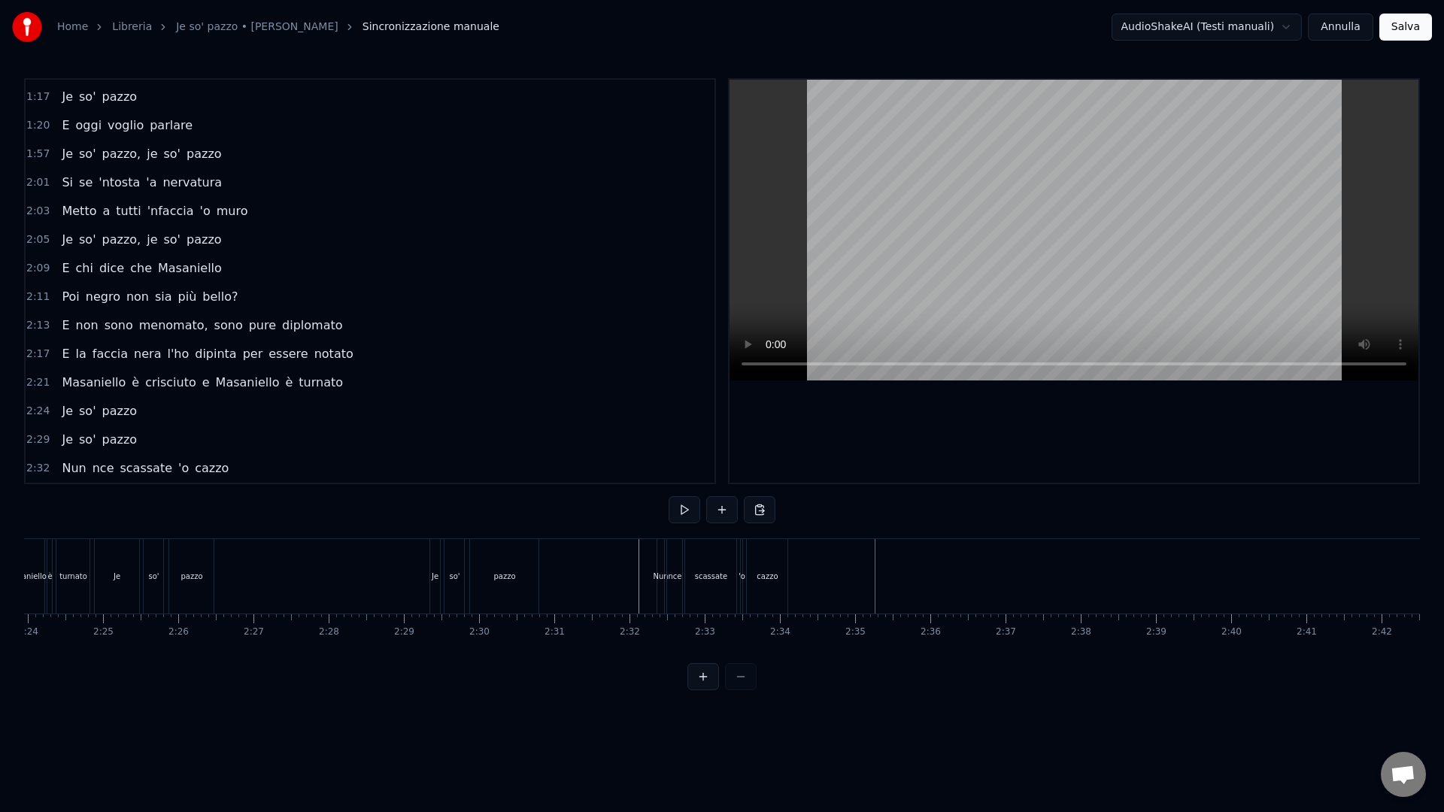
click at [1412, 25] on button "Salva" at bounding box center [1405, 27] width 53 height 27
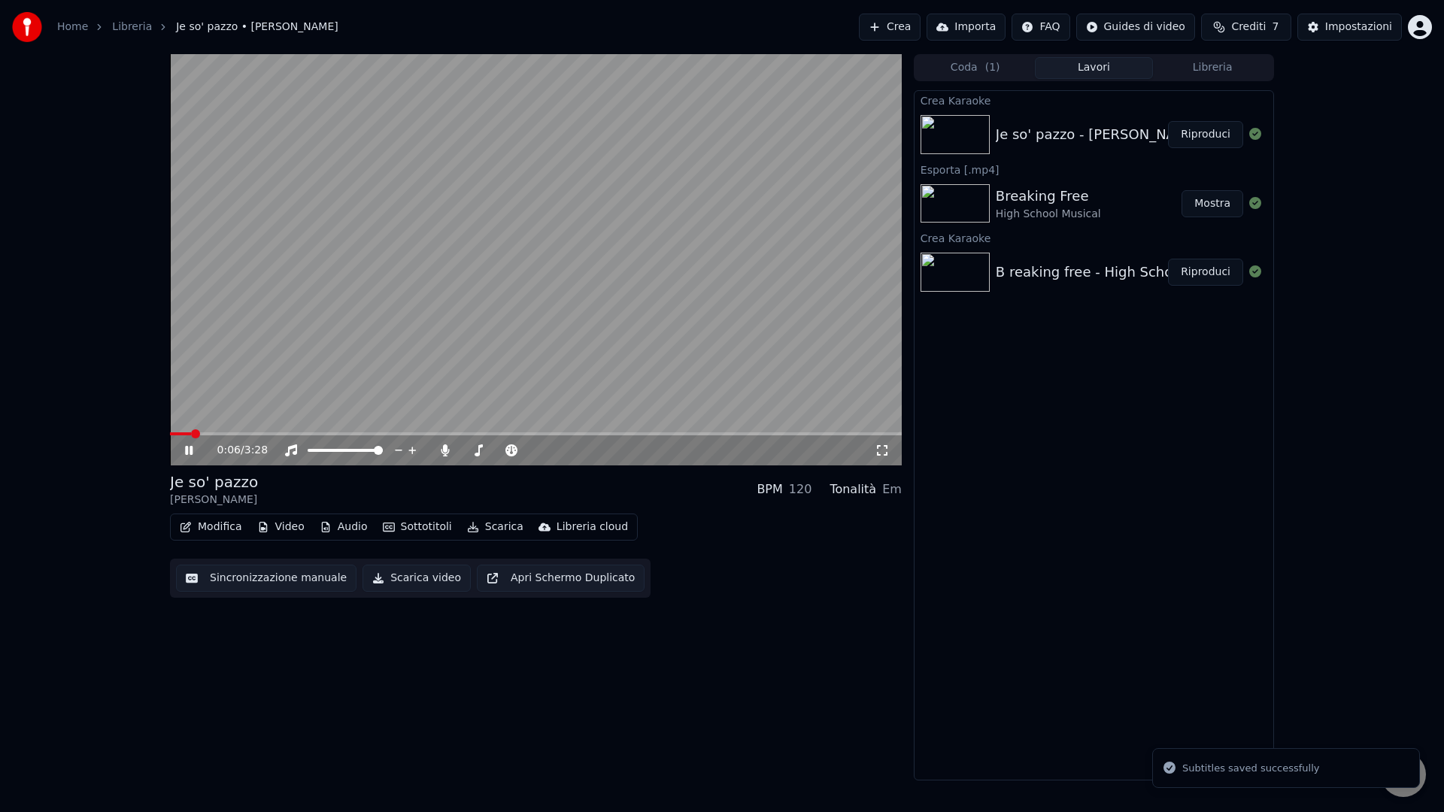
click at [191, 434] on span at bounding box center [195, 433] width 9 height 9
click at [209, 434] on span at bounding box center [212, 433] width 9 height 9
click at [224, 434] on span at bounding box center [219, 433] width 9 height 9
click at [315, 435] on span at bounding box center [536, 433] width 732 height 3
click at [397, 583] on button "Scarica video" at bounding box center [417, 578] width 108 height 27
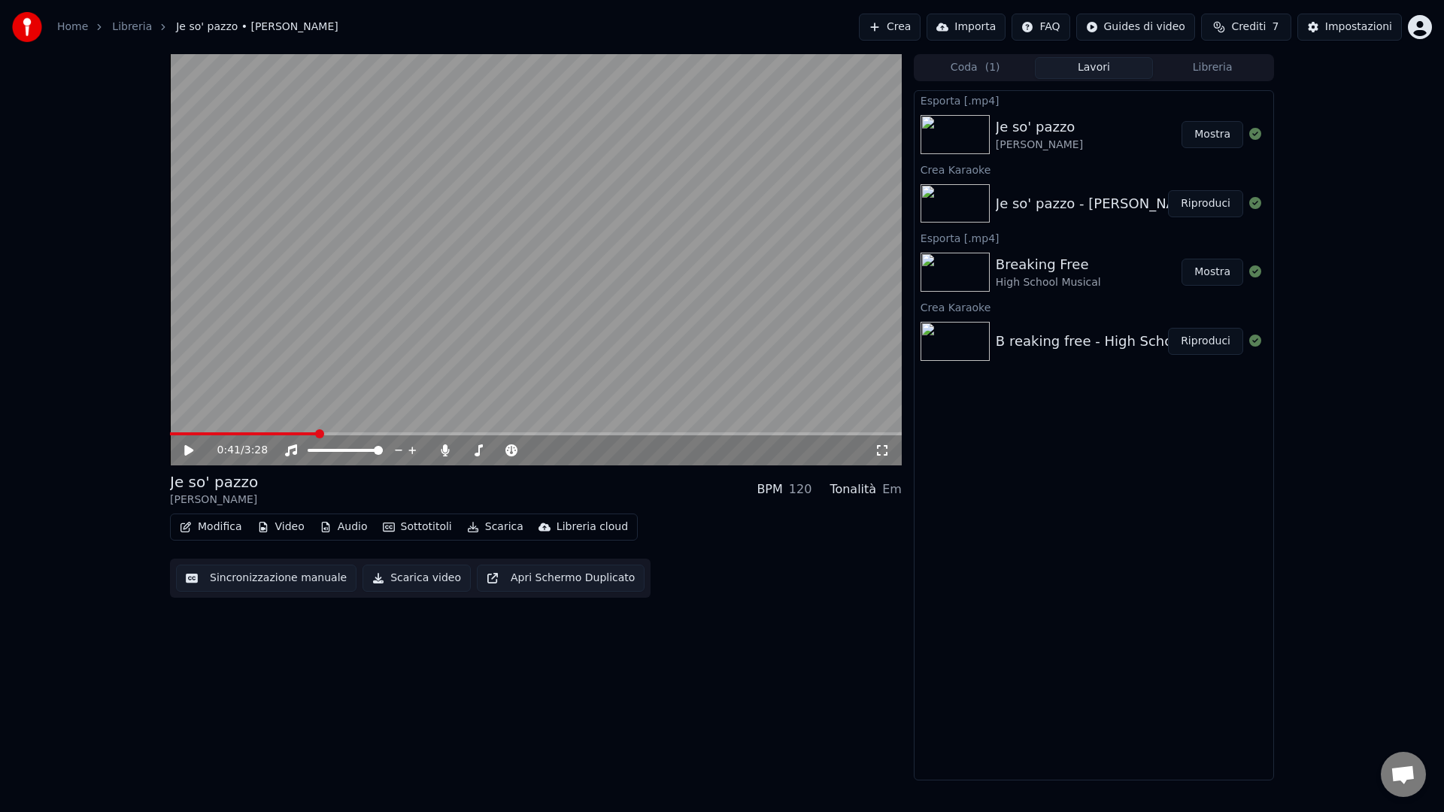
click at [23, 24] on img at bounding box center [27, 27] width 30 height 30
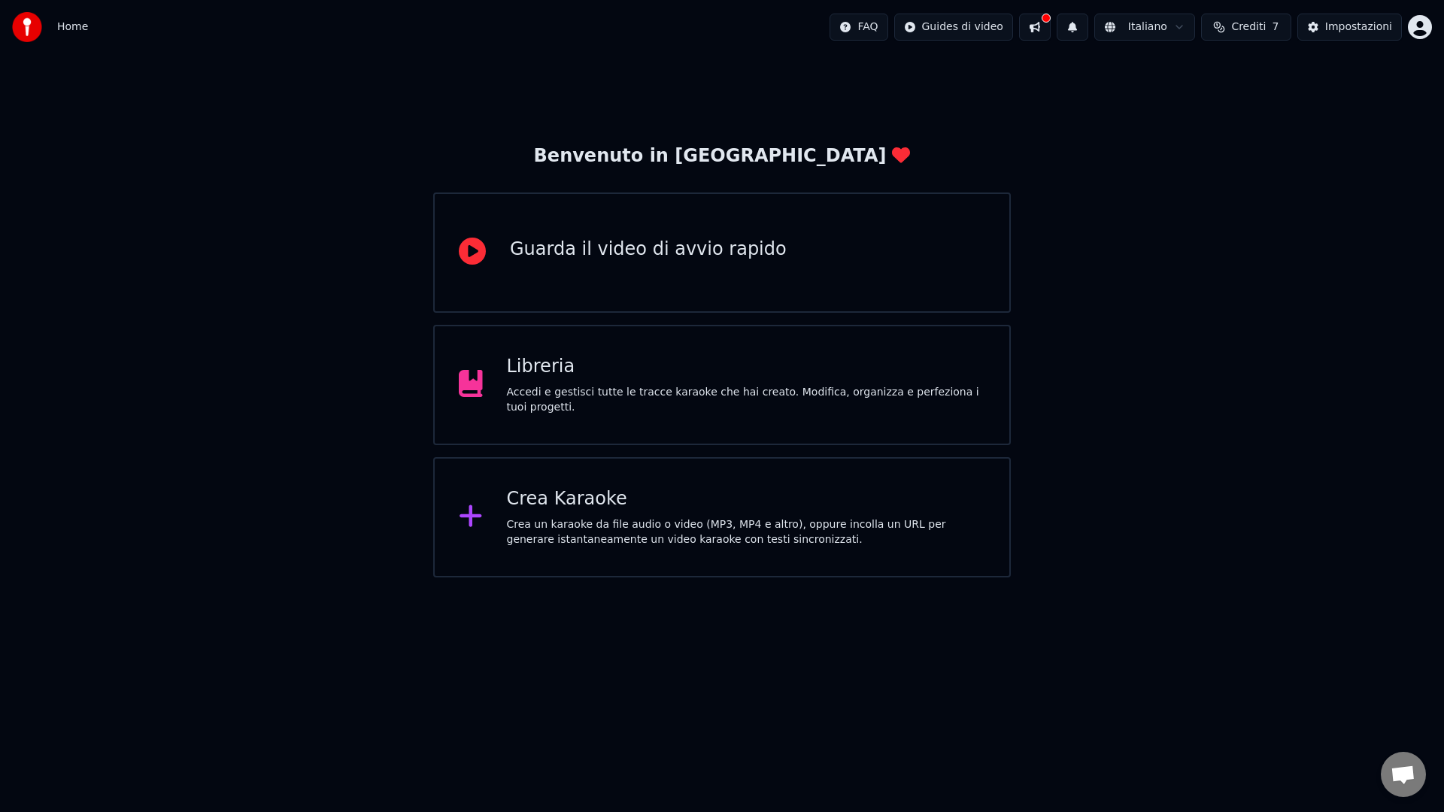
click at [609, 507] on div "Crea Karaoke" at bounding box center [746, 499] width 479 height 24
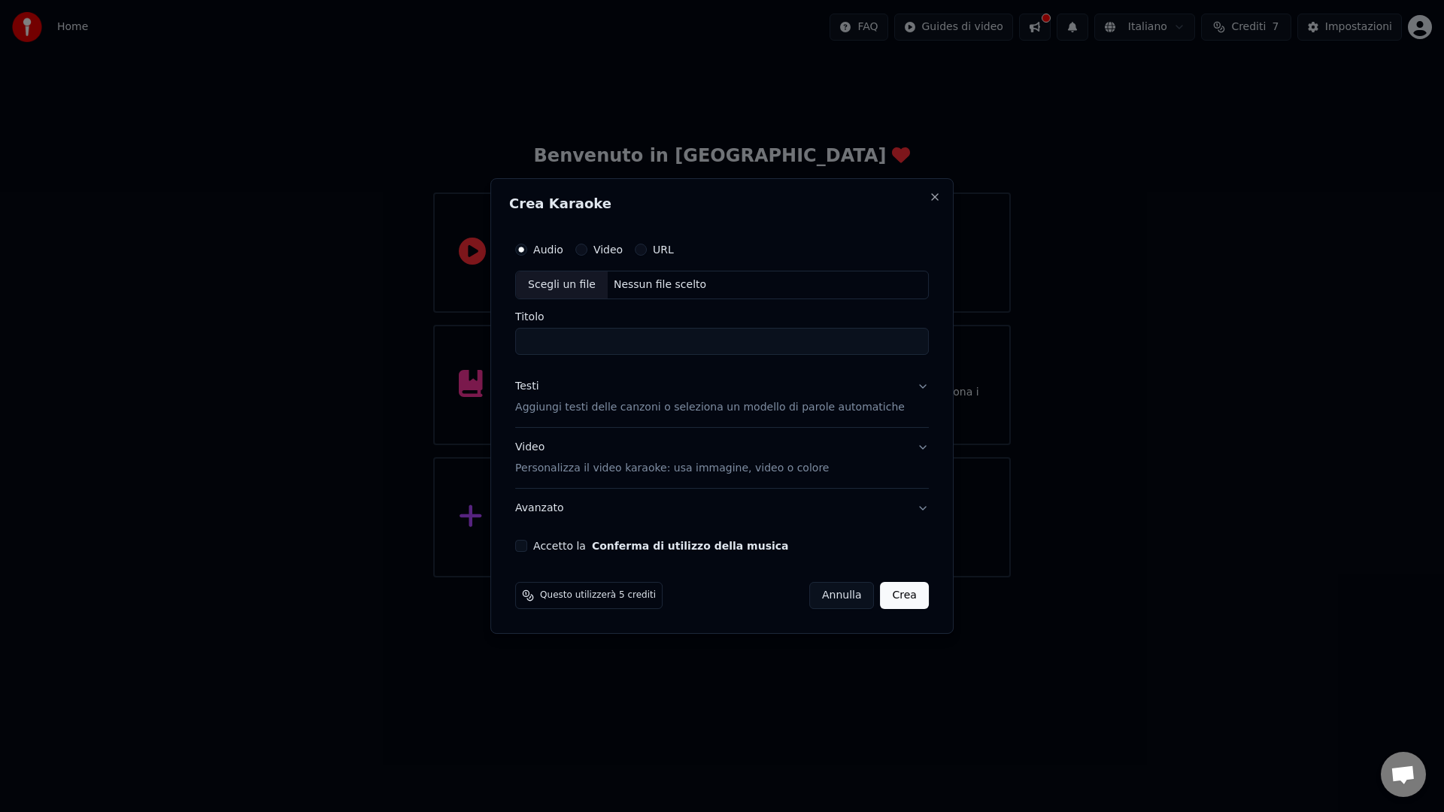
click at [584, 295] on div "Scegli un file" at bounding box center [562, 285] width 92 height 27
drag, startPoint x: 642, startPoint y: 343, endPoint x: 693, endPoint y: 341, distance: 51.9
click at [693, 341] on input "**********" at bounding box center [722, 341] width 414 height 27
click at [629, 338] on input "**********" at bounding box center [722, 341] width 414 height 27
drag, startPoint x: 629, startPoint y: 342, endPoint x: 502, endPoint y: 337, distance: 126.5
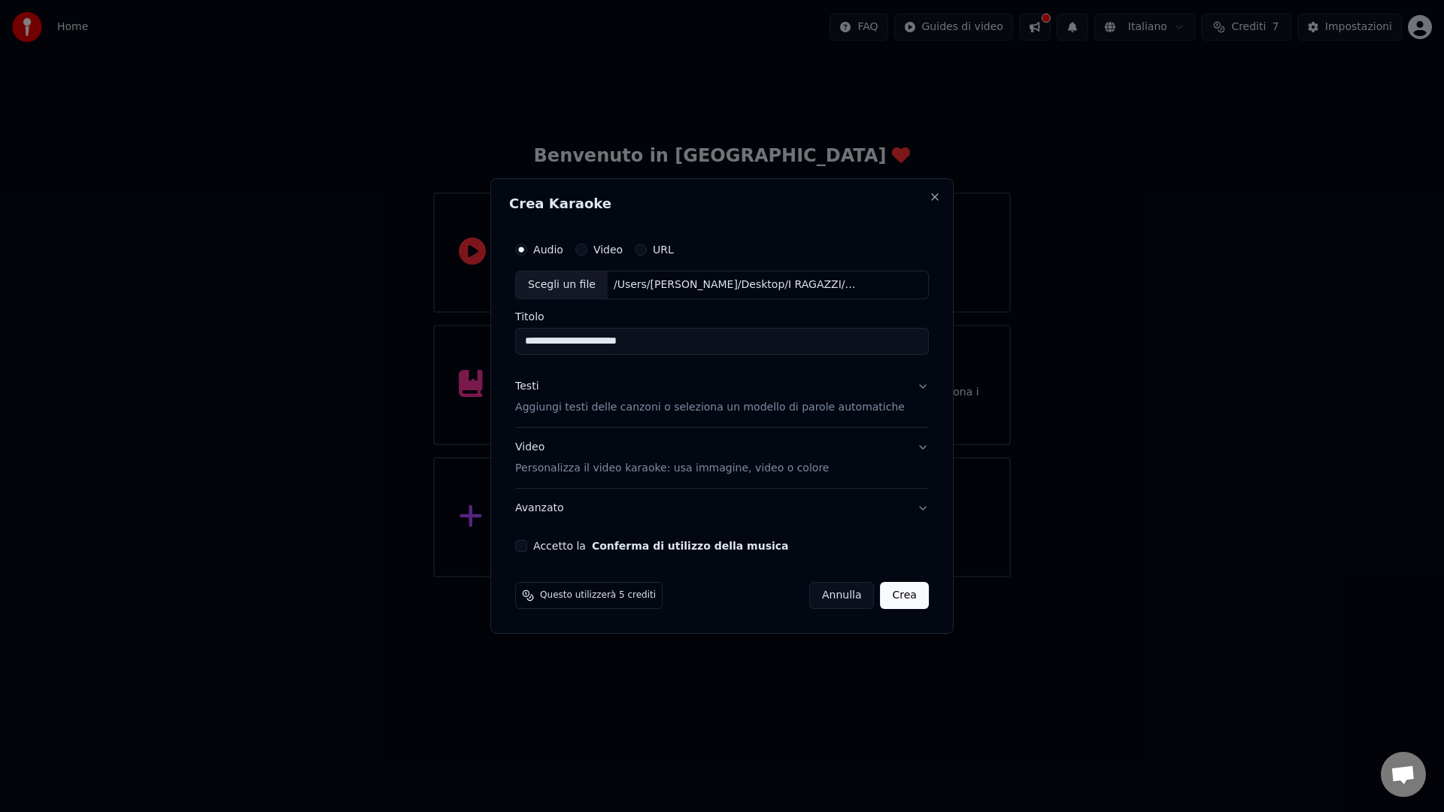
click at [502, 337] on body "**********" at bounding box center [722, 289] width 1444 height 578
paste input
drag, startPoint x: 638, startPoint y: 347, endPoint x: 621, endPoint y: 347, distance: 17.3
click at [621, 347] on input "**********" at bounding box center [722, 341] width 414 height 27
drag, startPoint x: 631, startPoint y: 344, endPoint x: 663, endPoint y: 341, distance: 31.7
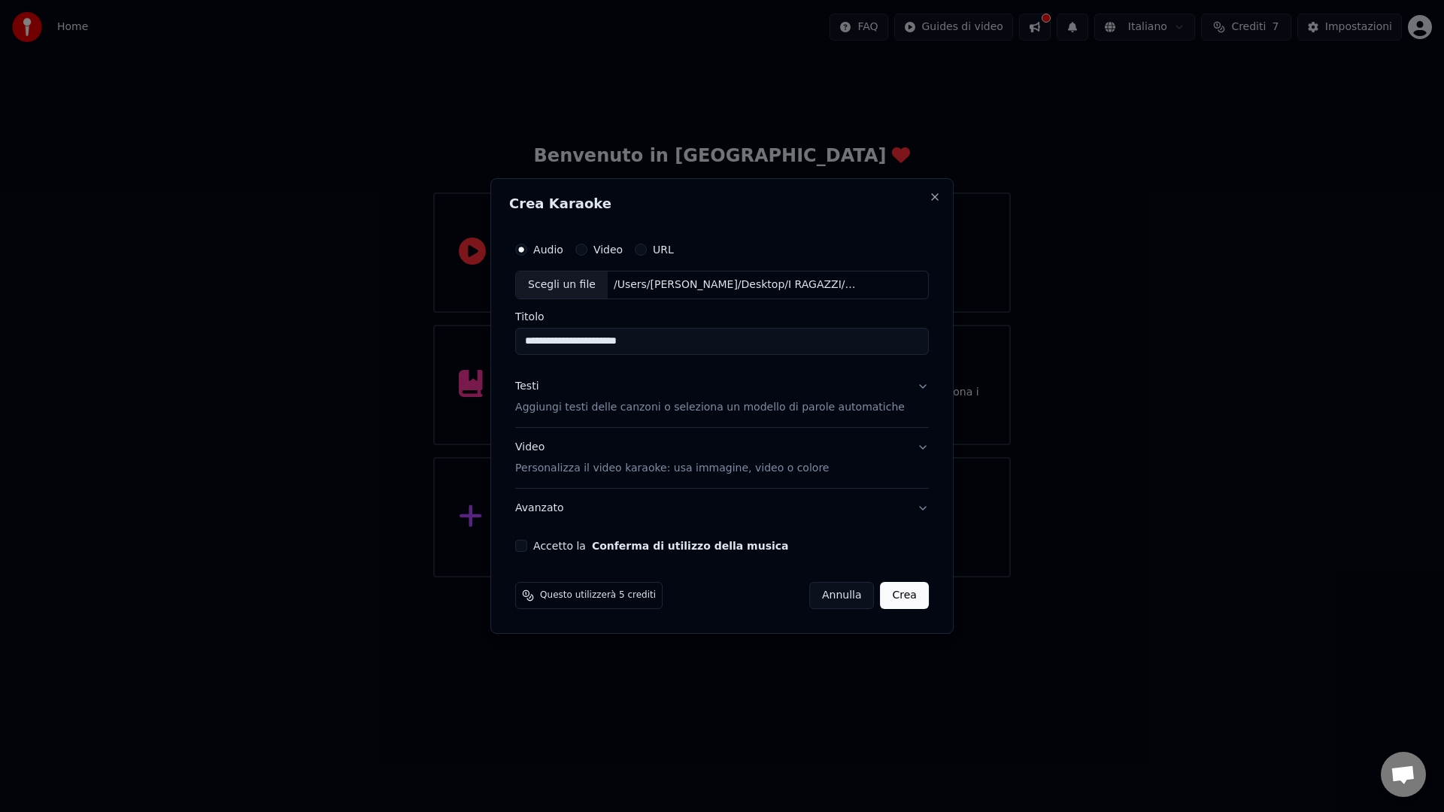
click at [663, 341] on input "**********" at bounding box center [722, 341] width 414 height 27
paste input "****"
type input "**********"
click at [675, 408] on p "Aggiungi testi delle canzoni o seleziona un modello di parole automatiche" at bounding box center [710, 407] width 390 height 15
click at [675, 408] on div "Testi Aggiungi testi delle canzoni o seleziona un modello di parole automatiche" at bounding box center [722, 397] width 414 height 61
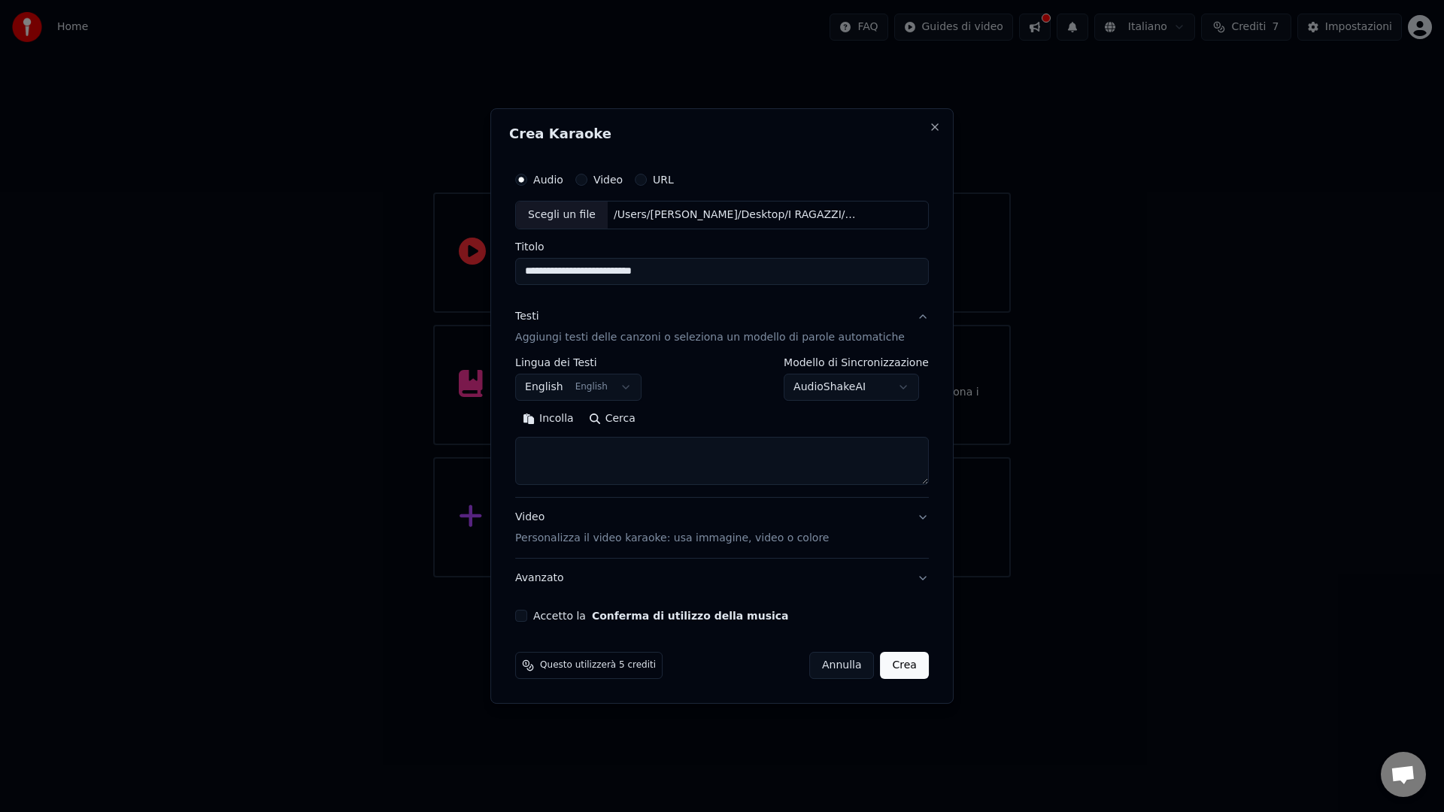
click at [611, 457] on textarea at bounding box center [722, 461] width 414 height 48
paste textarea "**********"
type textarea "**********"
click at [527, 612] on button "Accetto la Conferma di utilizzo della musica" at bounding box center [521, 616] width 12 height 12
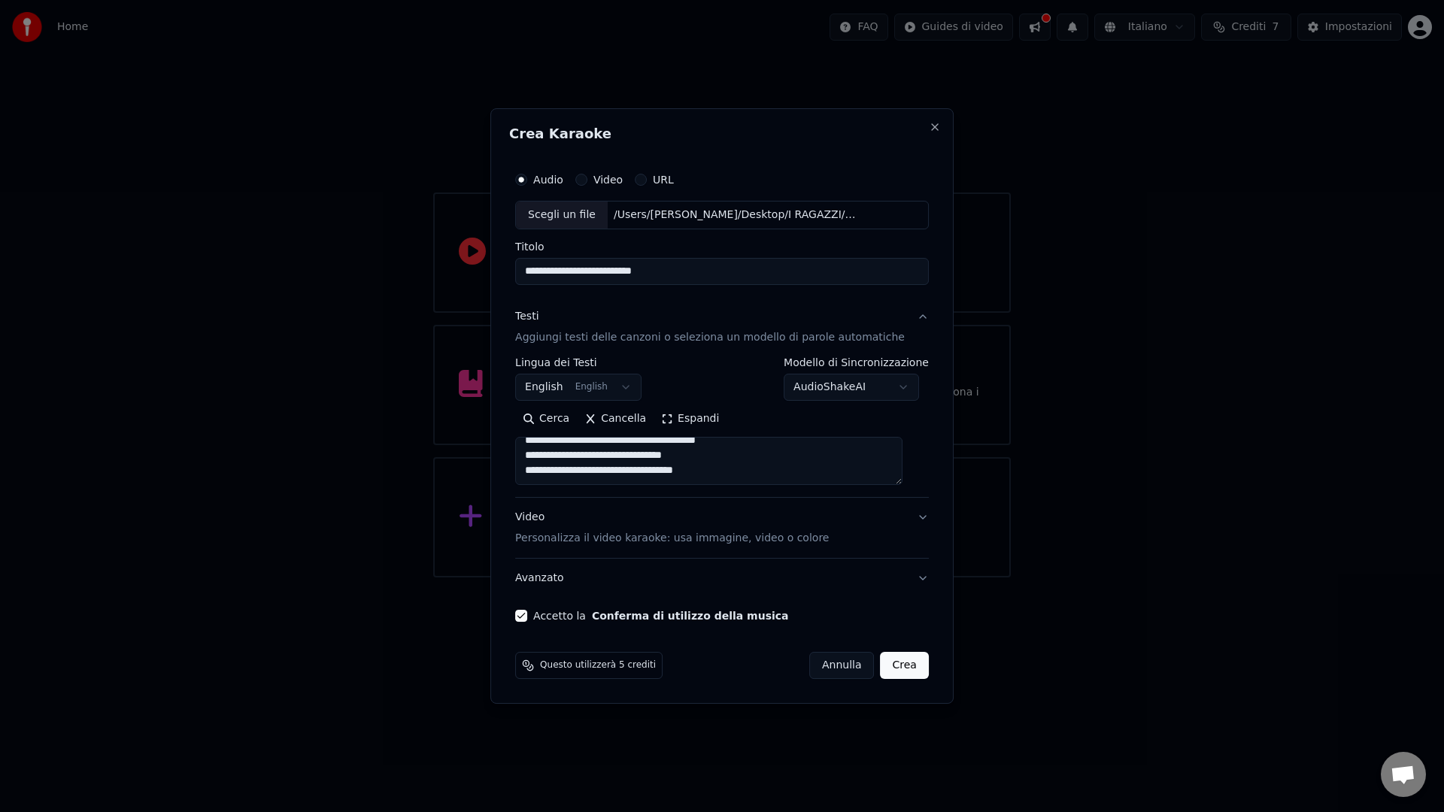
click at [890, 666] on button "Crea" at bounding box center [905, 665] width 48 height 27
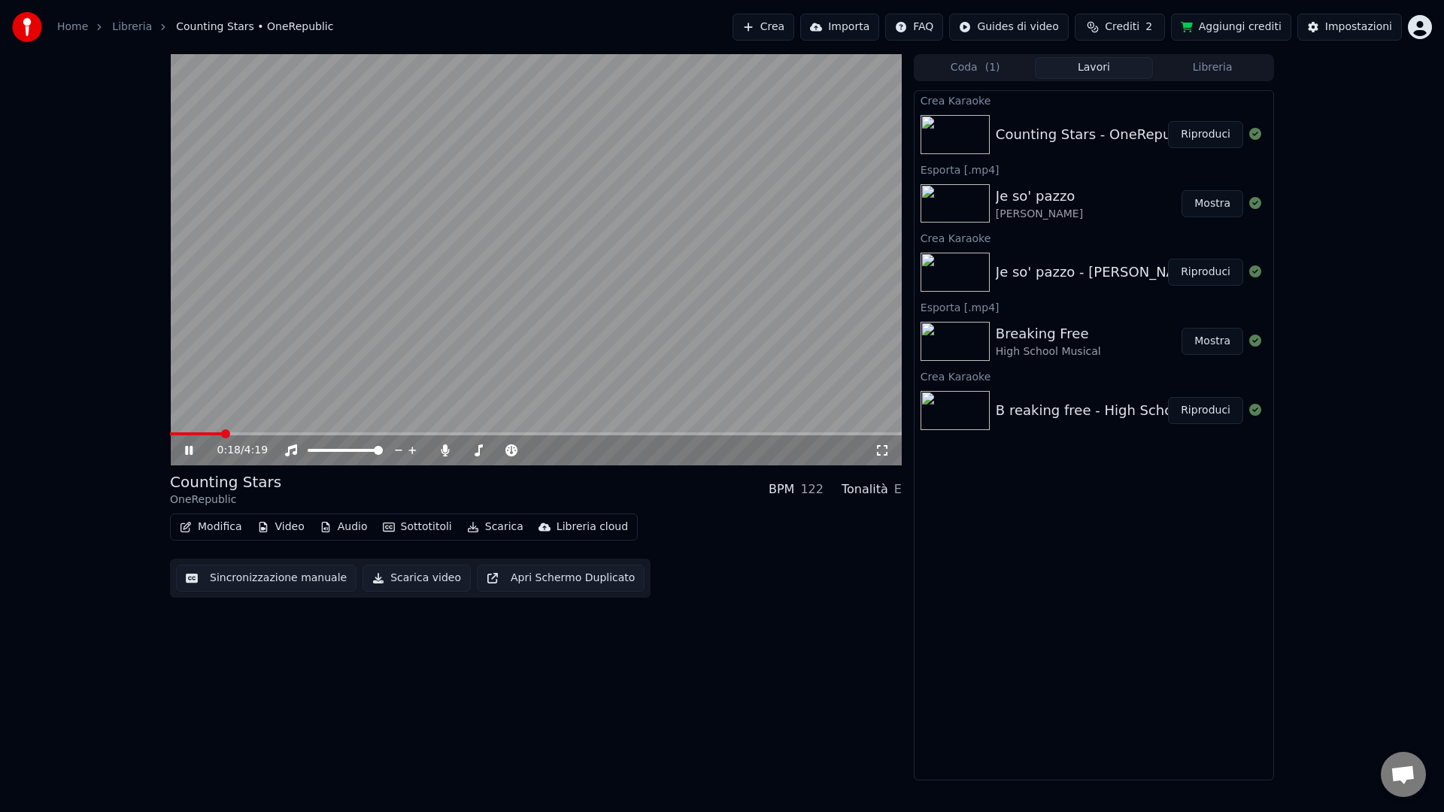
click at [549, 321] on video at bounding box center [536, 259] width 732 height 411
click at [229, 528] on button "Modifica" at bounding box center [211, 527] width 74 height 21
click at [325, 384] on video at bounding box center [536, 259] width 732 height 411
click at [170, 429] on span at bounding box center [174, 433] width 9 height 9
click at [376, 355] on video at bounding box center [536, 259] width 732 height 411
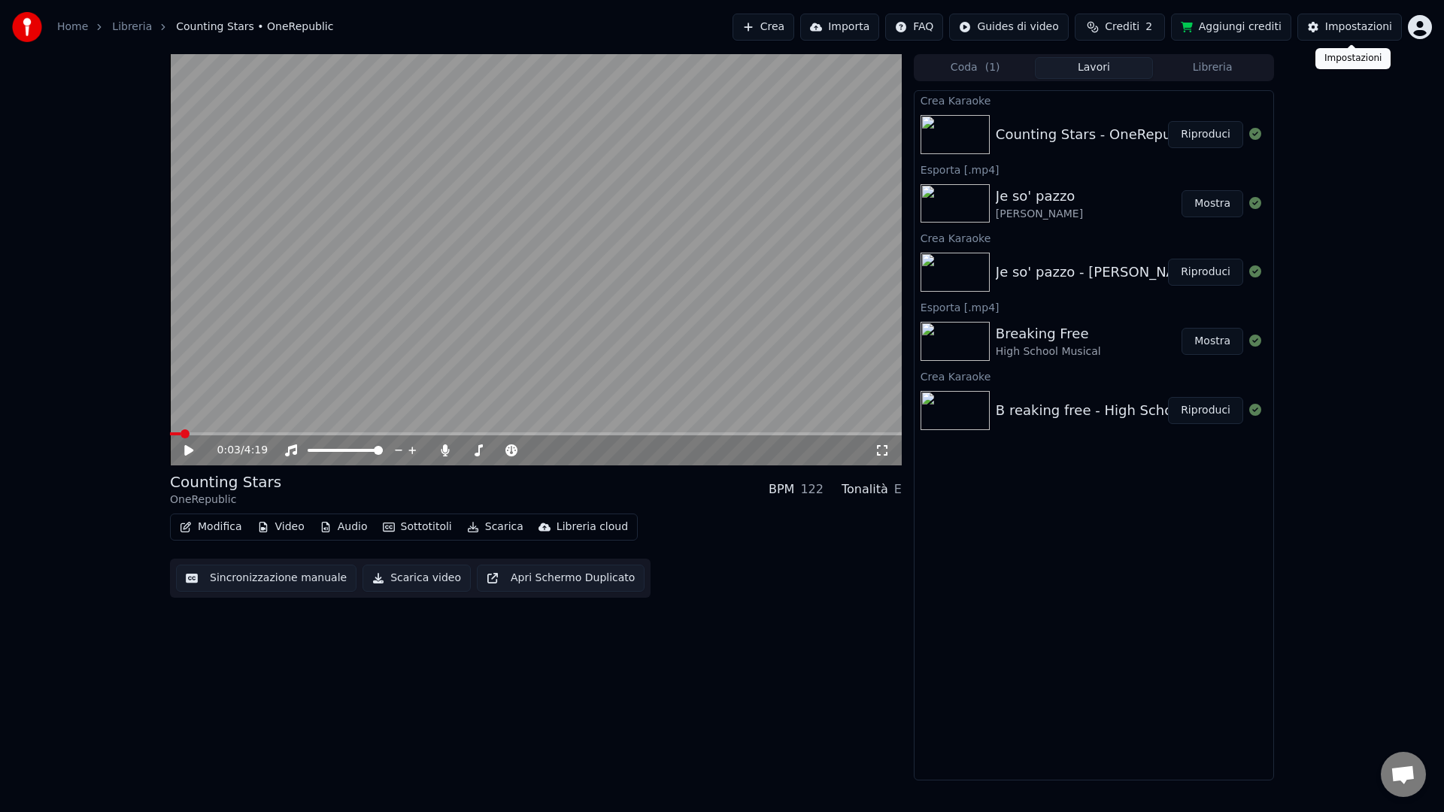
click at [1349, 29] on div "Impostazioni" at bounding box center [1358, 27] width 67 height 15
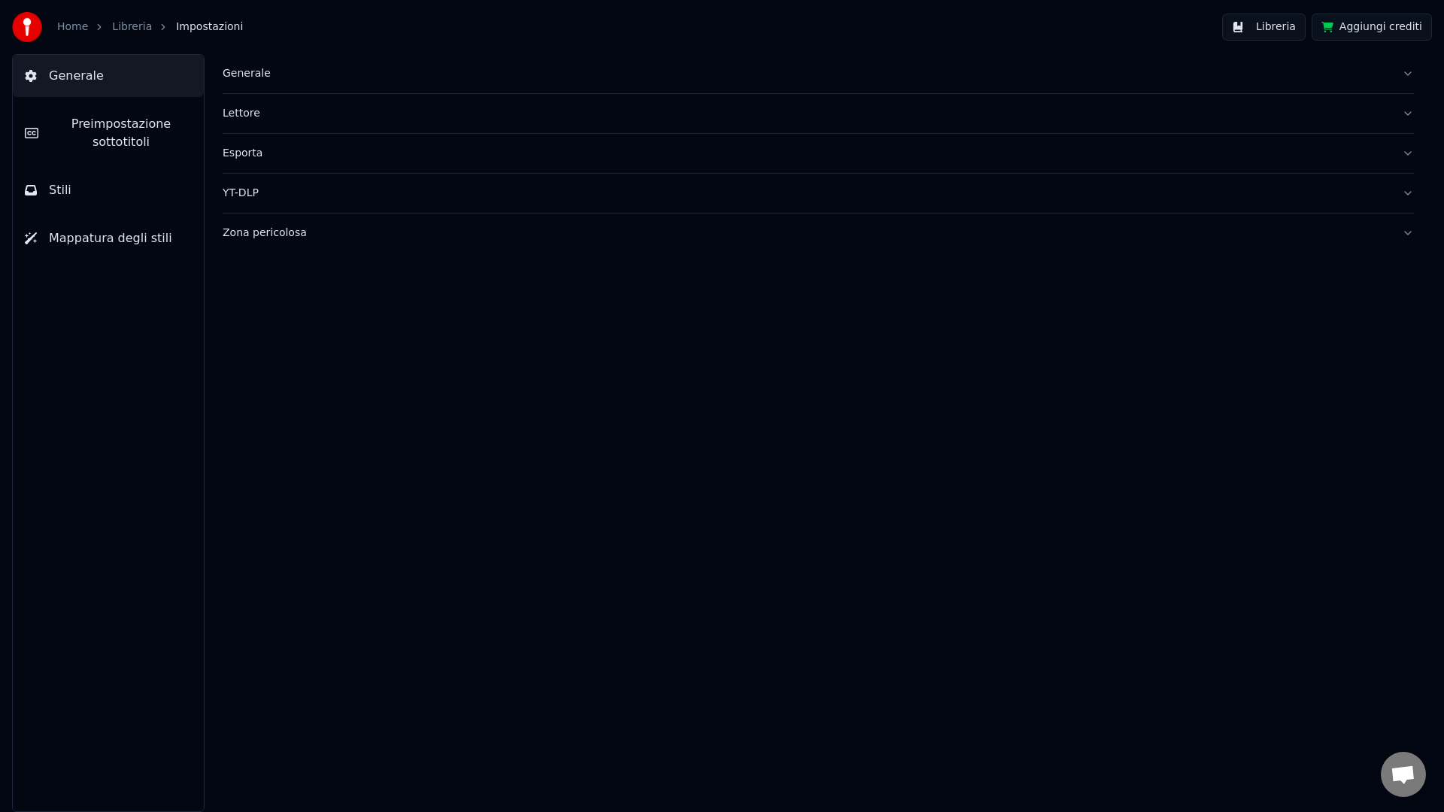
click at [86, 132] on span "Preimpostazione sottotitoli" at bounding box center [120, 133] width 141 height 36
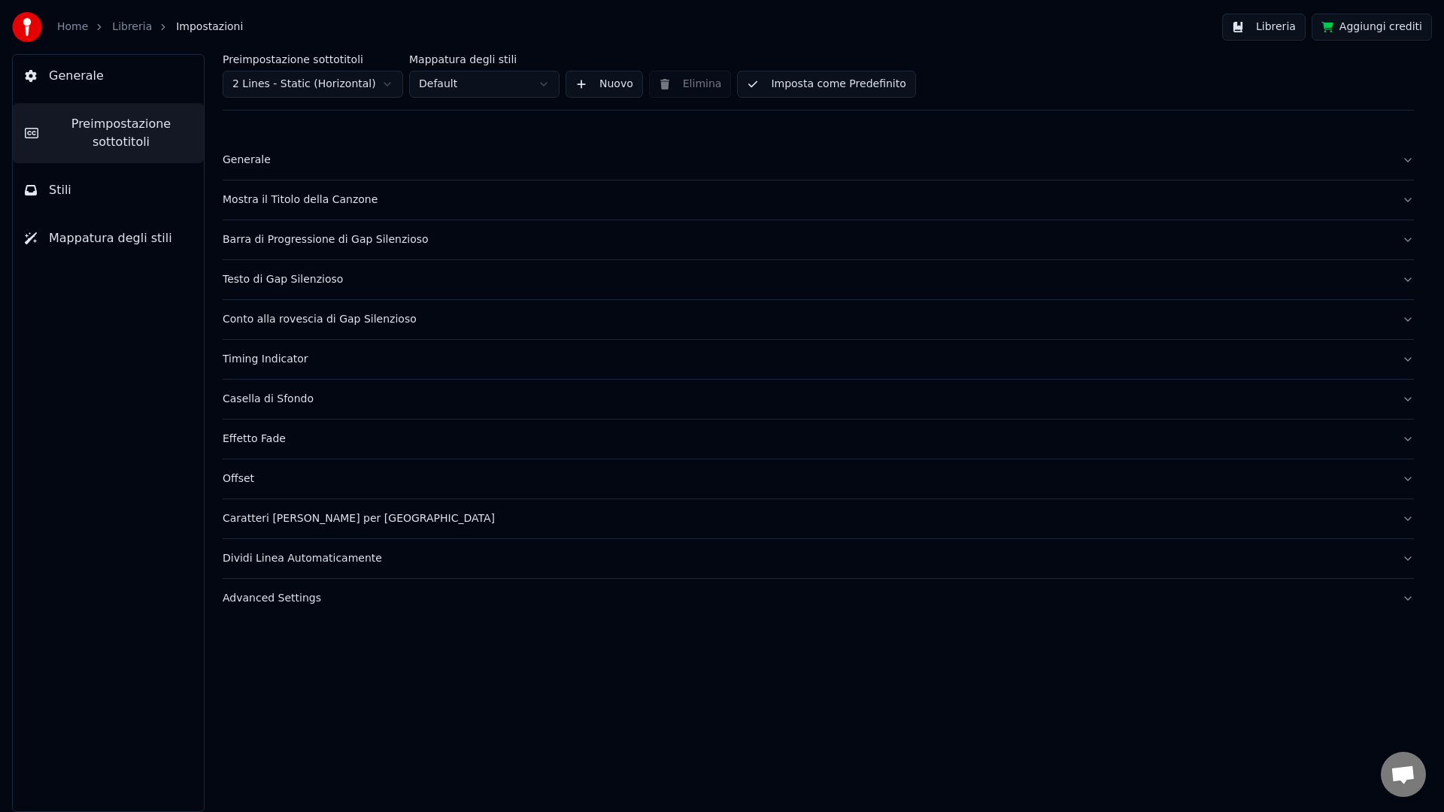
click at [282, 203] on div "Mostra il Titolo della Canzone" at bounding box center [806, 200] width 1167 height 15
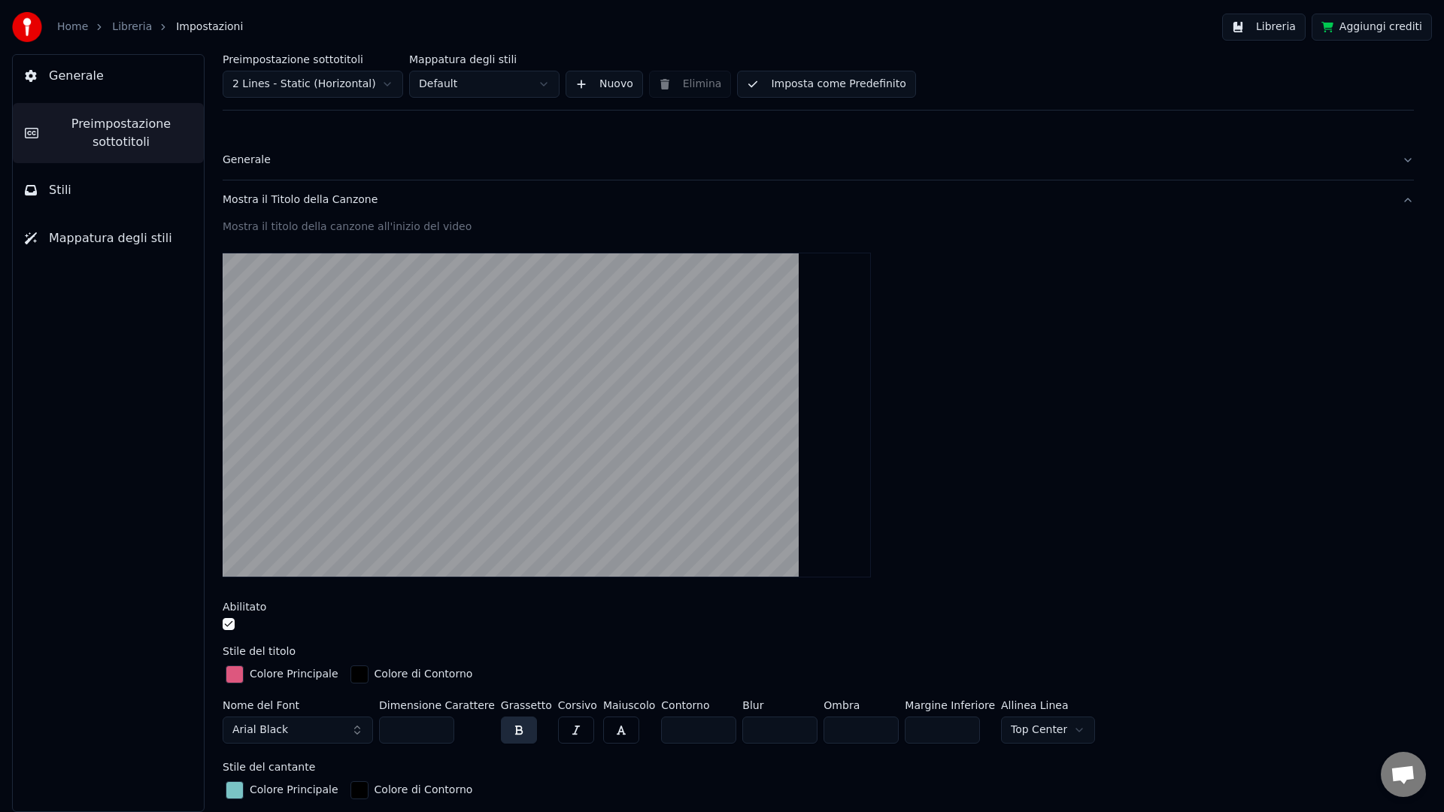
click at [232, 620] on button "button" at bounding box center [229, 624] width 12 height 12
click at [1285, 22] on button "Libreria" at bounding box center [1263, 27] width 83 height 27
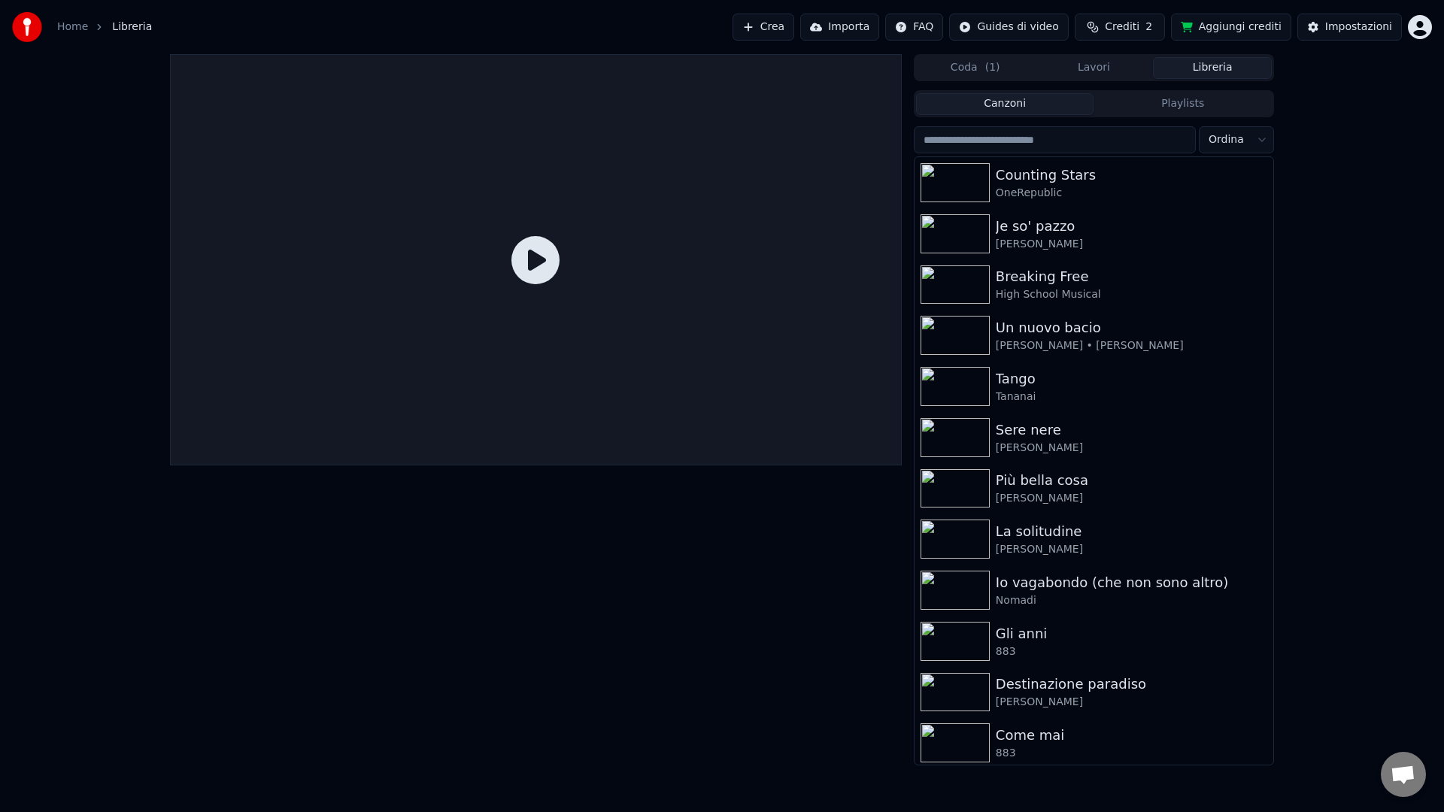
click at [530, 259] on icon at bounding box center [535, 260] width 48 height 48
click at [533, 263] on icon at bounding box center [535, 260] width 48 height 48
click at [1106, 163] on div "Counting Stars OneRepublic" at bounding box center [1094, 182] width 359 height 51
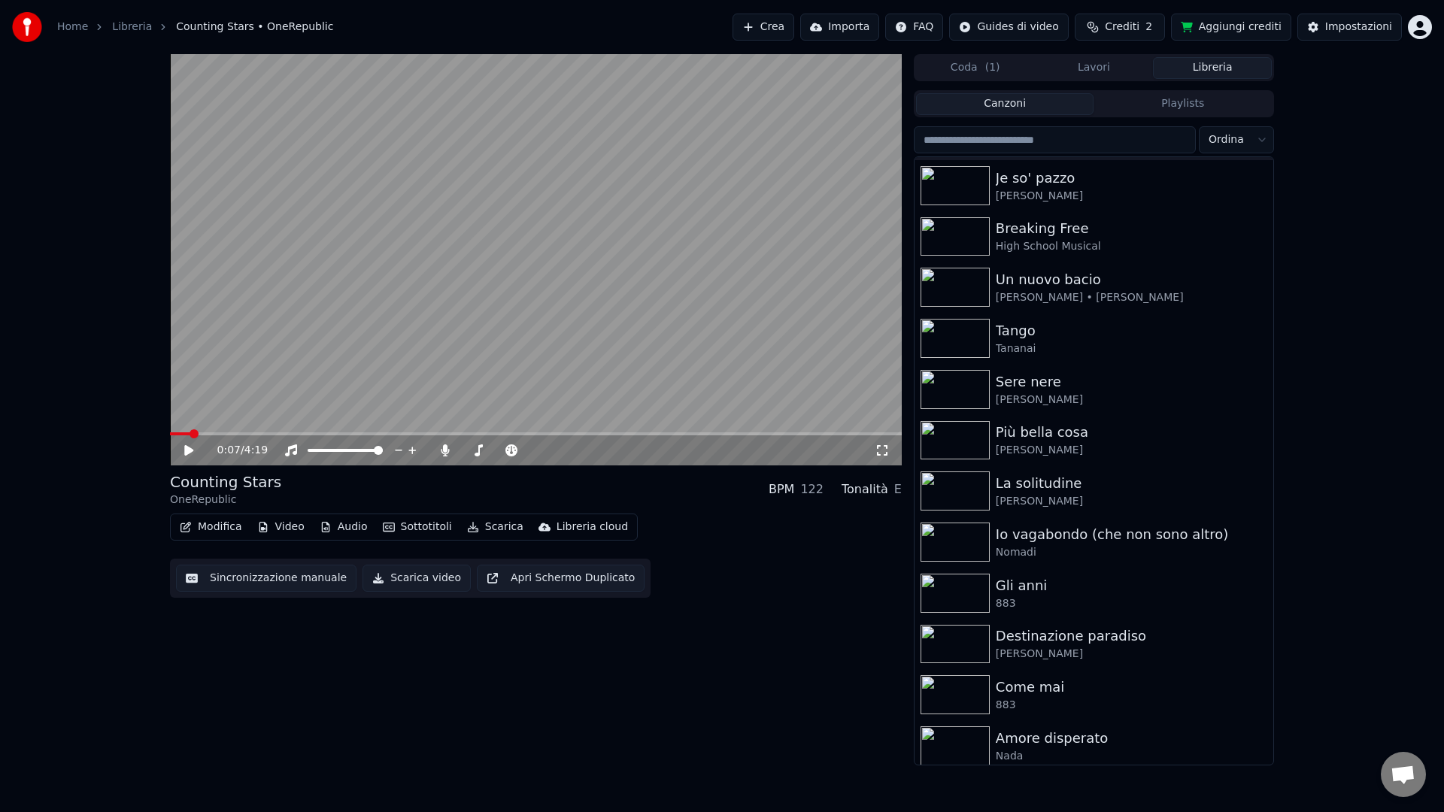
scroll to position [106, 0]
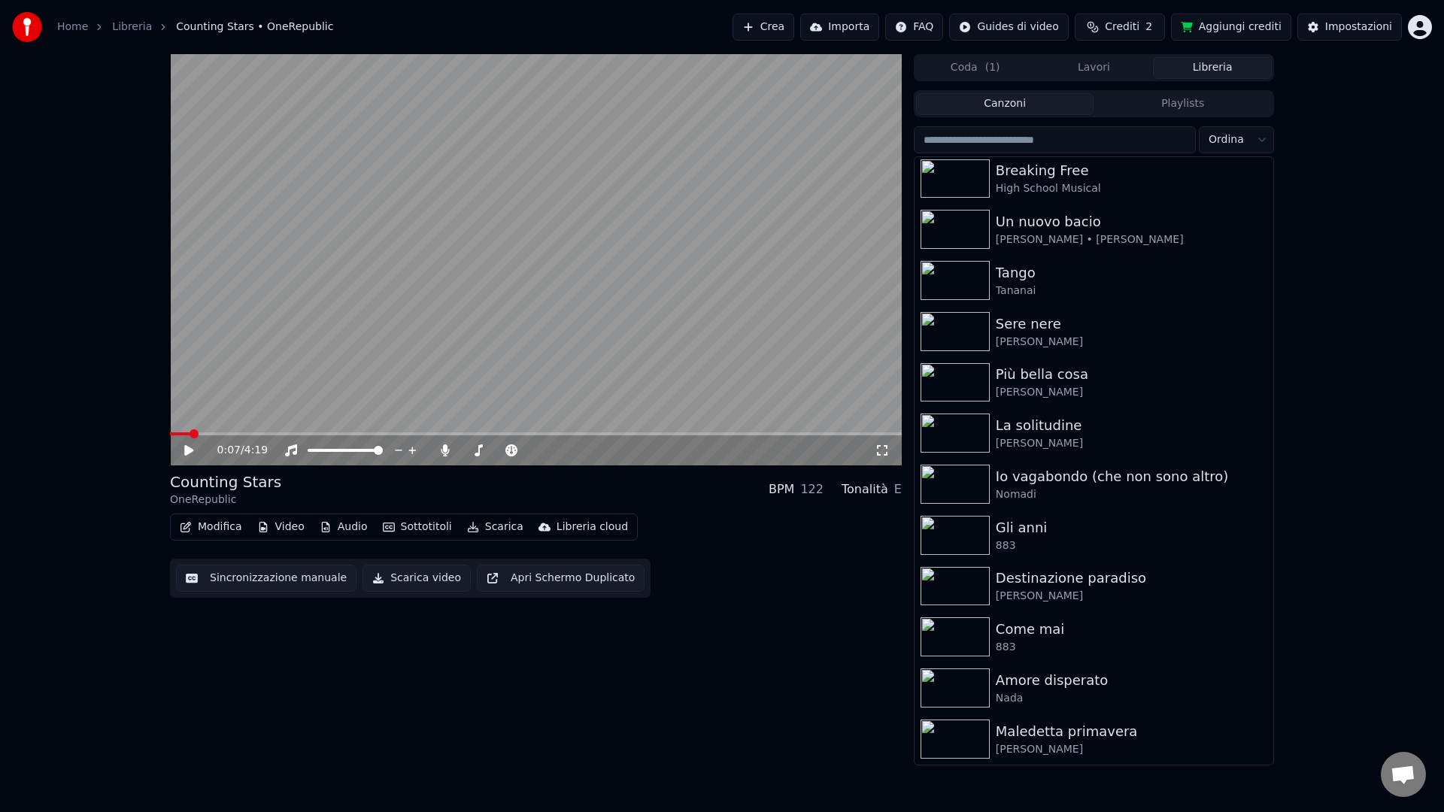
click at [754, 366] on video at bounding box center [536, 259] width 732 height 411
click at [320, 436] on span at bounding box center [536, 433] width 732 height 3
click at [398, 436] on div "0:54 / 4:19" at bounding box center [536, 451] width 732 height 30
click at [488, 434] on span at bounding box center [536, 433] width 732 height 3
click at [573, 434] on span at bounding box center [536, 433] width 732 height 3
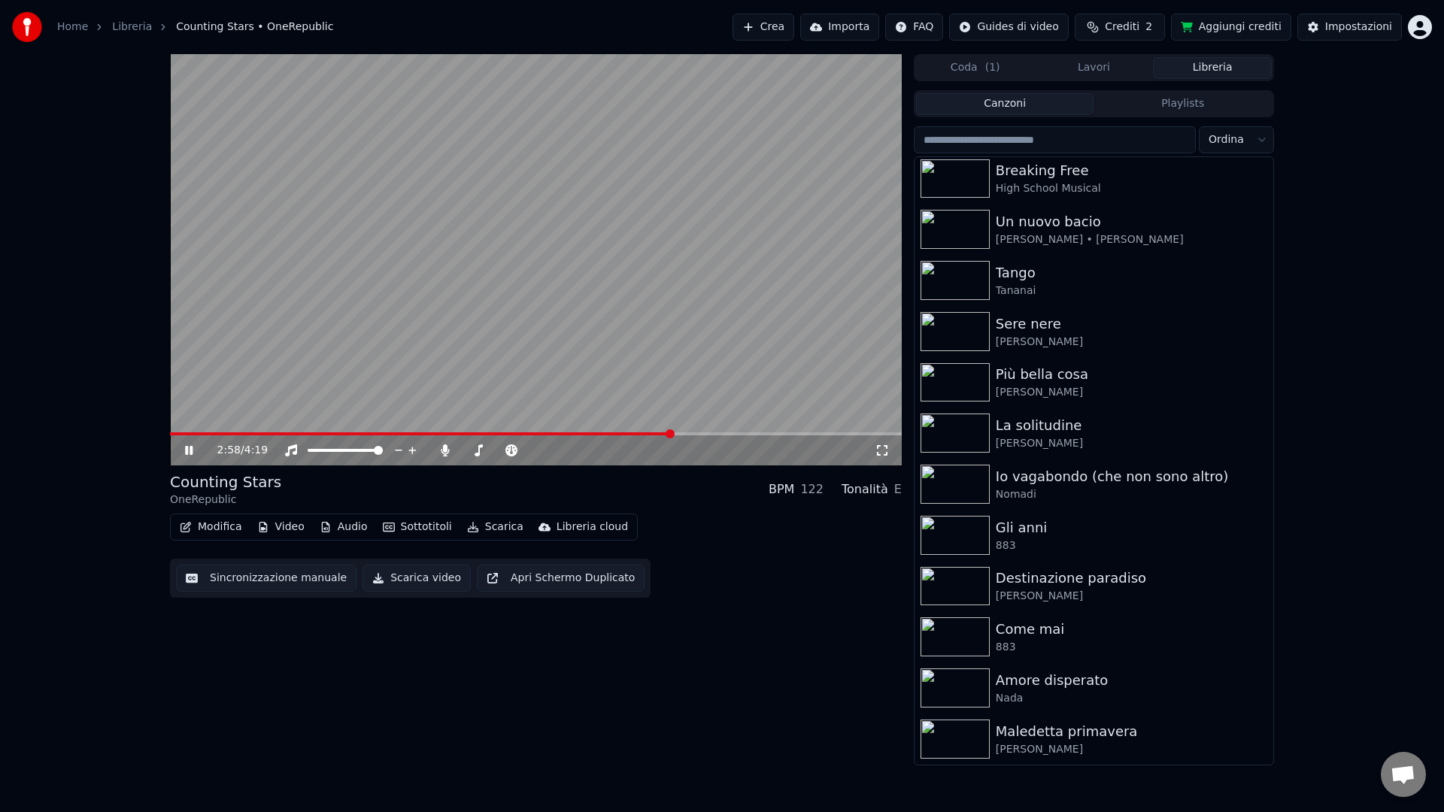
click at [672, 435] on span at bounding box center [536, 433] width 732 height 3
click at [761, 433] on span at bounding box center [536, 433] width 732 height 3
click at [831, 434] on span at bounding box center [536, 433] width 732 height 3
click at [873, 432] on span at bounding box center [536, 433] width 732 height 3
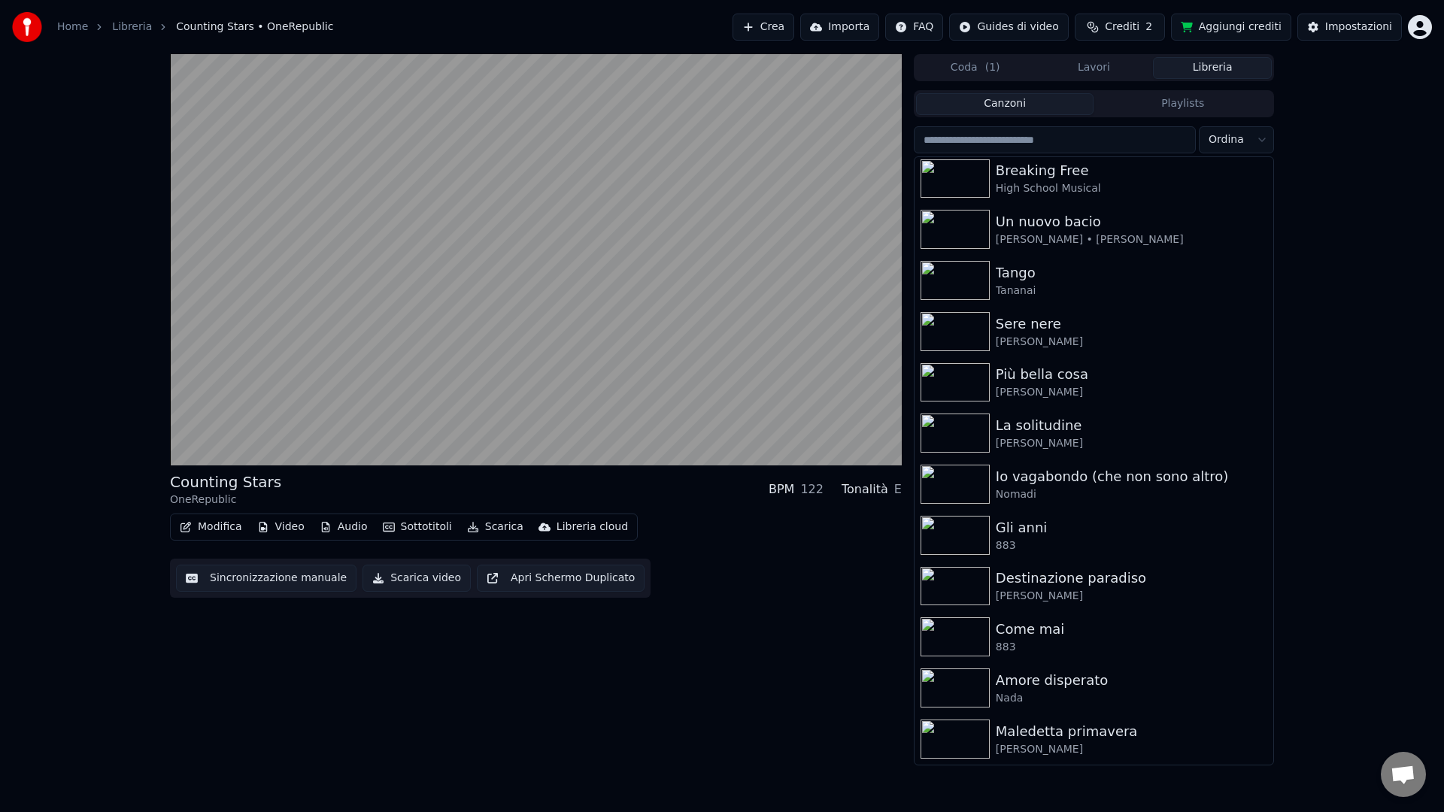
click at [715, 364] on video at bounding box center [536, 259] width 732 height 411
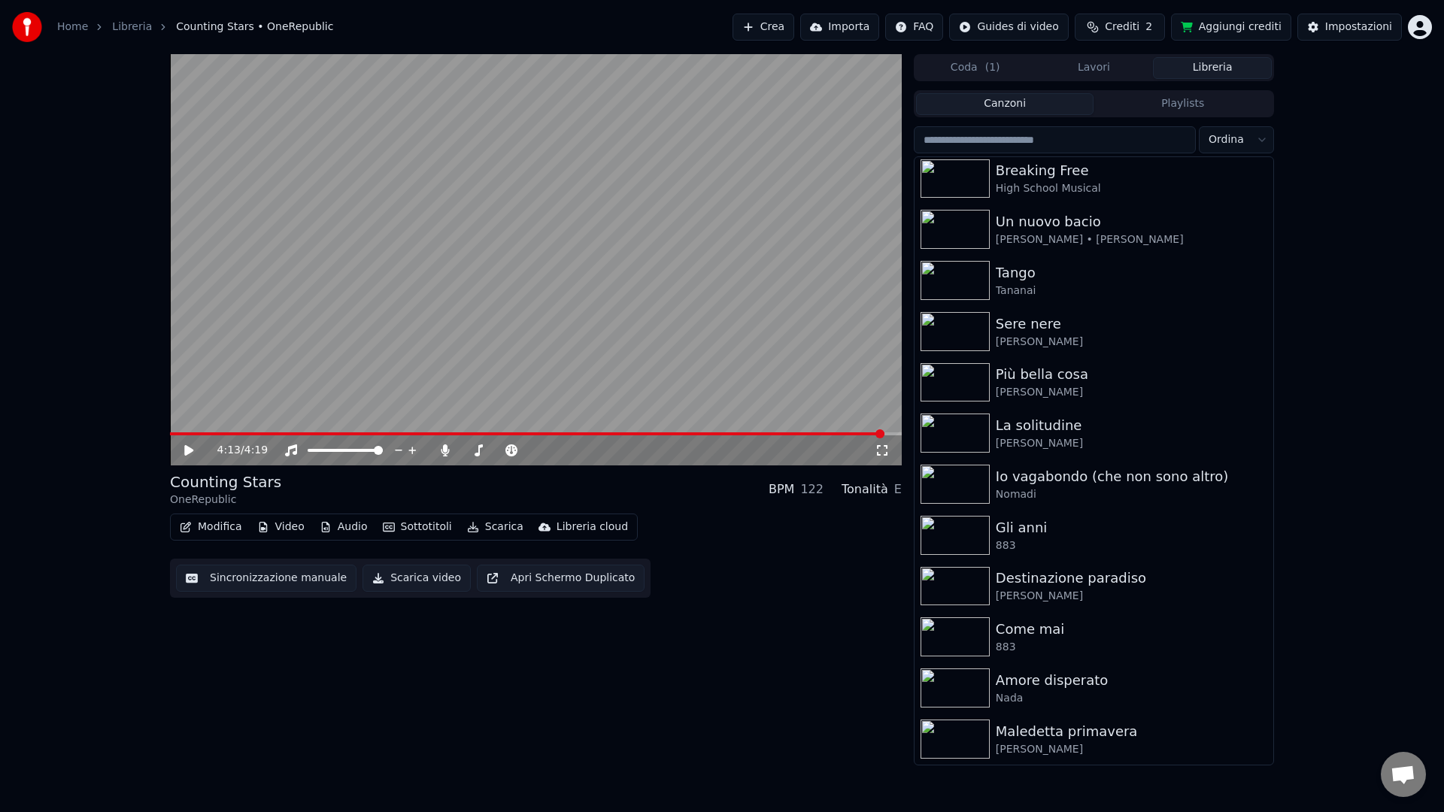
click at [426, 584] on button "Scarica video" at bounding box center [417, 578] width 108 height 27
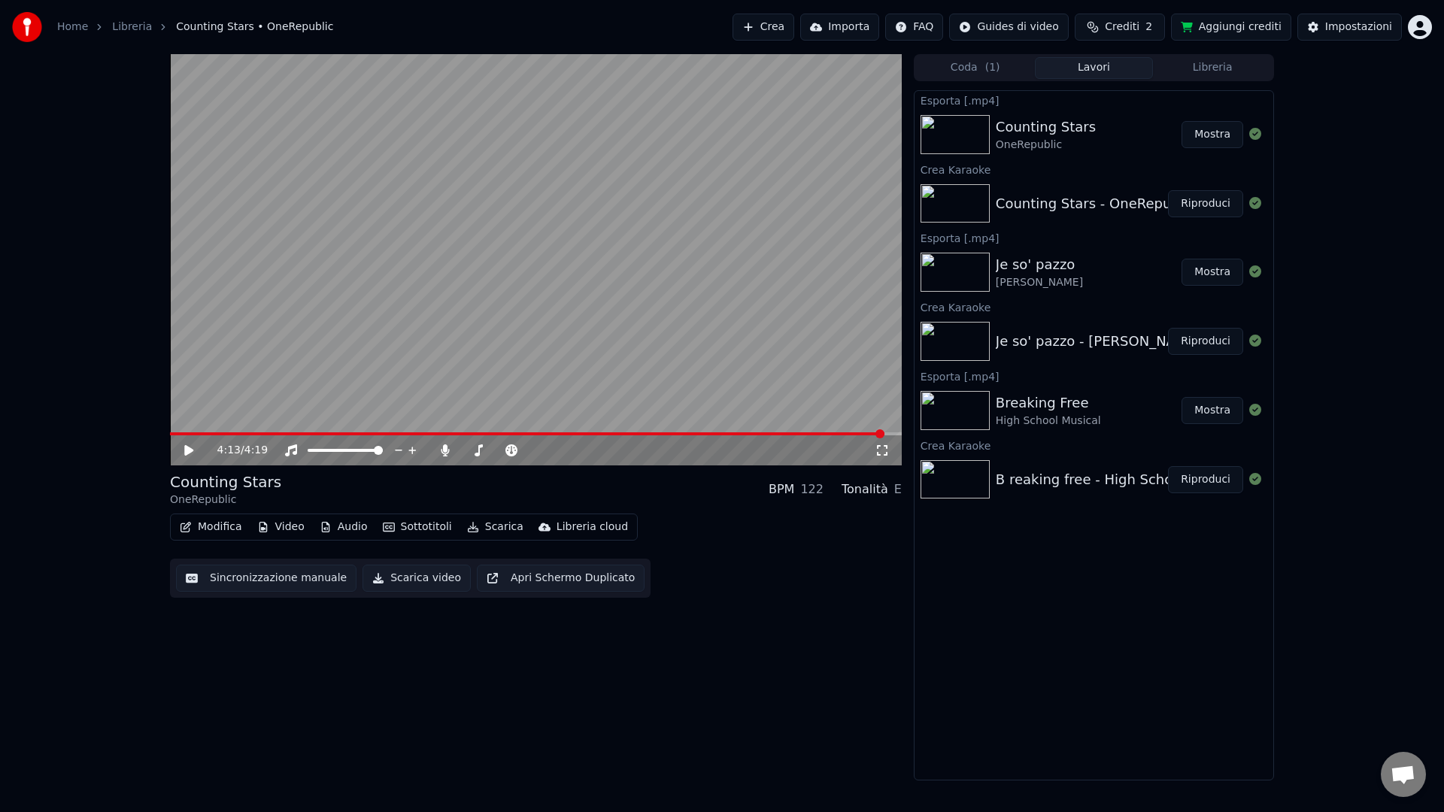
click at [1421, 29] on html "Home Libreria Counting Stars • OneRepublic Crea Importa FAQ Guides di video Cre…" at bounding box center [722, 406] width 1444 height 812
click at [1328, 162] on div "Esci" at bounding box center [1353, 174] width 173 height 24
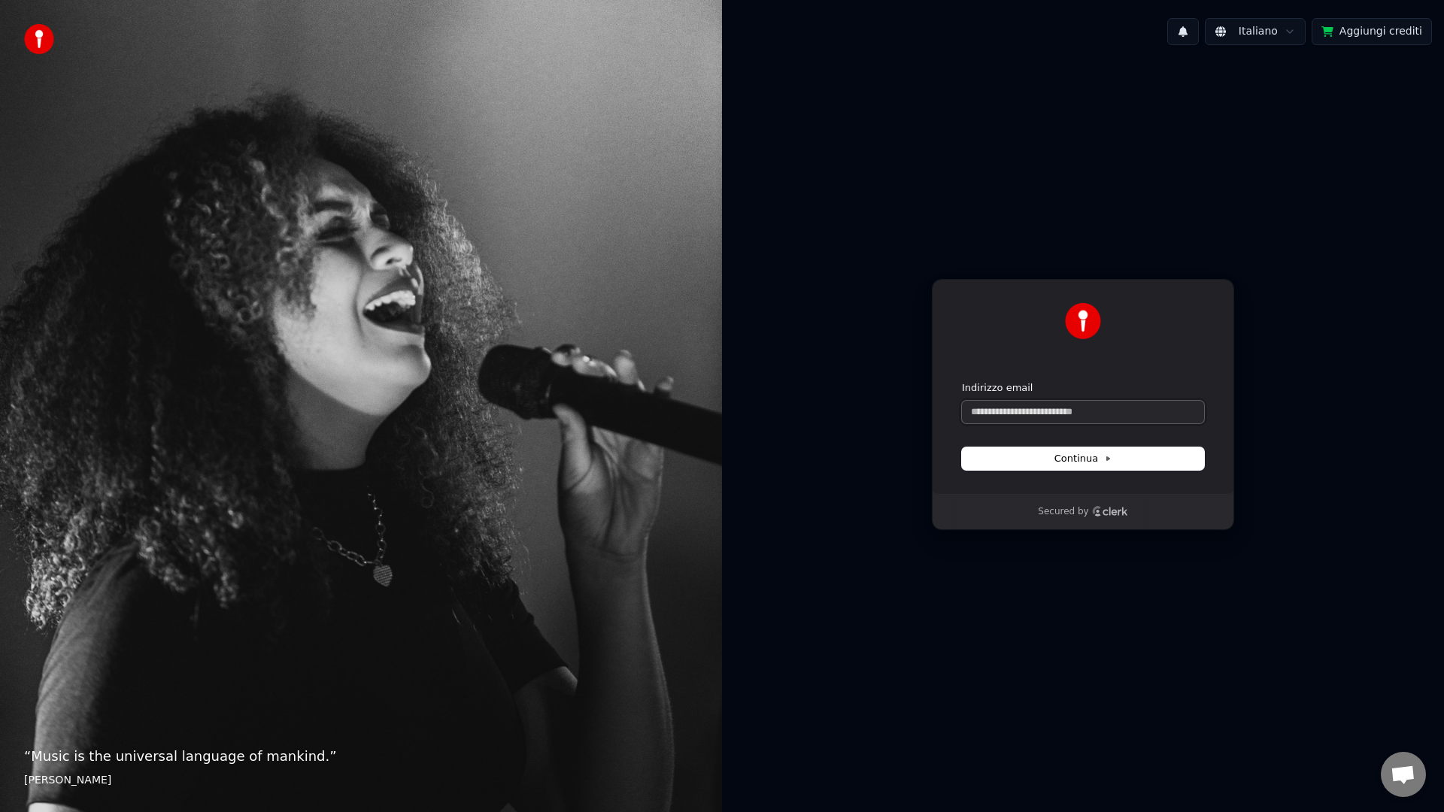
click at [1036, 402] on input "Indirizzo email" at bounding box center [1083, 412] width 242 height 23
click at [962, 381] on button "submit" at bounding box center [962, 381] width 0 height 0
type input "**********"
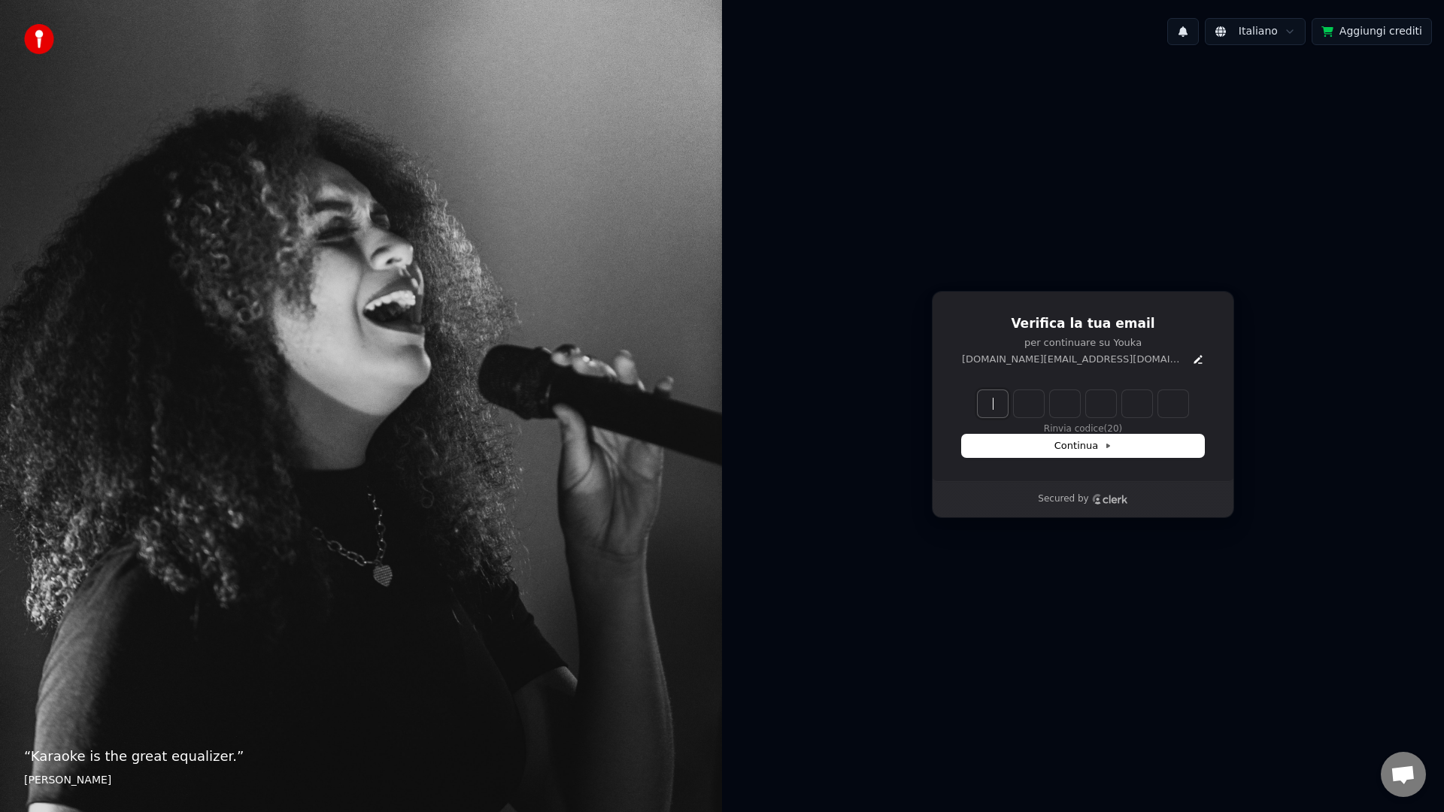
click at [1006, 402] on input "Enter verification code" at bounding box center [1098, 403] width 241 height 27
type input "******"
